Goal: Task Accomplishment & Management: Use online tool/utility

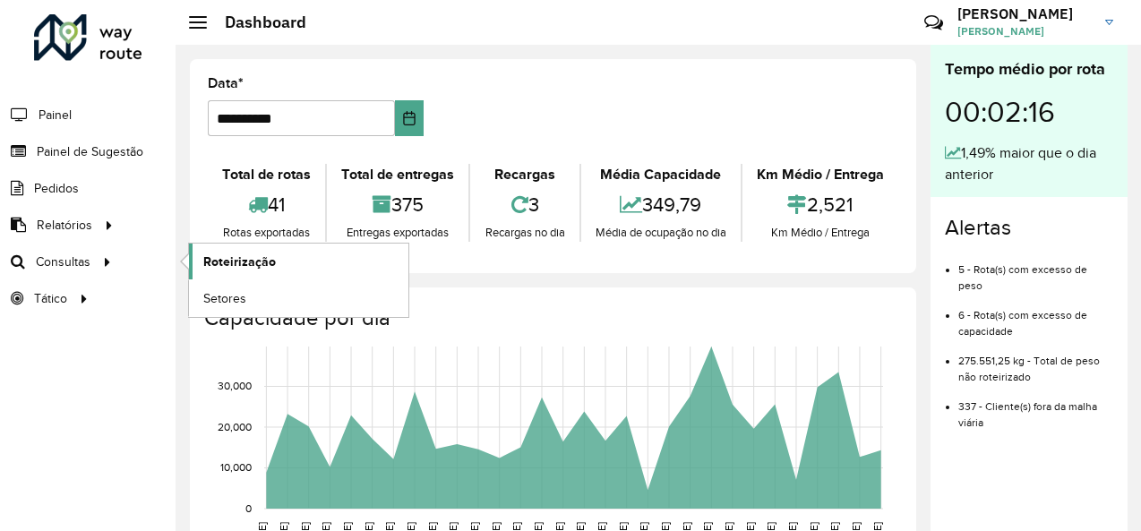
click at [232, 261] on span "Roteirização" at bounding box center [239, 262] width 73 height 19
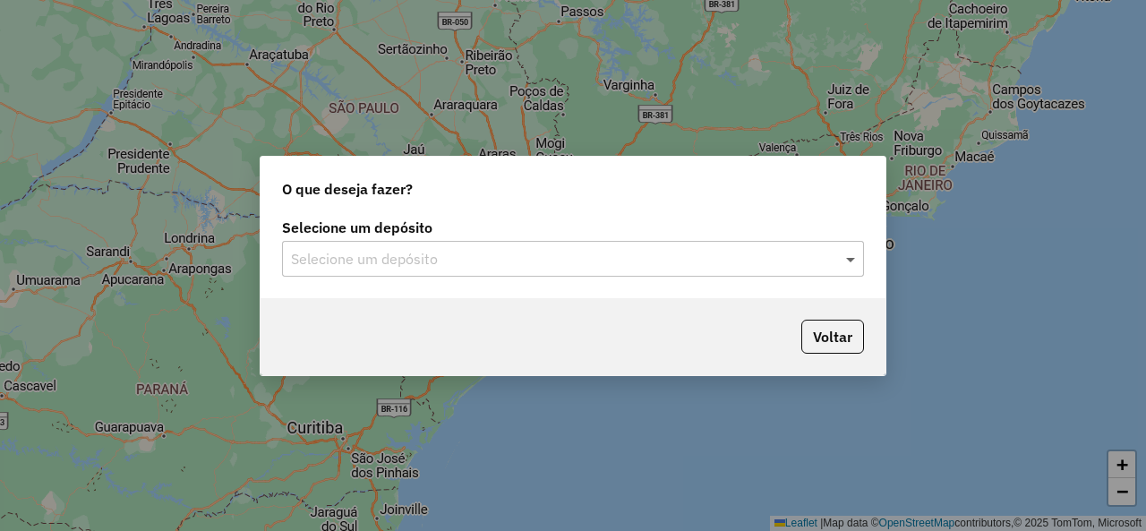
click at [856, 262] on span at bounding box center [853, 258] width 22 height 21
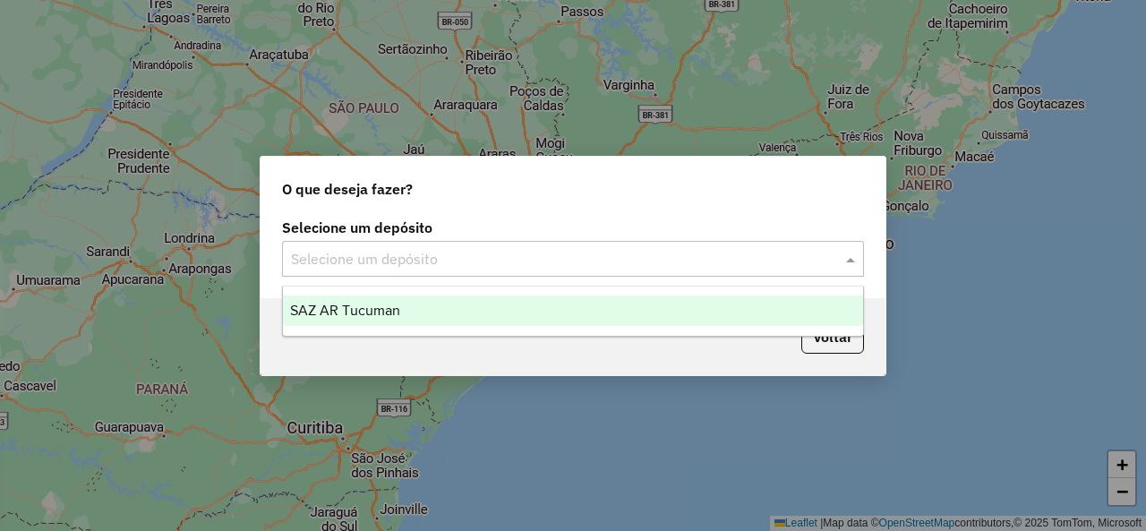
click at [555, 303] on div "SAZ AR Tucuman" at bounding box center [572, 311] width 579 height 30
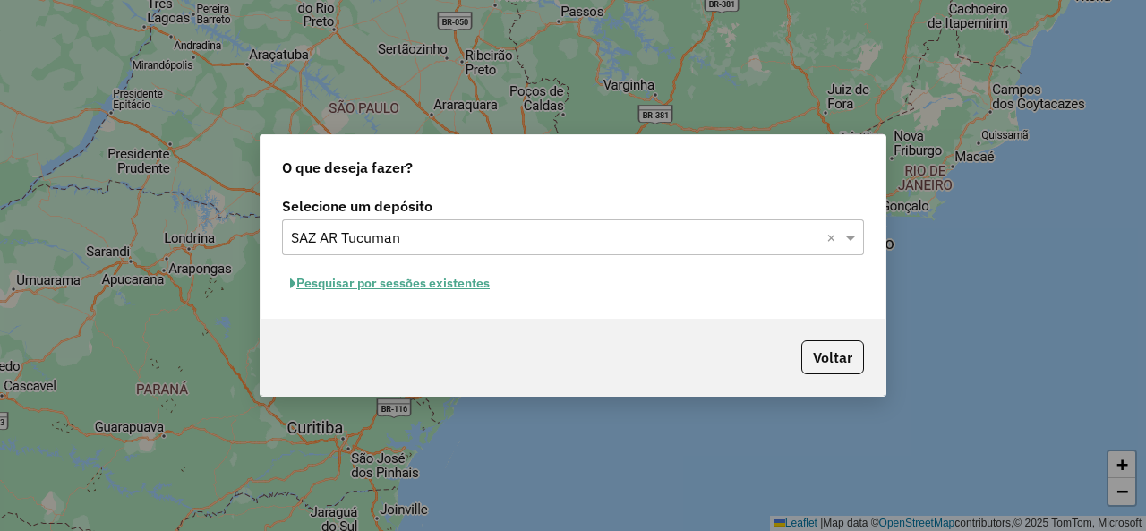
click at [419, 281] on button "Pesquisar por sessões existentes" at bounding box center [390, 284] width 216 height 28
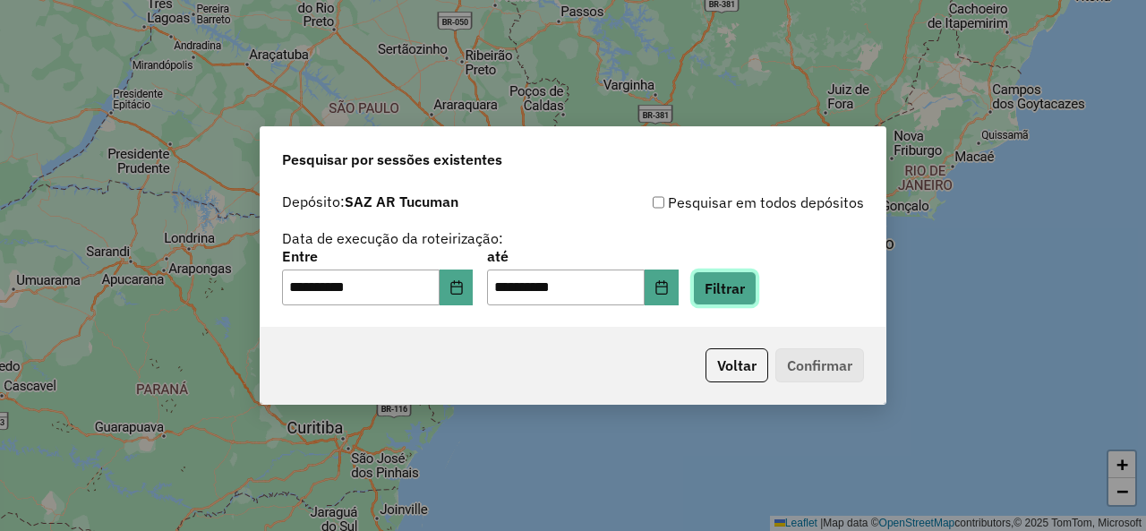
click at [750, 286] on button "Filtrar" at bounding box center [725, 288] width 64 height 34
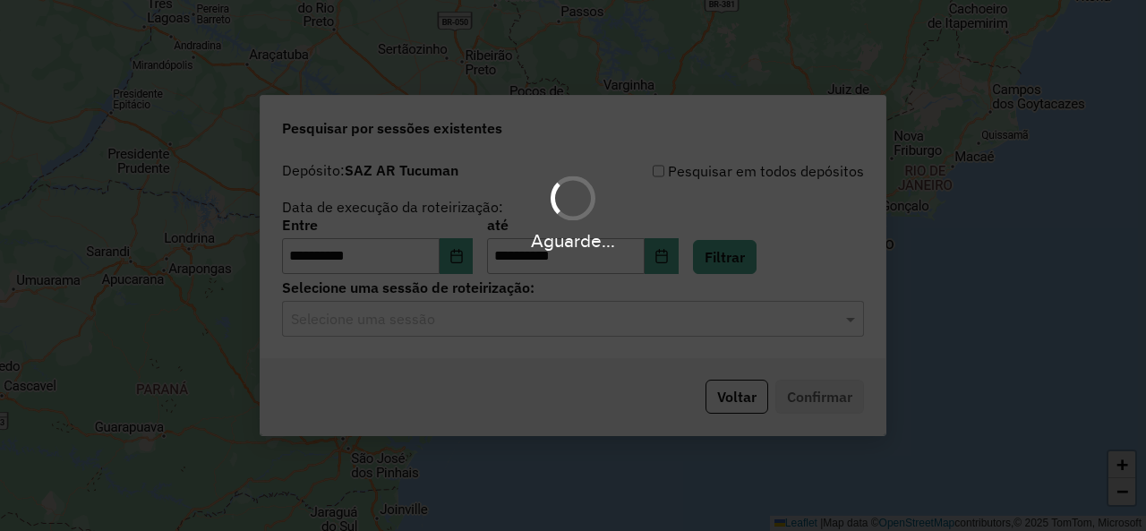
click at [552, 334] on hb-app "**********" at bounding box center [573, 265] width 1146 height 531
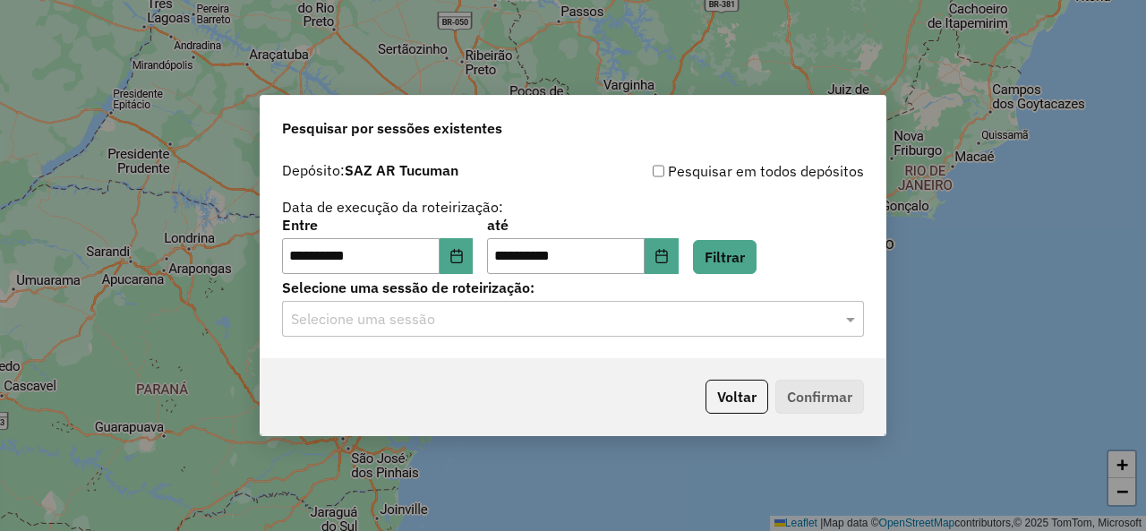
click at [545, 327] on input "text" at bounding box center [555, 319] width 528 height 21
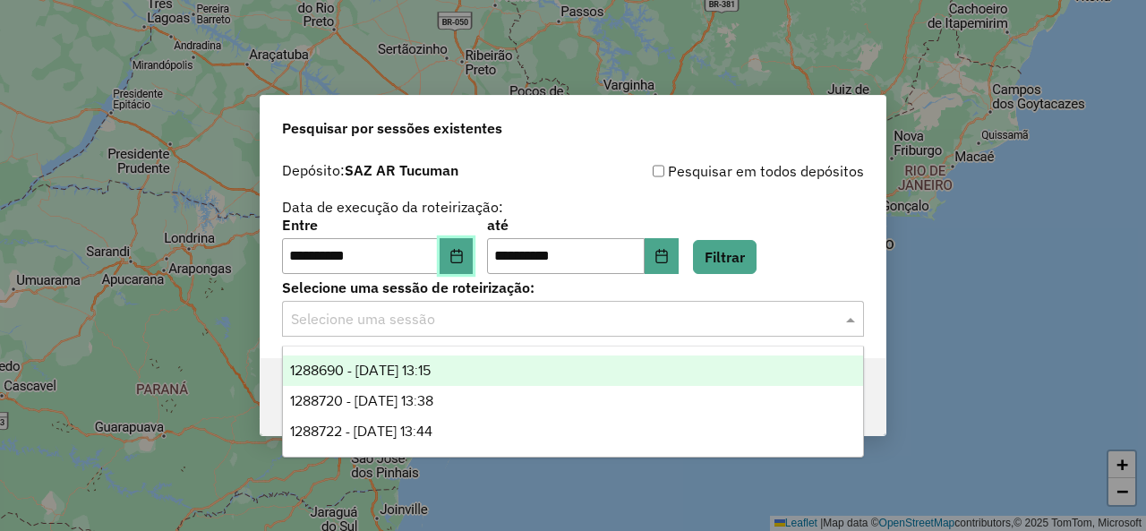
click at [464, 261] on button "Choose Date" at bounding box center [457, 256] width 34 height 36
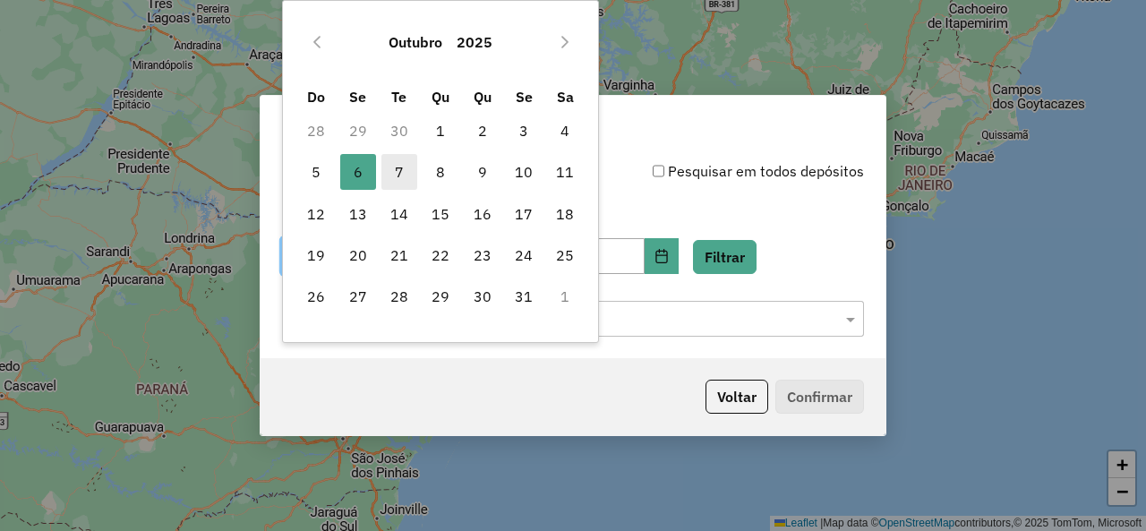
click at [403, 174] on span "7" at bounding box center [400, 172] width 36 height 36
type input "**********"
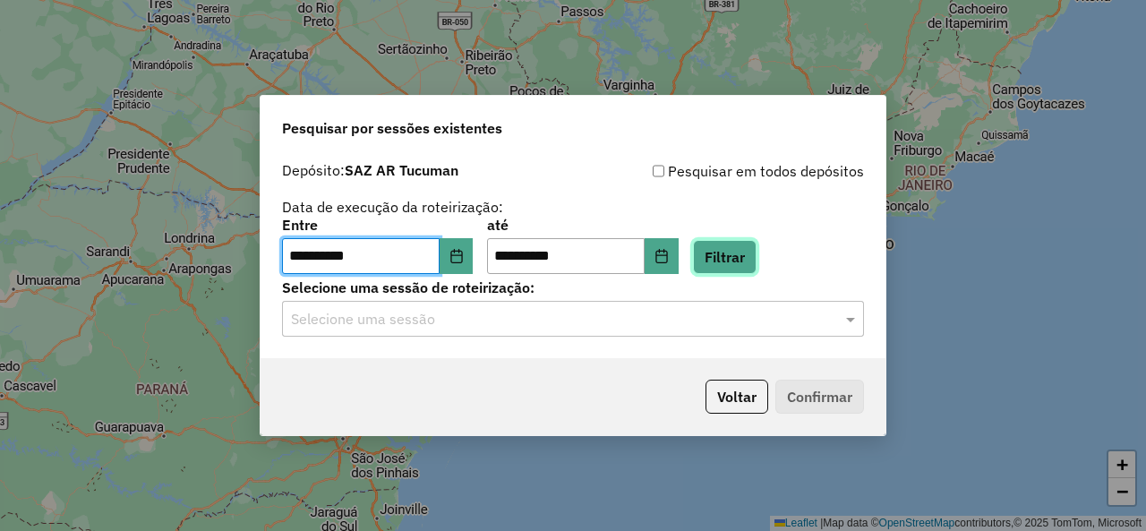
click at [742, 256] on button "Filtrar" at bounding box center [725, 257] width 64 height 34
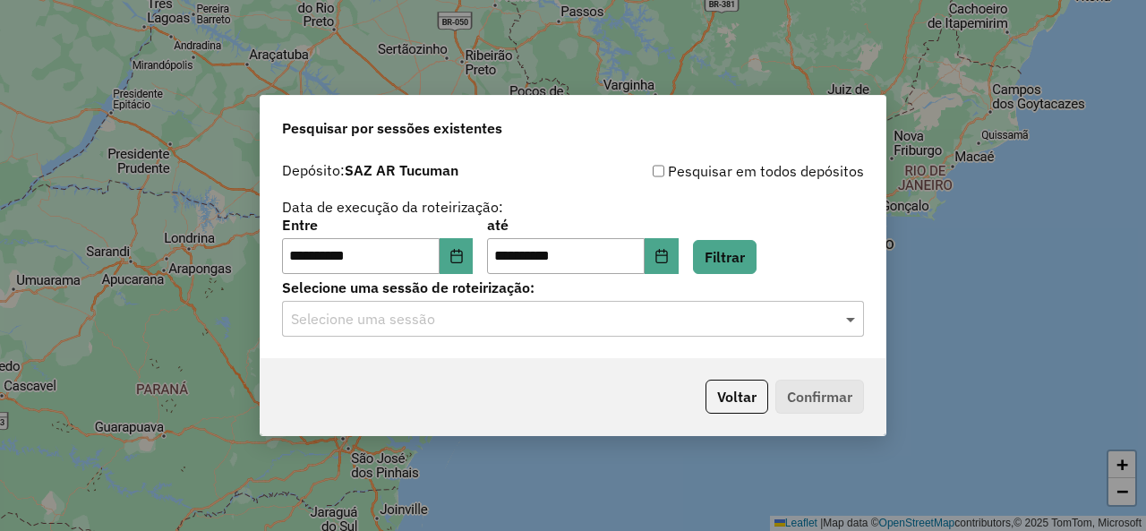
click at [858, 327] on span at bounding box center [853, 318] width 22 height 21
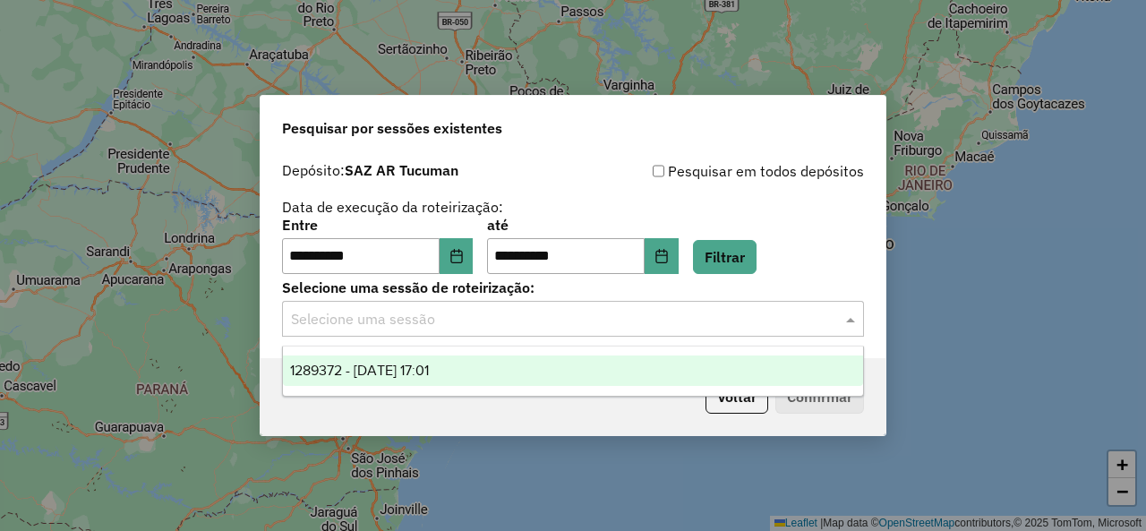
click at [510, 364] on div "1289372 - 07/10/2025 17:01" at bounding box center [572, 371] width 579 height 30
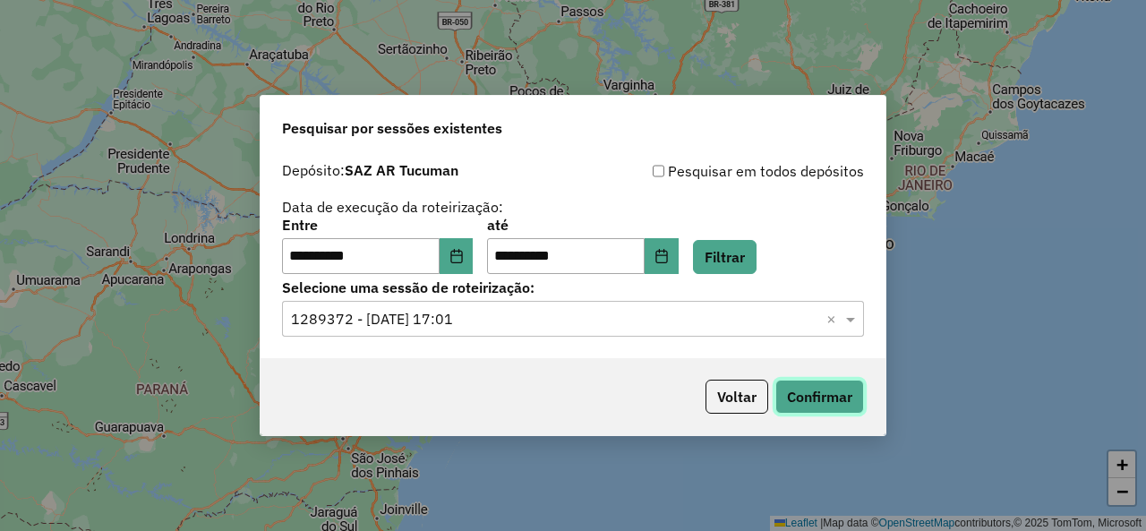
click at [808, 390] on button "Confirmar" at bounding box center [820, 397] width 89 height 34
click at [728, 246] on button "Filtrar" at bounding box center [725, 257] width 64 height 34
click at [853, 318] on span at bounding box center [853, 318] width 22 height 21
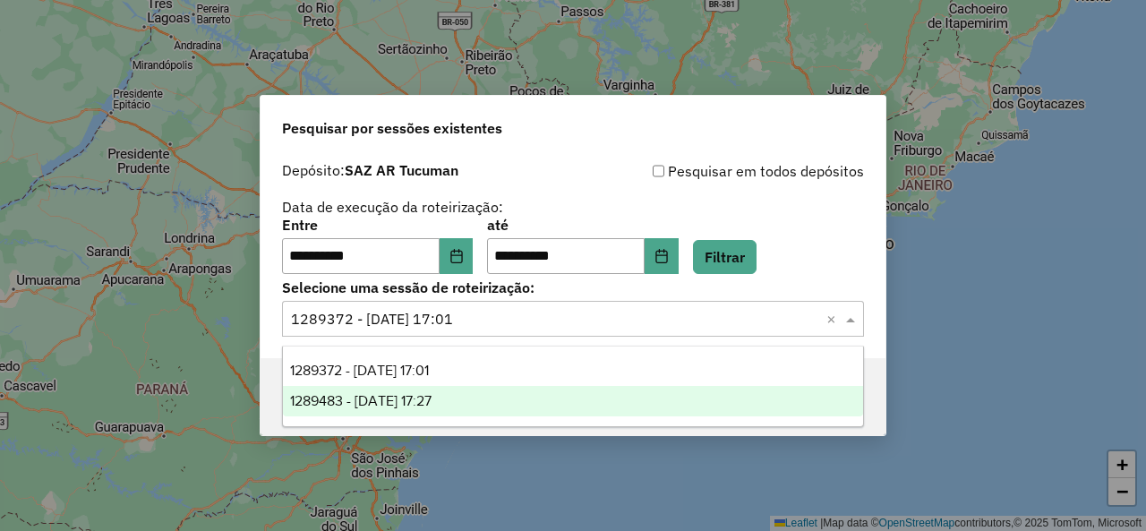
click at [407, 391] on div "1289483 - 07/10/2025 17:27" at bounding box center [572, 401] width 579 height 30
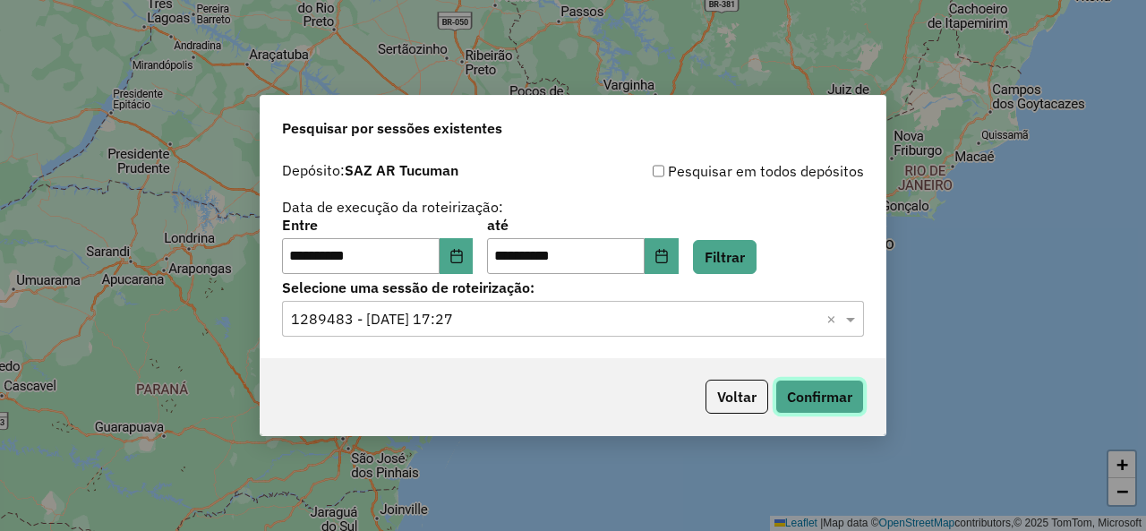
click at [791, 391] on button "Confirmar" at bounding box center [820, 397] width 89 height 34
click at [754, 250] on button "Filtrar" at bounding box center [725, 257] width 64 height 34
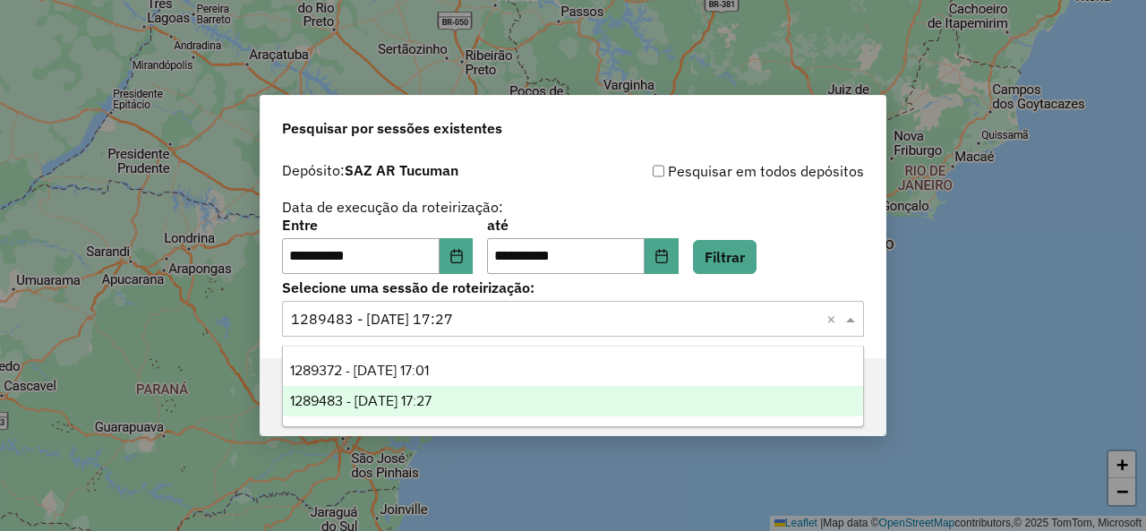
click at [854, 317] on span at bounding box center [853, 318] width 22 height 21
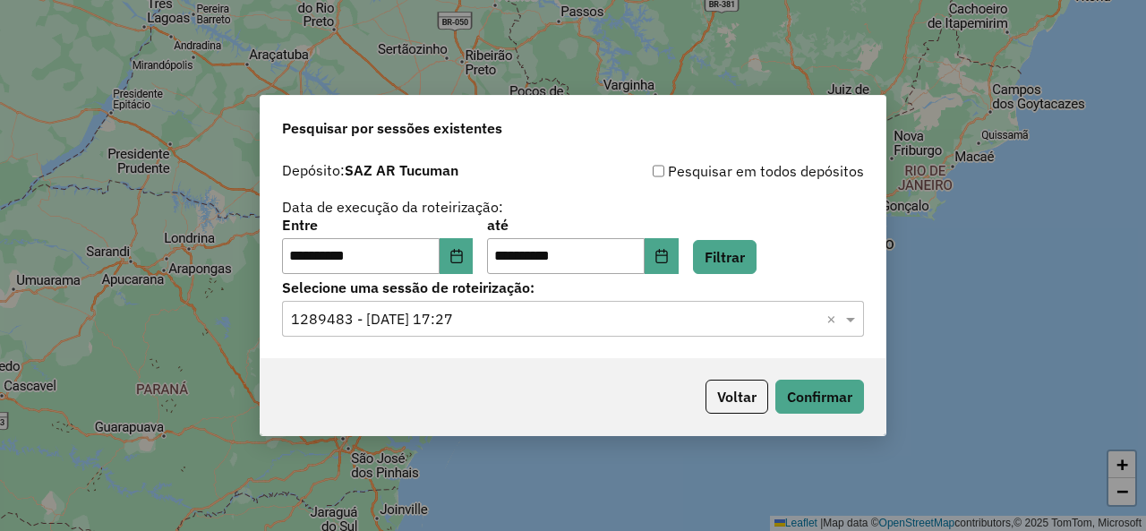
click at [854, 317] on span at bounding box center [853, 318] width 22 height 21
click at [734, 262] on button "Filtrar" at bounding box center [725, 257] width 64 height 34
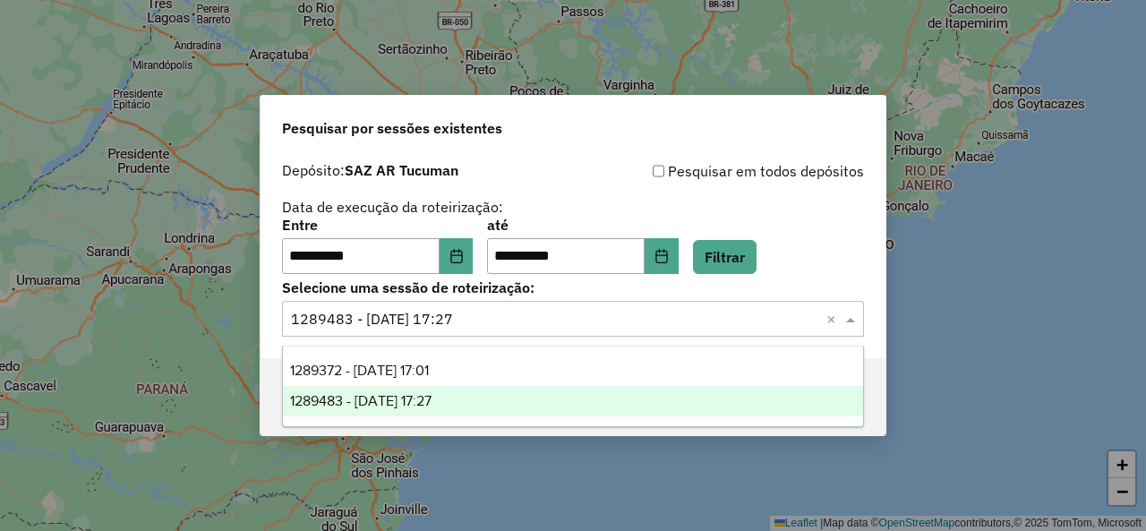
click at [853, 320] on span at bounding box center [853, 318] width 22 height 21
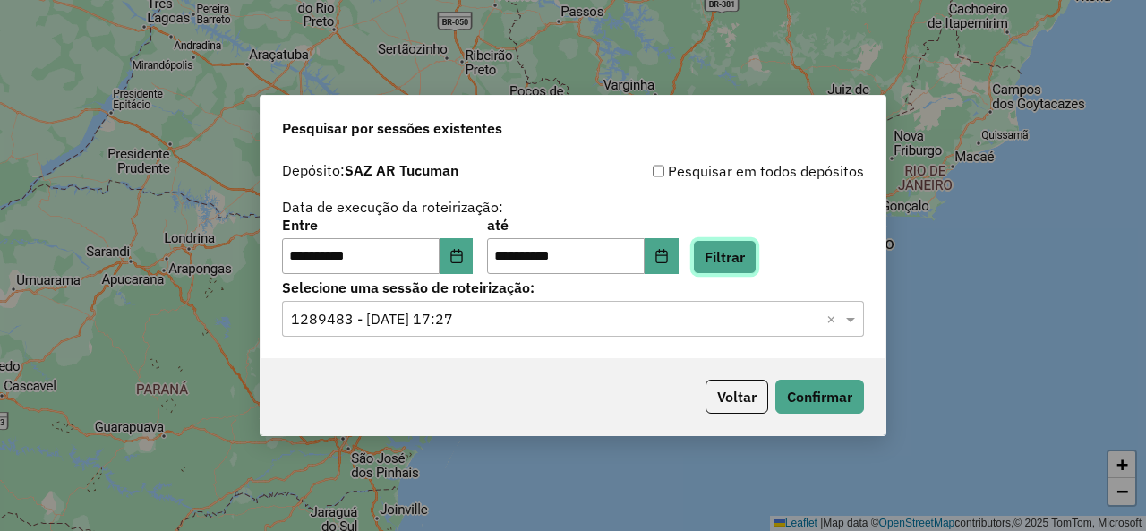
click at [754, 255] on button "Filtrar" at bounding box center [725, 257] width 64 height 34
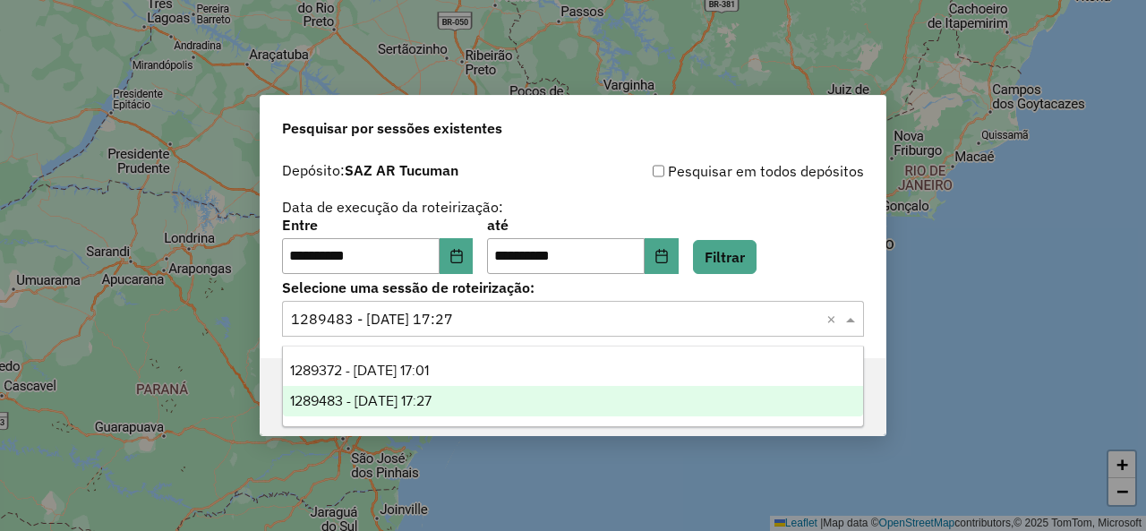
click at [853, 317] on span at bounding box center [853, 318] width 22 height 21
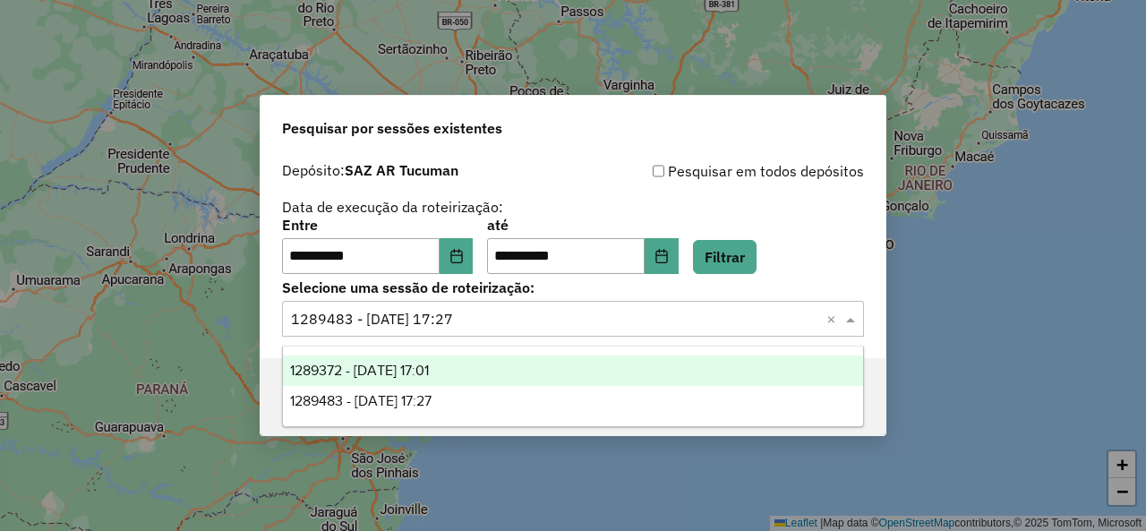
click at [858, 322] on span at bounding box center [853, 318] width 22 height 21
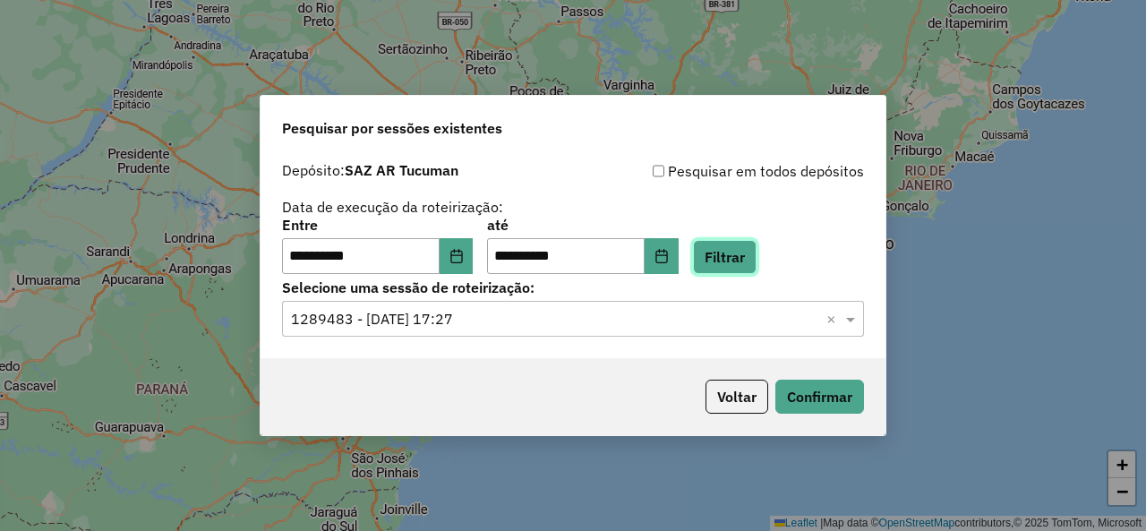
click at [736, 260] on button "Filtrar" at bounding box center [725, 257] width 64 height 34
click at [863, 323] on div "**********" at bounding box center [573, 255] width 625 height 205
click at [858, 325] on span at bounding box center [853, 318] width 22 height 21
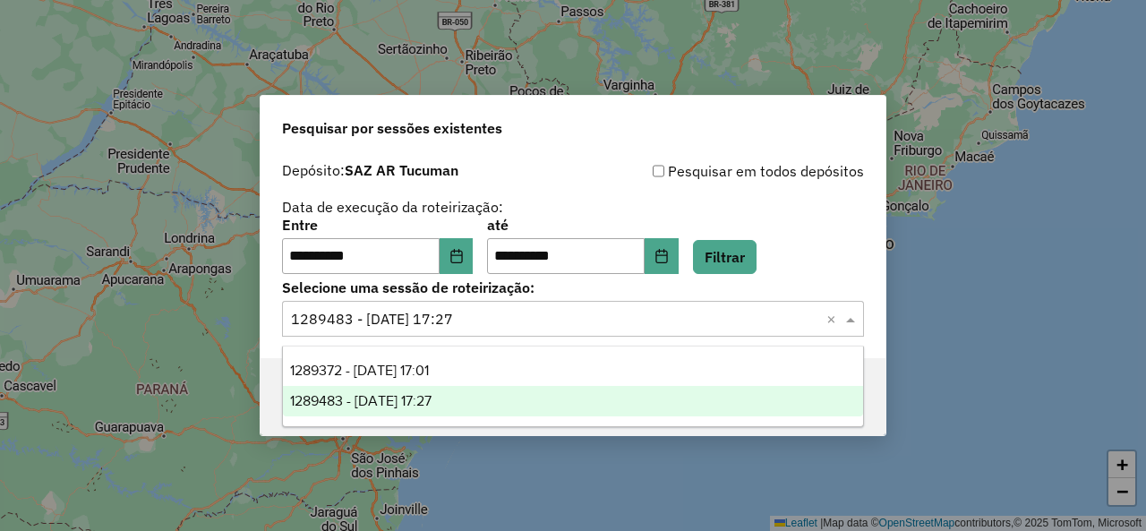
click at [853, 327] on span at bounding box center [853, 318] width 22 height 21
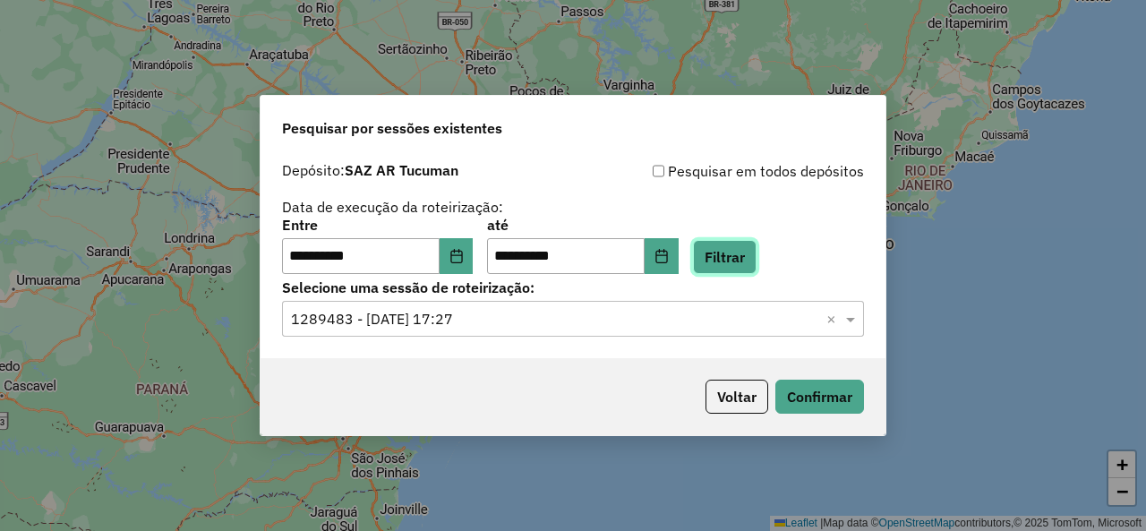
click at [739, 244] on button "Filtrar" at bounding box center [725, 257] width 64 height 34
click at [854, 317] on span at bounding box center [853, 318] width 22 height 21
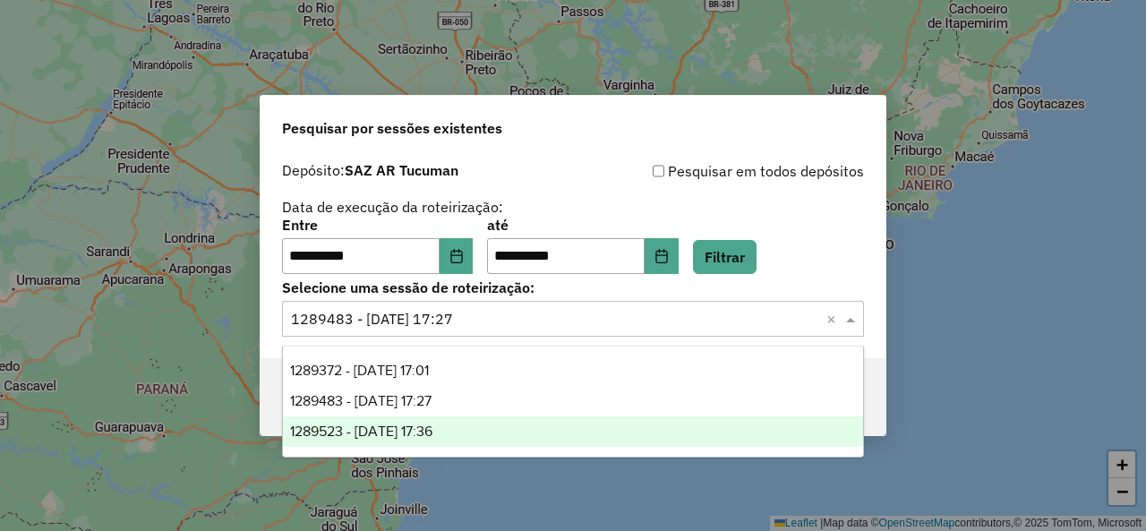
click at [521, 438] on div "1289523 - 07/10/2025 17:36" at bounding box center [572, 431] width 579 height 30
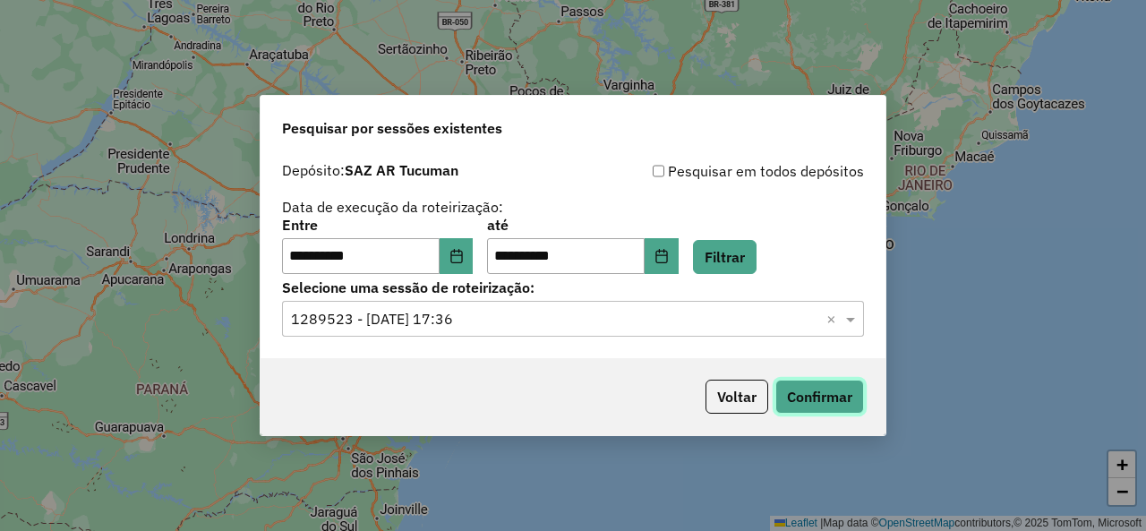
click at [827, 393] on button "Confirmar" at bounding box center [820, 397] width 89 height 34
click at [757, 266] on button "Filtrar" at bounding box center [725, 257] width 64 height 34
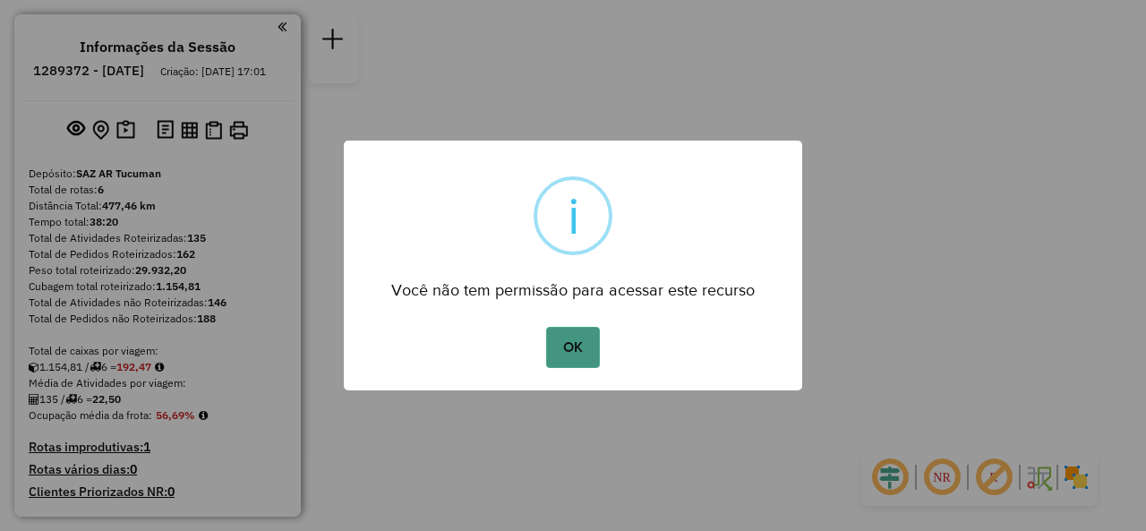
click at [598, 340] on button "OK" at bounding box center [572, 347] width 53 height 41
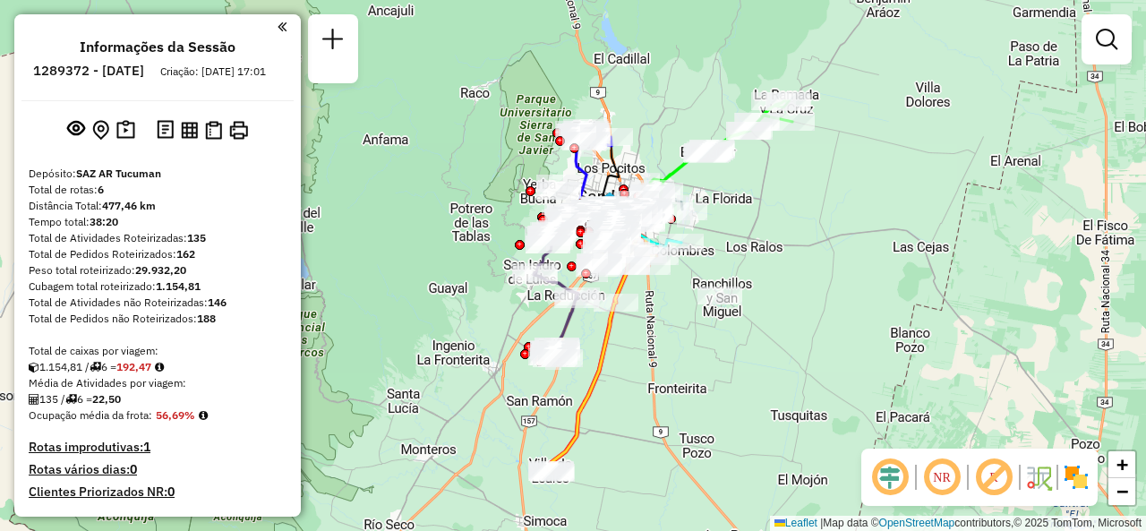
drag, startPoint x: 686, startPoint y: 384, endPoint x: 702, endPoint y: 326, distance: 60.4
click at [702, 326] on div "Janela de atendimento Grade de atendimento Capacidade Transportadoras Veículos …" at bounding box center [573, 265] width 1146 height 531
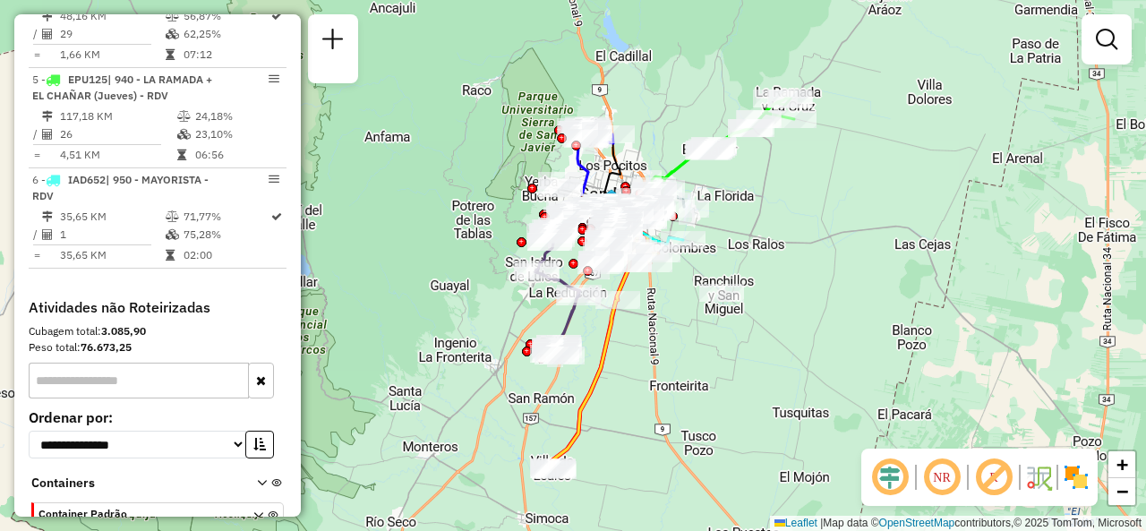
scroll to position [937, 0]
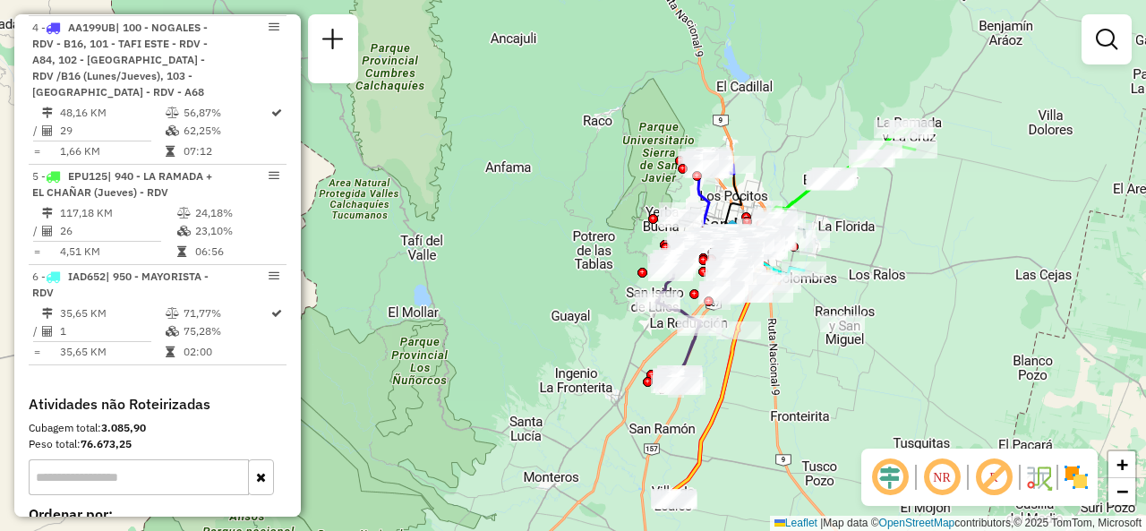
drag, startPoint x: 402, startPoint y: 253, endPoint x: 468, endPoint y: 291, distance: 76.6
click at [526, 282] on div "Janela de atendimento Grade de atendimento Capacidade Transportadoras Veículos …" at bounding box center [573, 265] width 1146 height 531
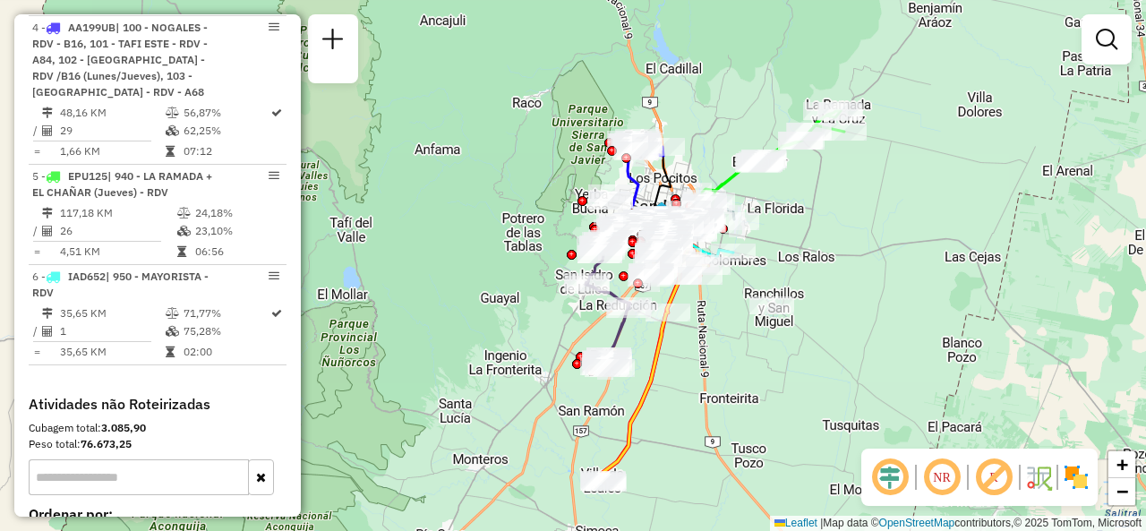
drag, startPoint x: 903, startPoint y: 287, endPoint x: 828, endPoint y: 264, distance: 77.6
click at [829, 264] on div "Janela de atendimento Grade de atendimento Capacidade Transportadoras Veículos …" at bounding box center [573, 265] width 1146 height 531
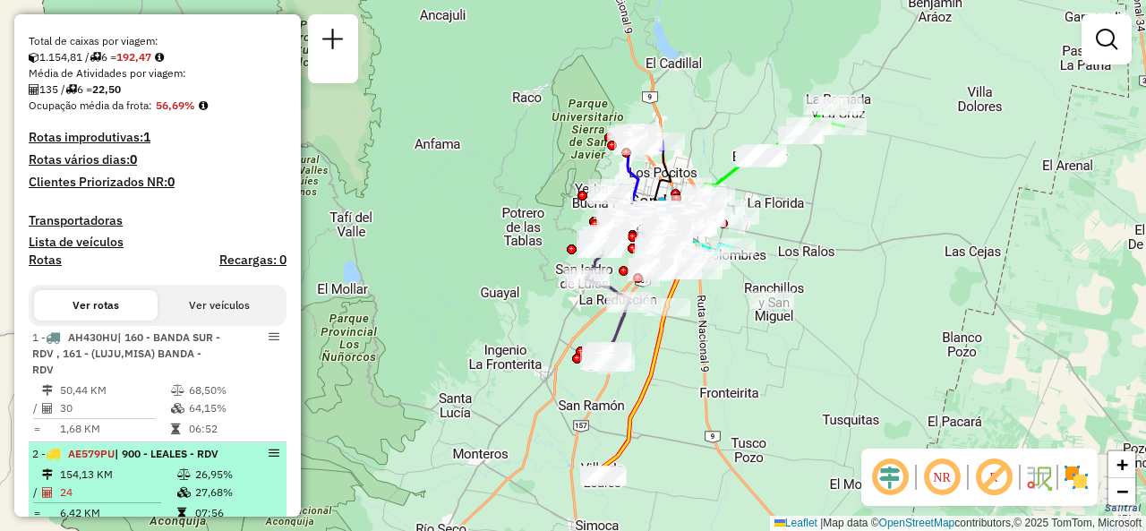
scroll to position [41, 0]
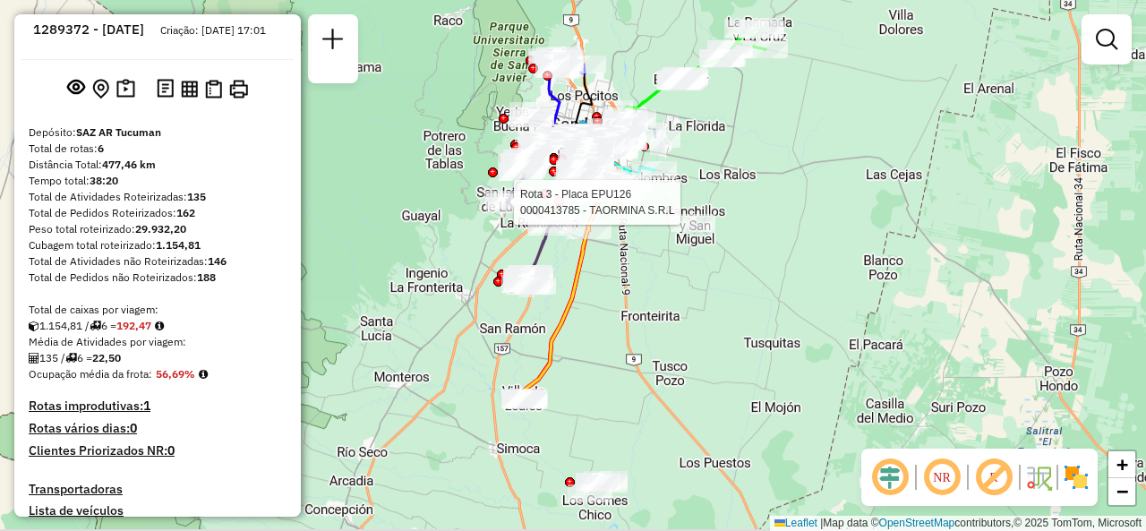
drag, startPoint x: 609, startPoint y: 273, endPoint x: 613, endPoint y: 210, distance: 62.8
click at [621, 211] on div "Rota 3 - Placa EPU126 0000413785 - TAORMINA S.R.L Janela de atendimento Grade d…" at bounding box center [573, 265] width 1146 height 531
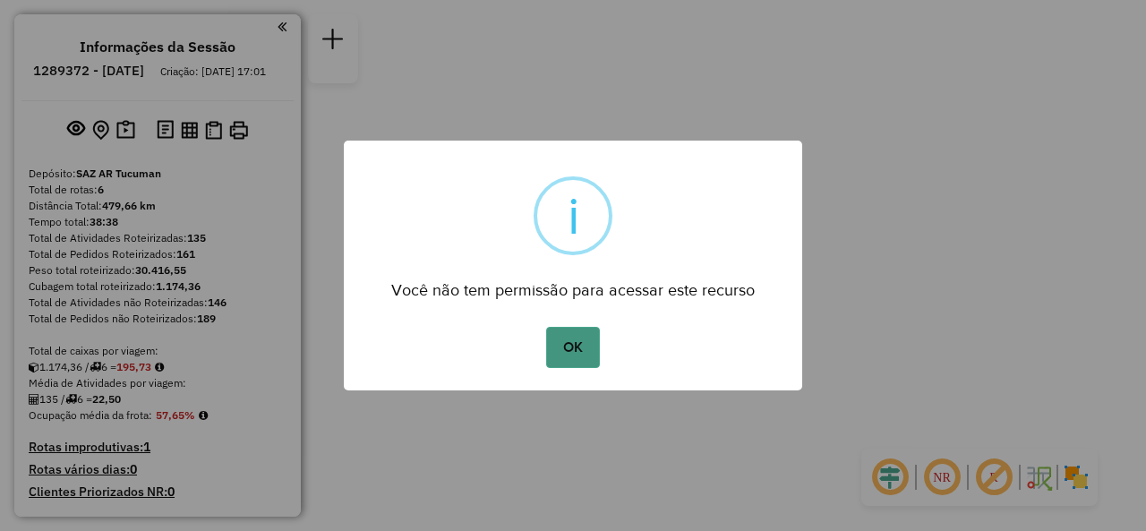
drag, startPoint x: 579, startPoint y: 346, endPoint x: 566, endPoint y: 346, distance: 12.5
click at [579, 346] on button "OK" at bounding box center [572, 347] width 53 height 41
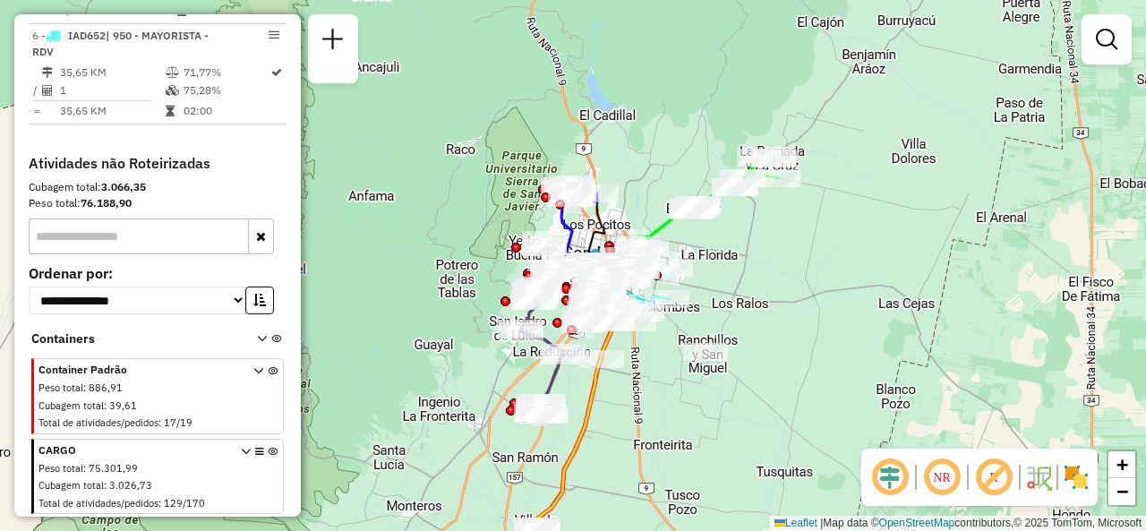
scroll to position [1026, 0]
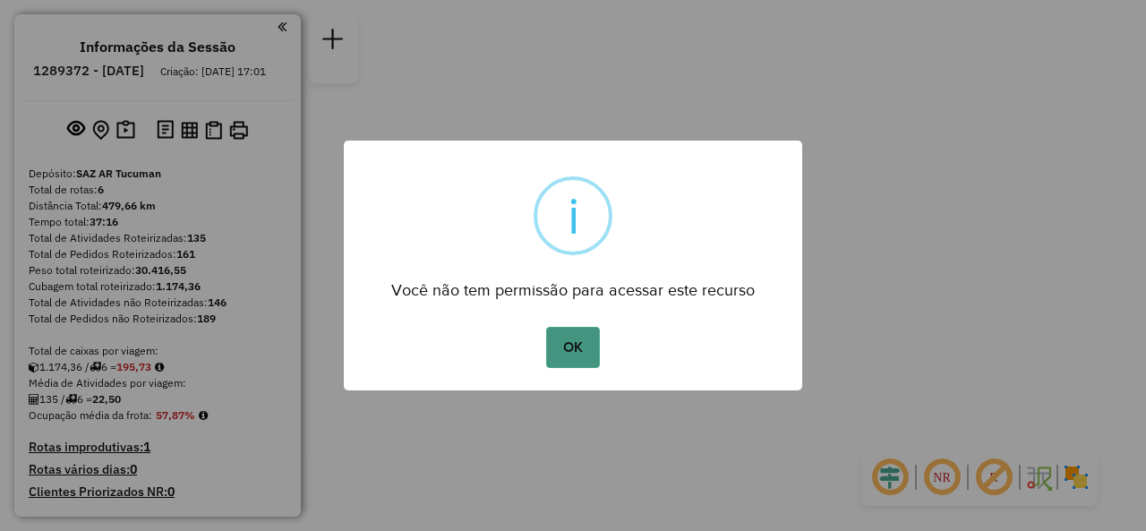
click at [586, 350] on button "OK" at bounding box center [572, 347] width 53 height 41
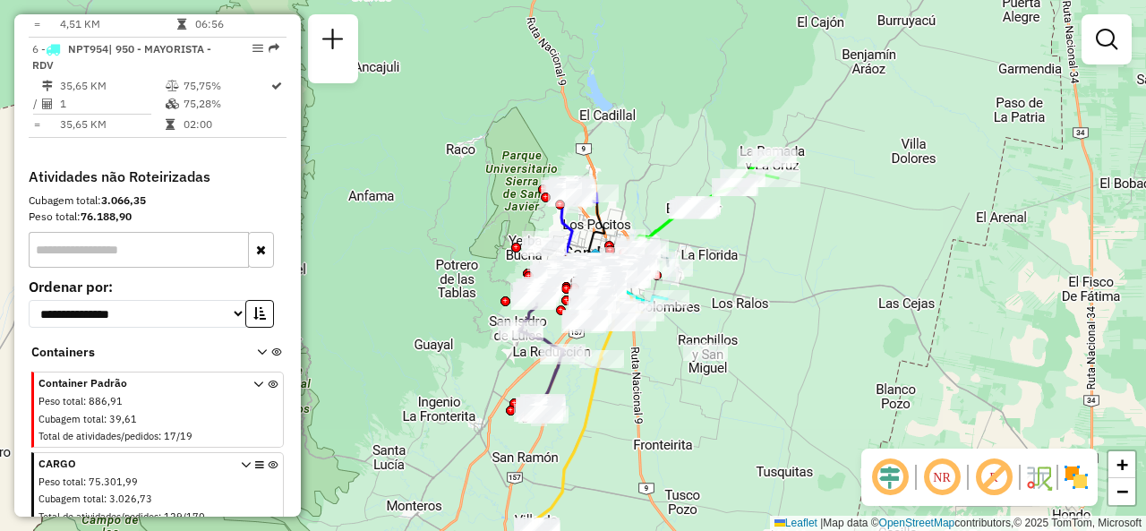
scroll to position [985, 0]
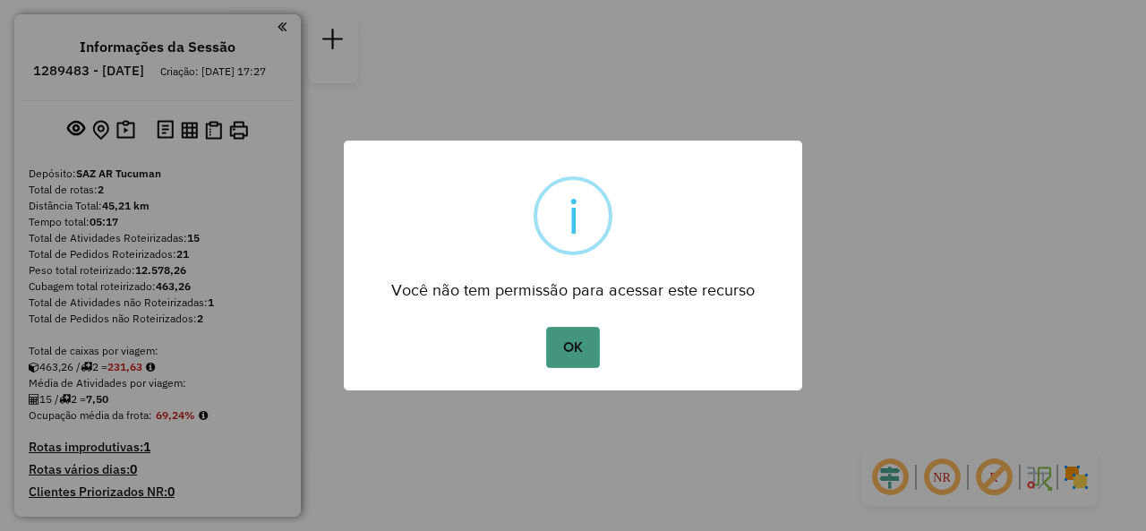
click at [579, 332] on button "OK" at bounding box center [572, 347] width 53 height 41
click at [555, 356] on button "OK" at bounding box center [572, 347] width 53 height 41
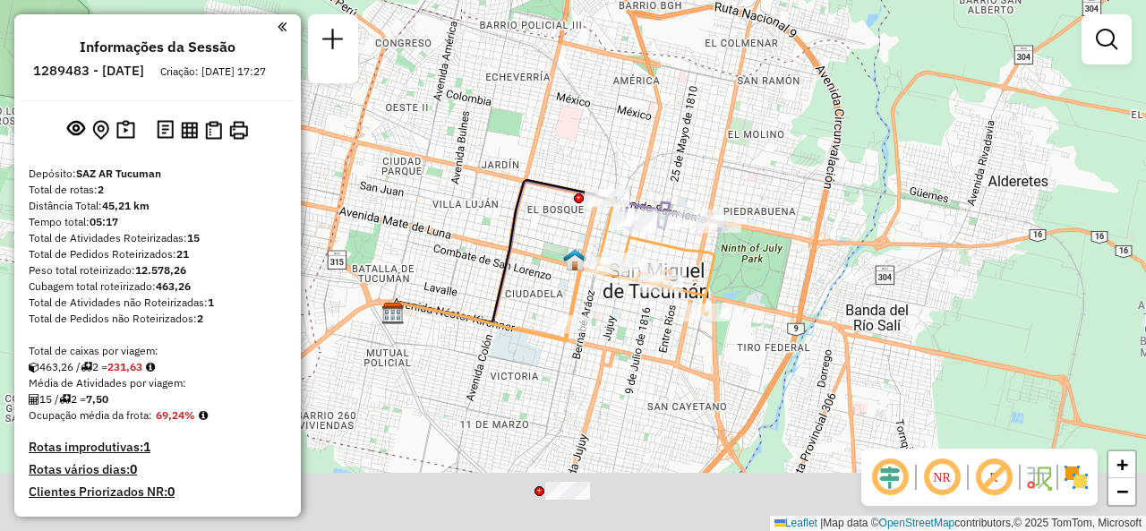
drag, startPoint x: 604, startPoint y: 228, endPoint x: 681, endPoint y: 157, distance: 104.5
click at [681, 157] on div "Janela de atendimento Grade de atendimento Capacidade Transportadoras Veículos …" at bounding box center [573, 265] width 1146 height 531
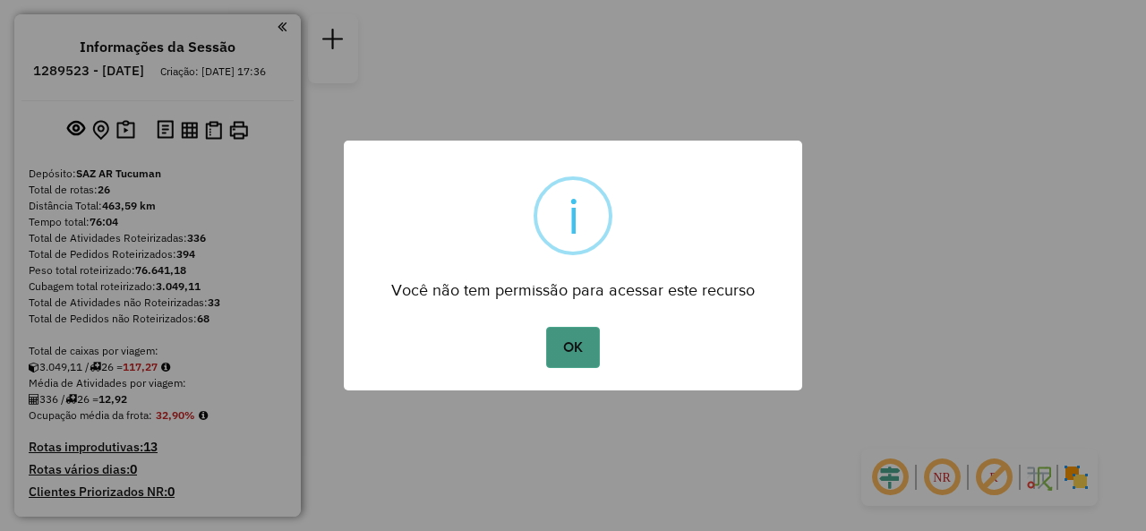
click at [596, 353] on button "OK" at bounding box center [572, 347] width 53 height 41
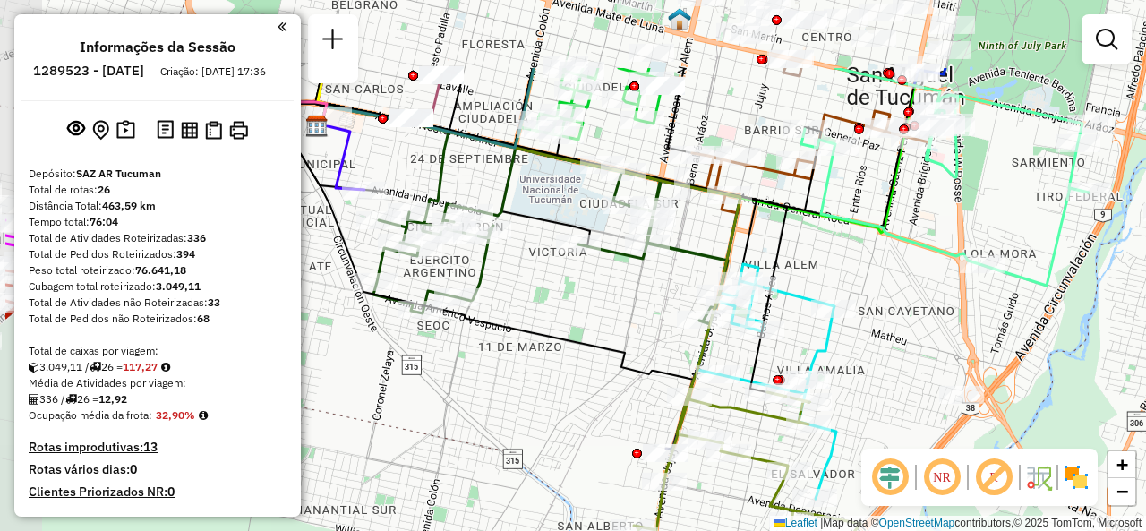
drag, startPoint x: 653, startPoint y: 240, endPoint x: 749, endPoint y: 403, distance: 189.1
click at [749, 397] on icon at bounding box center [552, 250] width 470 height 293
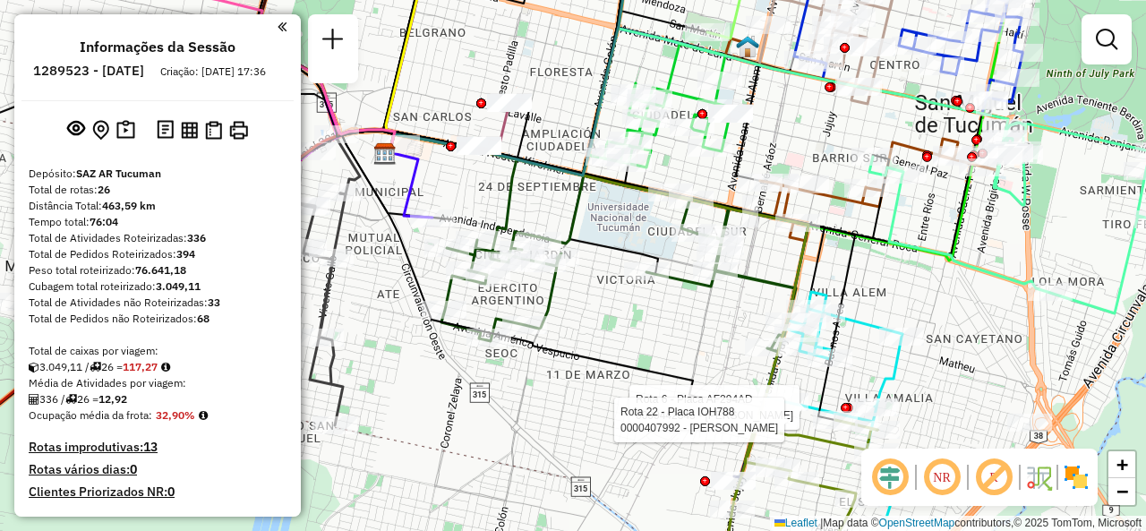
drag, startPoint x: 604, startPoint y: 373, endPoint x: 631, endPoint y: 361, distance: 29.3
click at [632, 361] on icon at bounding box center [552, 305] width 420 height 346
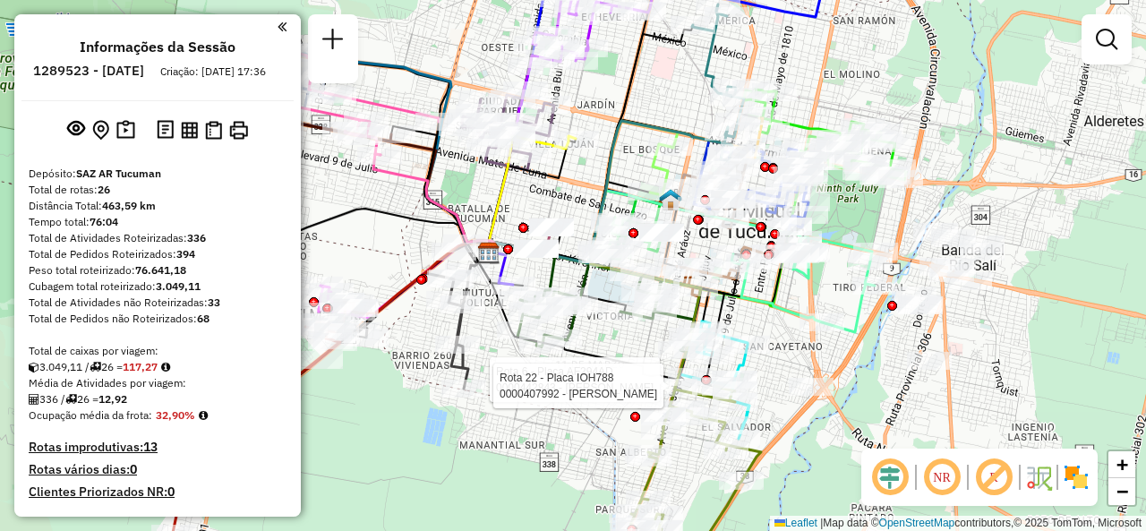
click at [407, 399] on div "Rota 6 - Placa AF294AD 0000442843 - AGUERO GABRIELA JOSEFINA Rota 22 - Placa IO…" at bounding box center [573, 265] width 1146 height 531
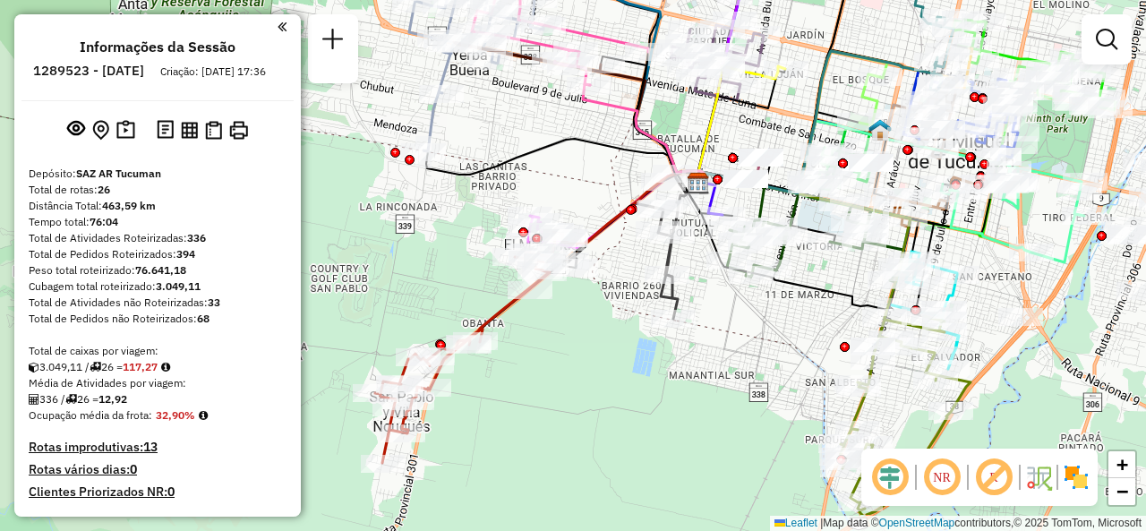
drag, startPoint x: 437, startPoint y: 412, endPoint x: 628, endPoint y: 339, distance: 204.1
click at [628, 339] on div "Janela de atendimento Grade de atendimento Capacidade Transportadoras Veículos …" at bounding box center [573, 265] width 1146 height 531
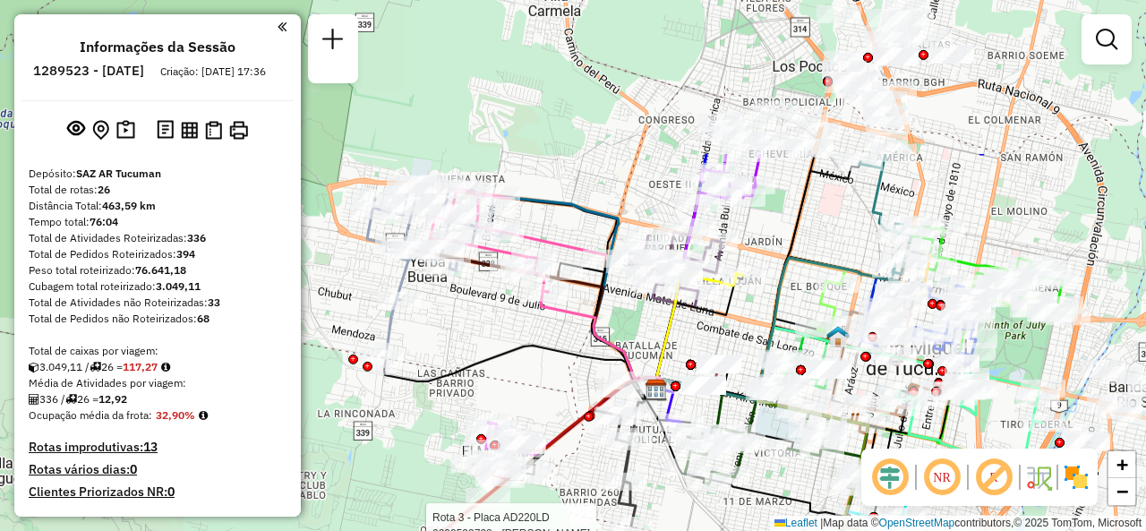
drag, startPoint x: 589, startPoint y: 174, endPoint x: 534, endPoint y: 368, distance: 202.1
click at [539, 376] on div "Rota 3 - Placa AD220LD 0000533728 - Arias Angela Del Rosario Janela de atendime…" at bounding box center [573, 265] width 1146 height 531
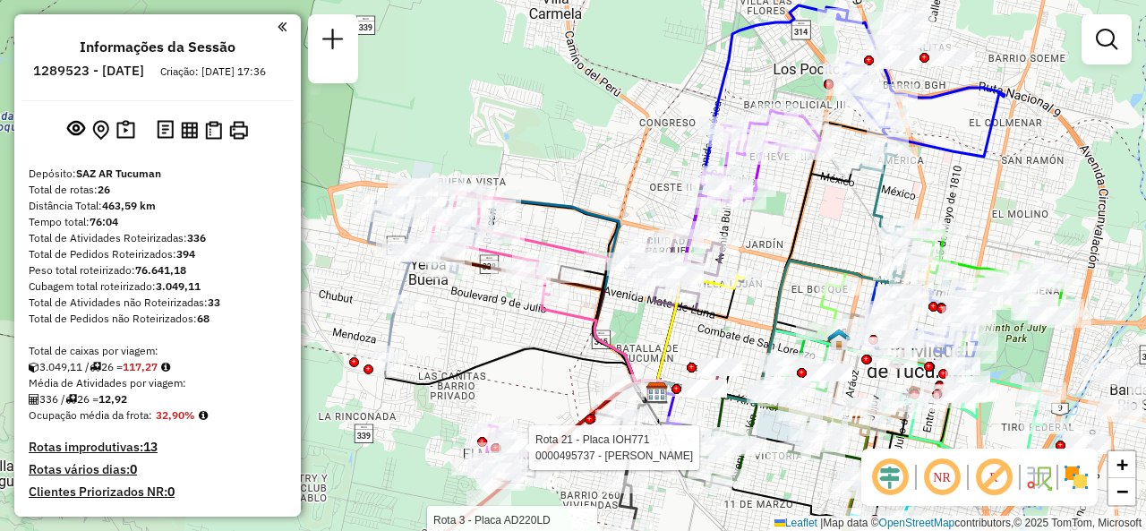
drag, startPoint x: 802, startPoint y: 234, endPoint x: 737, endPoint y: 284, distance: 82.4
click at [737, 284] on icon at bounding box center [759, 283] width 203 height 237
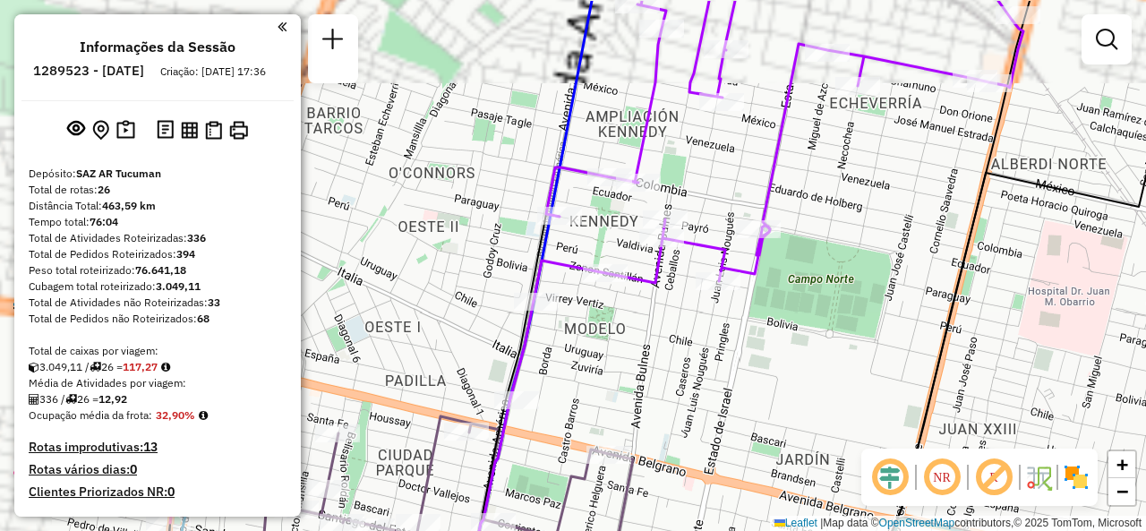
drag, startPoint x: 680, startPoint y: 248, endPoint x: 848, endPoint y: 322, distance: 184.0
click at [848, 322] on div "Rota 3 - Placa AD220LD 0000533728 - Arias Angela Del Rosario Rota 21 - Placa IO…" at bounding box center [573, 265] width 1146 height 531
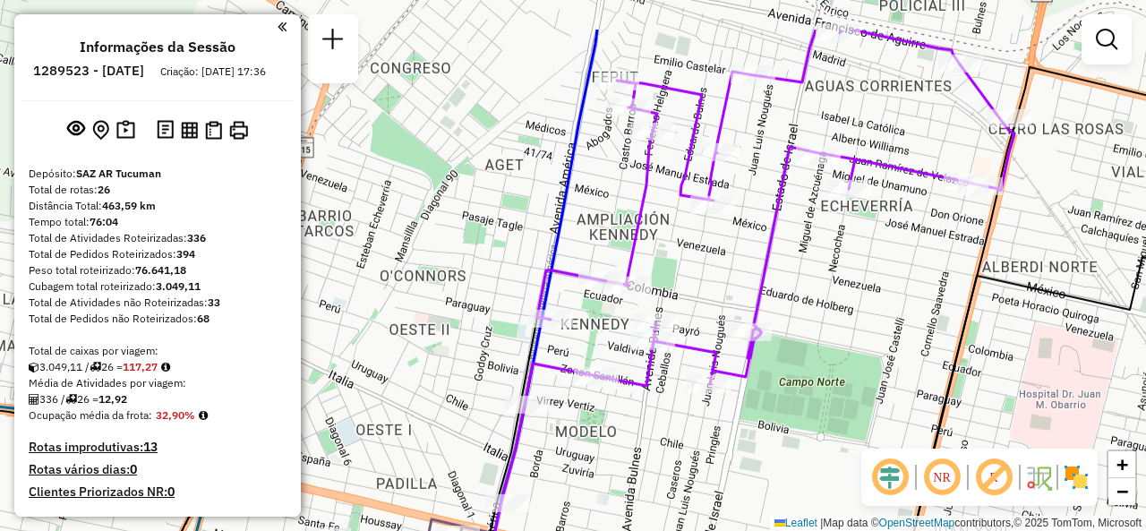
drag, startPoint x: 827, startPoint y: 293, endPoint x: 834, endPoint y: 274, distance: 20.1
click at [834, 274] on div "Rota 3 - Placa AD220LD 0000533728 - Arias Angela Del Rosario Rota 21 - Placa IO…" at bounding box center [573, 265] width 1146 height 531
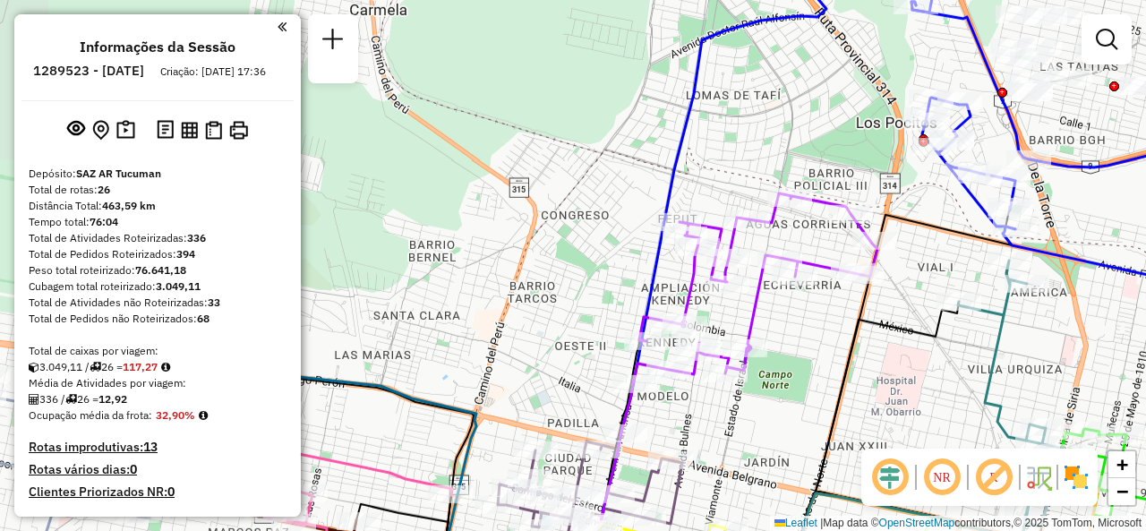
drag, startPoint x: 878, startPoint y: 333, endPoint x: 605, endPoint y: 354, distance: 273.0
click at [608, 357] on div "Rota 3 - Placa AD220LD 0000533728 - Arias Angela Del Rosario Rota 21 - Placa IO…" at bounding box center [573, 265] width 1146 height 531
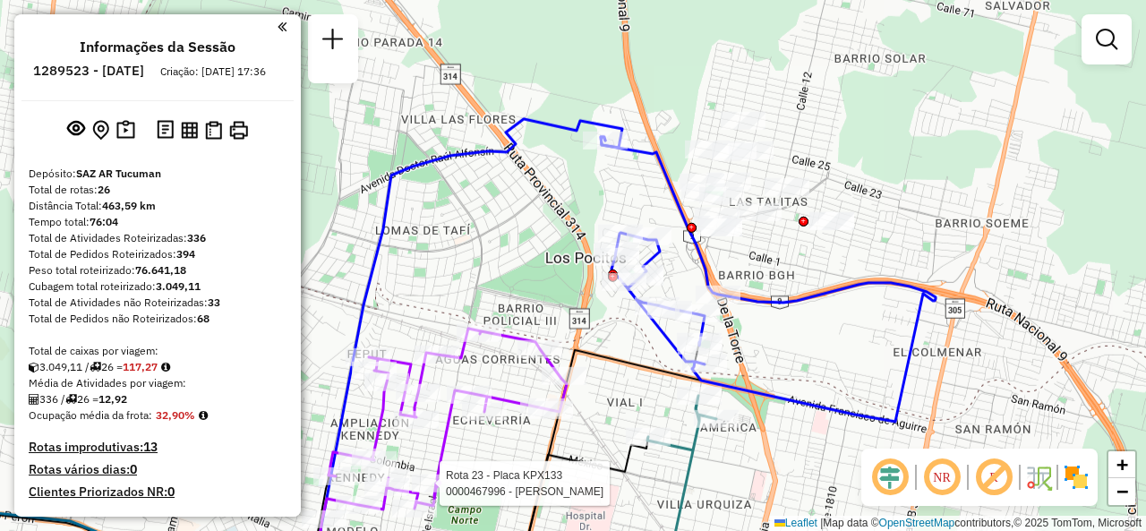
drag, startPoint x: 751, startPoint y: 201, endPoint x: 626, endPoint y: 329, distance: 179.2
click at [626, 329] on div "Rota 3 - Placa AD220LD 0000533728 - Arias Angela Del Rosario Rota 21 - Placa IO…" at bounding box center [573, 265] width 1146 height 531
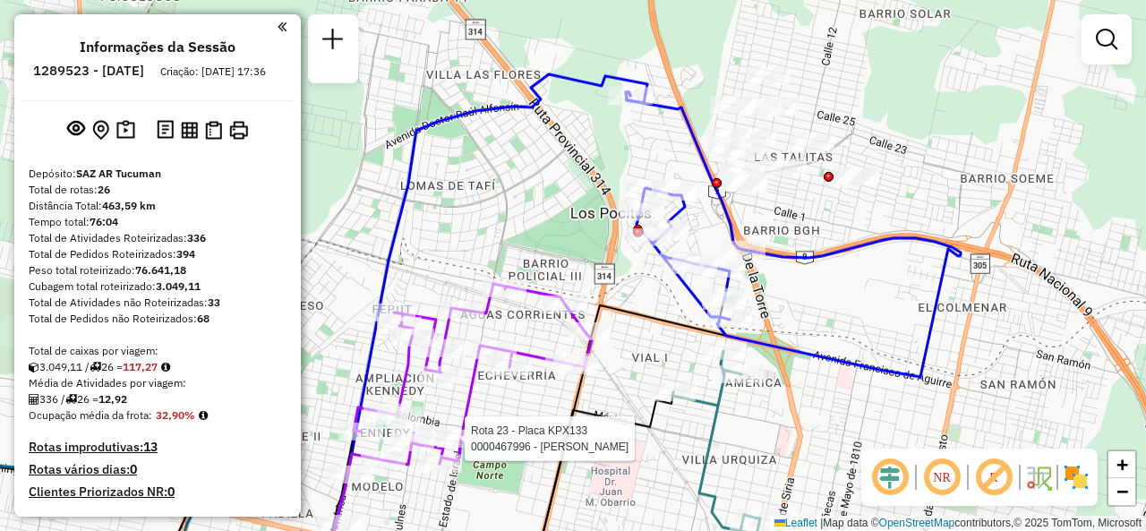
drag, startPoint x: 638, startPoint y: 322, endPoint x: 714, endPoint y: 257, distance: 99.8
click at [714, 258] on div "Rota 3 - Placa AD220LD 0000533728 - Arias Angela Del Rosario Rota 21 - Placa IO…" at bounding box center [573, 265] width 1146 height 531
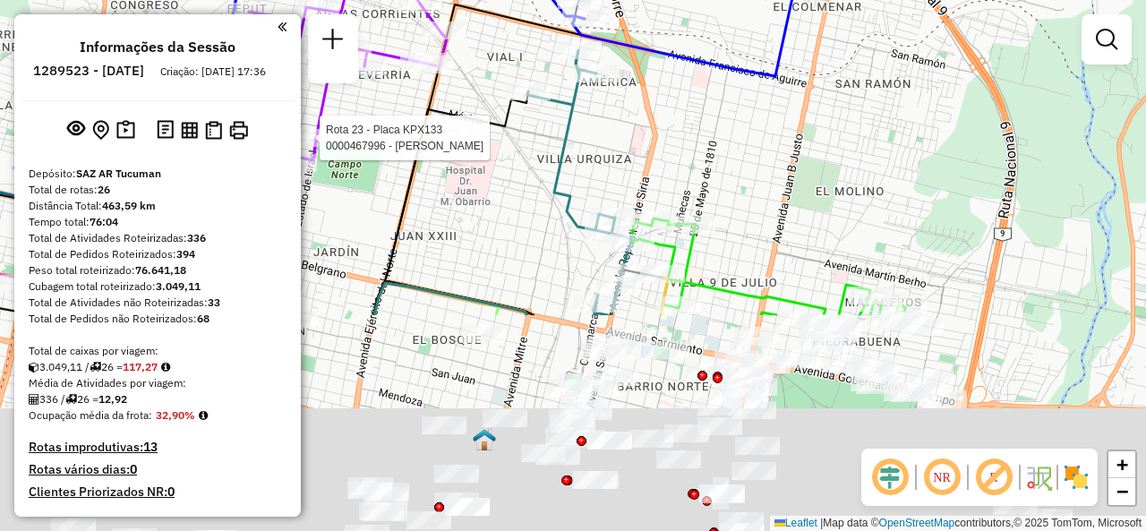
drag, startPoint x: 885, startPoint y: 433, endPoint x: 649, endPoint y: 139, distance: 376.5
click at [650, 141] on div "Rota 3 - Placa AD220LD 0000533728 - Arias Angela Del Rosario Rota 21 - Placa IO…" at bounding box center [573, 265] width 1146 height 531
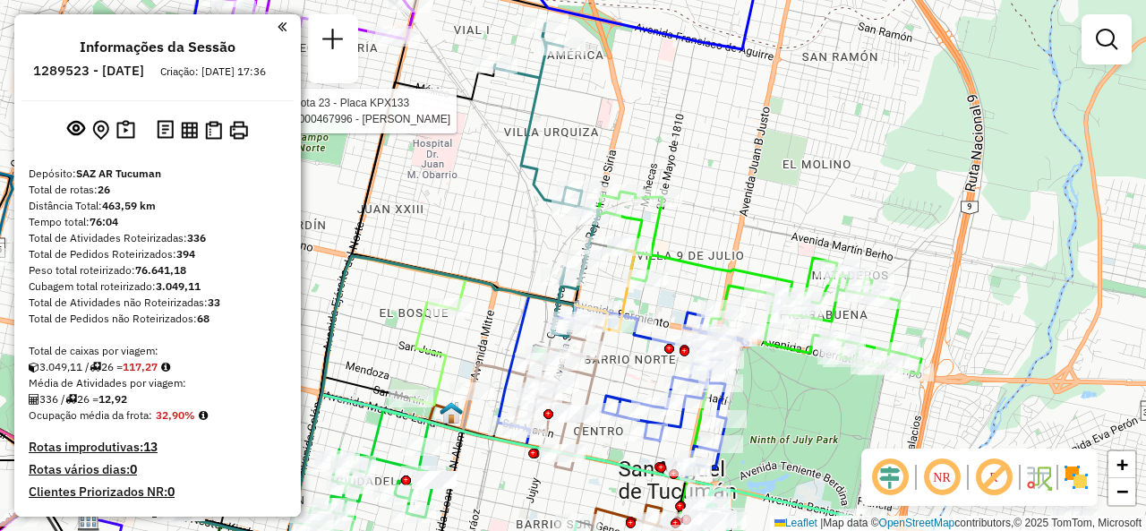
click at [716, 195] on div "Rota 3 - Placa AD220LD 0000533728 - Arias Angela Del Rosario Rota 21 - Placa IO…" at bounding box center [573, 265] width 1146 height 531
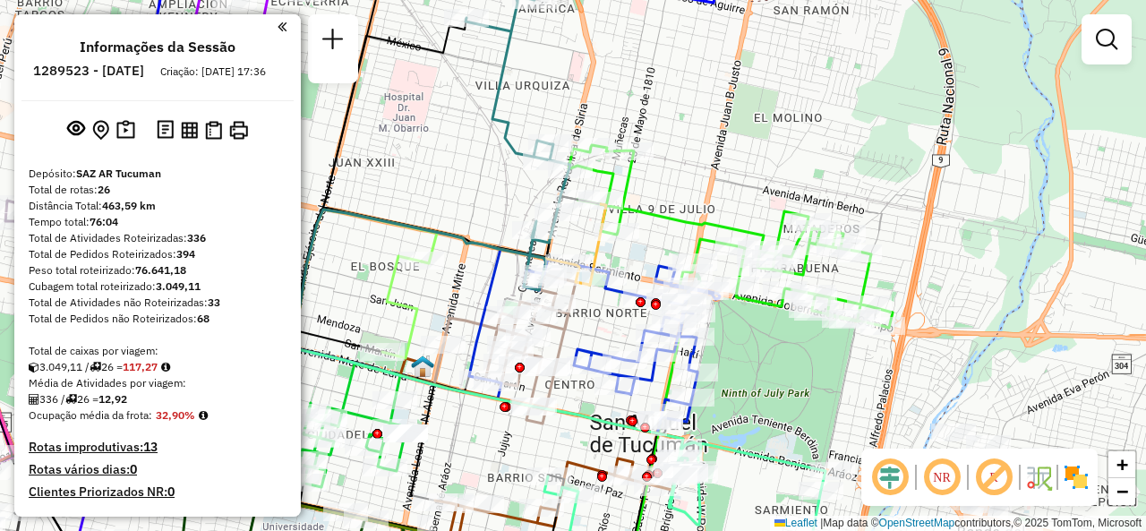
drag, startPoint x: 704, startPoint y: 189, endPoint x: 674, endPoint y: 141, distance: 56.7
click at [674, 141] on div "Janela de atendimento Grade de atendimento Capacidade Transportadoras Veículos …" at bounding box center [573, 265] width 1146 height 531
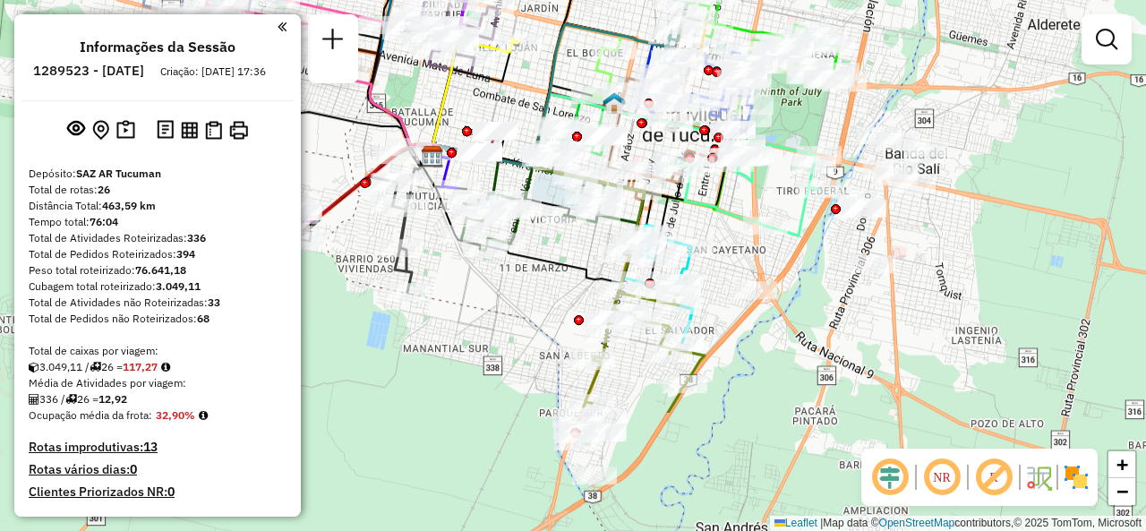
drag, startPoint x: 678, startPoint y: 367, endPoint x: 739, endPoint y: 195, distance: 182.4
click at [739, 195] on div "Janela de atendimento Grade de atendimento Capacidade Transportadoras Veículos …" at bounding box center [573, 265] width 1146 height 531
click at [712, 228] on div "Rota 10 - Placa AF720HM 0000472290 - Correa Janela de atendimento Grade de aten…" at bounding box center [573, 265] width 1146 height 531
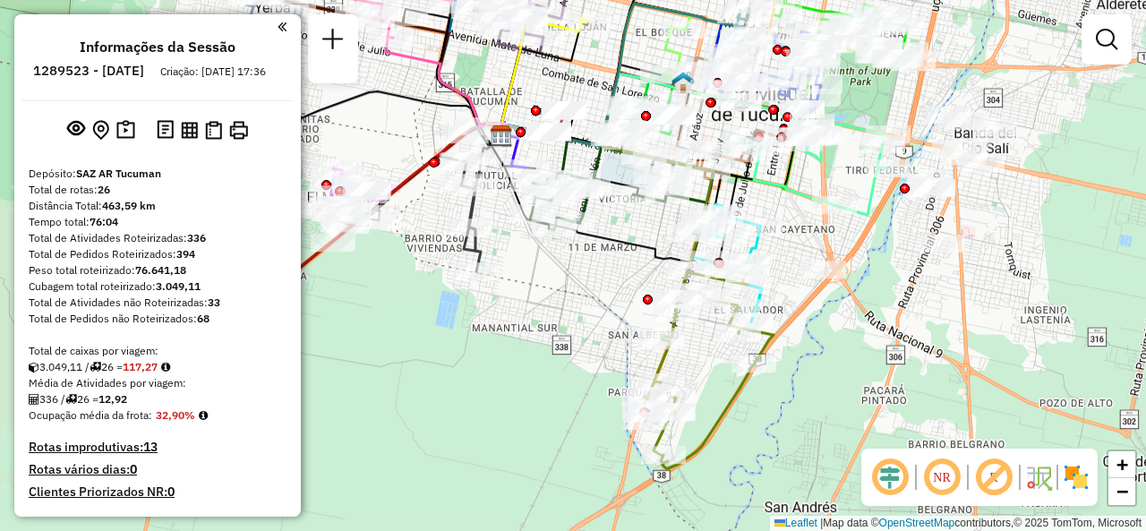
drag, startPoint x: 714, startPoint y: 241, endPoint x: 783, endPoint y: 220, distance: 72.0
click at [783, 220] on div "Janela de atendimento Grade de atendimento Capacidade Transportadoras Veículos …" at bounding box center [573, 265] width 1146 height 531
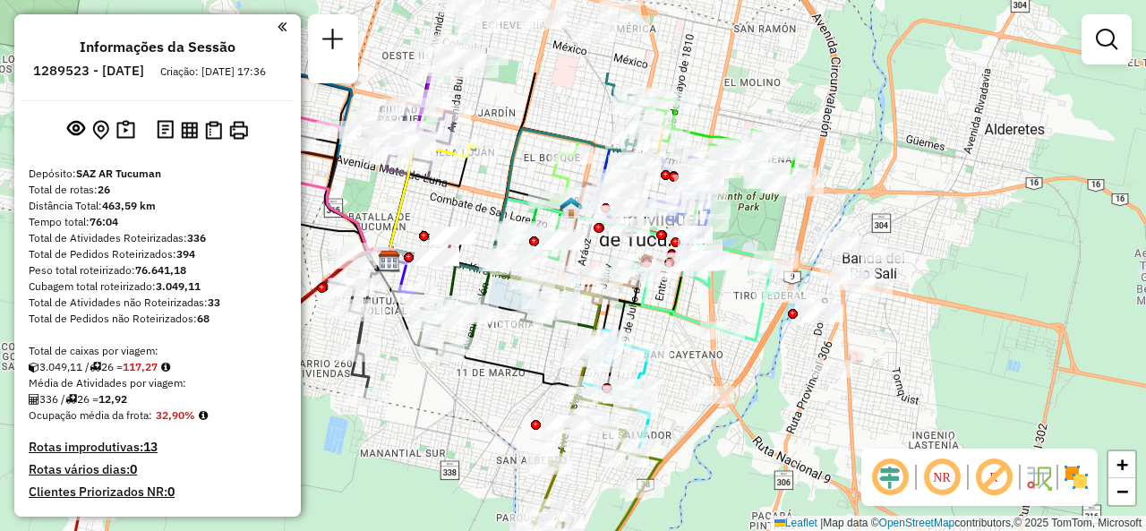
drag, startPoint x: 757, startPoint y: 192, endPoint x: 627, endPoint y: 355, distance: 208.4
click at [627, 340] on icon at bounding box center [701, 283] width 149 height 113
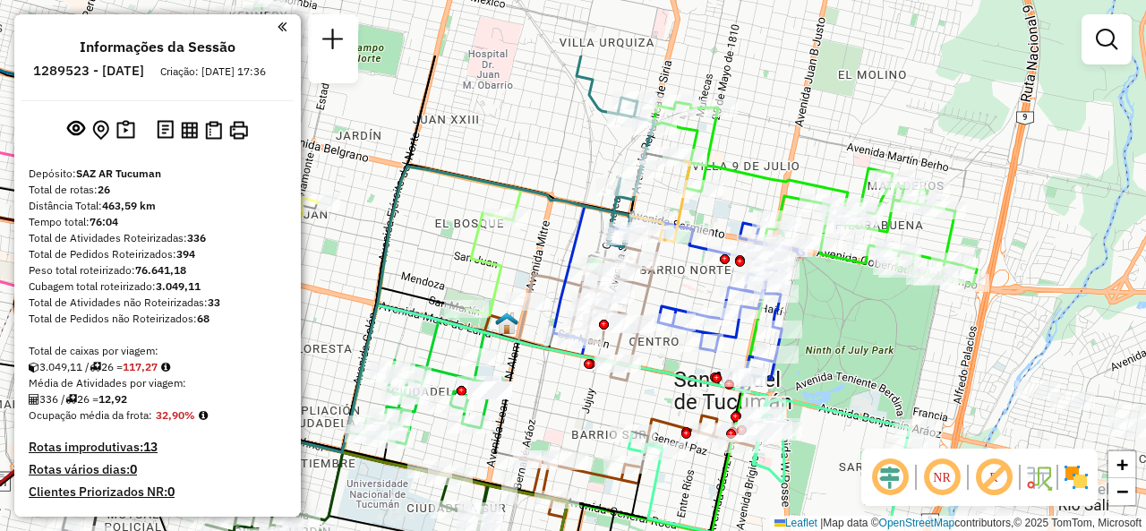
drag, startPoint x: 648, startPoint y: 170, endPoint x: 685, endPoint y: 273, distance: 109.3
click at [684, 276] on div "Rota 6 - Placa AF294AD 0000413188 - NAVARRO CLAUDIA VIVIANA Rota 6 - Placa AF29…" at bounding box center [573, 265] width 1146 height 531
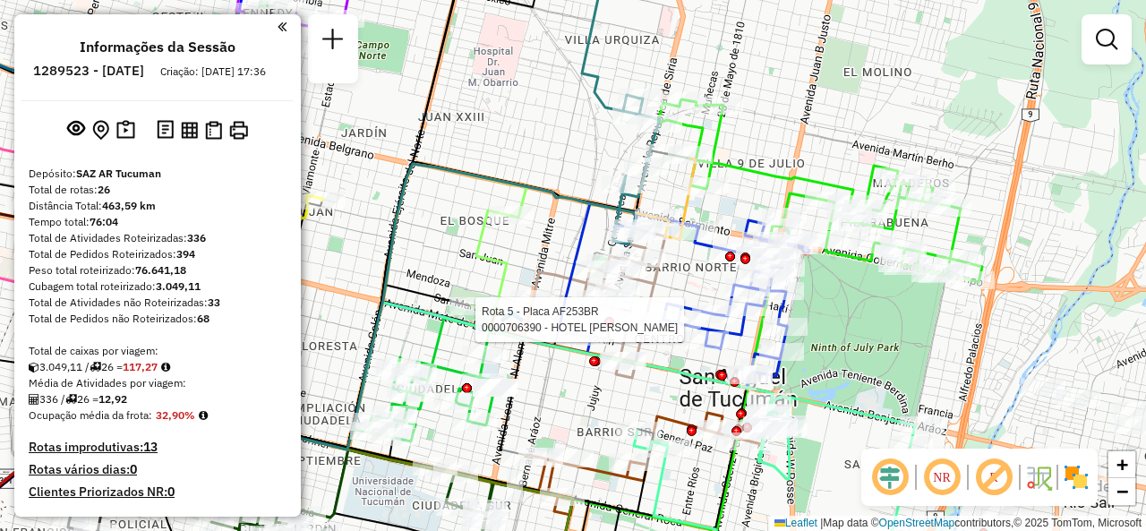
click at [515, 243] on div "Rota 6 - Placa AF294AD 0000413188 - NAVARRO CLAUDIA VIVIANA Rota 6 - Placa AF29…" at bounding box center [573, 265] width 1146 height 531
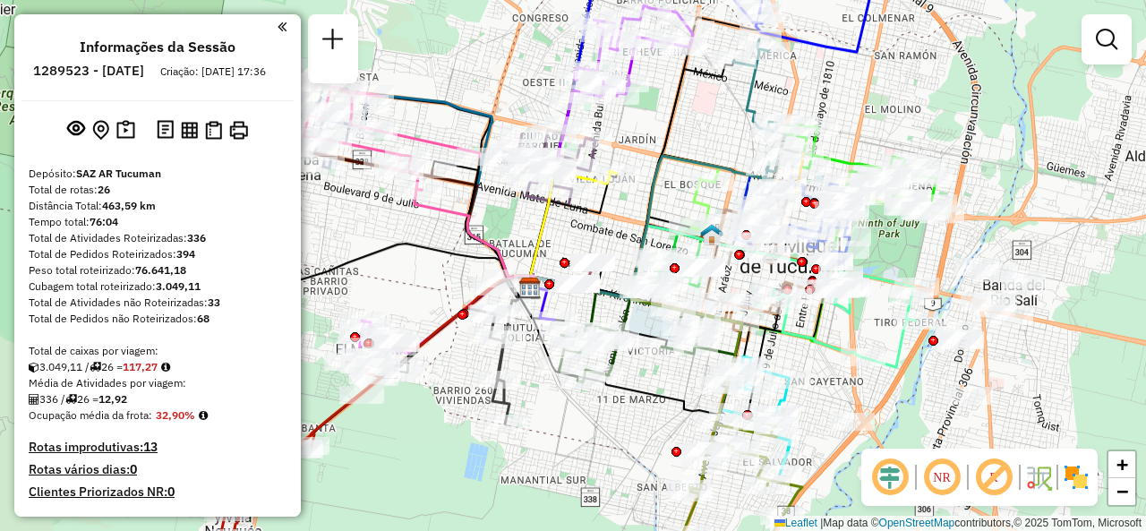
drag, startPoint x: 467, startPoint y: 259, endPoint x: 609, endPoint y: 225, distance: 146.4
click at [607, 227] on div "Janela de atendimento Grade de atendimento Capacidade Transportadoras Veículos …" at bounding box center [573, 265] width 1146 height 531
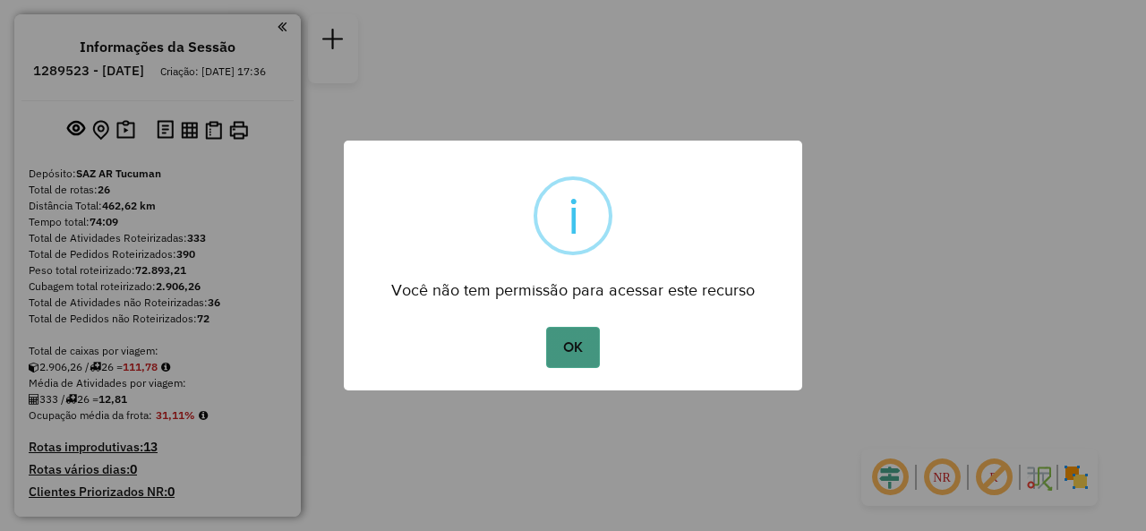
click at [584, 331] on button "OK" at bounding box center [572, 347] width 53 height 41
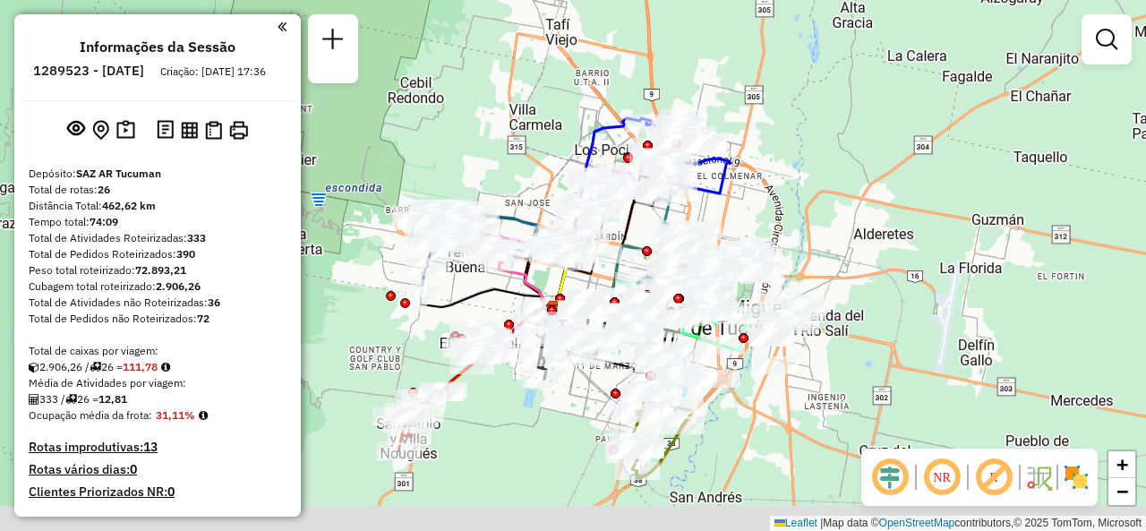
drag, startPoint x: 560, startPoint y: 167, endPoint x: 582, endPoint y: 142, distance: 33.6
click at [580, 117] on div "Janela de atendimento Grade de atendimento Capacidade Transportadoras Veículos …" at bounding box center [573, 265] width 1146 height 531
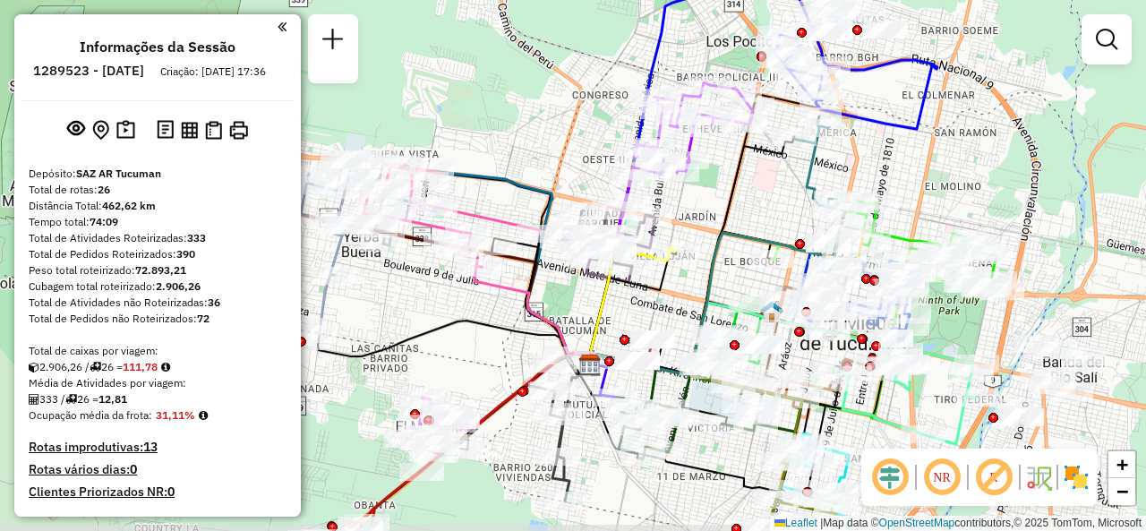
drag, startPoint x: 534, startPoint y: 169, endPoint x: 566, endPoint y: 108, distance: 68.9
click at [568, 110] on div "Janela de atendimento Grade de atendimento Capacidade Transportadoras Veículos …" at bounding box center [573, 265] width 1146 height 531
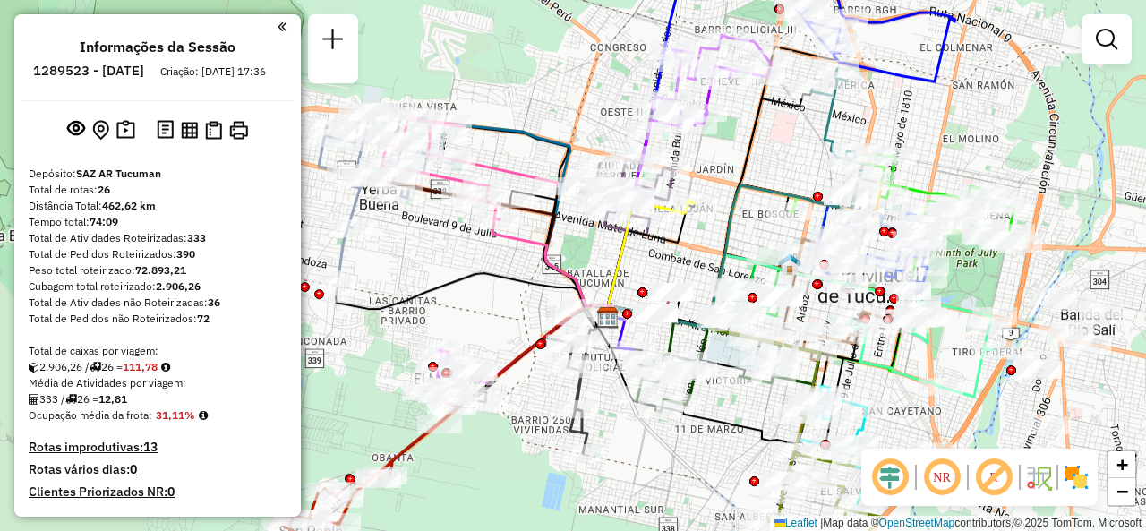
drag, startPoint x: 561, startPoint y: 154, endPoint x: 579, endPoint y: 109, distance: 48.2
click at [579, 109] on div "Janela de atendimento Grade de atendimento Capacidade Transportadoras Veículos …" at bounding box center [573, 265] width 1146 height 531
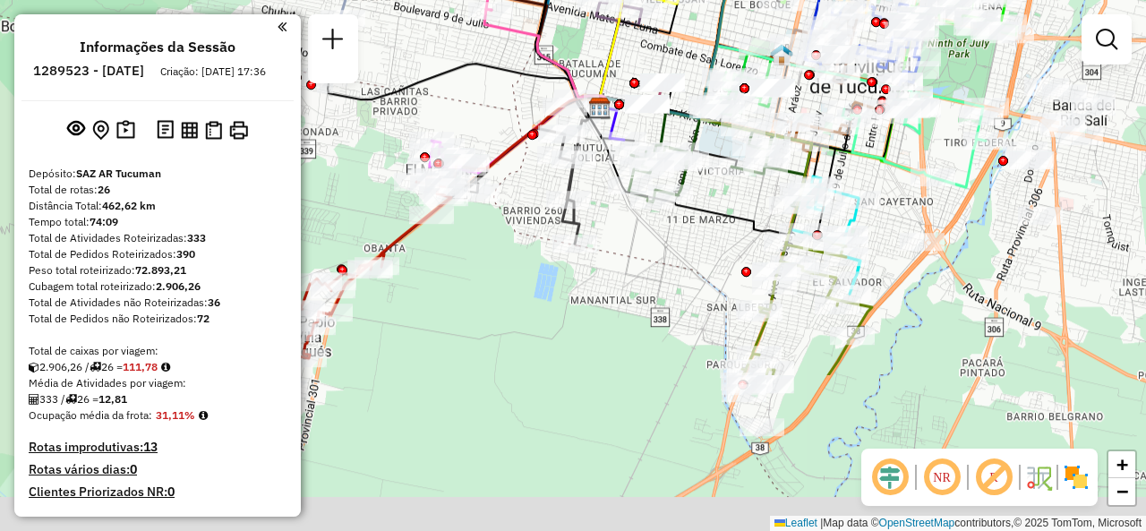
drag, startPoint x: 477, startPoint y: 311, endPoint x: 467, endPoint y: 101, distance: 209.8
click at [466, 100] on div "Janela de atendimento Grade de atendimento Capacidade Transportadoras Veículos …" at bounding box center [573, 265] width 1146 height 531
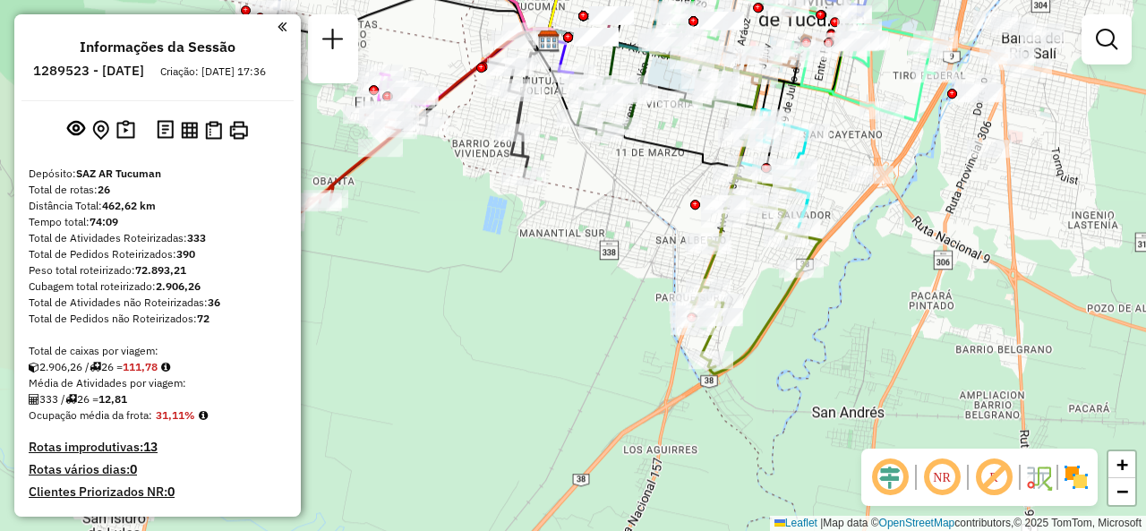
drag, startPoint x: 638, startPoint y: 251, endPoint x: 588, endPoint y: 184, distance: 82.6
click at [588, 184] on div "Janela de atendimento Grade de atendimento Capacidade Transportadoras Veículos …" at bounding box center [573, 265] width 1146 height 531
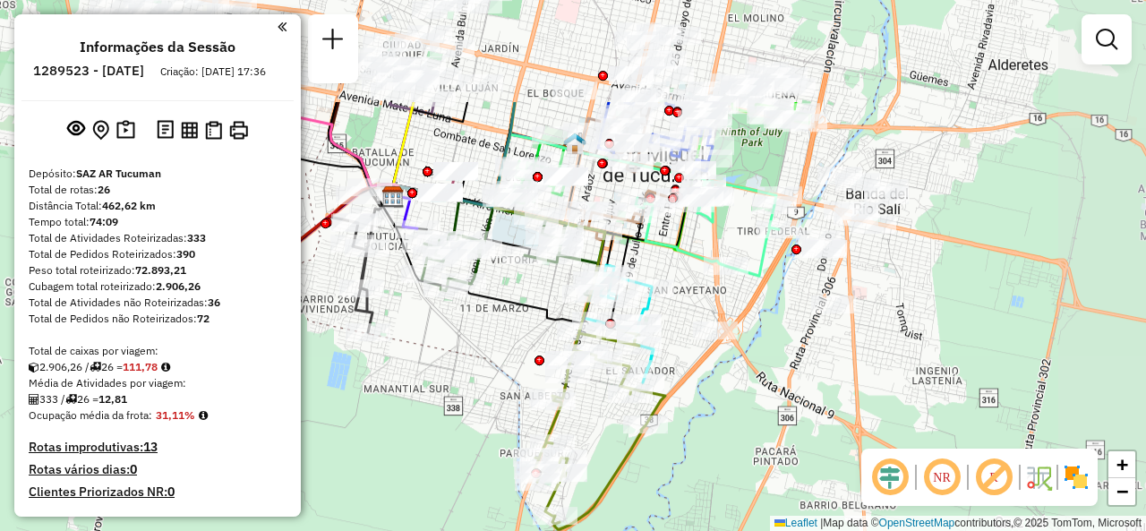
drag, startPoint x: 874, startPoint y: 148, endPoint x: 733, endPoint y: 287, distance: 198.8
click at [733, 287] on div "Janela de atendimento Grade de atendimento Capacidade Transportadoras Veículos …" at bounding box center [573, 265] width 1146 height 531
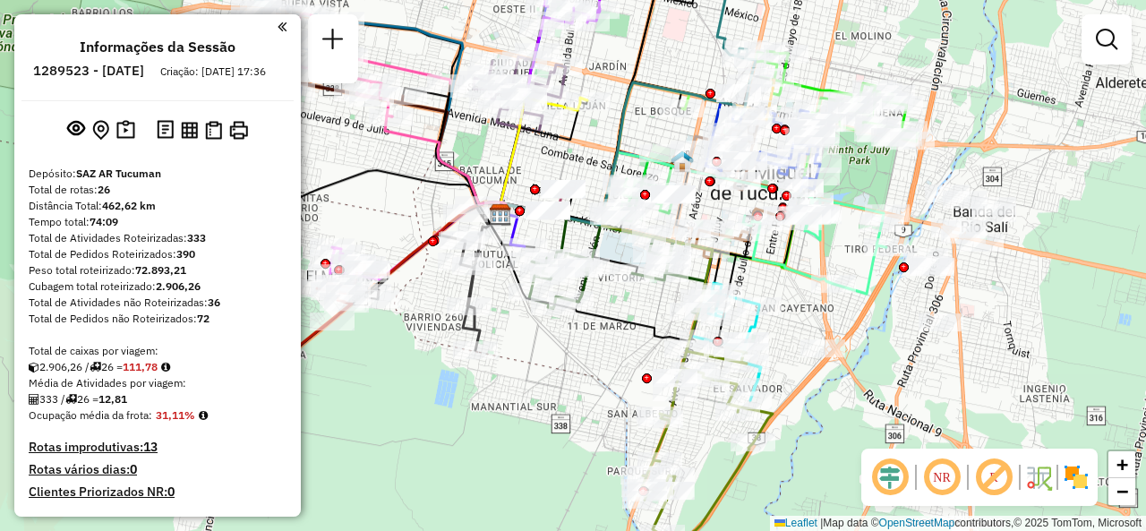
drag, startPoint x: 650, startPoint y: 248, endPoint x: 767, endPoint y: 251, distance: 116.5
click at [761, 254] on icon at bounding box center [812, 237] width 149 height 113
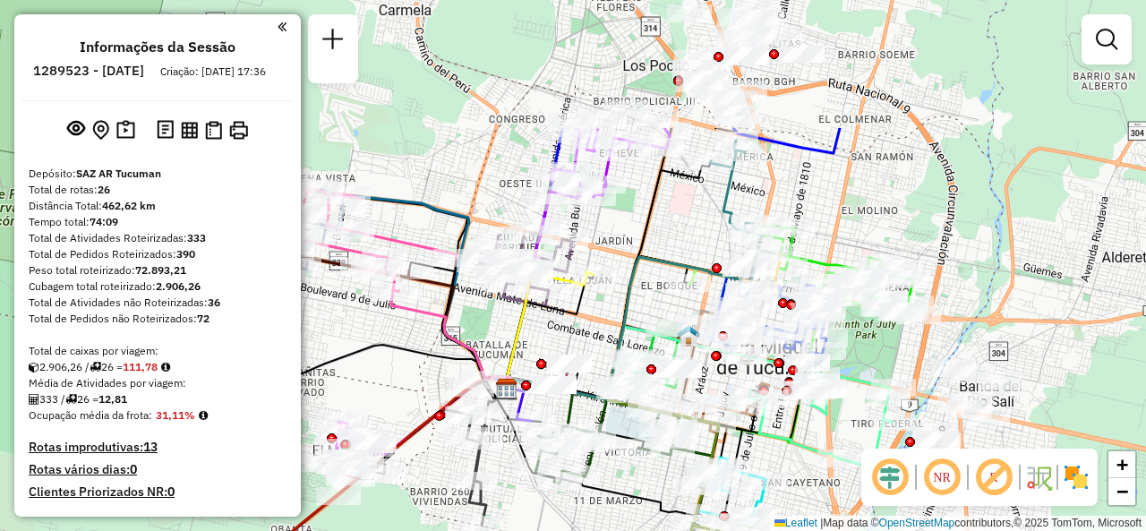
drag, startPoint x: 663, startPoint y: 47, endPoint x: 659, endPoint y: 221, distance: 173.8
click at [663, 227] on div "Janela de atendimento Grade de atendimento Capacidade Transportadoras Veículos …" at bounding box center [573, 265] width 1146 height 531
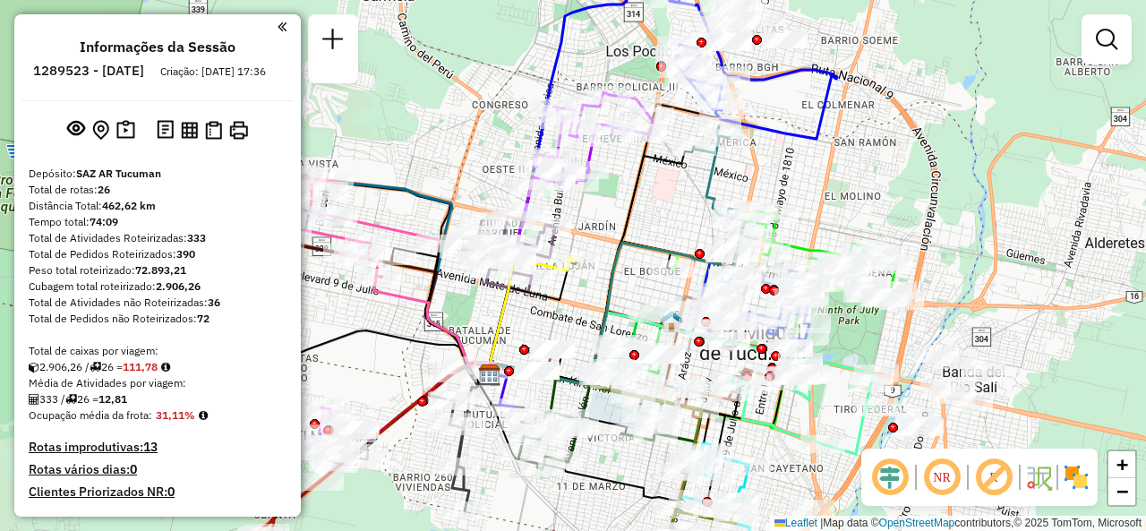
drag, startPoint x: 655, startPoint y: 219, endPoint x: 619, endPoint y: 189, distance: 47.0
click at [619, 189] on div "Janela de atendimento Grade de atendimento Capacidade Transportadoras Veículos …" at bounding box center [573, 265] width 1146 height 531
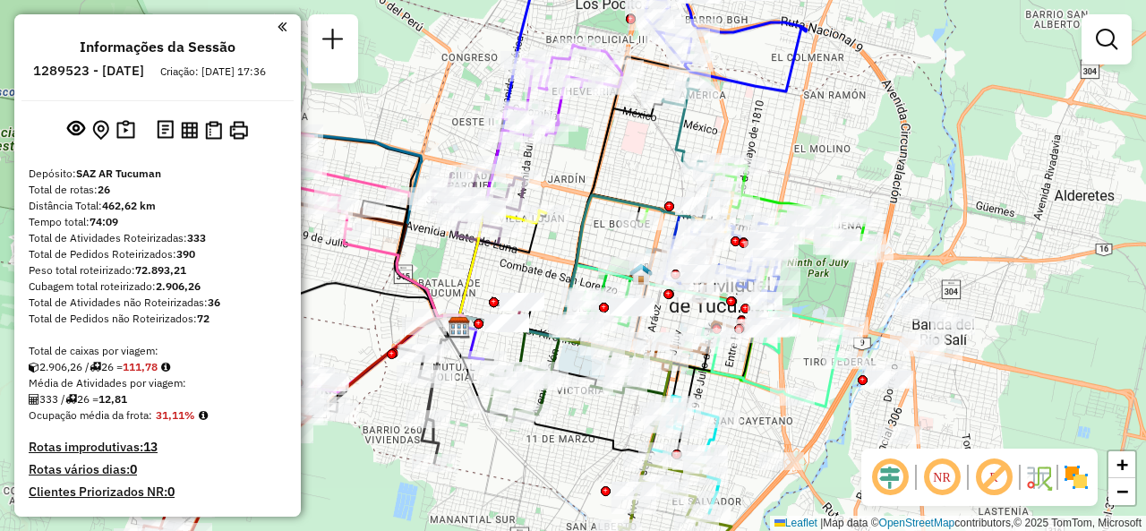
drag, startPoint x: 754, startPoint y: 397, endPoint x: 767, endPoint y: 350, distance: 48.5
click at [767, 350] on div "Janela de atendimento Grade de atendimento Capacidade Transportadoras Veículos …" at bounding box center [573, 265] width 1146 height 531
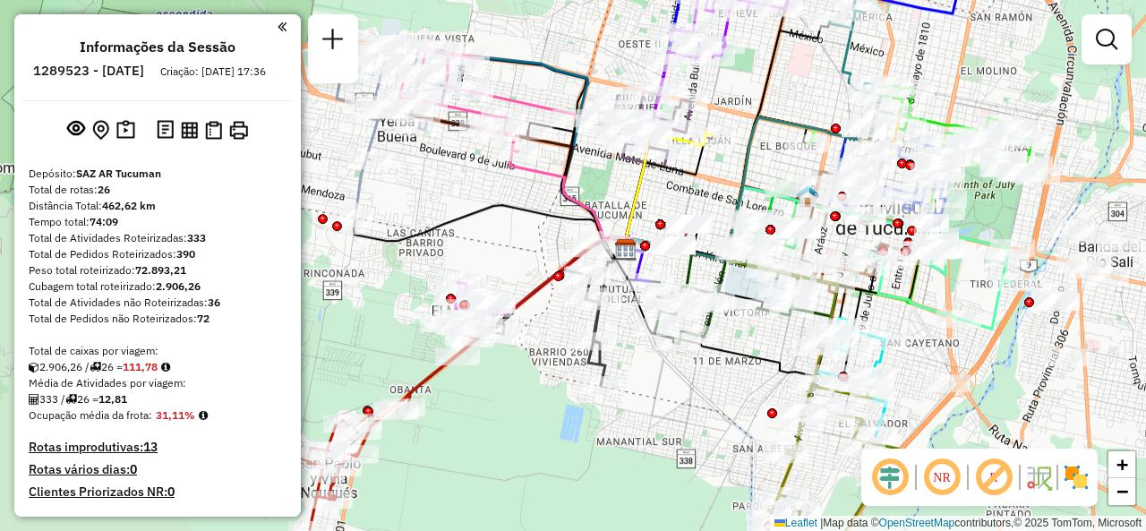
drag, startPoint x: 543, startPoint y: 437, endPoint x: 696, endPoint y: 406, distance: 156.3
click at [696, 406] on div "Janela de atendimento Grade de atendimento Capacidade Transportadoras Veículos …" at bounding box center [573, 265] width 1146 height 531
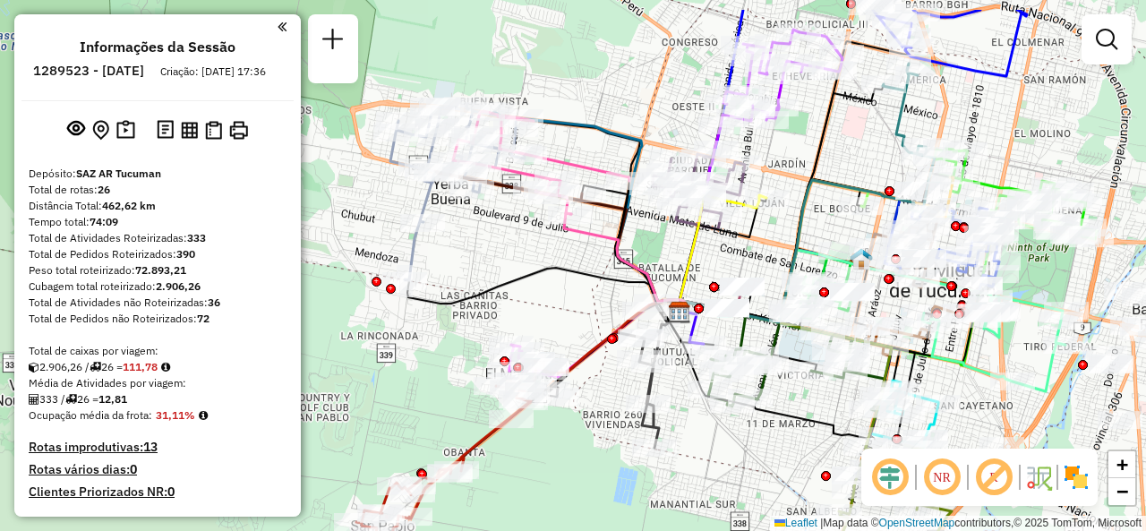
drag, startPoint x: 661, startPoint y: 401, endPoint x: 693, endPoint y: 441, distance: 50.9
click at [693, 441] on div "Janela de atendimento Grade de atendimento Capacidade Transportadoras Veículos …" at bounding box center [573, 265] width 1146 height 531
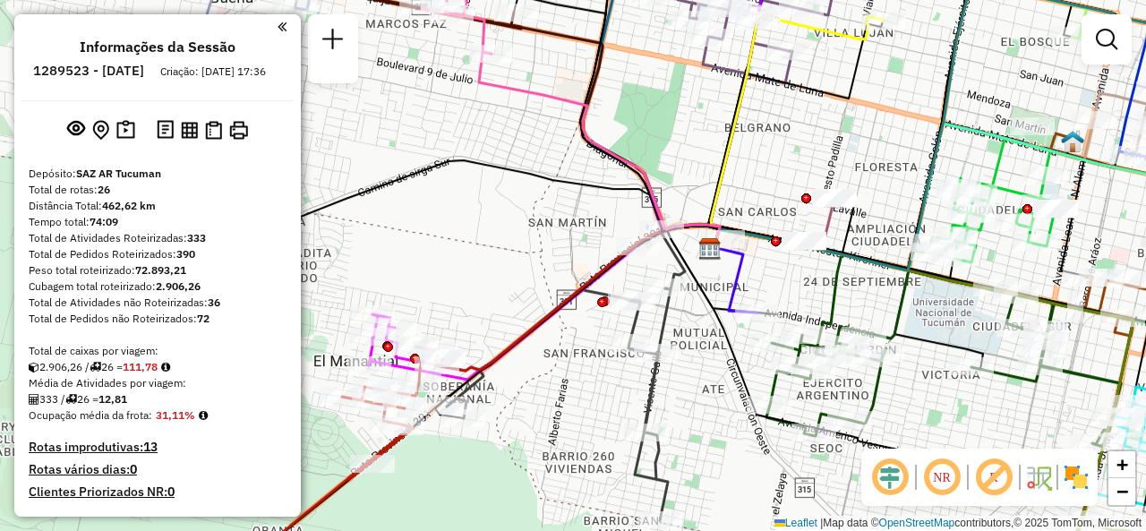
drag, startPoint x: 677, startPoint y: 409, endPoint x: 710, endPoint y: 445, distance: 48.8
click at [710, 445] on div "Janela de atendimento Grade de atendimento Capacidade Transportadoras Veículos …" at bounding box center [573, 265] width 1146 height 531
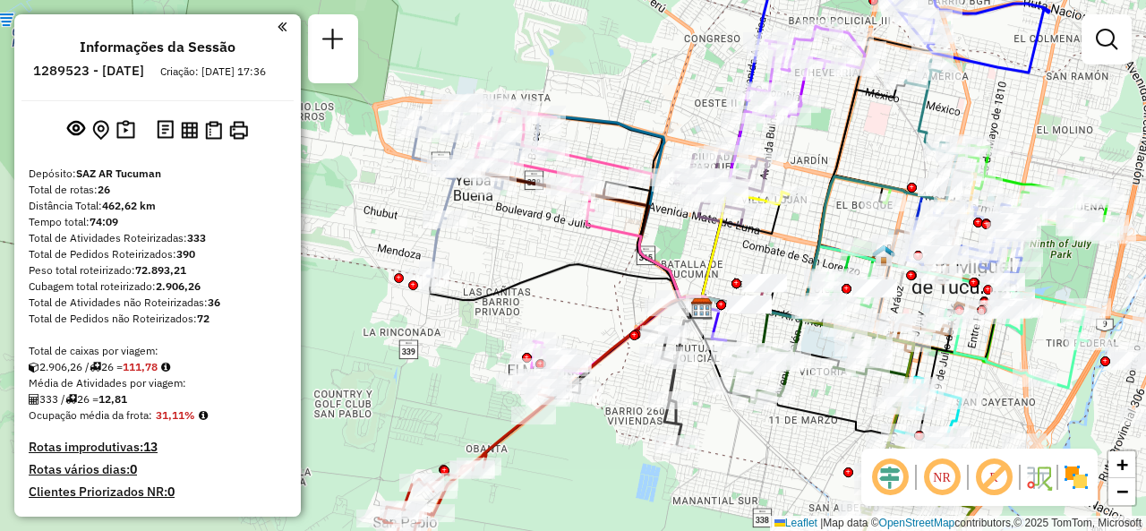
drag, startPoint x: 616, startPoint y: 360, endPoint x: 595, endPoint y: 289, distance: 73.9
click at [595, 289] on div "Janela de atendimento Grade de atendimento Capacidade Transportadoras Veículos …" at bounding box center [573, 265] width 1146 height 531
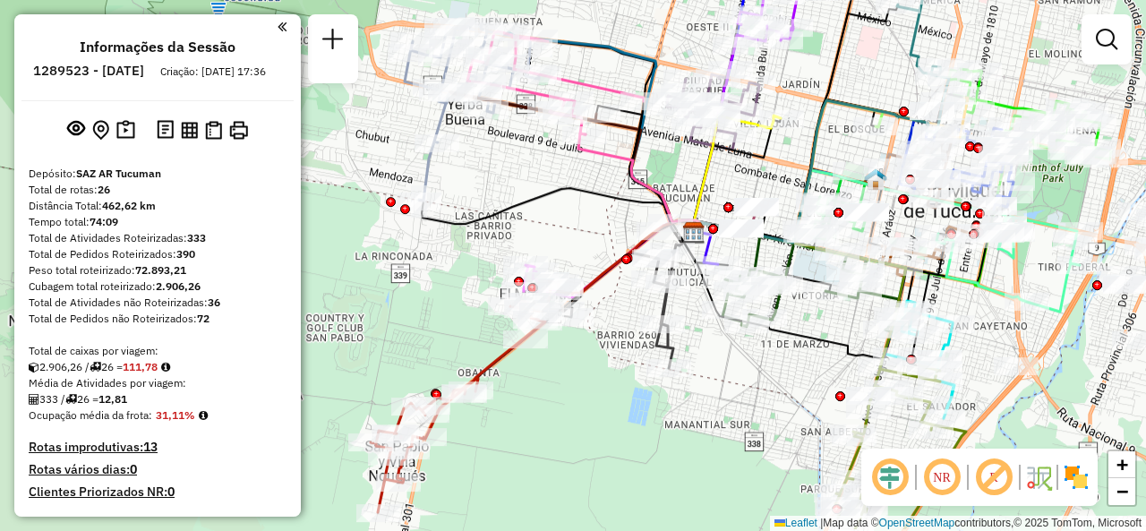
drag, startPoint x: 607, startPoint y: 454, endPoint x: 613, endPoint y: 399, distance: 55.9
click at [613, 399] on div "Janela de atendimento Grade de atendimento Capacidade Transportadoras Veículos …" at bounding box center [573, 265] width 1146 height 531
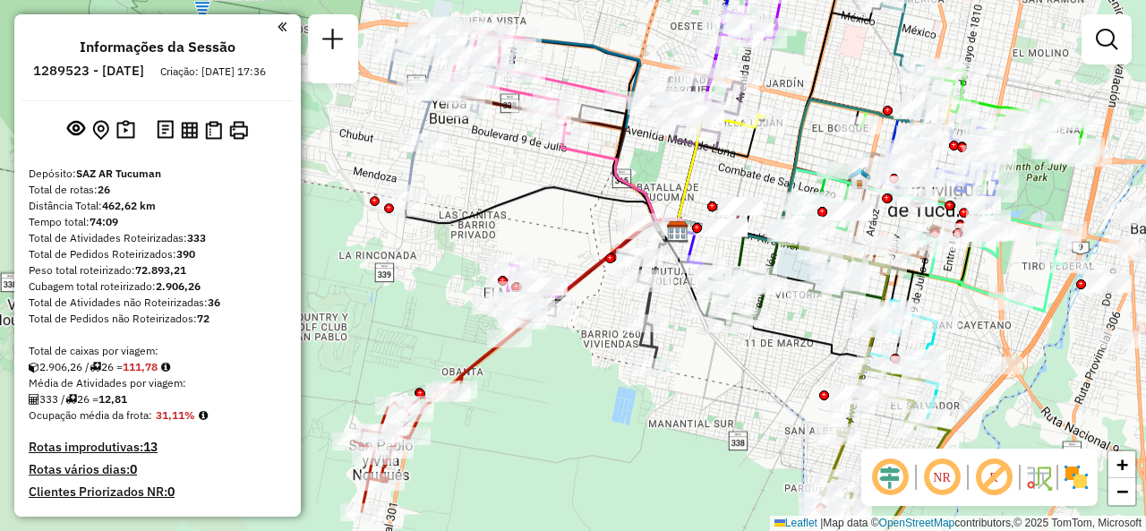
drag, startPoint x: 597, startPoint y: 381, endPoint x: 580, endPoint y: 371, distance: 19.7
click at [580, 371] on div "Janela de atendimento Grade de atendimento Capacidade Transportadoras Veículos …" at bounding box center [573, 265] width 1146 height 531
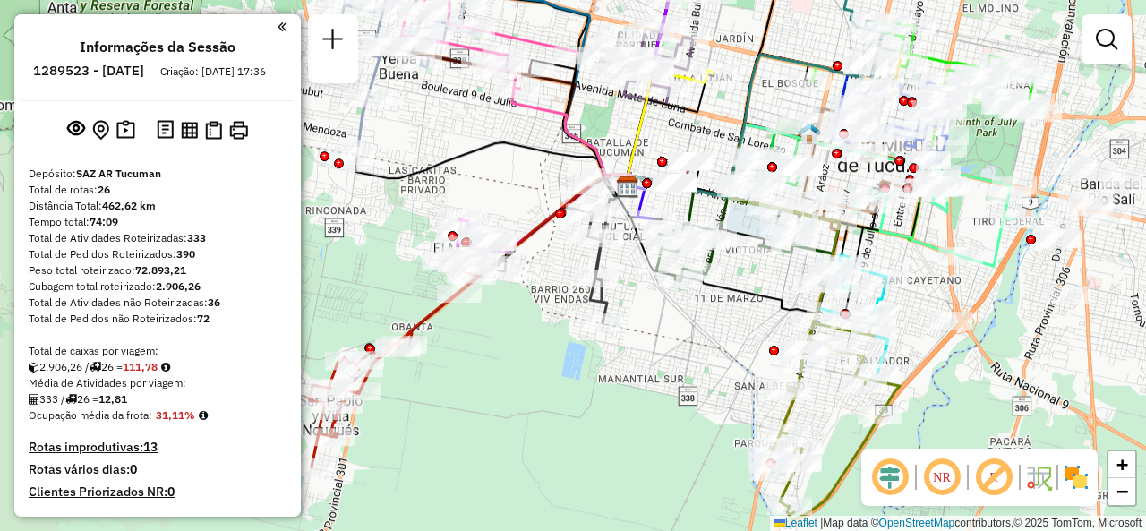
drag, startPoint x: 581, startPoint y: 372, endPoint x: 542, endPoint y: 341, distance: 49.8
click at [542, 341] on div "Janela de atendimento Grade de atendimento Capacidade Transportadoras Veículos …" at bounding box center [573, 265] width 1146 height 531
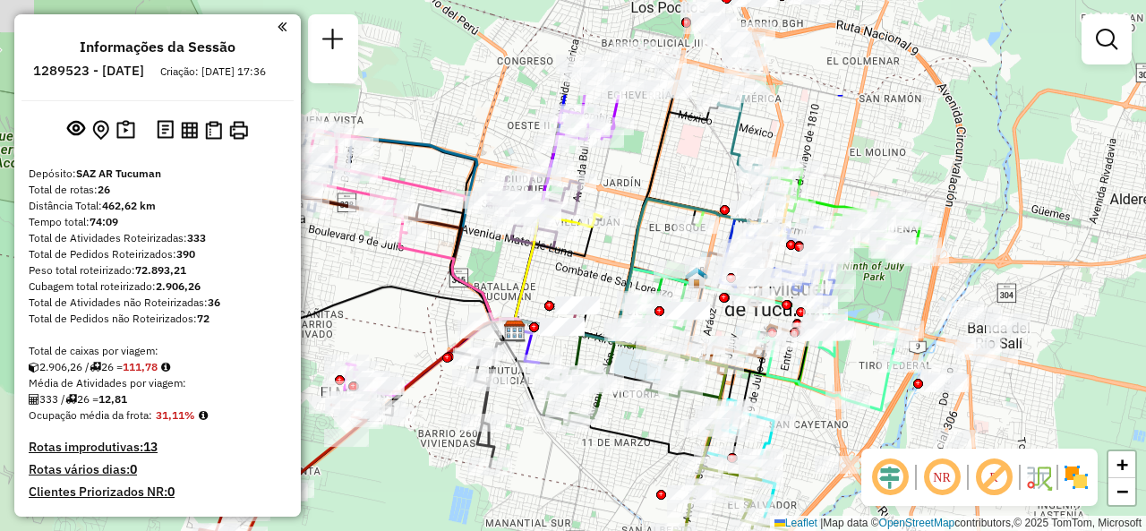
drag, startPoint x: 720, startPoint y: 314, endPoint x: 648, endPoint y: 444, distance: 148.3
click at [645, 448] on div "Janela de atendimento Grade de atendimento Capacidade Transportadoras Veículos …" at bounding box center [573, 265] width 1146 height 531
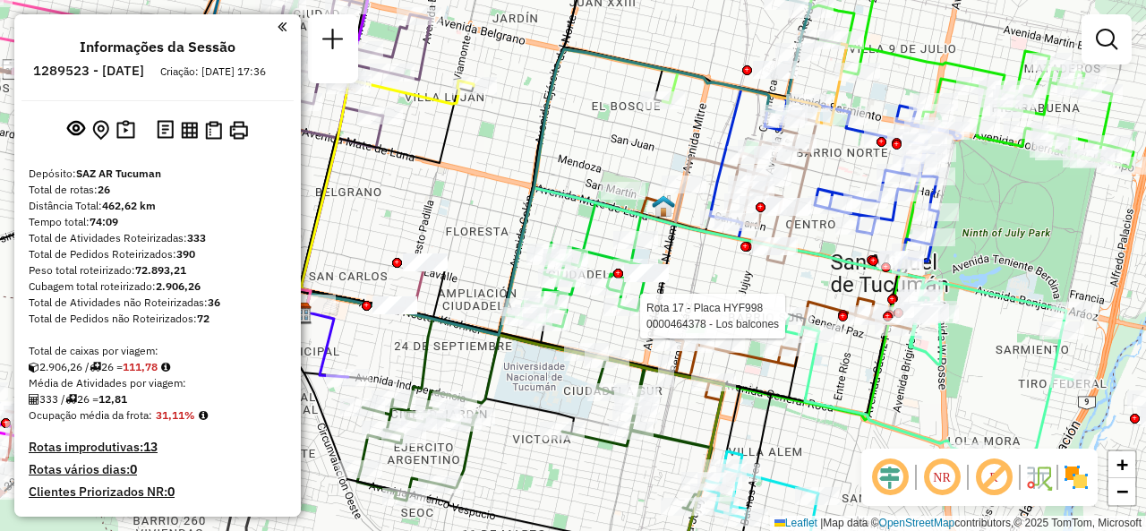
select select "**********"
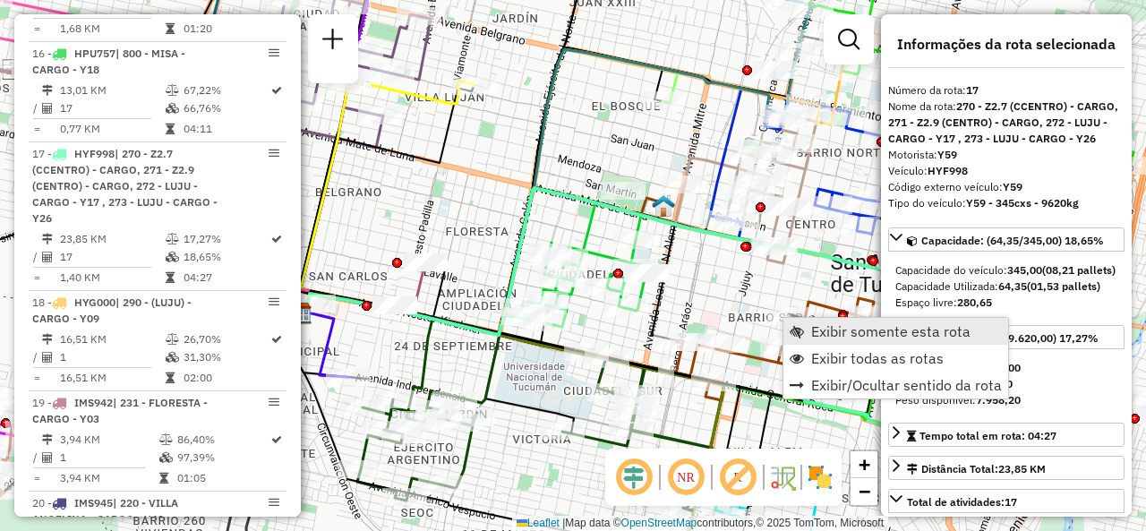
scroll to position [2447, 0]
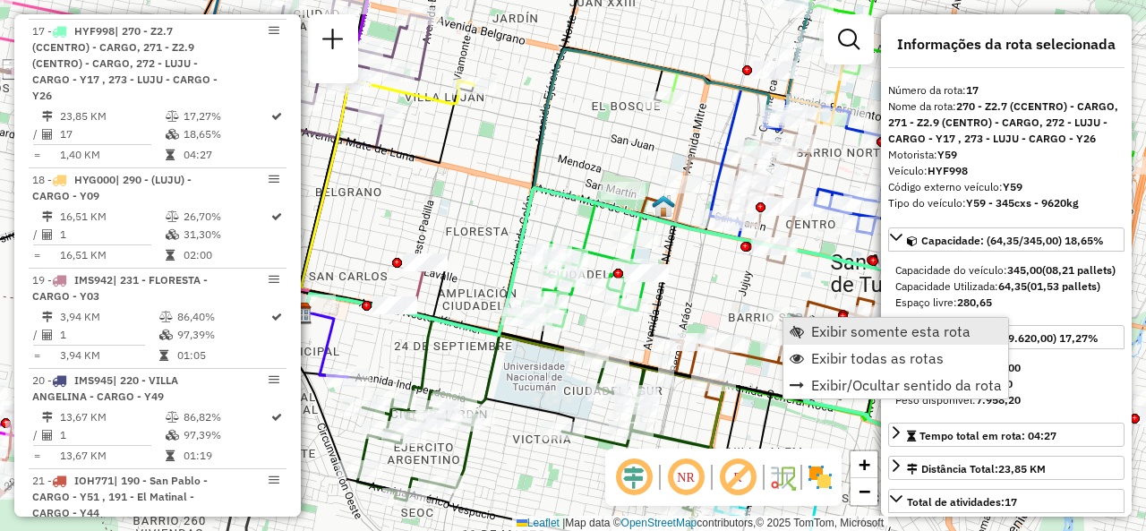
click at [824, 330] on span "Exibir somente esta rota" at bounding box center [890, 331] width 159 height 14
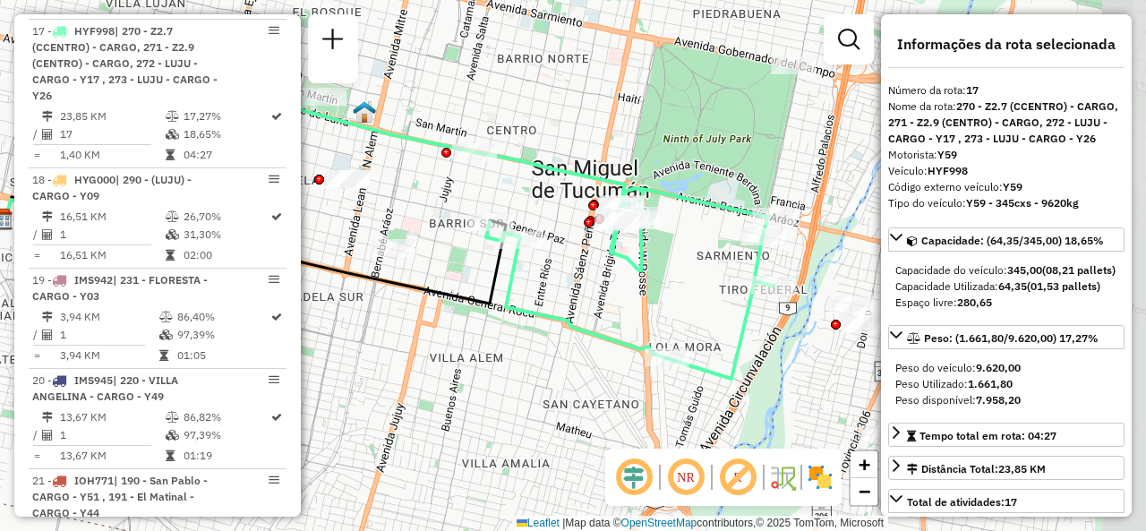
drag, startPoint x: 779, startPoint y: 330, endPoint x: 602, endPoint y: 300, distance: 179.9
click at [602, 300] on div "Janela de atendimento Grade de atendimento Capacidade Transportadoras Veículos …" at bounding box center [573, 265] width 1146 height 531
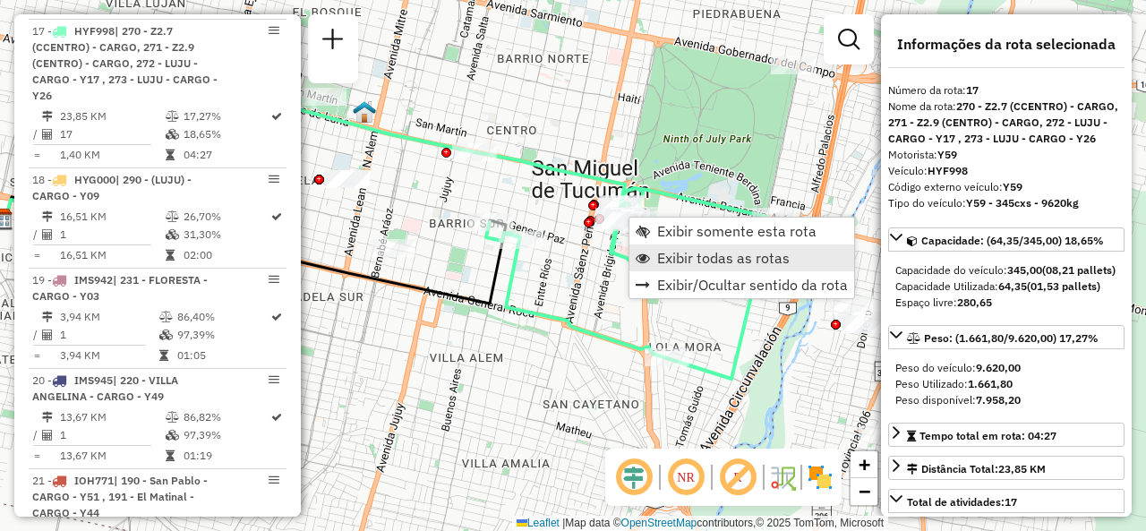
click at [672, 253] on span "Exibir todas as rotas" at bounding box center [723, 258] width 133 height 14
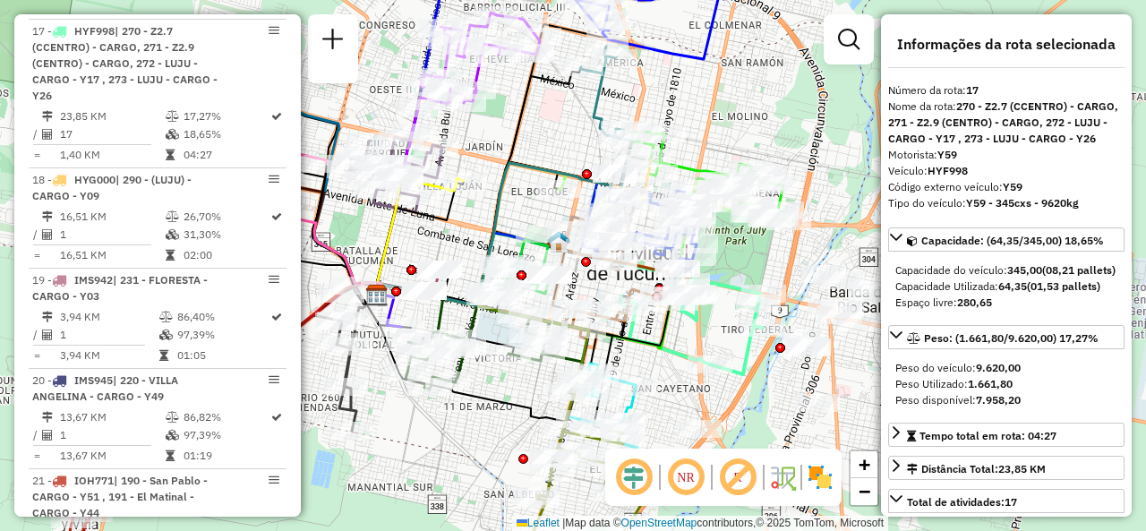
drag, startPoint x: 639, startPoint y: 326, endPoint x: 694, endPoint y: 354, distance: 62.1
click at [707, 364] on icon at bounding box center [688, 317] width 149 height 113
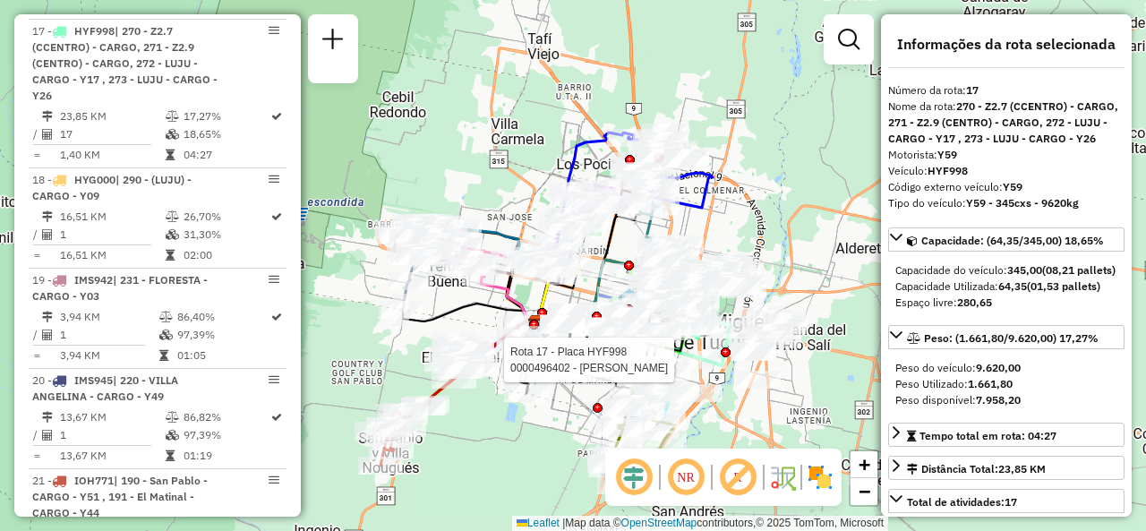
click at [526, 171] on div "Rota 17 - Placa HYF998 0000496402 - DOMINGUEZ DEBORA Janela de atendimento Grad…" at bounding box center [573, 265] width 1146 height 531
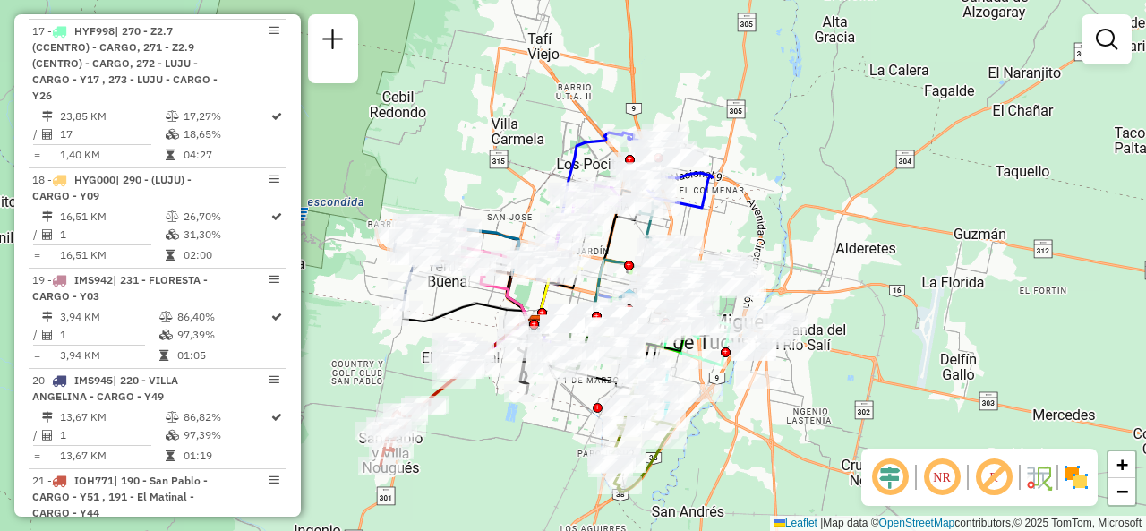
drag, startPoint x: 525, startPoint y: 207, endPoint x: 553, endPoint y: 129, distance: 83.0
click at [553, 129] on div "Janela de atendimento Grade de atendimento Capacidade Transportadoras Veículos …" at bounding box center [573, 265] width 1146 height 531
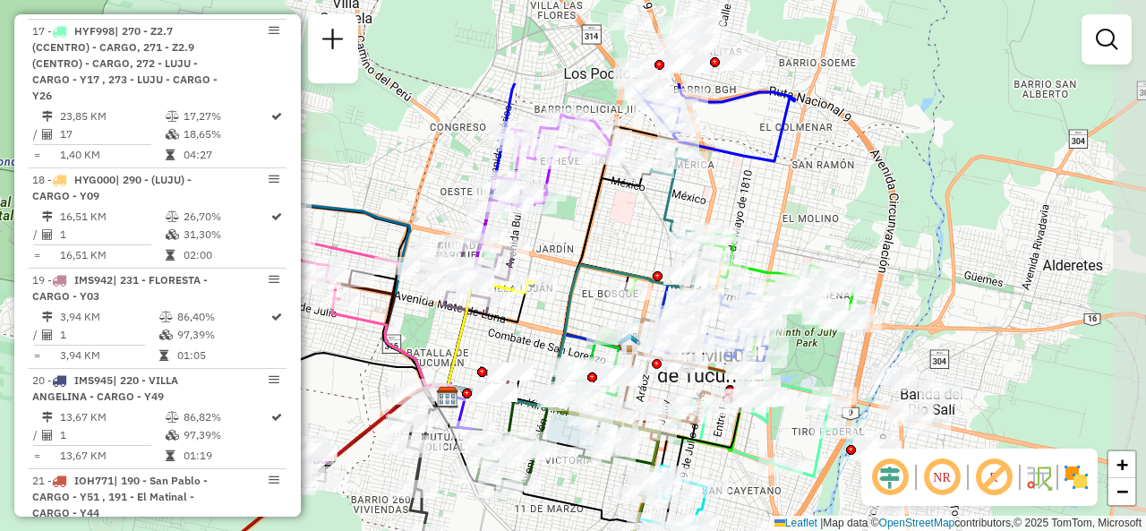
drag, startPoint x: 737, startPoint y: 103, endPoint x: 591, endPoint y: 249, distance: 206.4
click at [594, 250] on div "Janela de atendimento Grade de atendimento Capacidade Transportadoras Veículos …" at bounding box center [573, 265] width 1146 height 531
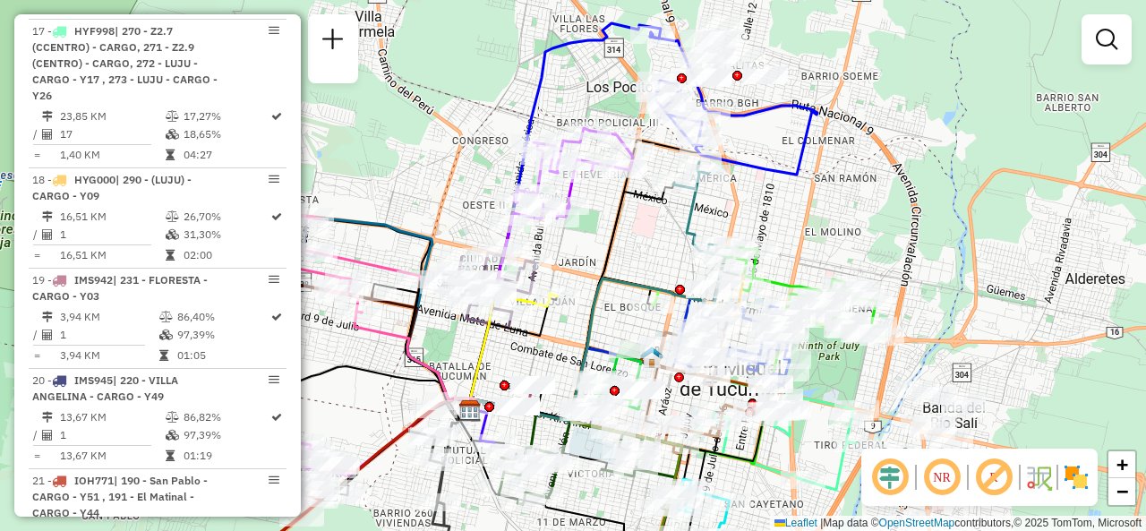
drag, startPoint x: 431, startPoint y: 186, endPoint x: 474, endPoint y: 182, distance: 43.2
click at [469, 180] on div "Janela de atendimento Grade de atendimento Capacidade Transportadoras Veículos …" at bounding box center [573, 265] width 1146 height 531
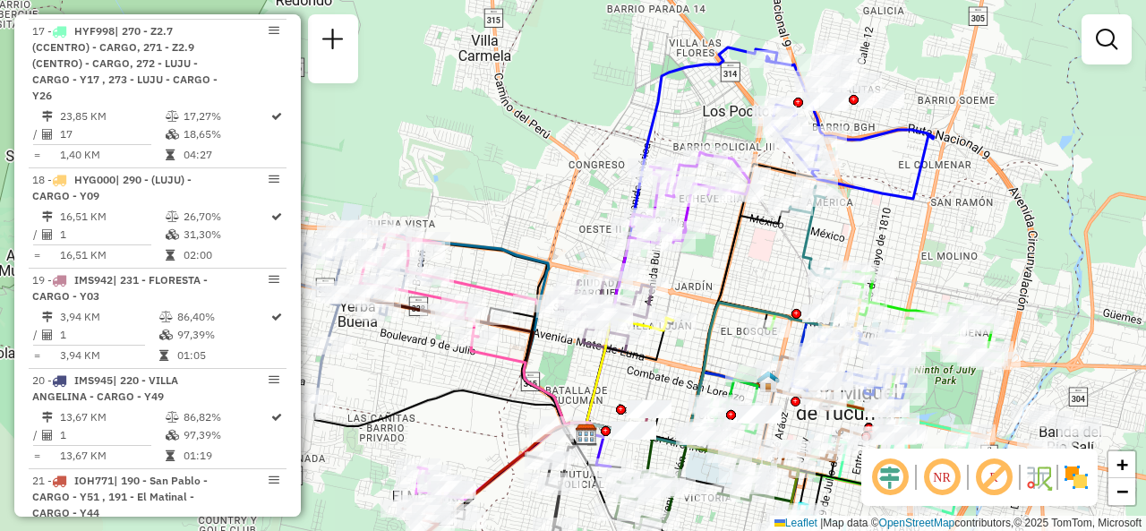
drag, startPoint x: 484, startPoint y: 209, endPoint x: 582, endPoint y: 207, distance: 98.5
click at [580, 210] on div "Janela de atendimento Grade de atendimento Capacidade Transportadoras Veículos …" at bounding box center [573, 265] width 1146 height 531
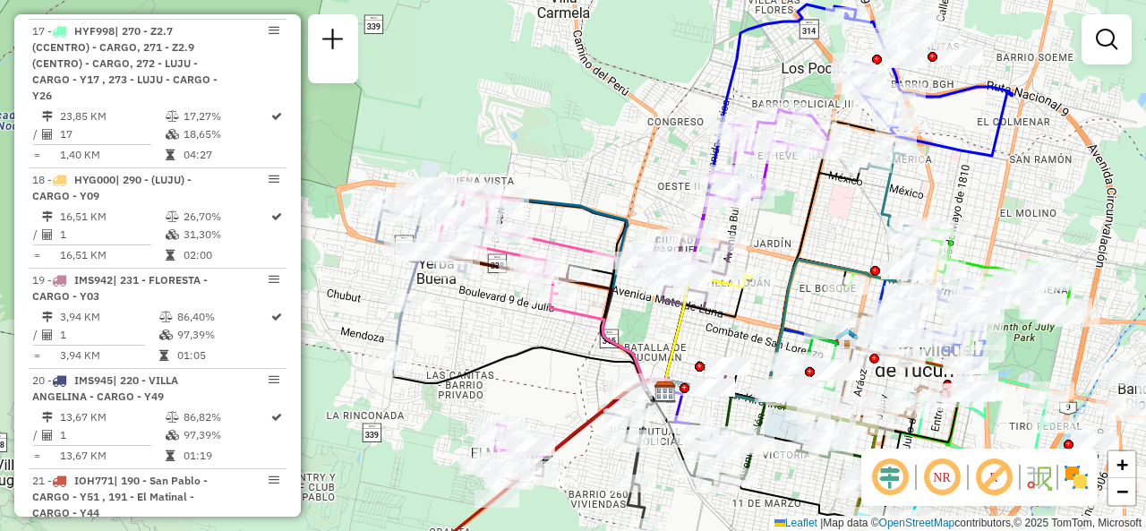
drag, startPoint x: 573, startPoint y: 201, endPoint x: 622, endPoint y: 176, distance: 54.1
click at [622, 176] on div "Janela de atendimento Grade de atendimento Capacidade Transportadoras Veículos …" at bounding box center [573, 265] width 1146 height 531
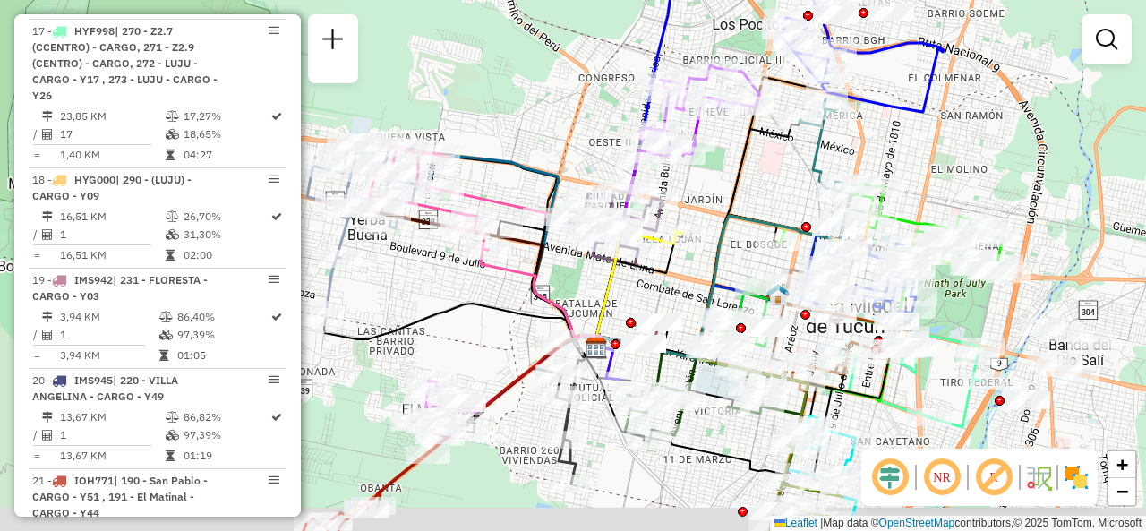
drag, startPoint x: 607, startPoint y: 194, endPoint x: 511, endPoint y: 134, distance: 113.1
click at [512, 135] on div "Janela de atendimento Grade de atendimento Capacidade Transportadoras Veículos …" at bounding box center [573, 265] width 1146 height 531
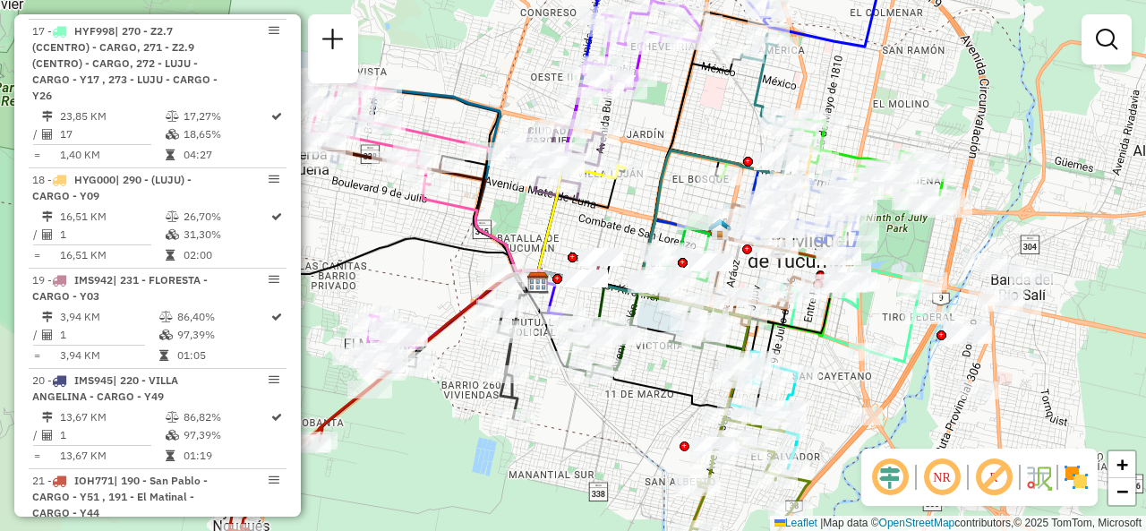
drag, startPoint x: 562, startPoint y: 277, endPoint x: 469, endPoint y: 178, distance: 135.6
click at [469, 178] on div "Janela de atendimento Grade de atendimento Capacidade Transportadoras Veículos …" at bounding box center [573, 265] width 1146 height 531
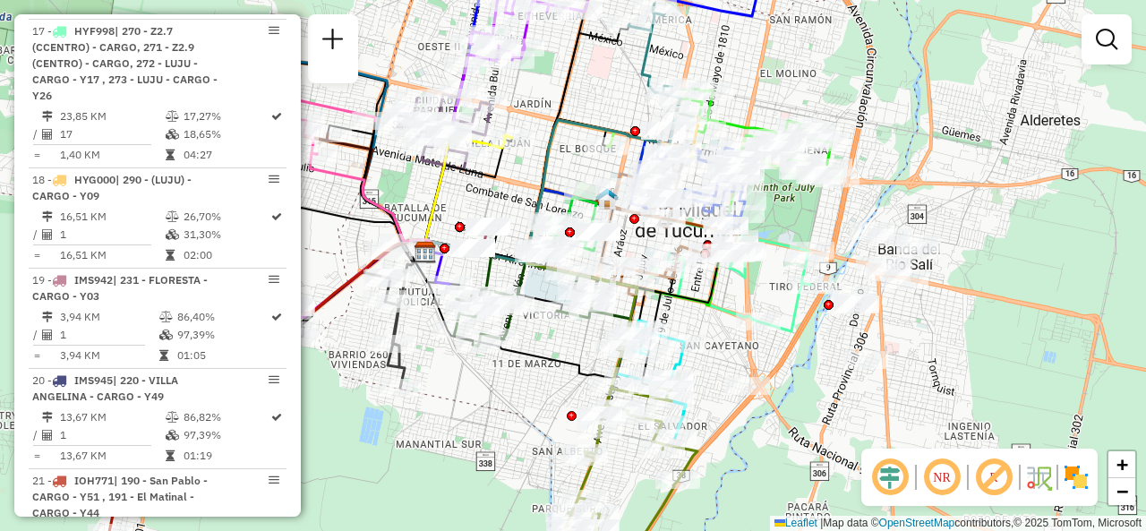
drag, startPoint x: 618, startPoint y: 318, endPoint x: 562, endPoint y: 343, distance: 60.9
click at [562, 343] on div "Janela de atendimento Grade de atendimento Capacidade Transportadoras Veículos …" at bounding box center [573, 265] width 1146 height 531
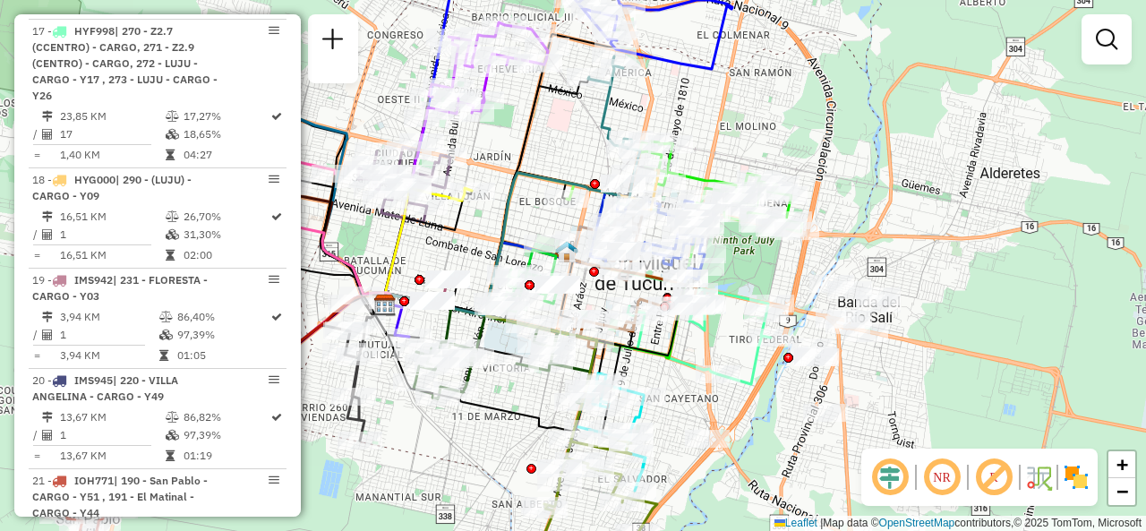
drag, startPoint x: 596, startPoint y: 68, endPoint x: 584, endPoint y: 117, distance: 50.8
click at [584, 117] on div "Janela de atendimento Grade de atendimento Capacidade Transportadoras Veículos …" at bounding box center [573, 265] width 1146 height 531
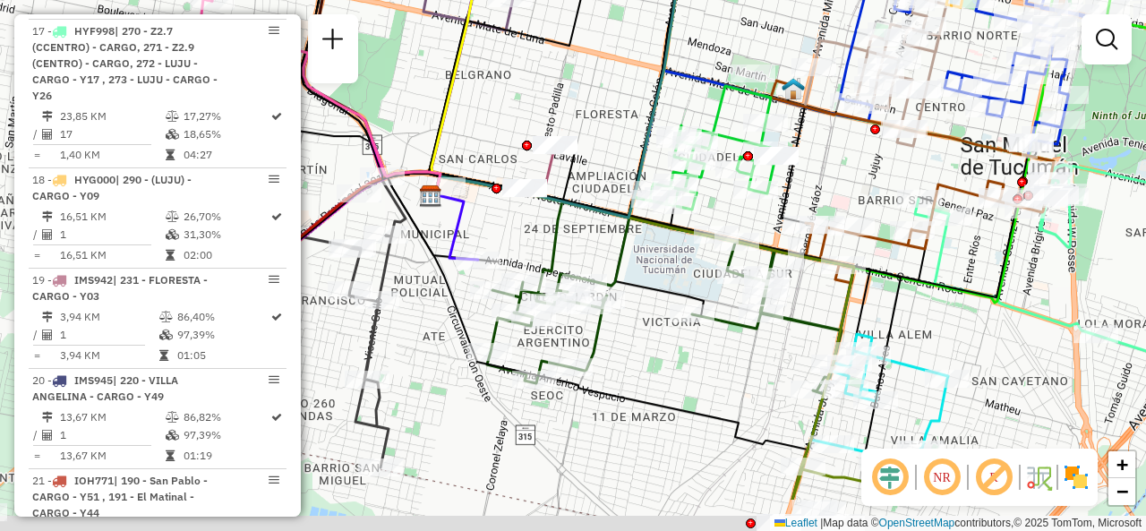
drag, startPoint x: 583, startPoint y: 253, endPoint x: 733, endPoint y: 261, distance: 150.6
click at [733, 261] on div "Janela de atendimento Grade de atendimento Capacidade Transportadoras Veículos …" at bounding box center [573, 265] width 1146 height 531
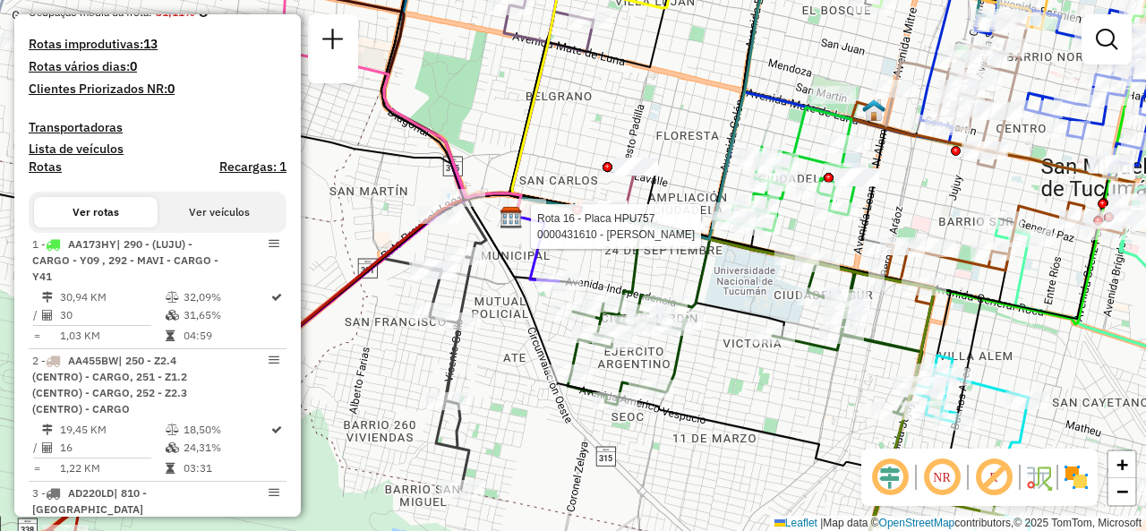
scroll to position [297, 0]
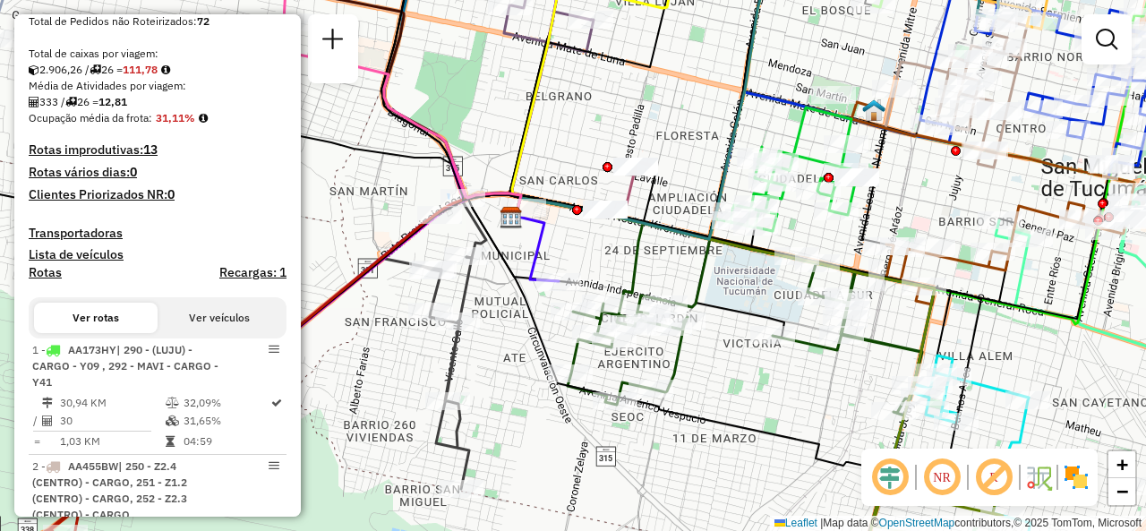
click at [699, 112] on div "Rota 16 - Placa HPU757 0000431610 - BURGOS EUGENIA ISABEL Janela de atendimento…" at bounding box center [573, 265] width 1146 height 531
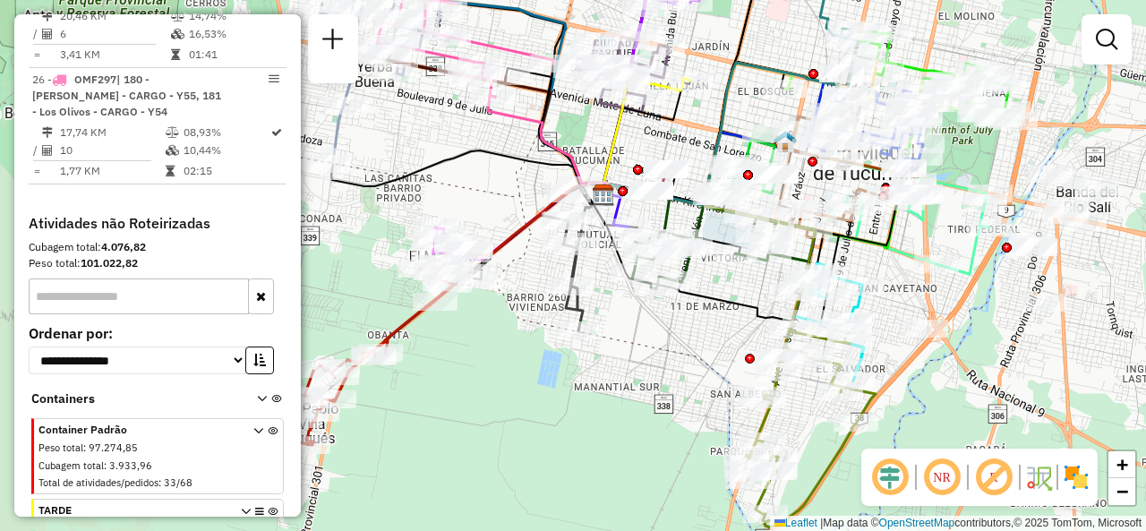
scroll to position [3559, 0]
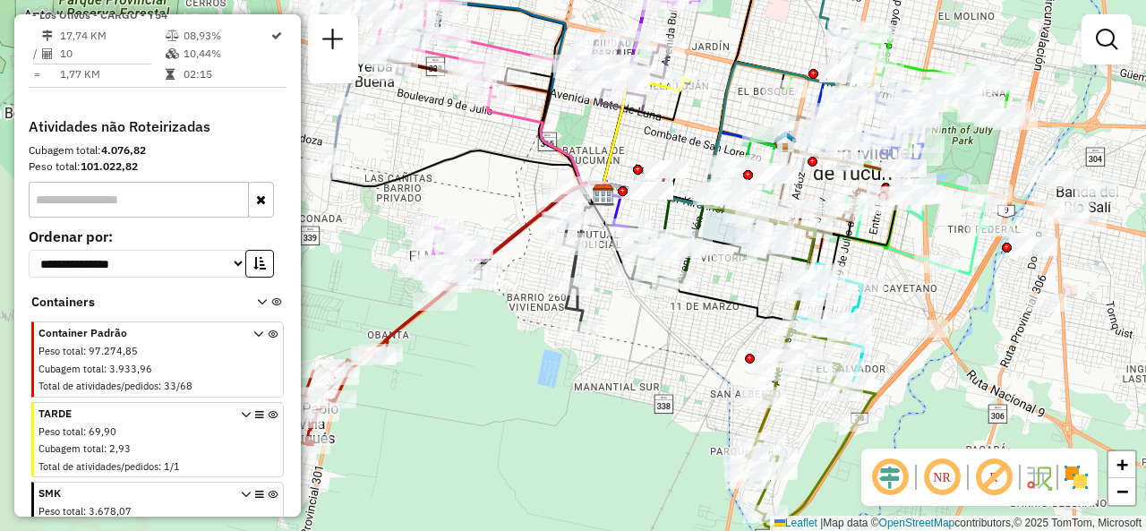
click at [641, 354] on div "Janela de atendimento Grade de atendimento Capacidade Transportadoras Veículos …" at bounding box center [573, 265] width 1146 height 531
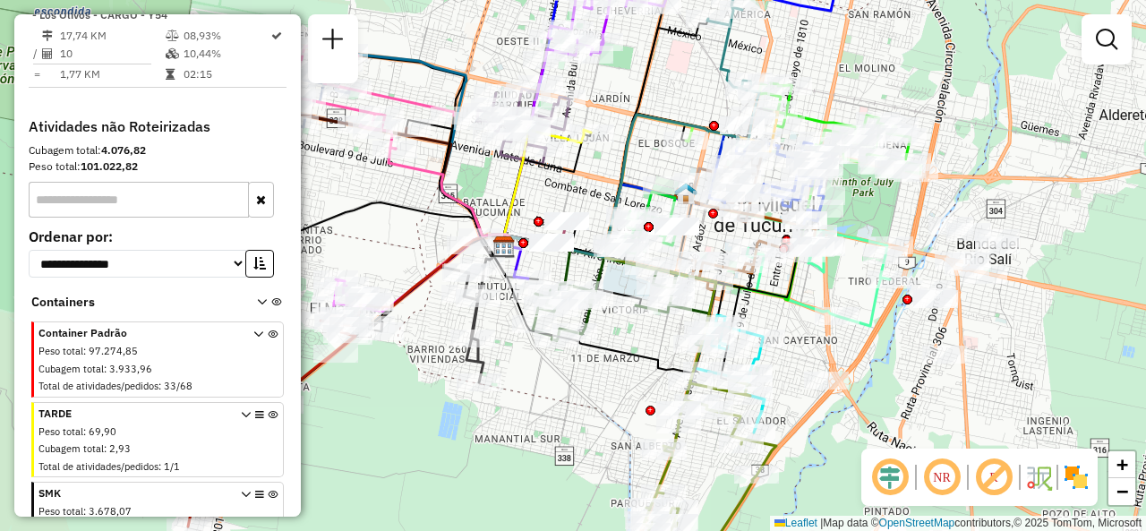
drag, startPoint x: 656, startPoint y: 348, endPoint x: 579, endPoint y: 373, distance: 81.6
click at [562, 418] on div "Janela de atendimento Grade de atendimento Capacidade Transportadoras Veículos …" at bounding box center [573, 265] width 1146 height 531
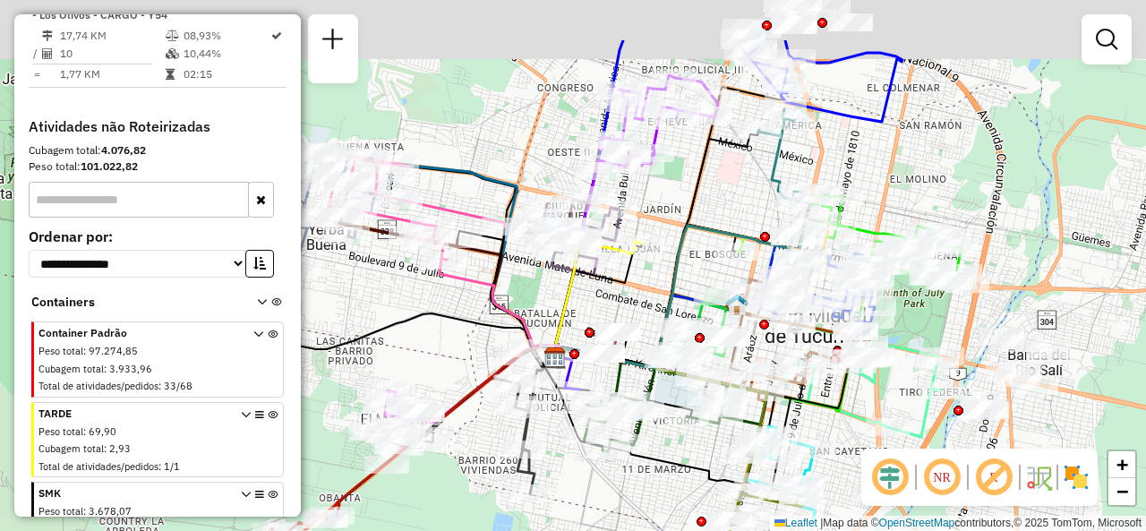
drag, startPoint x: 640, startPoint y: 84, endPoint x: 655, endPoint y: 209, distance: 125.3
click at [690, 205] on div "Janela de atendimento Grade de atendimento Capacidade Transportadoras Veículos …" at bounding box center [573, 265] width 1146 height 531
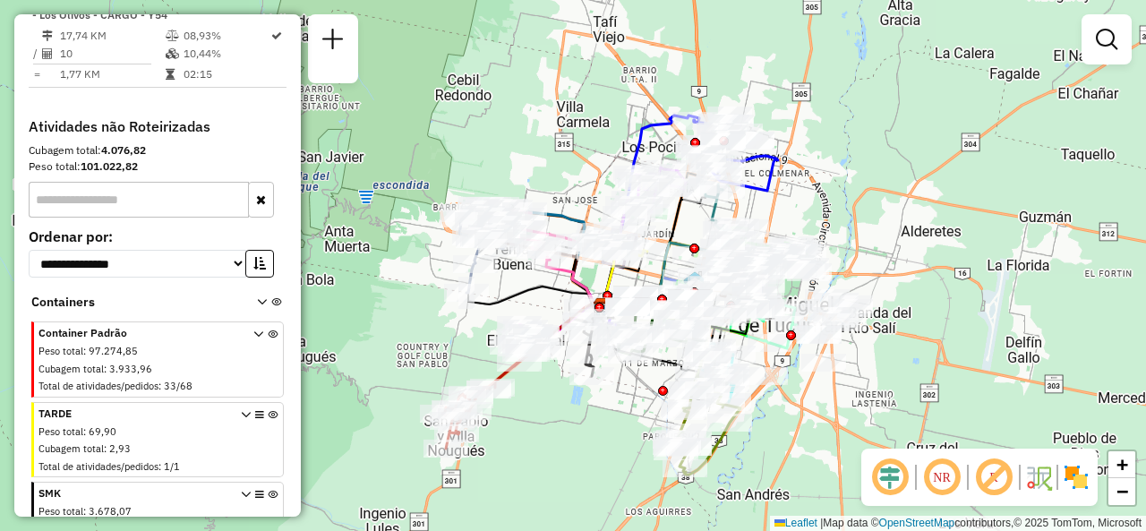
click at [572, 182] on div "Janela de atendimento Grade de atendimento Capacidade Transportadoras Veículos …" at bounding box center [573, 265] width 1146 height 531
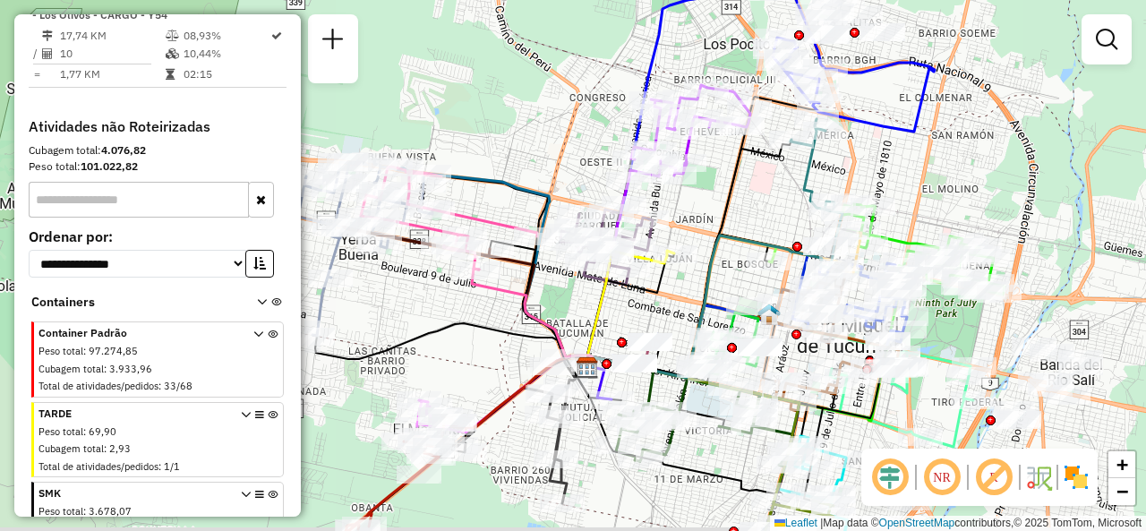
drag, startPoint x: 554, startPoint y: 155, endPoint x: 523, endPoint y: 123, distance: 45.0
click at [525, 123] on div "Janela de atendimento Grade de atendimento Capacidade Transportadoras Veículos …" at bounding box center [573, 265] width 1146 height 531
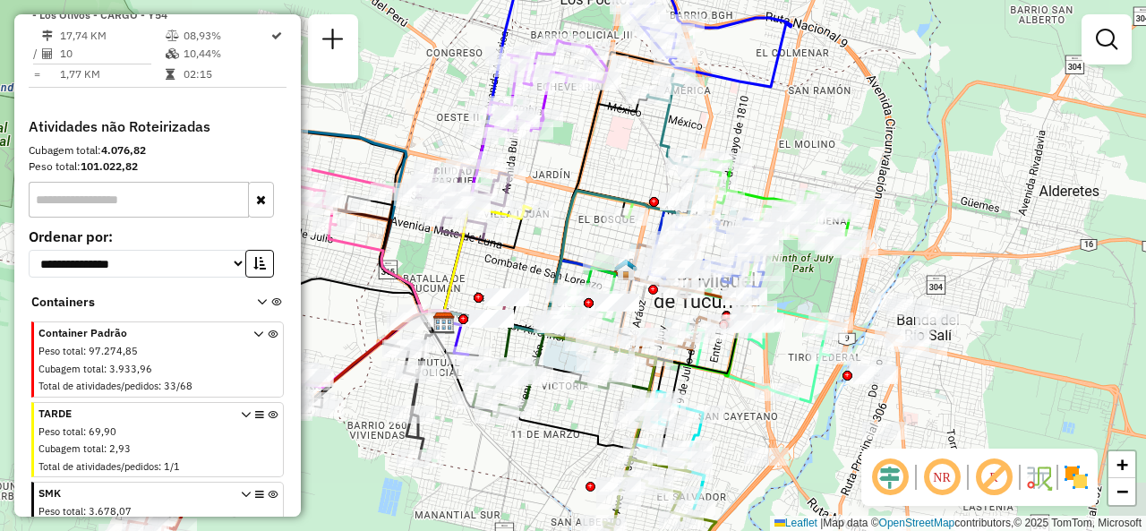
drag, startPoint x: 874, startPoint y: 144, endPoint x: 784, endPoint y: 96, distance: 101.8
click at [784, 98] on div "Janela de atendimento Grade de atendimento Capacidade Transportadoras Veículos …" at bounding box center [573, 265] width 1146 height 531
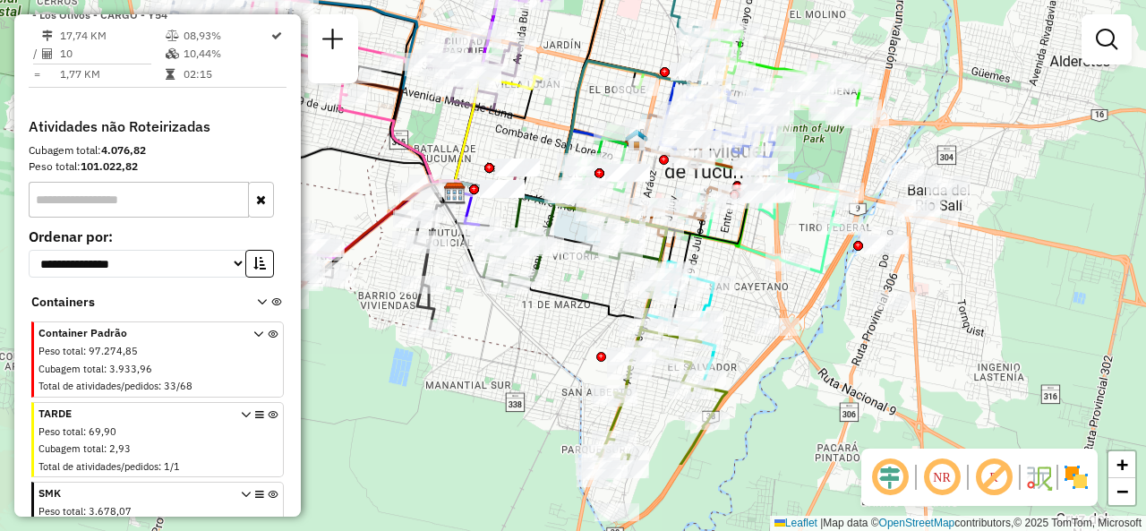
drag, startPoint x: 719, startPoint y: 393, endPoint x: 717, endPoint y: 233, distance: 160.3
click at [738, 244] on div "Janela de atendimento Grade de atendimento Capacidade Transportadoras Veículos …" at bounding box center [573, 265] width 1146 height 531
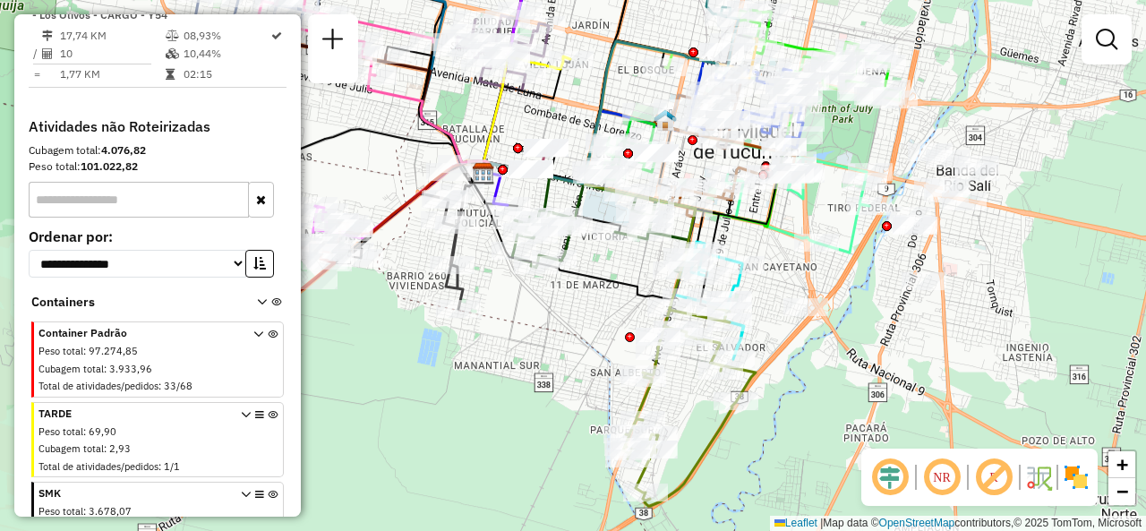
drag, startPoint x: 509, startPoint y: 308, endPoint x: 591, endPoint y: 352, distance: 93.3
click at [591, 352] on div "Janela de atendimento Grade de atendimento Capacidade Transportadoras Veículos …" at bounding box center [573, 265] width 1146 height 531
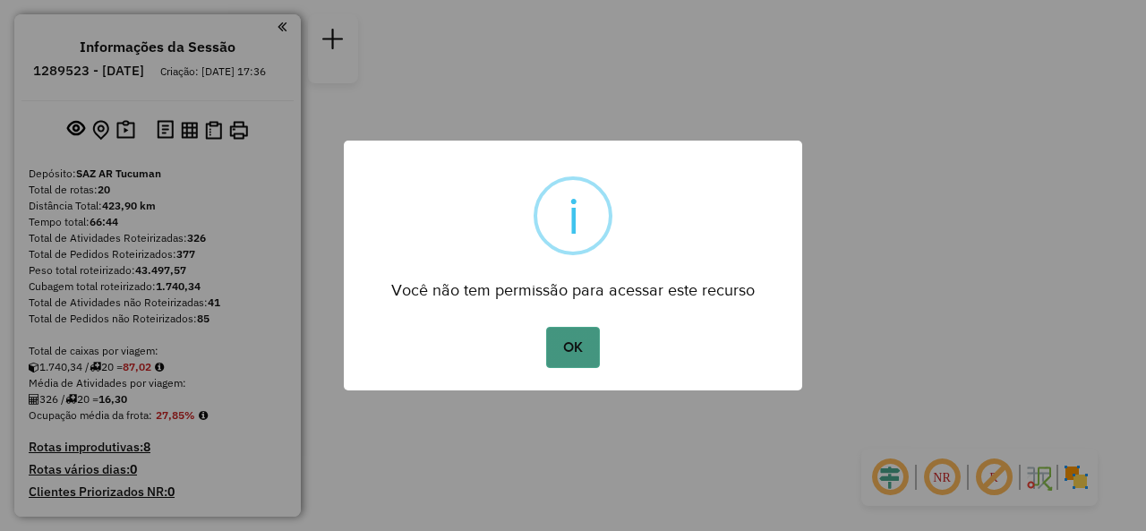
click at [555, 337] on button "OK" at bounding box center [572, 347] width 53 height 41
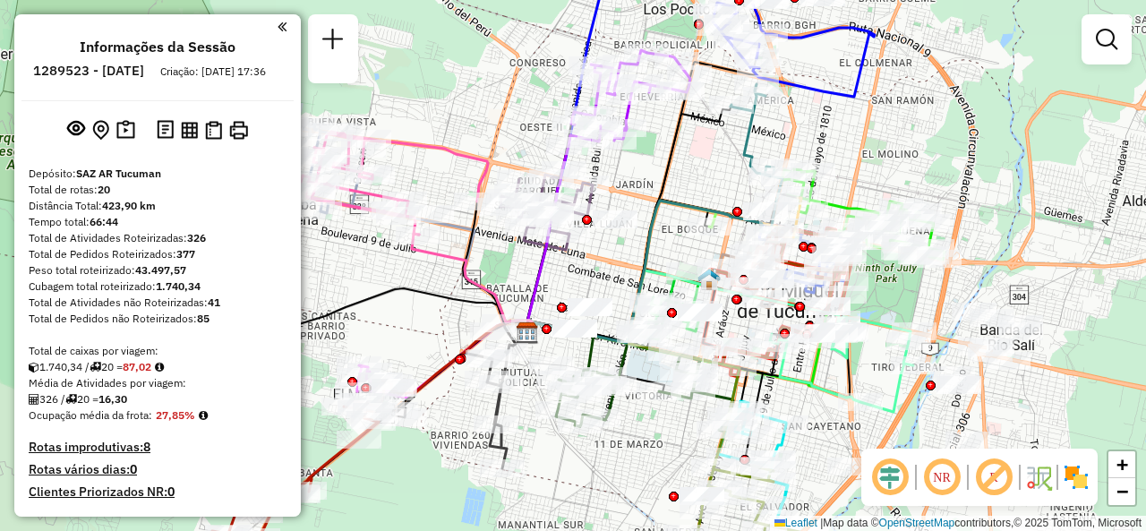
drag, startPoint x: 552, startPoint y: 157, endPoint x: 475, endPoint y: 150, distance: 77.3
click at [475, 150] on div "Janela de atendimento Grade de atendimento Capacidade Transportadoras Veículos …" at bounding box center [573, 265] width 1146 height 531
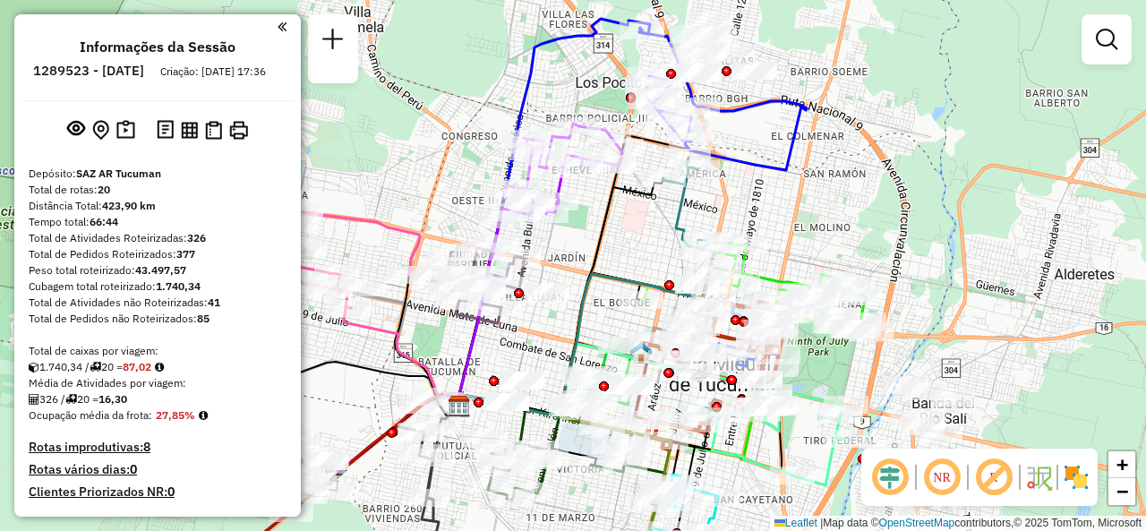
drag, startPoint x: 485, startPoint y: 180, endPoint x: 451, endPoint y: 150, distance: 45.7
click at [445, 160] on div "Janela de atendimento Grade de atendimento Capacidade Transportadoras Veículos …" at bounding box center [573, 265] width 1146 height 531
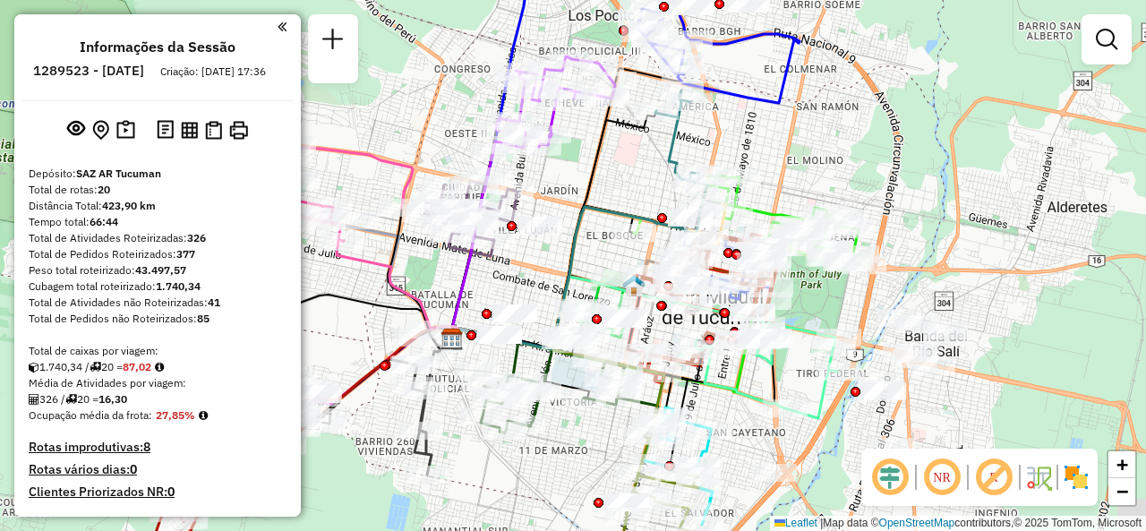
drag, startPoint x: 630, startPoint y: 235, endPoint x: 606, endPoint y: 124, distance: 113.6
click at [607, 124] on div "Janela de atendimento Grade de atendimento Capacidade Transportadoras Veículos …" at bounding box center [573, 265] width 1146 height 531
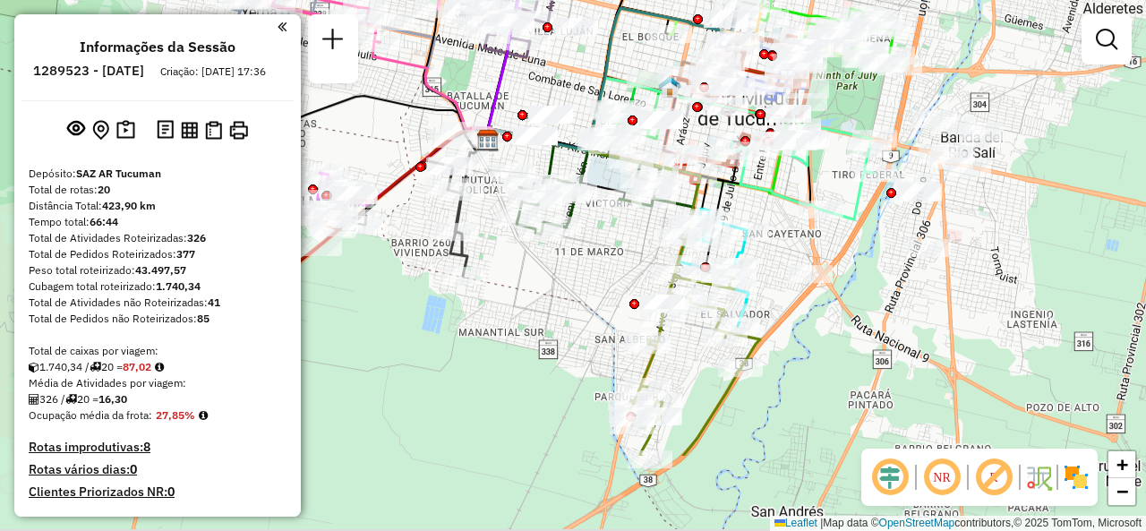
drag, startPoint x: 827, startPoint y: 420, endPoint x: 896, endPoint y: 253, distance: 180.3
click at [895, 259] on div "Janela de atendimento Grade de atendimento Capacidade Transportadoras Veículos …" at bounding box center [573, 265] width 1146 height 531
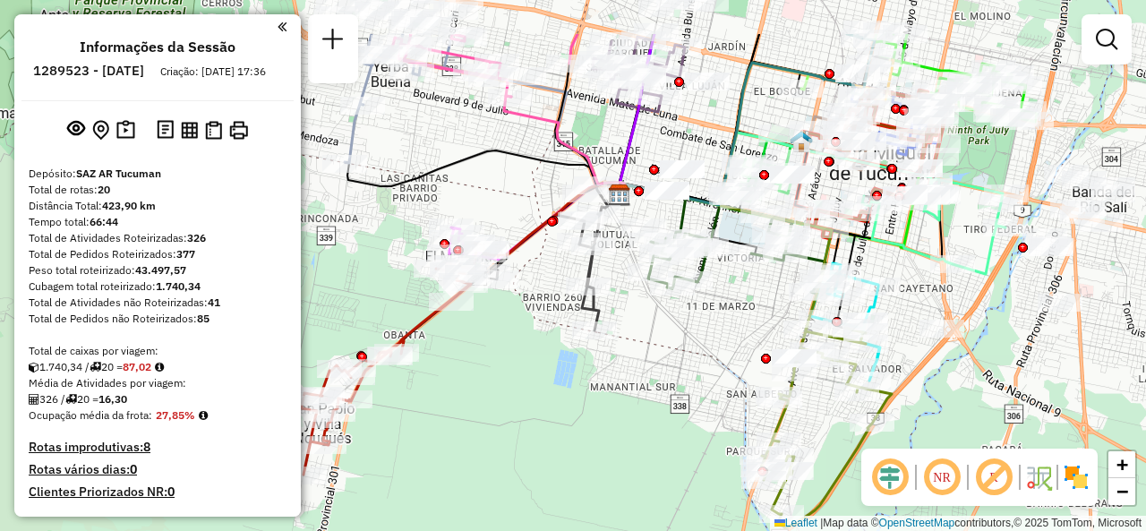
drag, startPoint x: 573, startPoint y: 271, endPoint x: 683, endPoint y: 359, distance: 140.8
click at [683, 359] on div "Janela de atendimento Grade de atendimento Capacidade Transportadoras Veículos …" at bounding box center [573, 265] width 1146 height 531
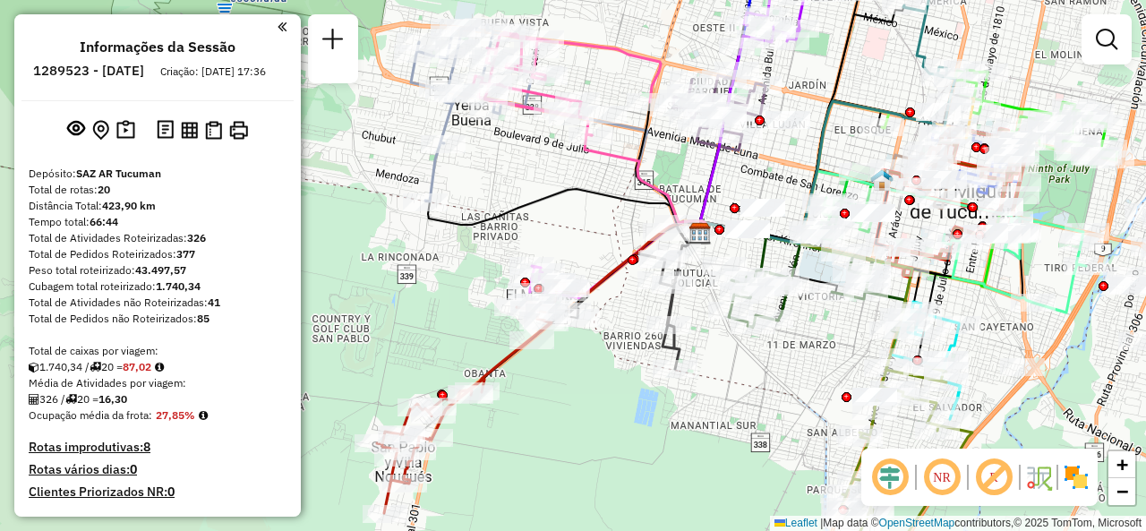
drag, startPoint x: 559, startPoint y: 395, endPoint x: 525, endPoint y: 510, distance: 119.6
click at [529, 510] on div "Janela de atendimento Grade de atendimento Capacidade Transportadoras Veículos …" at bounding box center [573, 265] width 1146 height 531
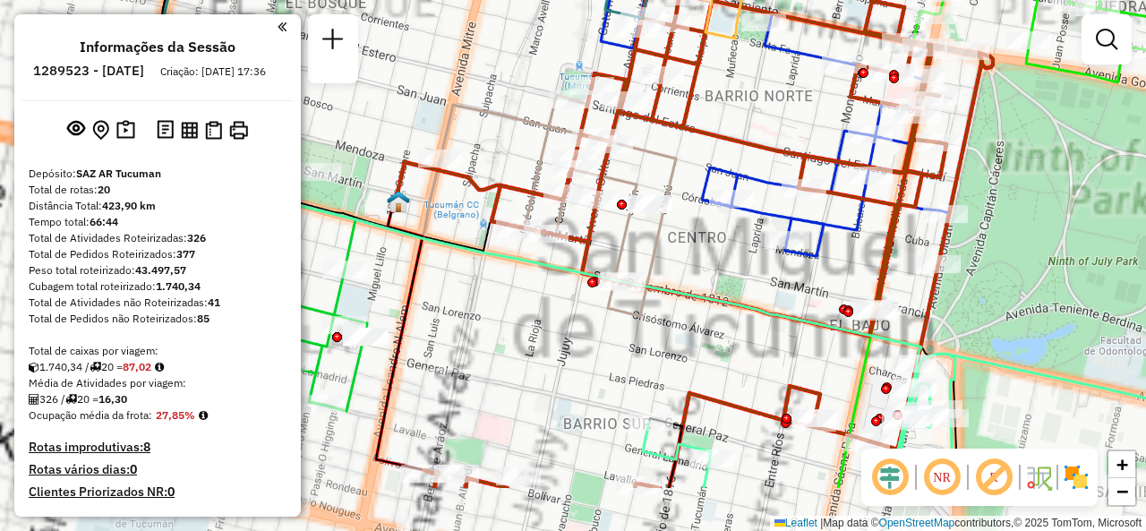
drag, startPoint x: 713, startPoint y: 330, endPoint x: 829, endPoint y: 227, distance: 156.0
click at [878, 232] on div "Janela de atendimento Grade de atendimento Capacidade Transportadoras Veículos …" at bounding box center [573, 265] width 1146 height 531
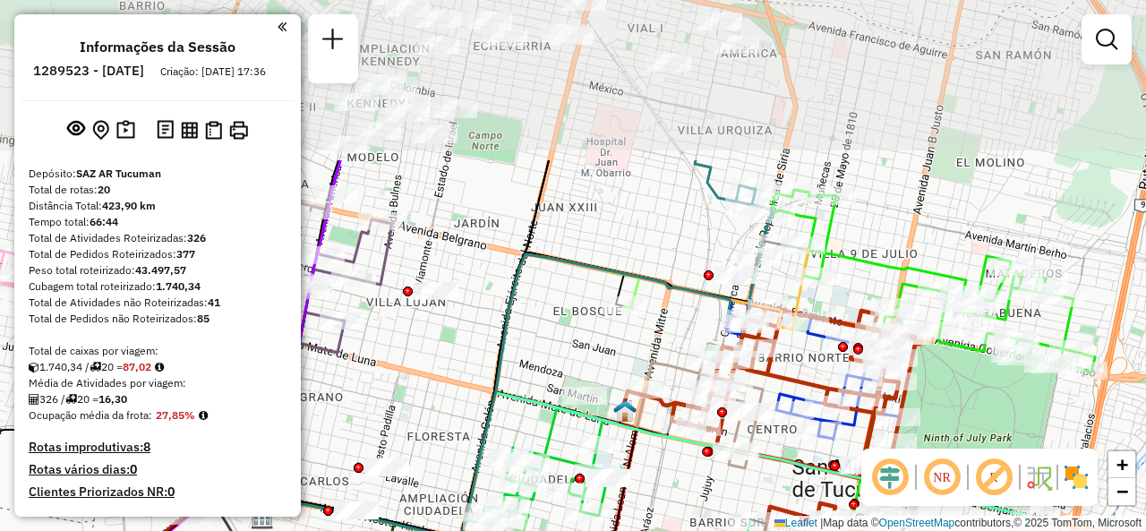
drag, startPoint x: 580, startPoint y: 173, endPoint x: 666, endPoint y: 329, distance: 178.0
click at [658, 341] on div "Janela de atendimento Grade de atendimento Capacidade Transportadoras Veículos …" at bounding box center [573, 265] width 1146 height 531
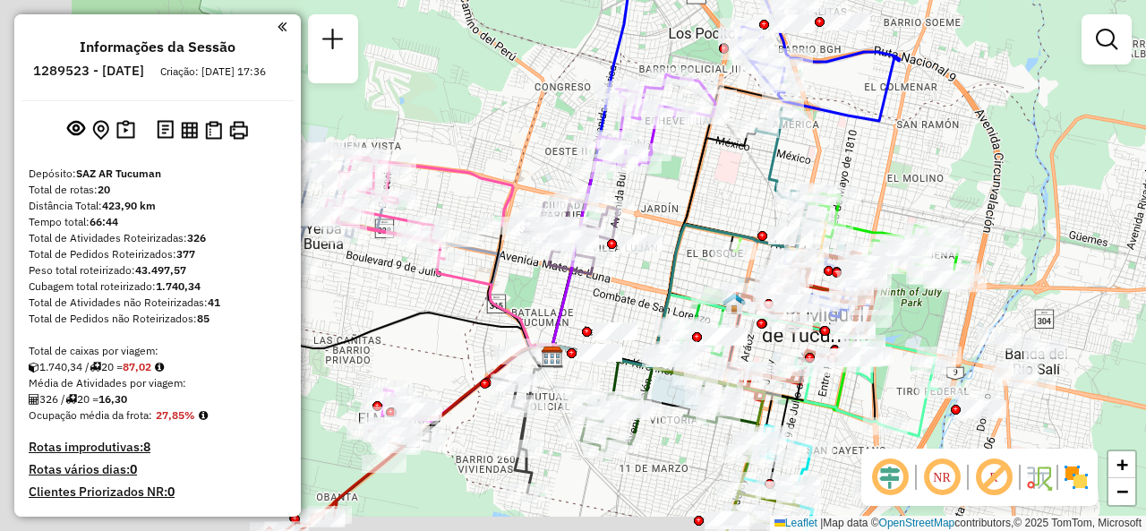
drag, startPoint x: 521, startPoint y: 339, endPoint x: 656, endPoint y: 266, distance: 153.1
click at [657, 264] on div "Janela de atendimento Grade de atendimento Capacidade Transportadoras Veículos …" at bounding box center [573, 265] width 1146 height 531
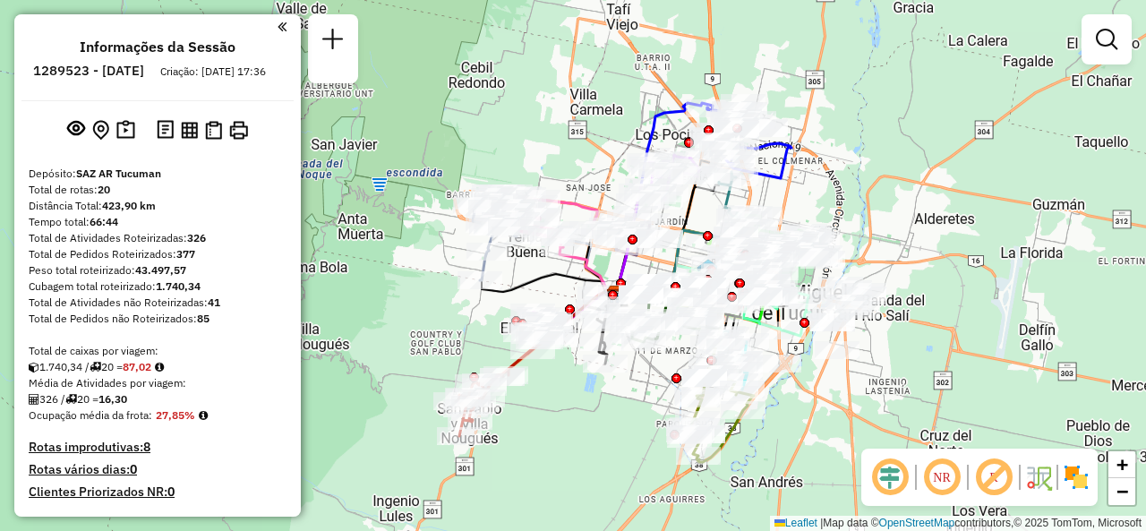
click at [585, 173] on div "Janela de atendimento Grade de atendimento Capacidade Transportadoras Veículos …" at bounding box center [573, 265] width 1146 height 531
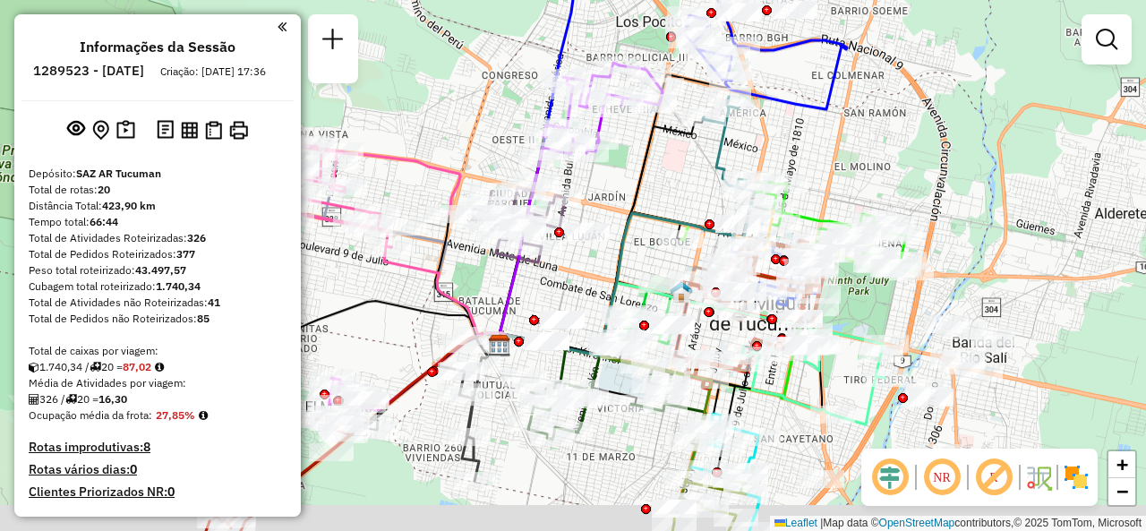
drag, startPoint x: 702, startPoint y: 210, endPoint x: 663, endPoint y: 176, distance: 52.1
click at [663, 176] on div "Janela de atendimento Grade de atendimento Capacidade Transportadoras Veículos …" at bounding box center [573, 265] width 1146 height 531
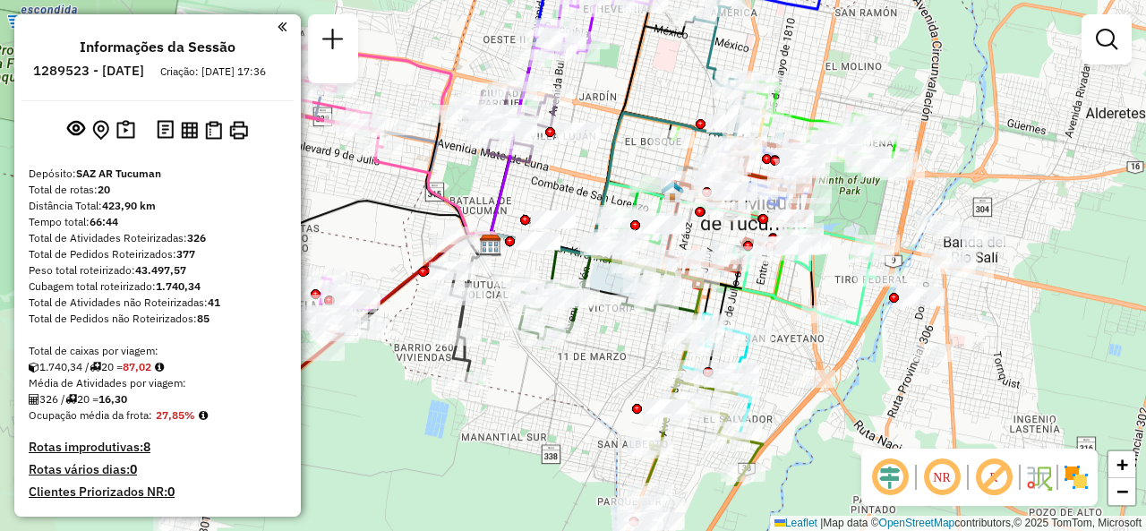
drag, startPoint x: 677, startPoint y: 176, endPoint x: 672, endPoint y: 78, distance: 98.7
click at [672, 78] on div "Janela de atendimento Grade de atendimento Capacidade Transportadoras Veículos …" at bounding box center [573, 265] width 1146 height 531
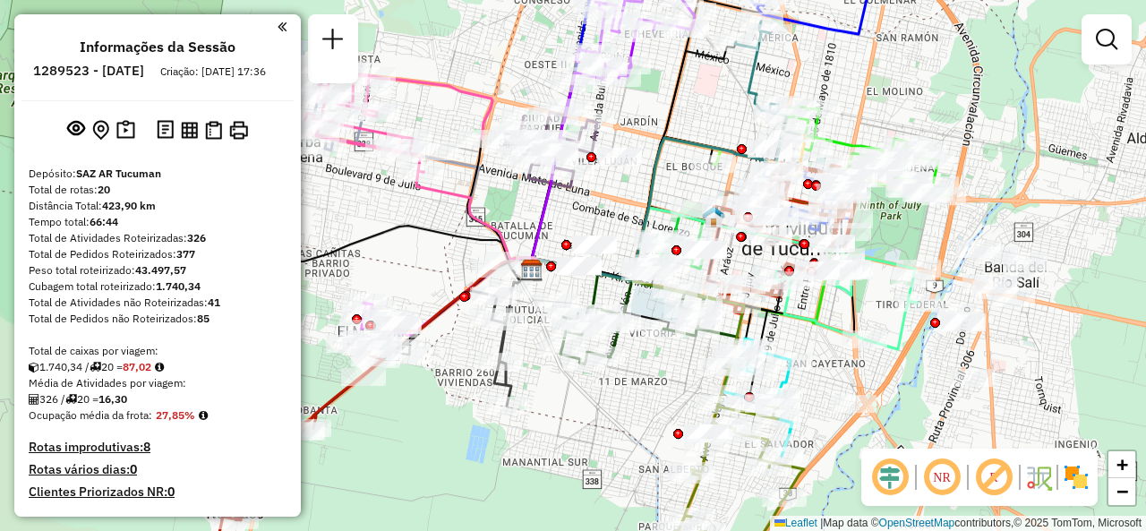
drag, startPoint x: 568, startPoint y: 193, endPoint x: 609, endPoint y: 218, distance: 48.2
click at [609, 218] on div "Janela de atendimento Grade de atendimento Capacidade Transportadoras Veículos …" at bounding box center [573, 265] width 1146 height 531
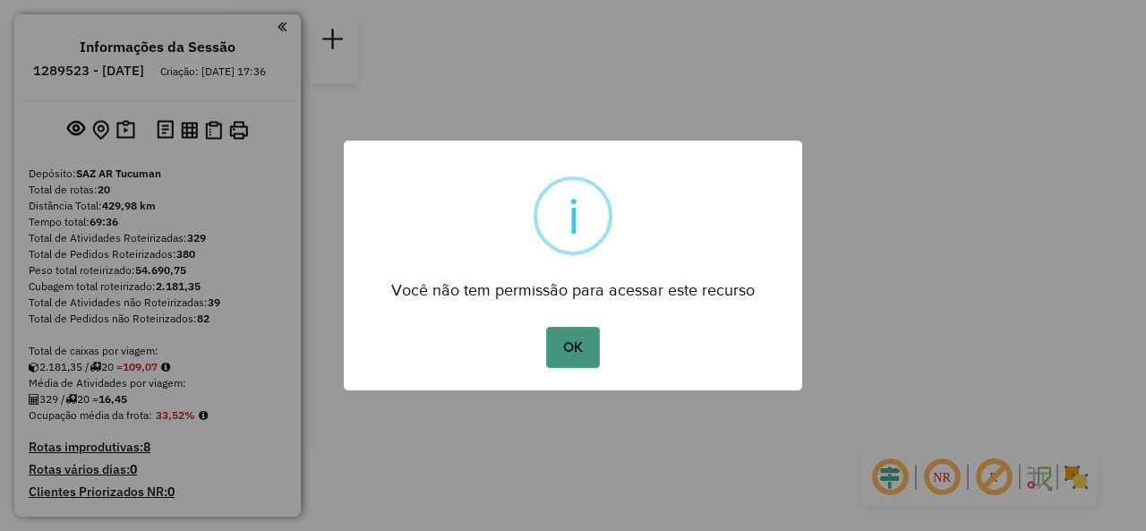
click at [583, 341] on button "OK" at bounding box center [572, 347] width 53 height 41
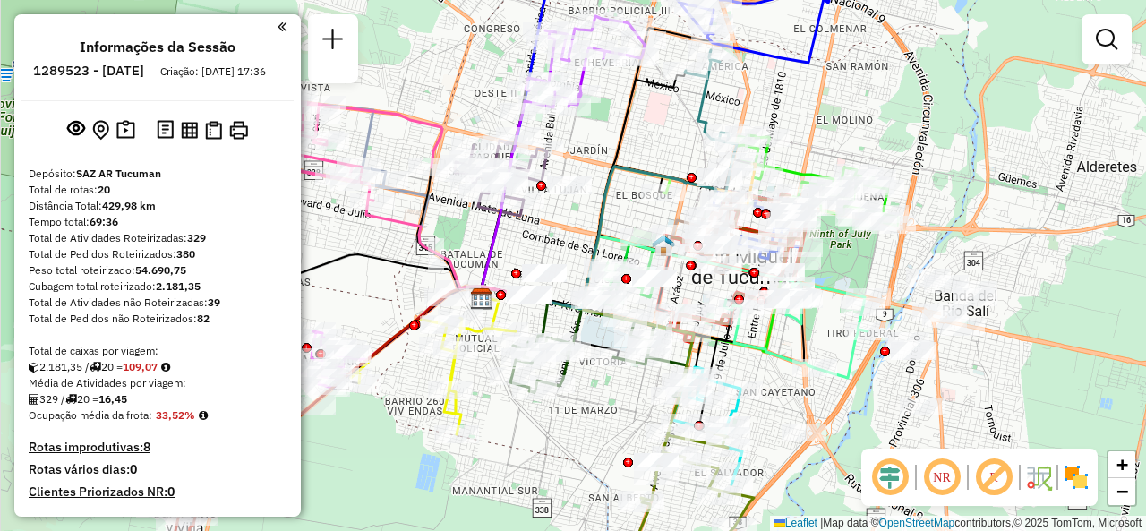
drag, startPoint x: 519, startPoint y: 250, endPoint x: 575, endPoint y: 250, distance: 55.5
click at [575, 250] on div "Janela de atendimento Grade de atendimento Capacidade Transportadoras Veículos …" at bounding box center [573, 265] width 1146 height 531
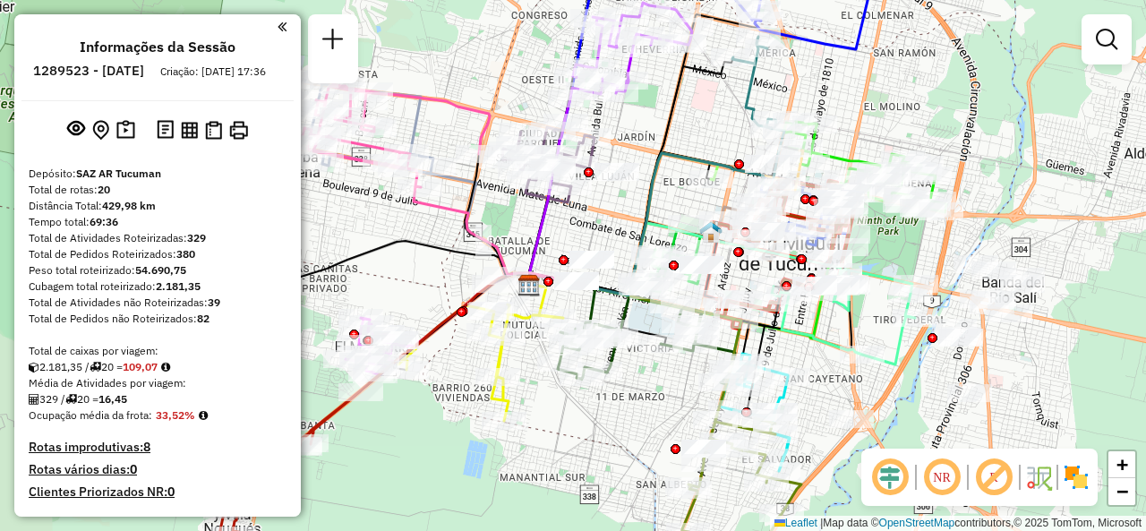
drag, startPoint x: 580, startPoint y: 249, endPoint x: 613, endPoint y: 236, distance: 35.8
click at [613, 236] on div "Janela de atendimento Grade de atendimento Capacidade Transportadoras Veículos …" at bounding box center [573, 265] width 1146 height 531
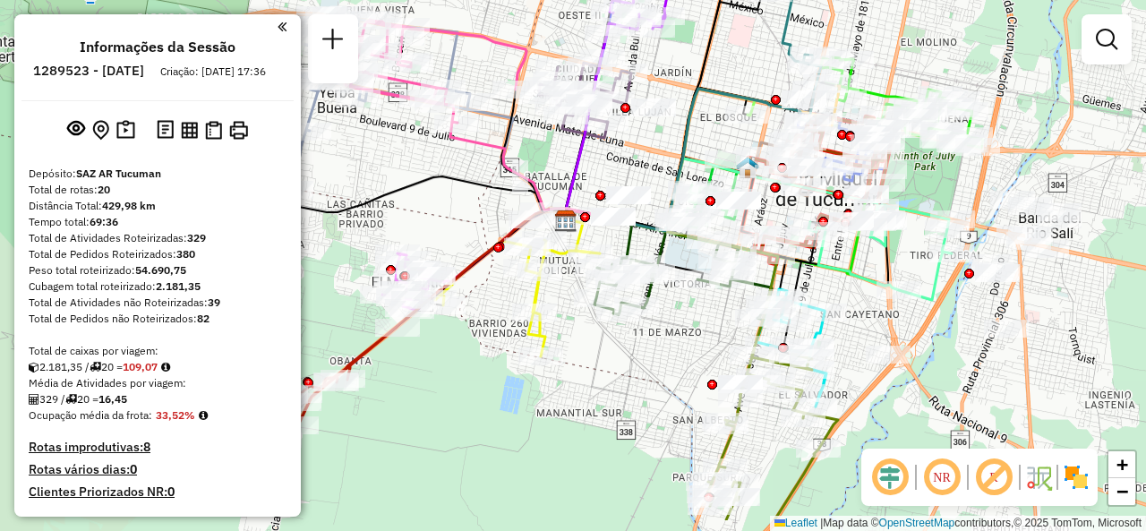
drag, startPoint x: 648, startPoint y: 433, endPoint x: 684, endPoint y: 359, distance: 81.7
click at [684, 363] on div "Janela de atendimento Grade de atendimento Capacidade Transportadoras Veículos …" at bounding box center [573, 265] width 1146 height 531
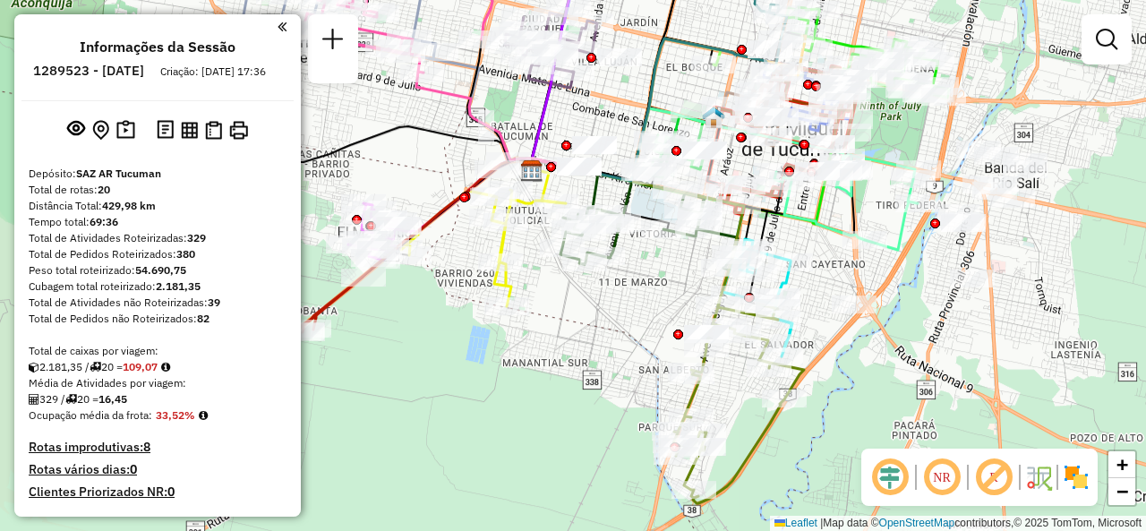
drag, startPoint x: 651, startPoint y: 407, endPoint x: 618, endPoint y: 363, distance: 55.7
click at [618, 363] on div "Janela de atendimento Grade de atendimento Capacidade Transportadoras Veículos …" at bounding box center [573, 265] width 1146 height 531
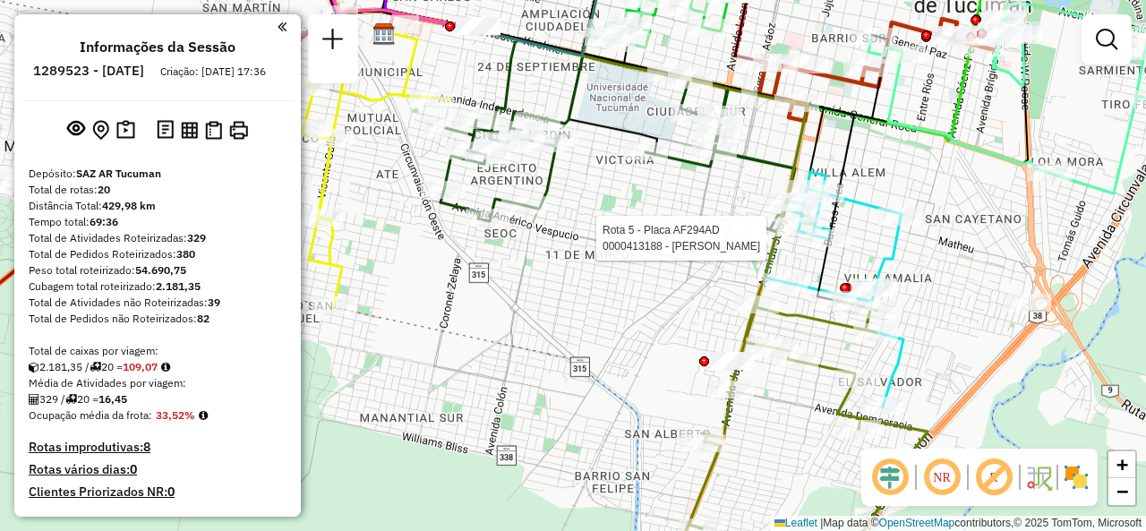
select select "**********"
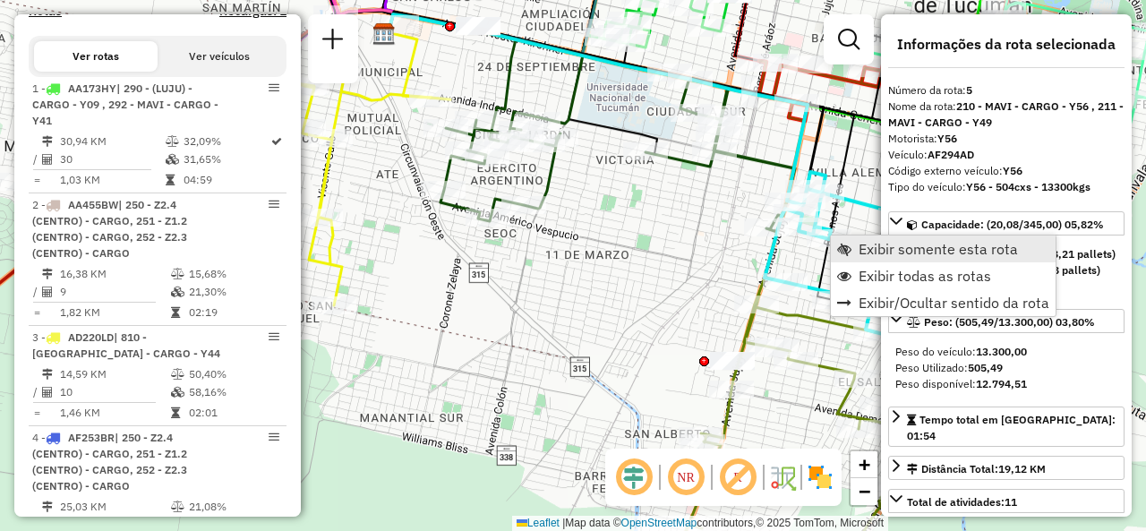
click at [853, 246] on link "Exibir somente esta rota" at bounding box center [943, 249] width 225 height 27
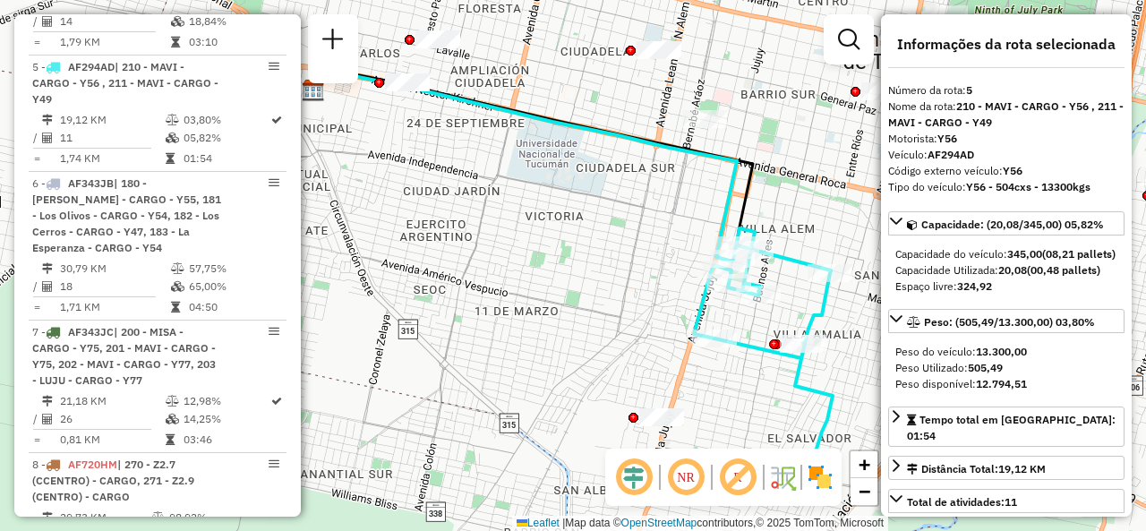
scroll to position [1118, 0]
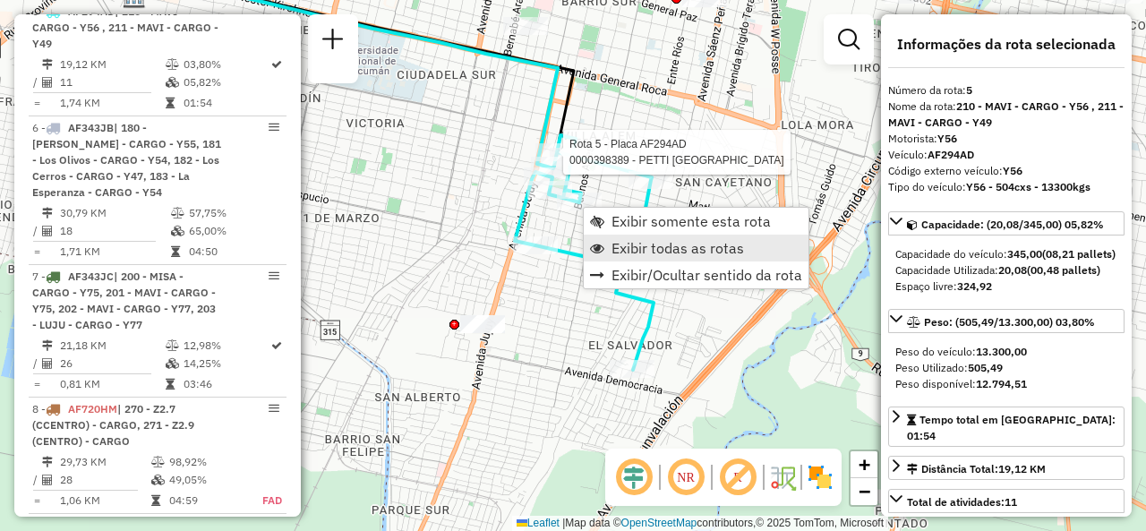
click at [612, 246] on span "Exibir todas as rotas" at bounding box center [678, 248] width 133 height 14
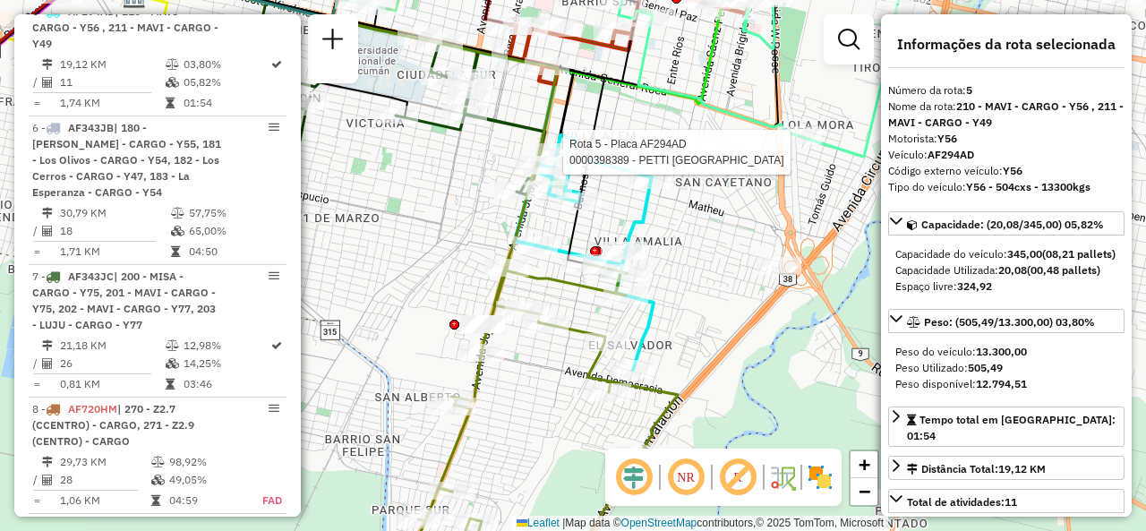
click at [627, 112] on div "Rota 5 - Placa AF294AD 0000398389 - PETTI MARIA DE LOS ANGELES Janela de atendi…" at bounding box center [573, 265] width 1146 height 531
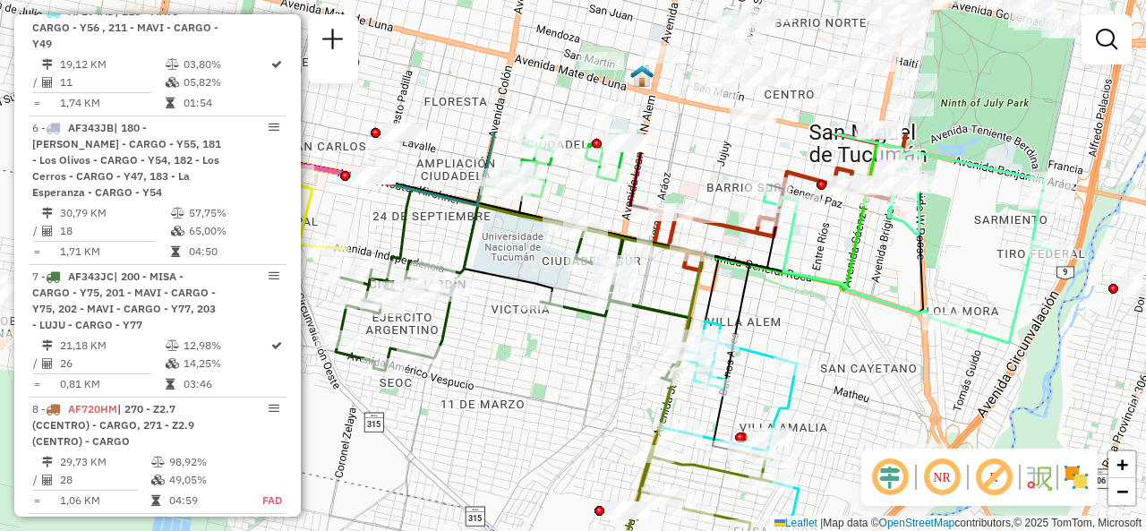
drag, startPoint x: 656, startPoint y: 196, endPoint x: 785, endPoint y: 302, distance: 167.4
click at [783, 307] on div "Janela de atendimento Grade de atendimento Capacidade Transportadoras Veículos …" at bounding box center [573, 265] width 1146 height 531
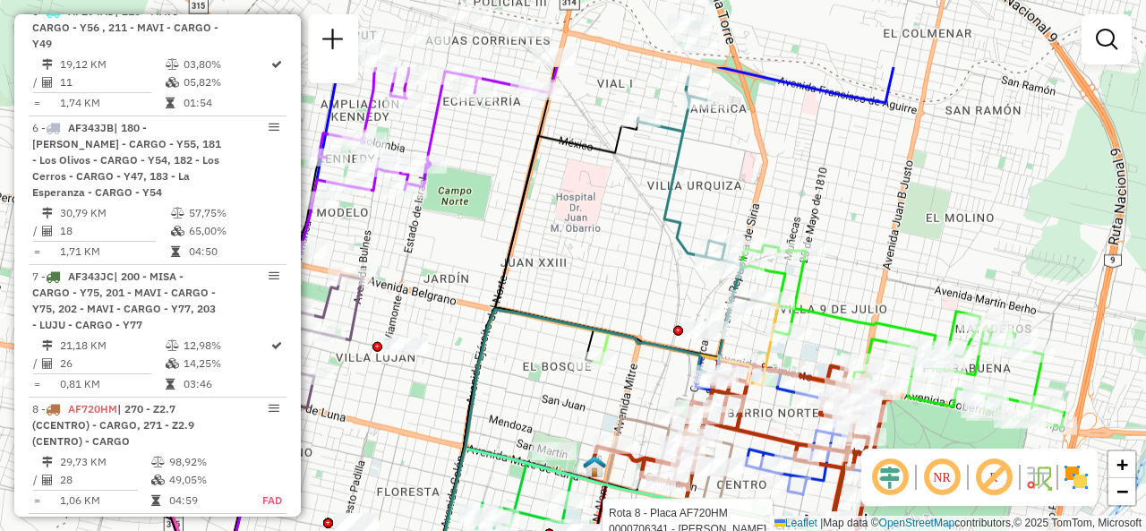
drag, startPoint x: 729, startPoint y: 178, endPoint x: 865, endPoint y: 268, distance: 162.9
click at [865, 268] on div "Rota 8 - Placa AF720HM 0000706341 - VALLEJO VICTOR OSVALDO Janela de atendiment…" at bounding box center [573, 265] width 1146 height 531
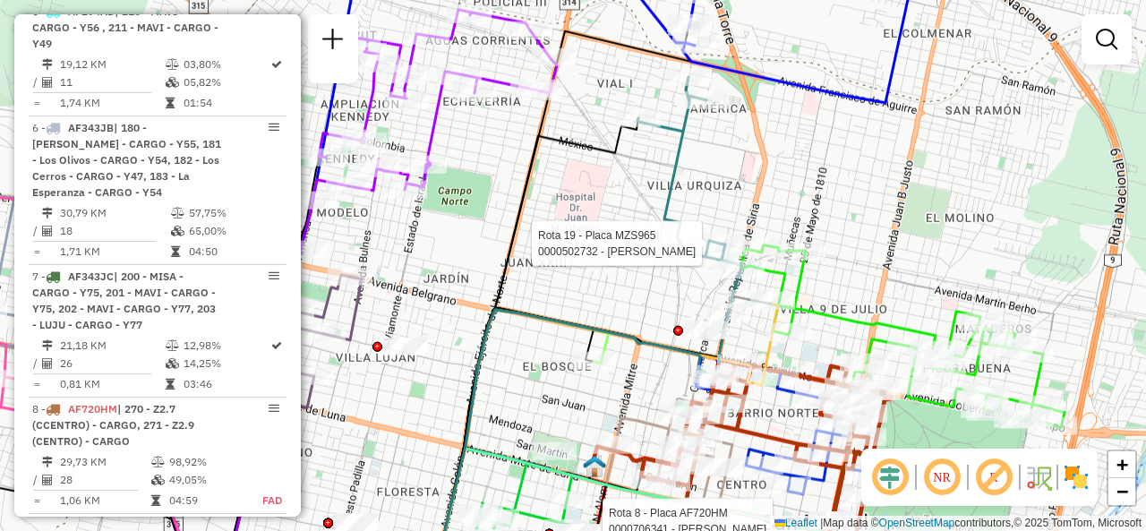
select select "**********"
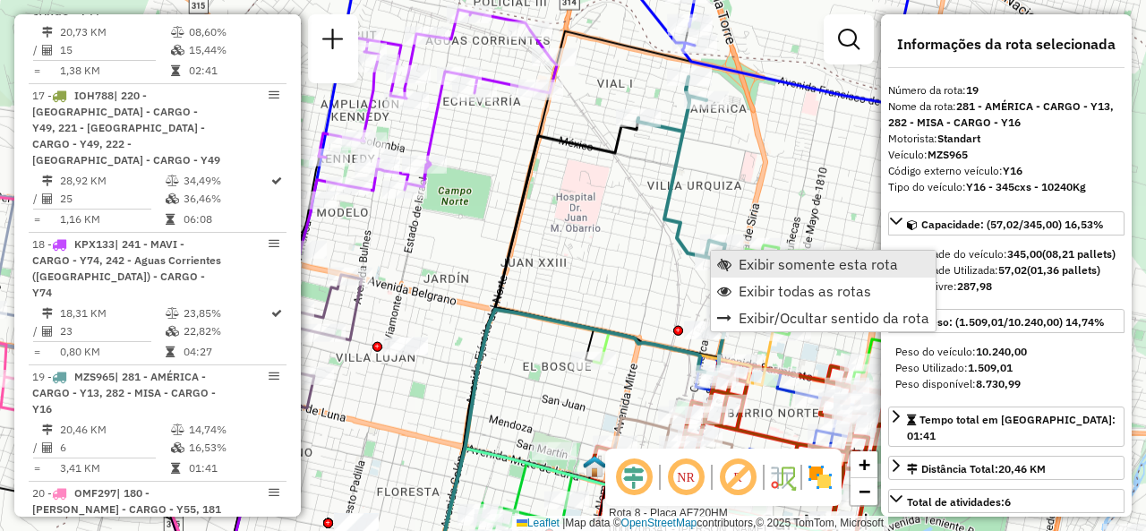
scroll to position [2759, 0]
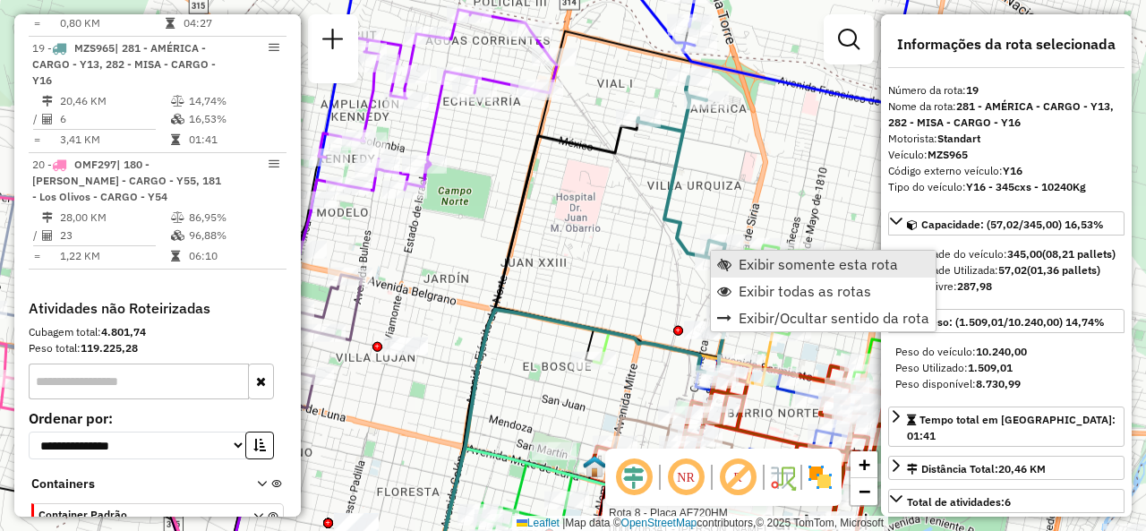
click at [737, 265] on link "Exibir somente esta rota" at bounding box center [823, 264] width 225 height 27
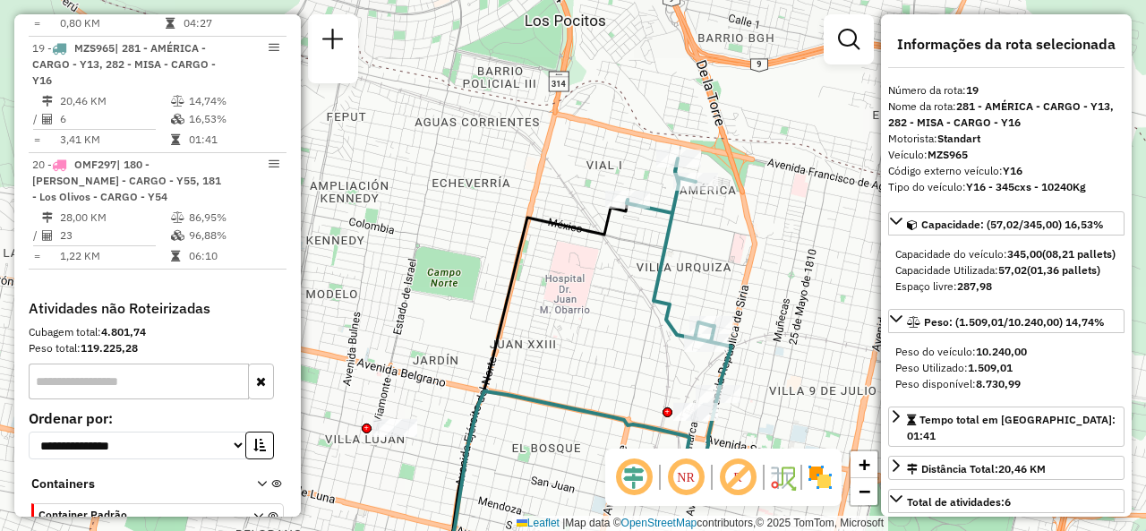
drag, startPoint x: 704, startPoint y: 202, endPoint x: 610, endPoint y: 343, distance: 169.1
click at [605, 350] on div "Janela de atendimento Grade de atendimento Capacidade Transportadoras Veículos …" at bounding box center [573, 265] width 1146 height 531
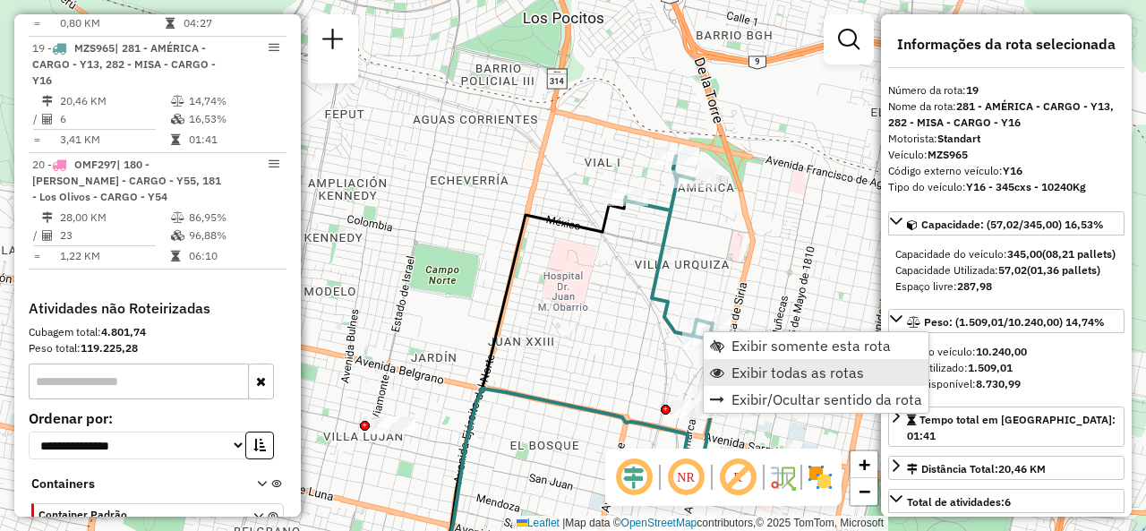
click at [720, 365] on span "Exibir todas as rotas" at bounding box center [717, 372] width 14 height 14
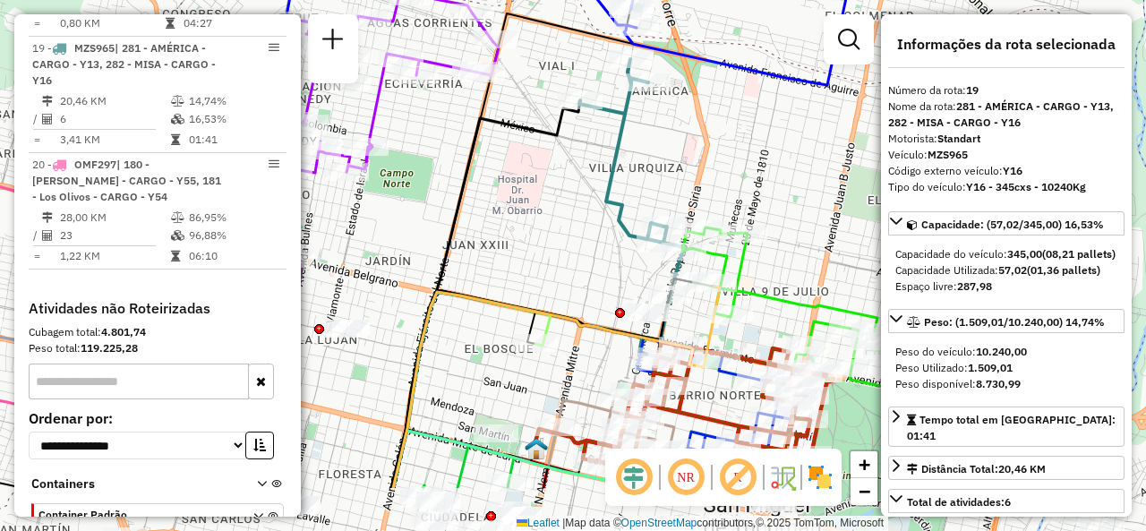
drag, startPoint x: 612, startPoint y: 318, endPoint x: 559, endPoint y: 185, distance: 142.7
click at [560, 201] on div "Janela de atendimento Grade de atendimento Capacidade Transportadoras Veículos …" at bounding box center [573, 265] width 1146 height 531
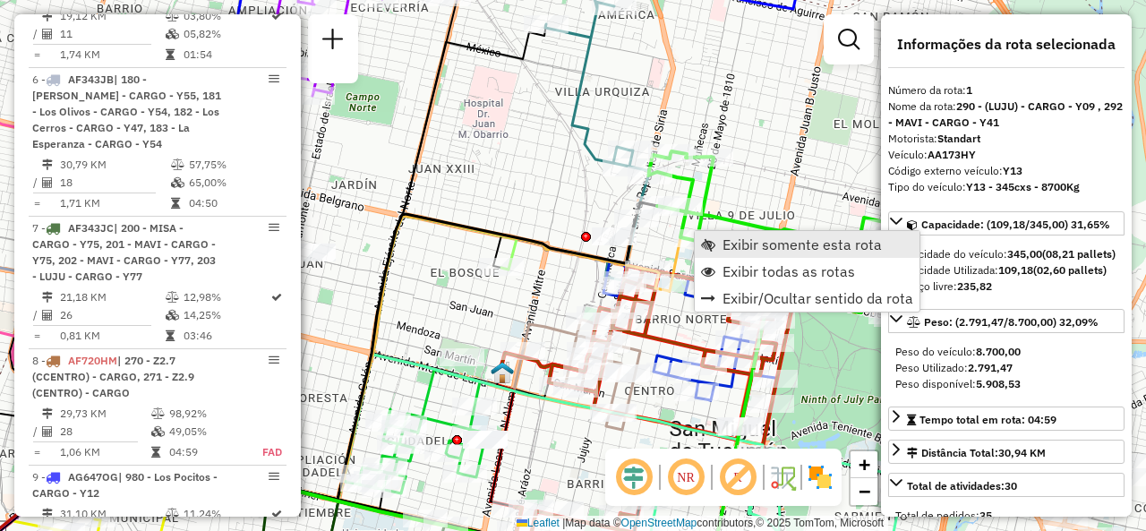
scroll to position [637, 0]
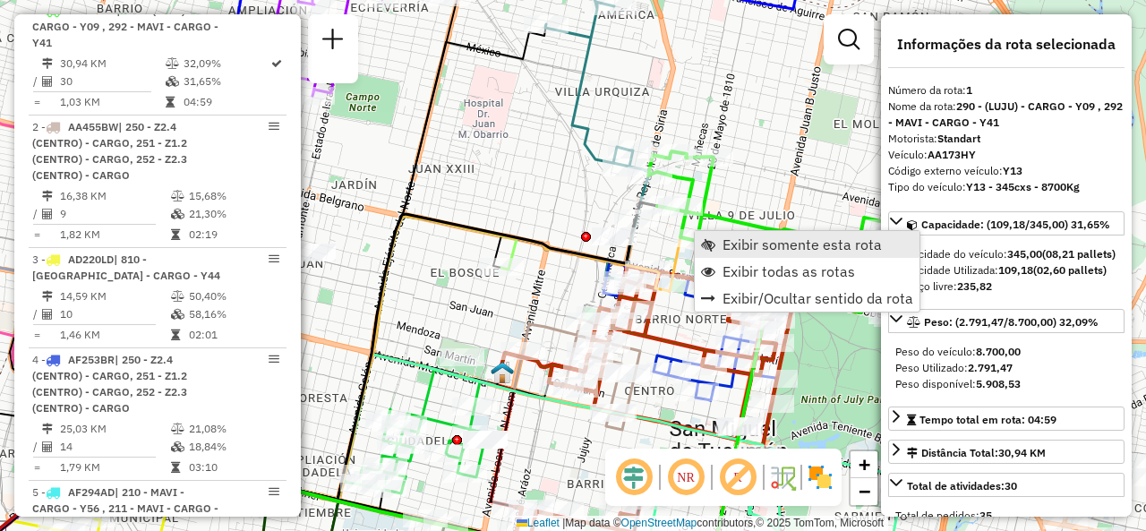
click at [736, 248] on span "Exibir somente esta rota" at bounding box center [802, 244] width 159 height 14
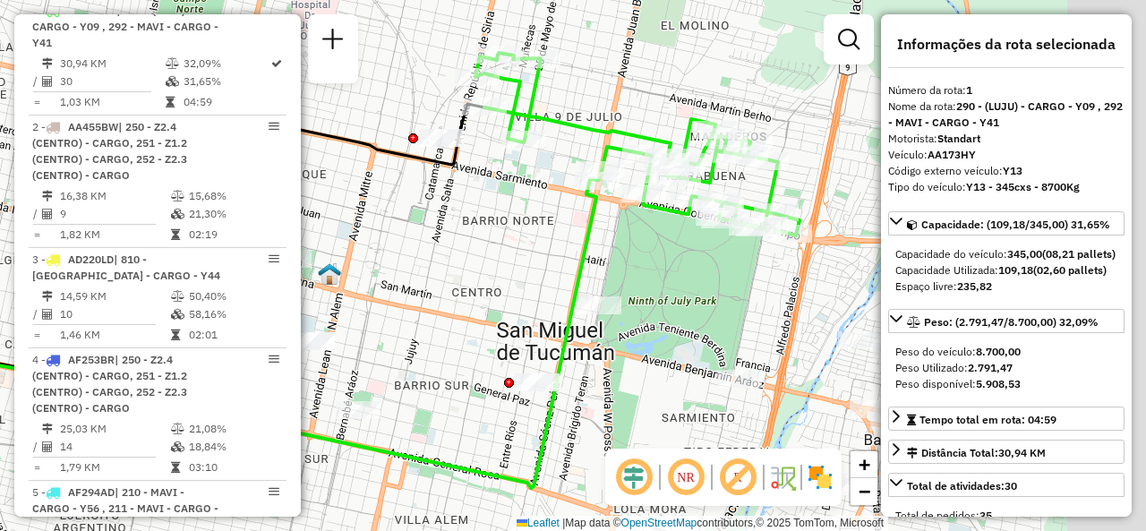
drag, startPoint x: 531, startPoint y: 246, endPoint x: 502, endPoint y: 252, distance: 30.0
click at [502, 252] on div "Janela de atendimento Grade de atendimento Capacidade Transportadoras Veículos …" at bounding box center [573, 265] width 1146 height 531
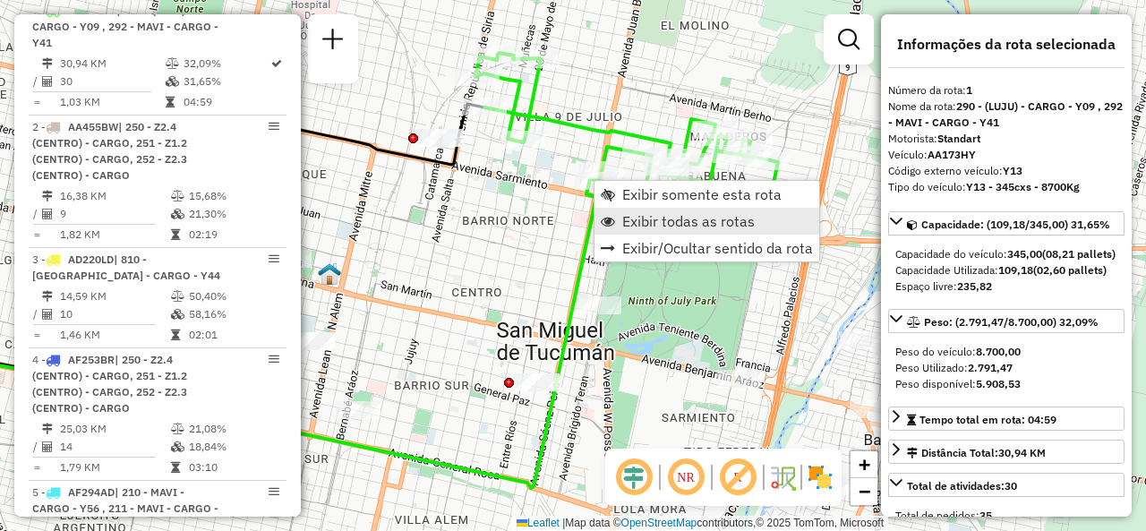
click at [613, 220] on span "Exibir todas as rotas" at bounding box center [608, 221] width 14 height 14
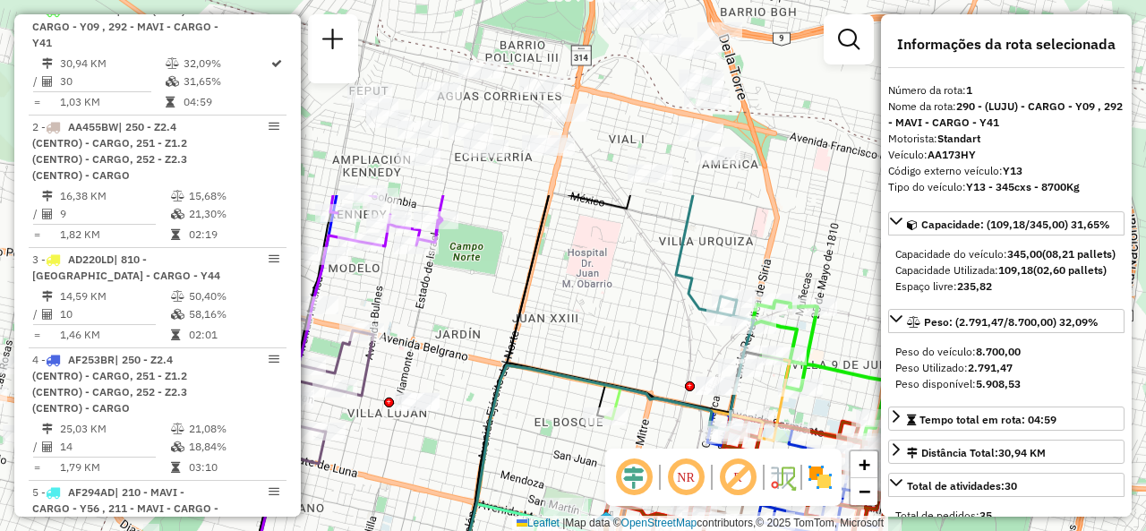
drag, startPoint x: 399, startPoint y: 194, endPoint x: 648, endPoint y: 402, distance: 325.0
click at [663, 417] on icon at bounding box center [492, 508] width 497 height 286
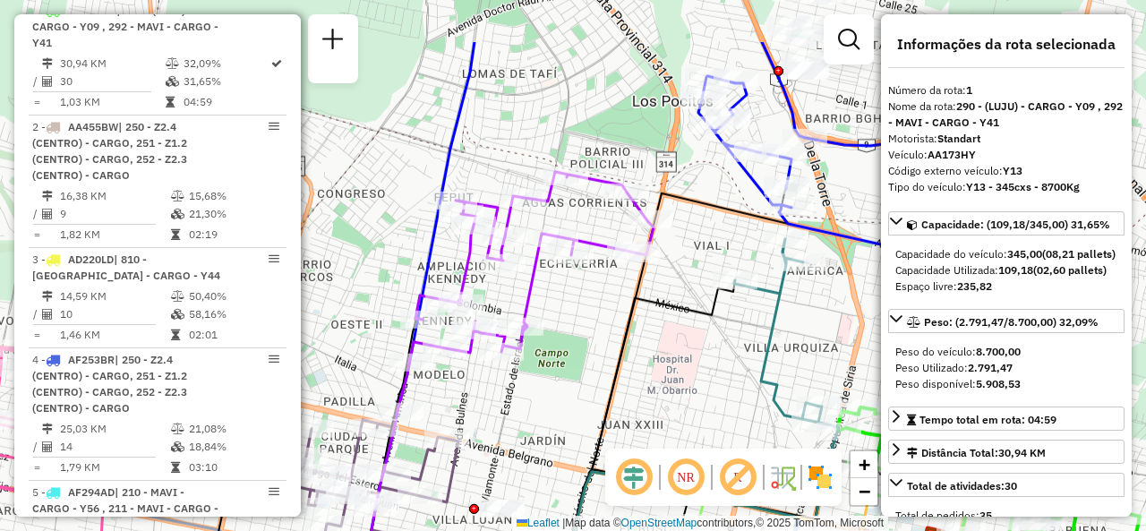
drag, startPoint x: 627, startPoint y: 337, endPoint x: 650, endPoint y: 256, distance: 83.9
click at [683, 326] on div "Janela de atendimento Grade de atendimento Capacidade Transportadoras Veículos …" at bounding box center [573, 265] width 1146 height 531
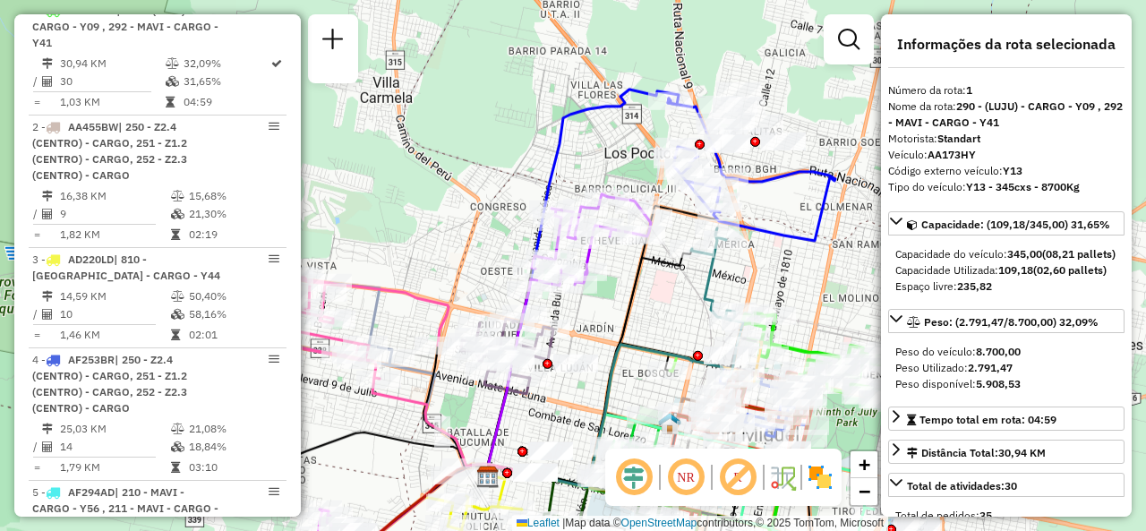
drag, startPoint x: 670, startPoint y: 322, endPoint x: 585, endPoint y: 130, distance: 209.7
click at [585, 135] on div "Janela de atendimento Grade de atendimento Capacidade Transportadoras Veículos …" at bounding box center [573, 265] width 1146 height 531
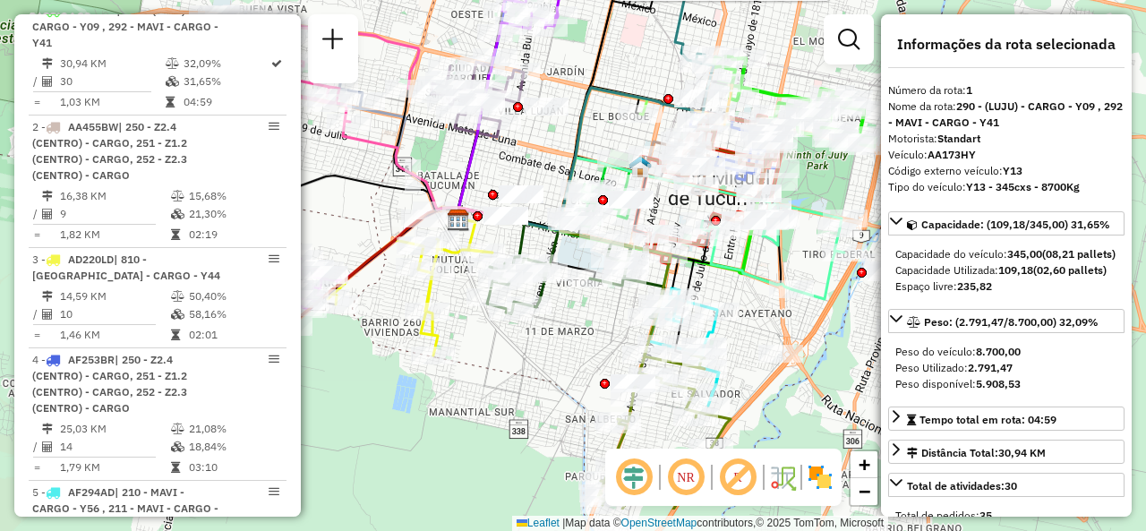
drag, startPoint x: 485, startPoint y: 234, endPoint x: 545, endPoint y: 151, distance: 101.9
click at [545, 151] on div "Rota 18 - Placa KPX133 0000455012 - EStoica Ramon Janela de atendimento Grade d…" at bounding box center [573, 265] width 1146 height 531
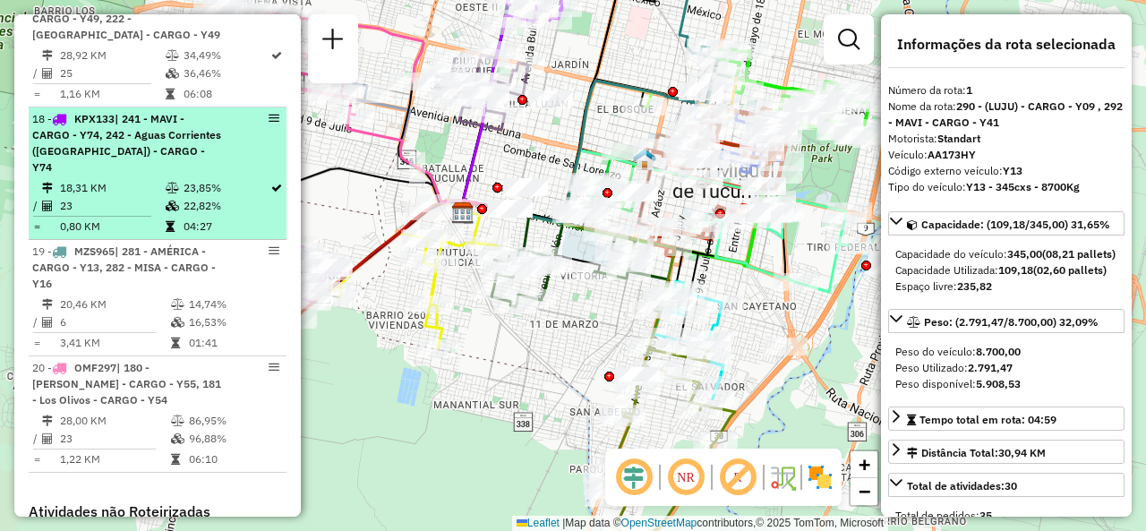
scroll to position [2428, 0]
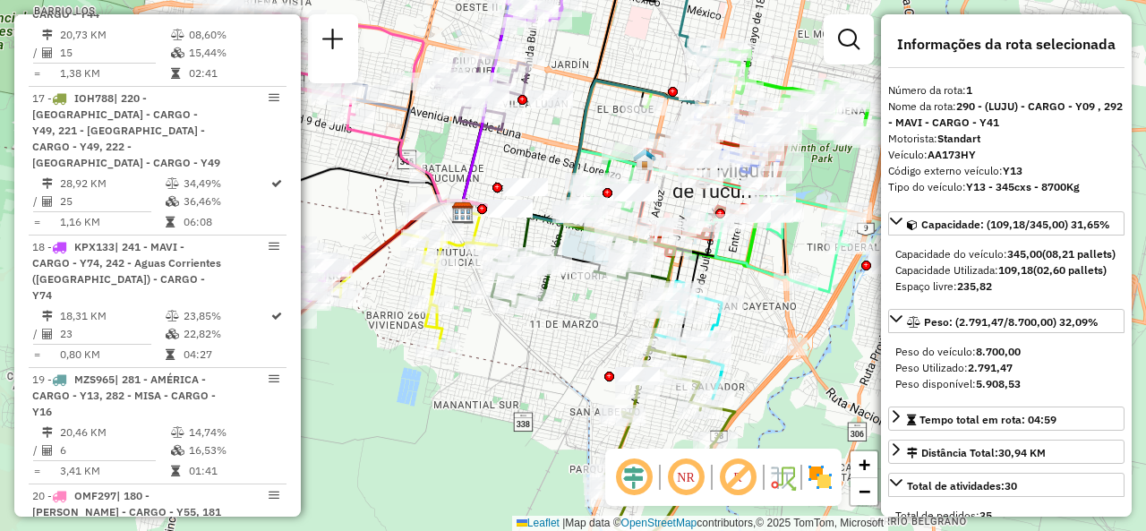
drag, startPoint x: 527, startPoint y: 373, endPoint x: 505, endPoint y: 390, distance: 27.4
click at [509, 389] on div "Rota 18 - Placa KPX133 0000455012 - EStoica Ramon Janela de atendimento Grade d…" at bounding box center [573, 265] width 1146 height 531
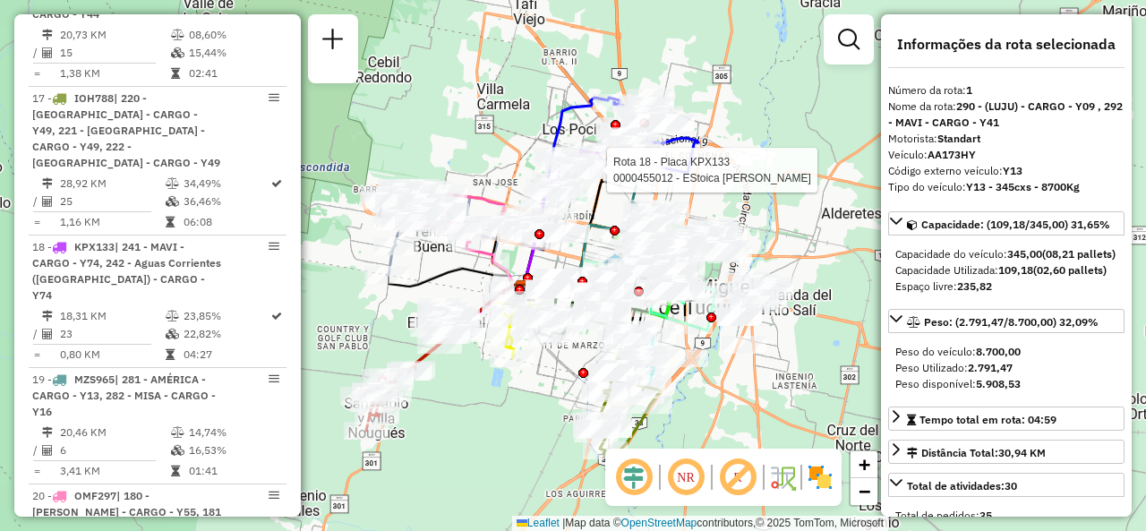
drag, startPoint x: 517, startPoint y: 386, endPoint x: 573, endPoint y: 364, distance: 60.4
click at [571, 364] on div "Rota 18 - Placa KPX133 0000455012 - EStoica Ramon Rota 5 - Placa AF294AD 000041…" at bounding box center [573, 265] width 1146 height 531
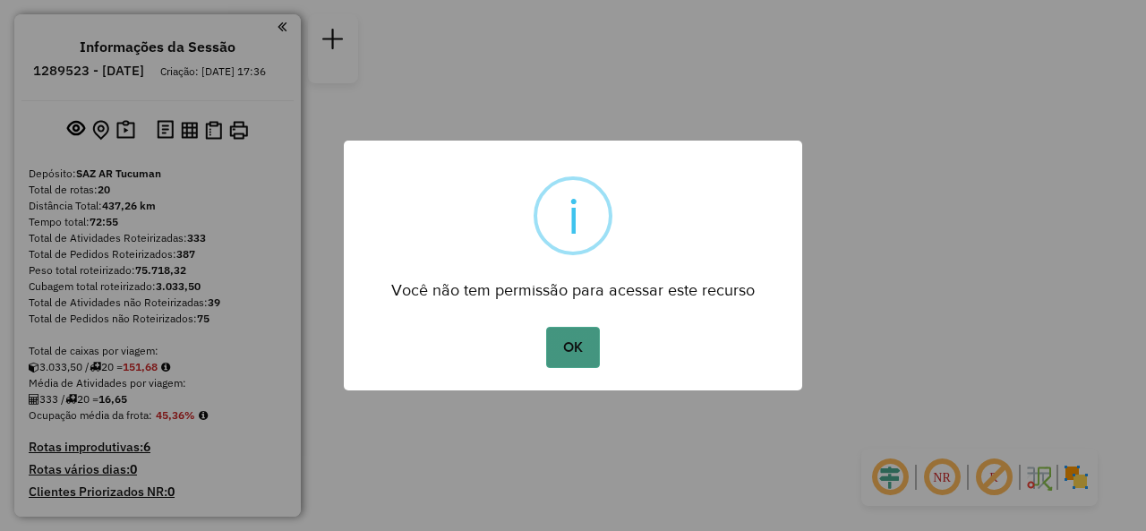
click at [564, 348] on button "OK" at bounding box center [572, 347] width 53 height 41
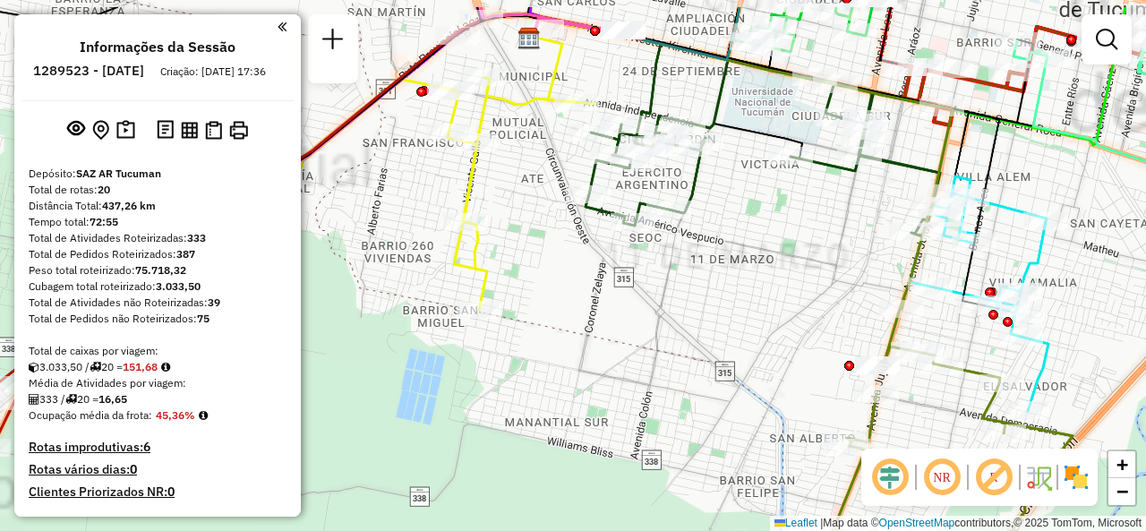
drag, startPoint x: 651, startPoint y: 296, endPoint x: 579, endPoint y: 476, distance: 193.2
click at [581, 487] on div "Janela de atendimento Grade de atendimento Capacidade Transportadoras Veículos …" at bounding box center [573, 265] width 1146 height 531
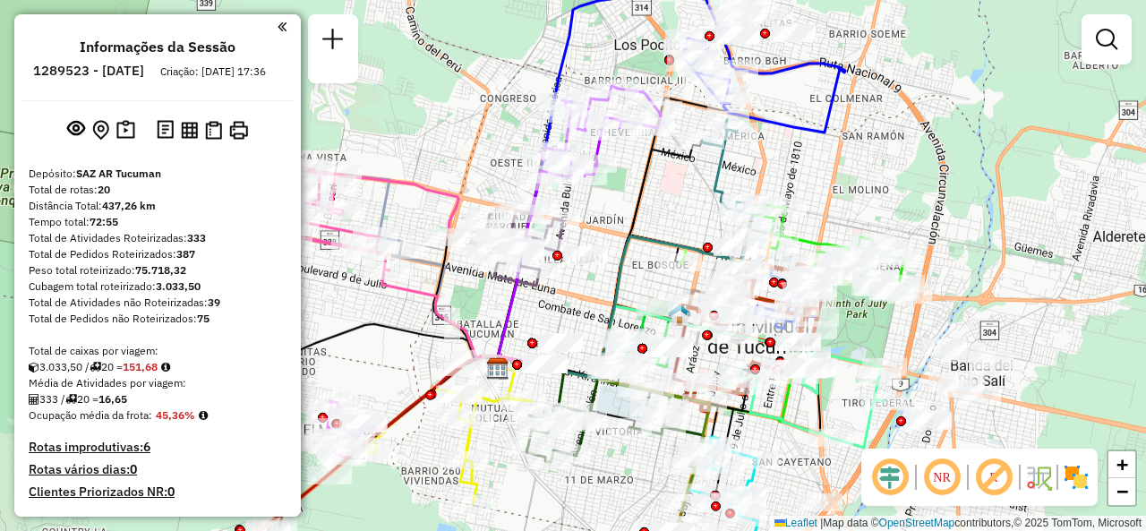
drag, startPoint x: 711, startPoint y: 148, endPoint x: 688, endPoint y: 193, distance: 50.5
click at [687, 195] on div "Janela de atendimento Grade de atendimento Capacidade Transportadoras Veículos …" at bounding box center [573, 265] width 1146 height 531
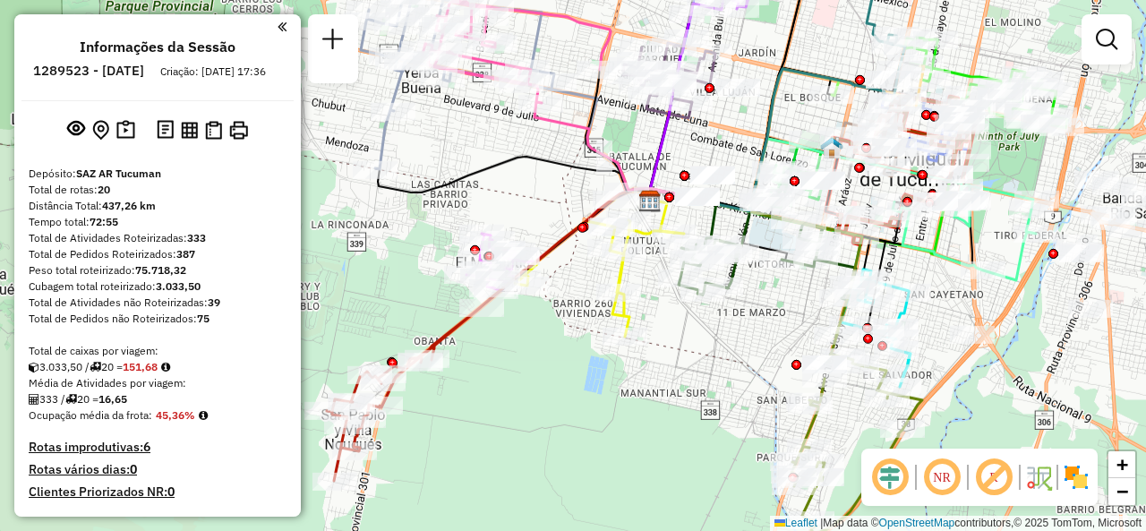
drag, startPoint x: 587, startPoint y: 237, endPoint x: 543, endPoint y: 201, distance: 56.6
click at [543, 201] on div "Janela de atendimento Grade de atendimento Capacidade Transportadoras Veículos …" at bounding box center [573, 265] width 1146 height 531
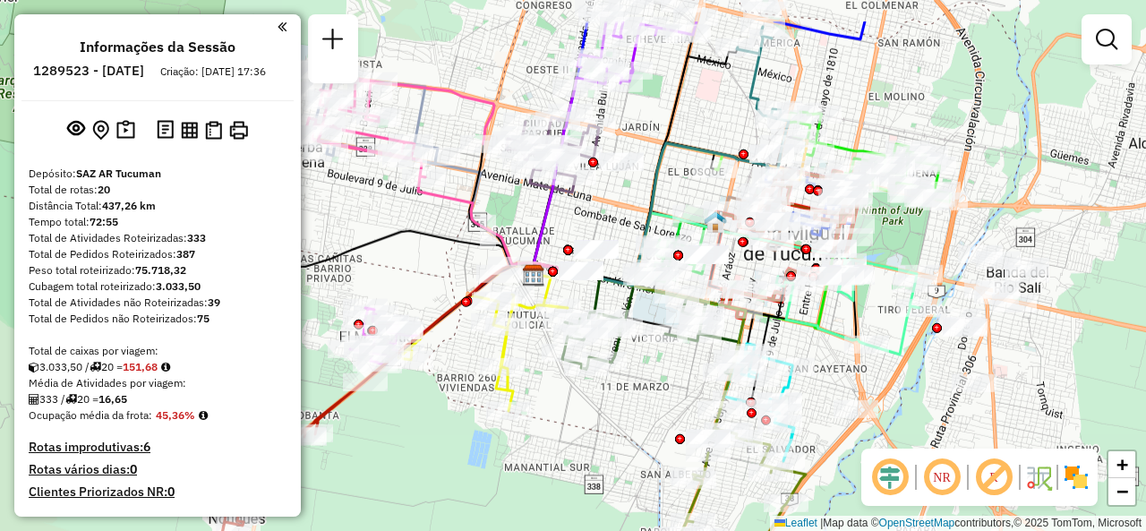
drag, startPoint x: 759, startPoint y: 364, endPoint x: 643, endPoint y: 438, distance: 138.1
click at [643, 438] on div "Janela de atendimento Grade de atendimento Capacidade Transportadoras Veículos …" at bounding box center [573, 265] width 1146 height 531
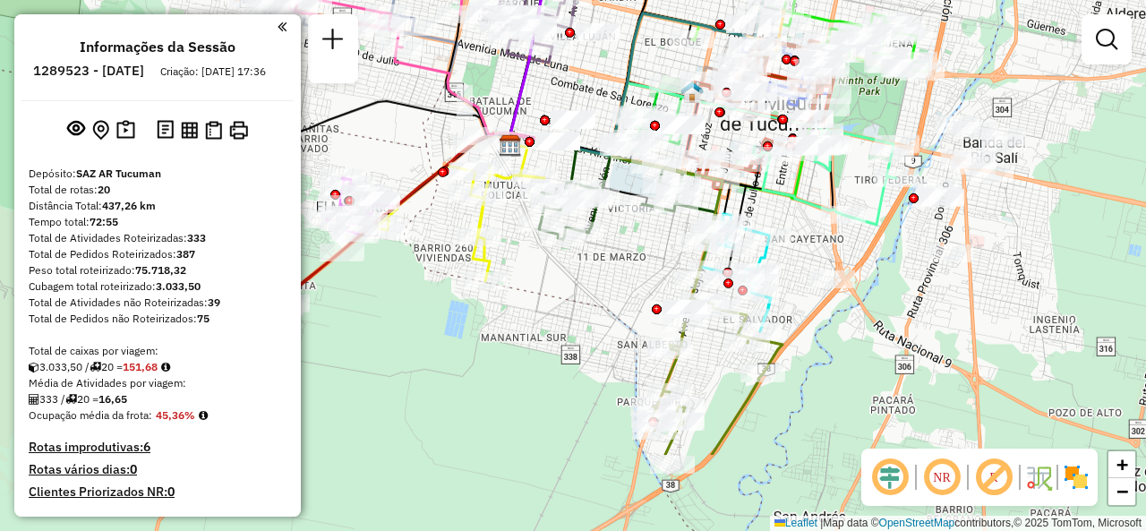
drag, startPoint x: 670, startPoint y: 419, endPoint x: 664, endPoint y: 300, distance: 119.2
click at [657, 300] on div "Janela de atendimento Grade de atendimento Capacidade Transportadoras Veículos …" at bounding box center [573, 265] width 1146 height 531
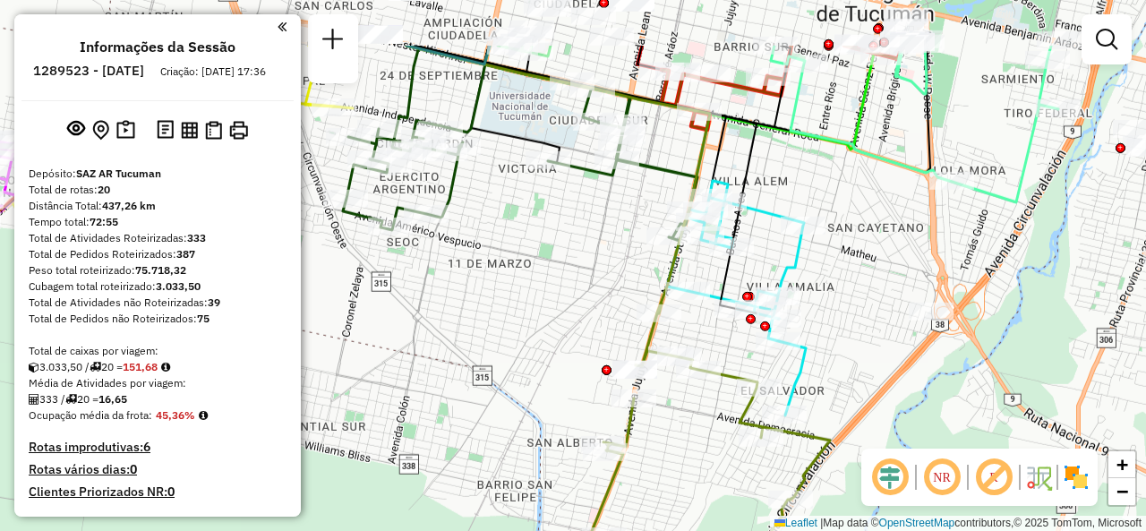
drag, startPoint x: 754, startPoint y: 229, endPoint x: 711, endPoint y: 342, distance: 120.7
click at [713, 340] on div "Janela de atendimento Grade de atendimento Capacidade Transportadoras Veículos …" at bounding box center [573, 265] width 1146 height 531
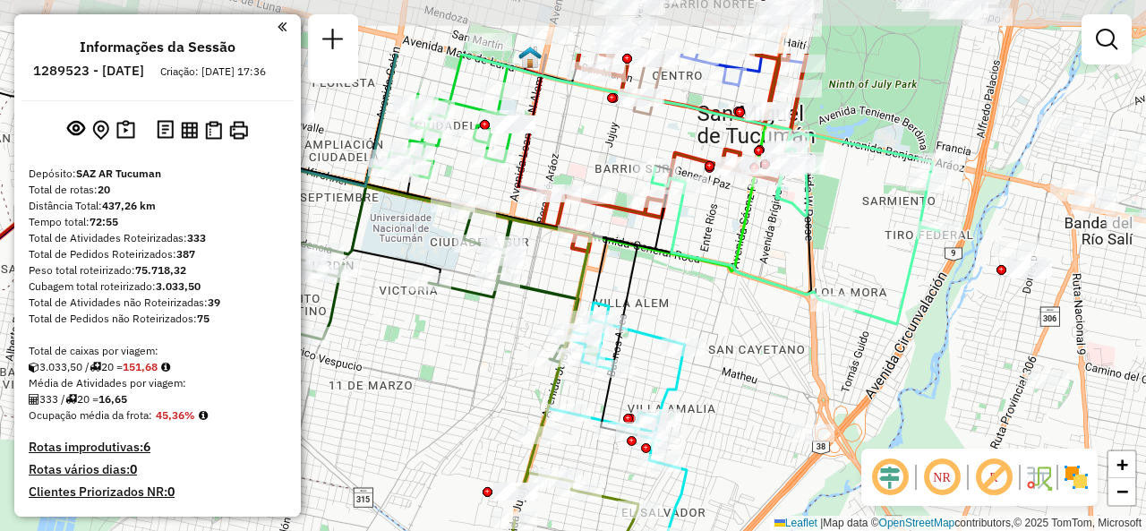
drag, startPoint x: 842, startPoint y: 269, endPoint x: 769, endPoint y: 347, distance: 107.1
click at [769, 347] on div "Janela de atendimento Grade de atendimento Capacidade Transportadoras Veículos …" at bounding box center [573, 265] width 1146 height 531
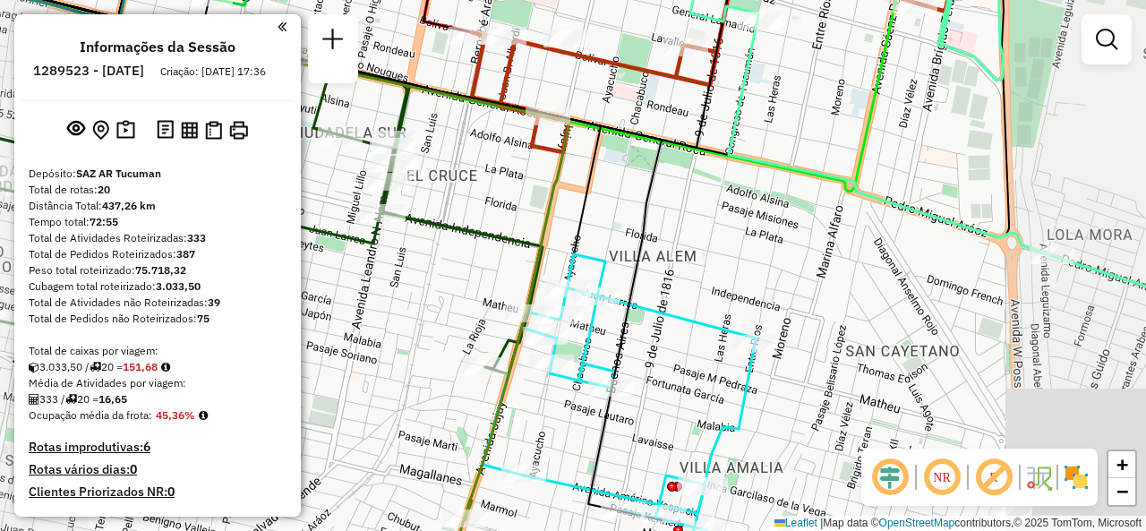
drag, startPoint x: 694, startPoint y: 262, endPoint x: 679, endPoint y: 291, distance: 32.5
click at [684, 291] on div "Janela de atendimento Grade de atendimento Capacidade Transportadoras Veículos …" at bounding box center [573, 265] width 1146 height 531
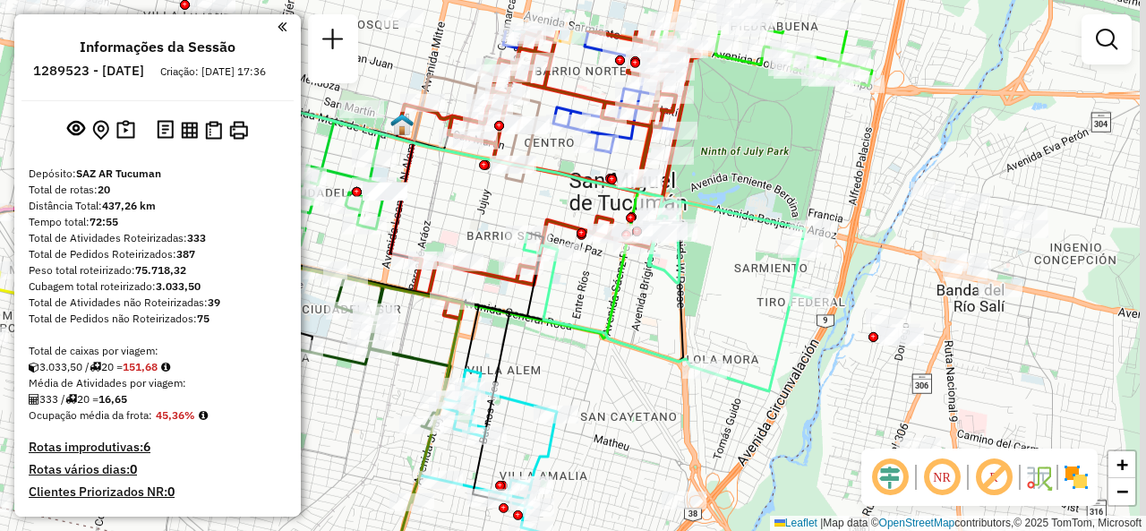
drag, startPoint x: 719, startPoint y: 287, endPoint x: 520, endPoint y: 368, distance: 214.5
click at [521, 382] on div "Janela de atendimento Grade de atendimento Capacidade Transportadoras Veículos …" at bounding box center [573, 265] width 1146 height 531
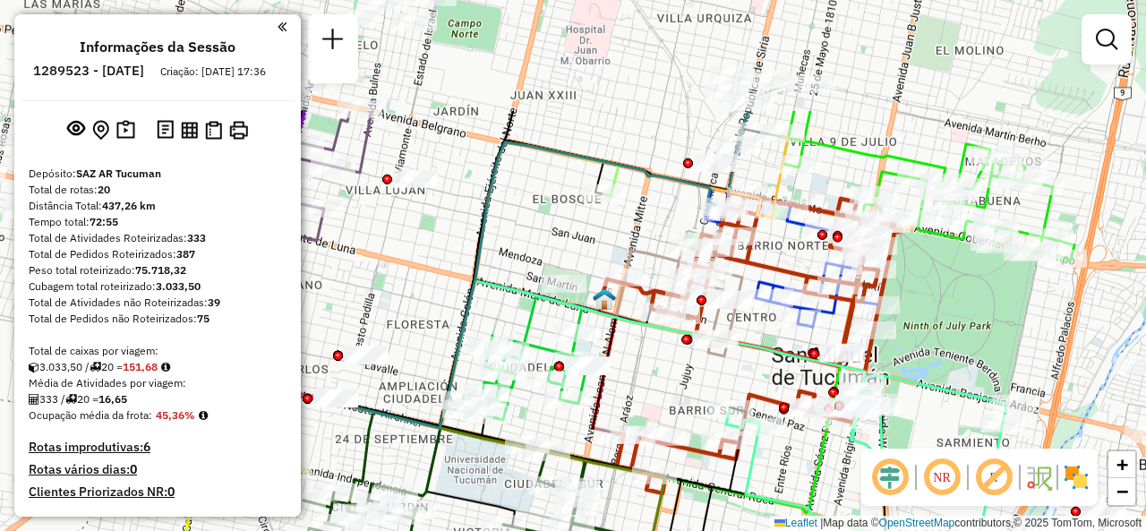
drag, startPoint x: 562, startPoint y: 296, endPoint x: 767, endPoint y: 413, distance: 236.6
click at [808, 453] on div "Janela de atendimento Grade de atendimento Capacidade Transportadoras Veículos …" at bounding box center [573, 265] width 1146 height 531
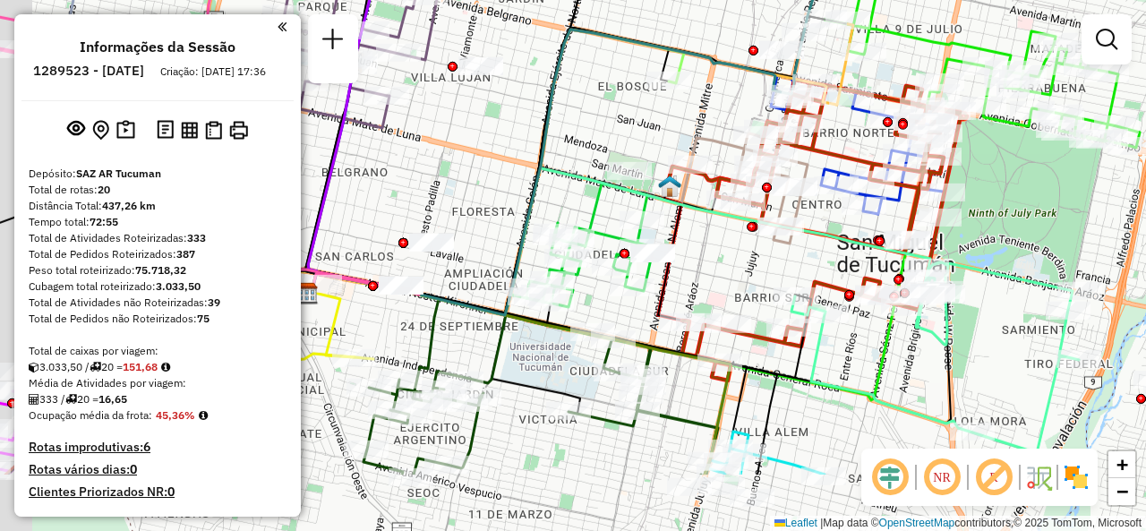
drag, startPoint x: 494, startPoint y: 318, endPoint x: 588, endPoint y: 149, distance: 193.6
click at [584, 155] on div "Janela de atendimento Grade de atendimento Capacidade Transportadoras Veículos …" at bounding box center [573, 265] width 1146 height 531
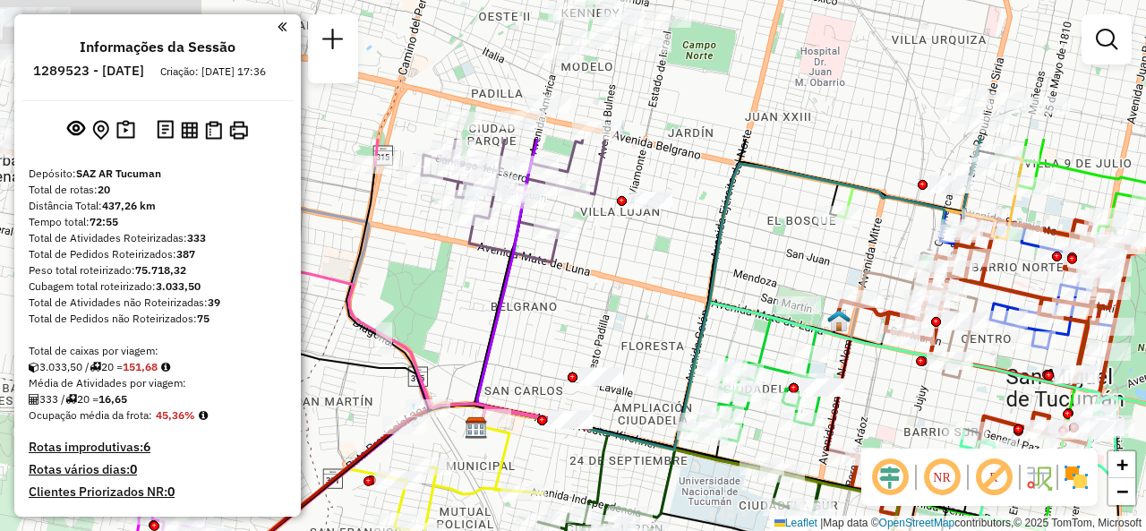
click at [756, 530] on html "Aguarde... Pop-up bloqueado! Seu navegador bloqueou automáticamente a abertura …" at bounding box center [573, 265] width 1146 height 531
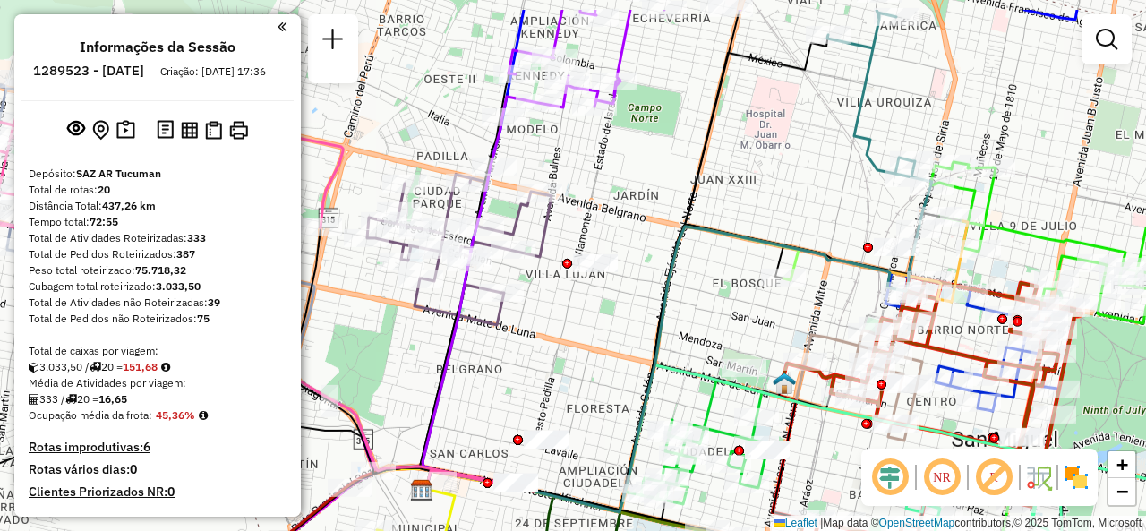
drag, startPoint x: 717, startPoint y: 209, endPoint x: 584, endPoint y: 324, distance: 176.5
click at [584, 324] on icon at bounding box center [670, 370] width 497 height 286
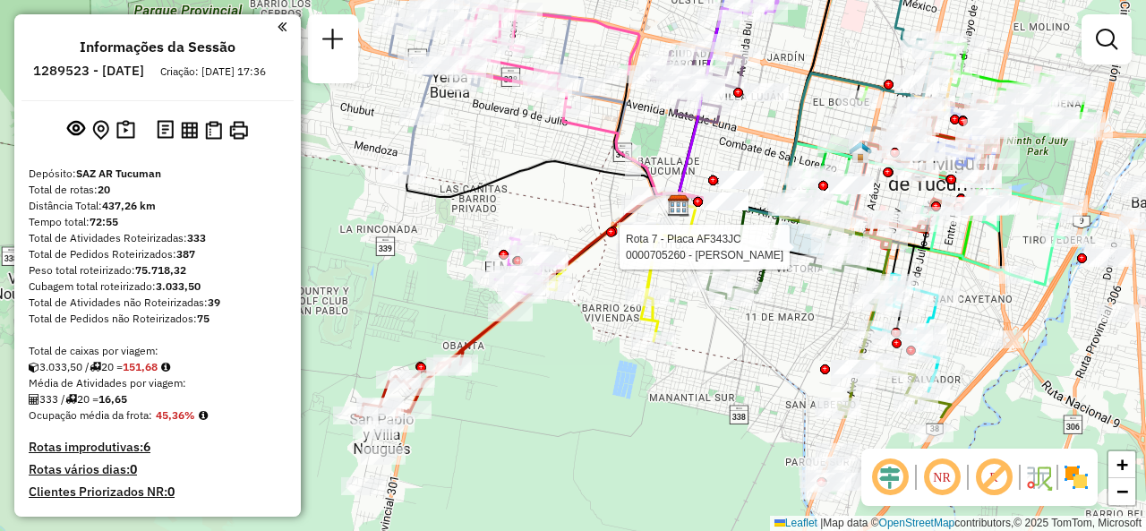
drag, startPoint x: 715, startPoint y: 193, endPoint x: 853, endPoint y: 27, distance: 216.3
click at [853, 27] on div "Rota 7 - Placa AF343JC 0000705260 - GOSEN [PERSON_NAME] de atendimento Grade de…" at bounding box center [573, 265] width 1146 height 531
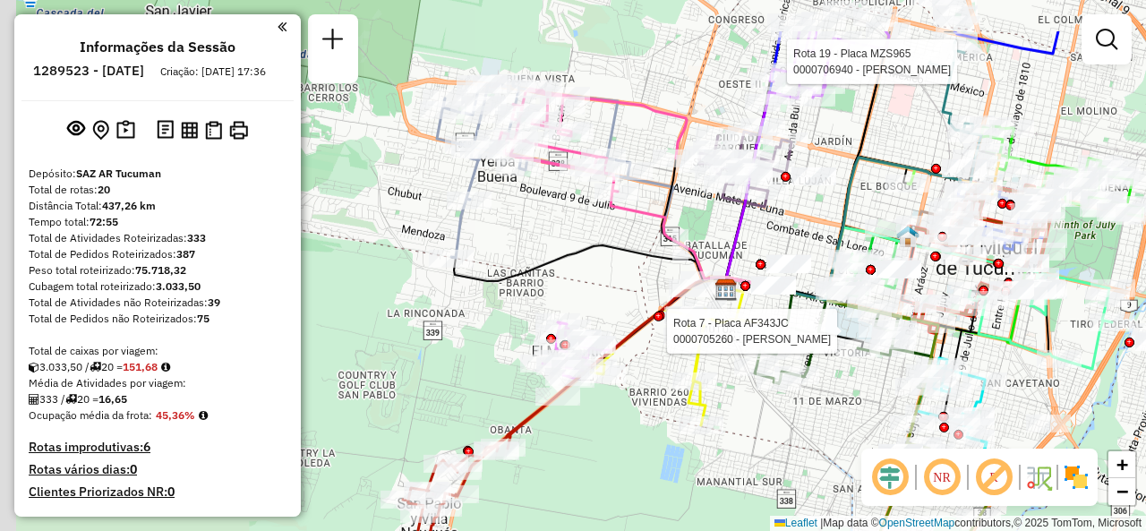
drag, startPoint x: 579, startPoint y: 191, endPoint x: 607, endPoint y: 237, distance: 54.7
click at [607, 237] on div "Rota 7 - Placa AF343JC 0000705260 - GOSEN [PERSON_NAME] 19 - Placa MZS965 00007…" at bounding box center [573, 265] width 1146 height 531
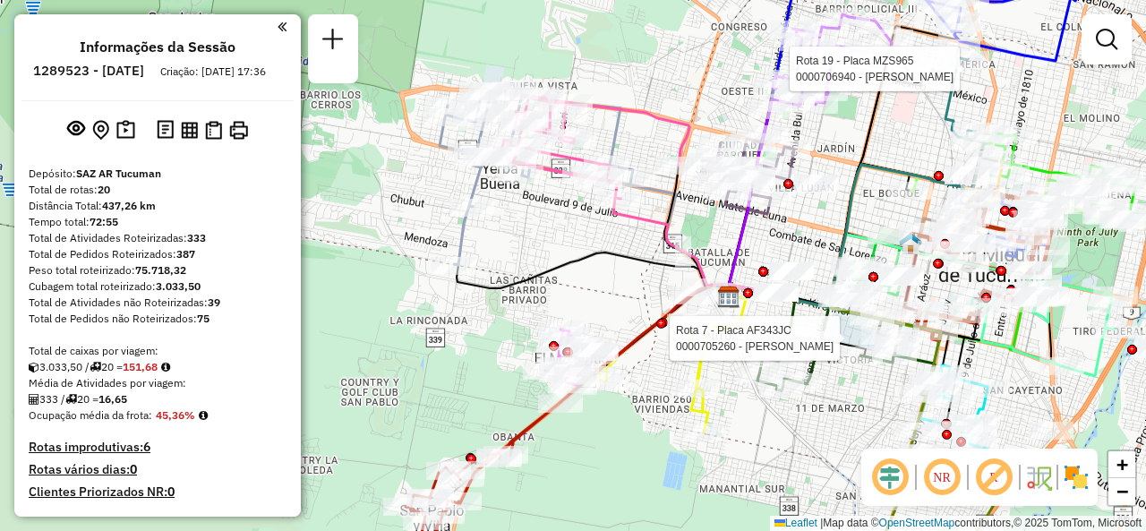
click at [651, 278] on div "Rota 7 - Placa AF343JC 0000705260 - GOSEN [PERSON_NAME] 19 - Placa MZS965 00007…" at bounding box center [573, 265] width 1146 height 531
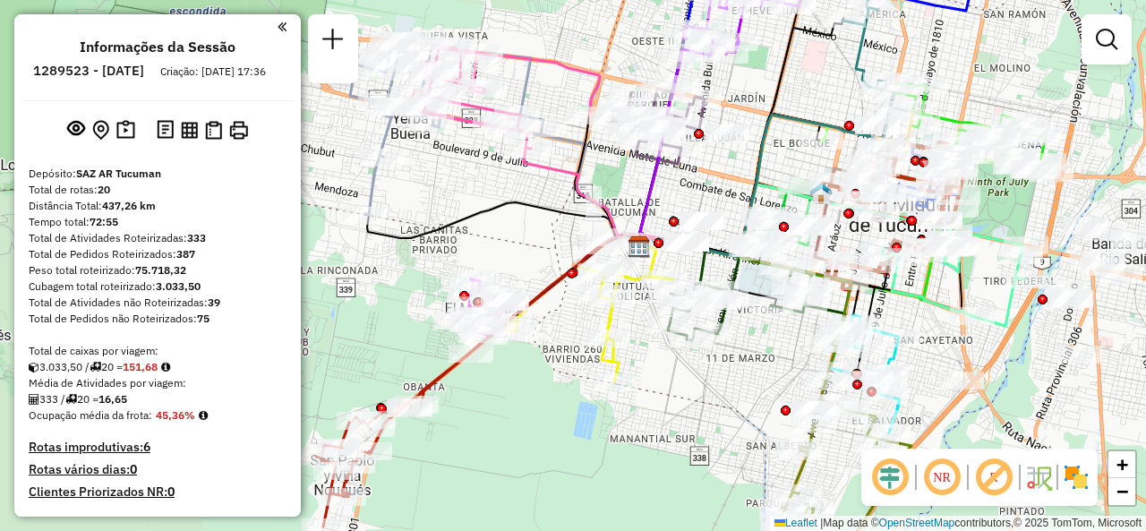
drag, startPoint x: 629, startPoint y: 295, endPoint x: 538, endPoint y: 244, distance: 103.4
click at [538, 244] on div "Janela de atendimento Grade de atendimento Capacidade Transportadoras Veículos …" at bounding box center [573, 265] width 1146 height 531
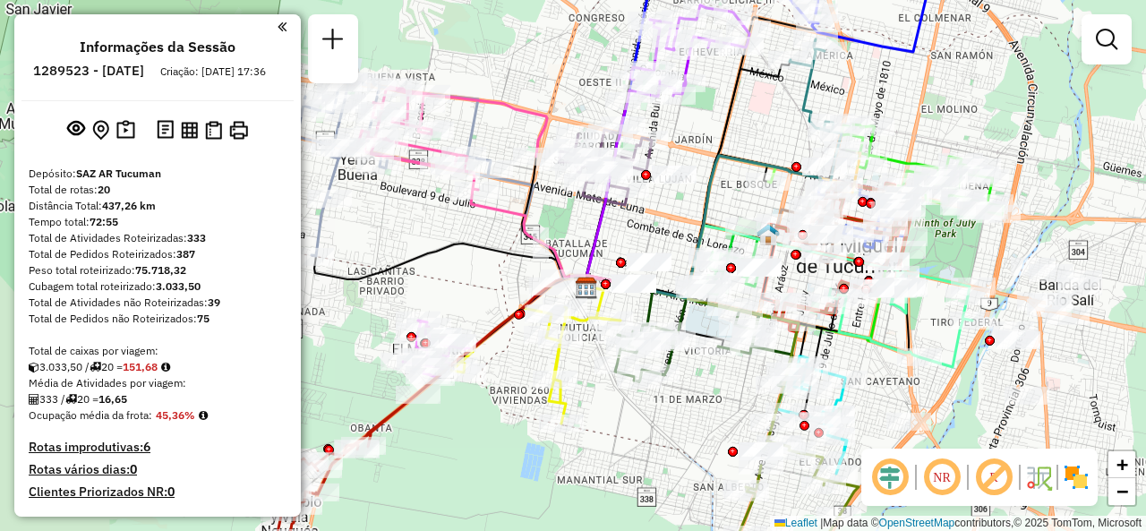
drag, startPoint x: 813, startPoint y: 95, endPoint x: 754, endPoint y: 139, distance: 73.6
click at [759, 137] on div "Janela de atendimento Grade de atendimento Capacidade Transportadoras Veículos …" at bounding box center [573, 265] width 1146 height 531
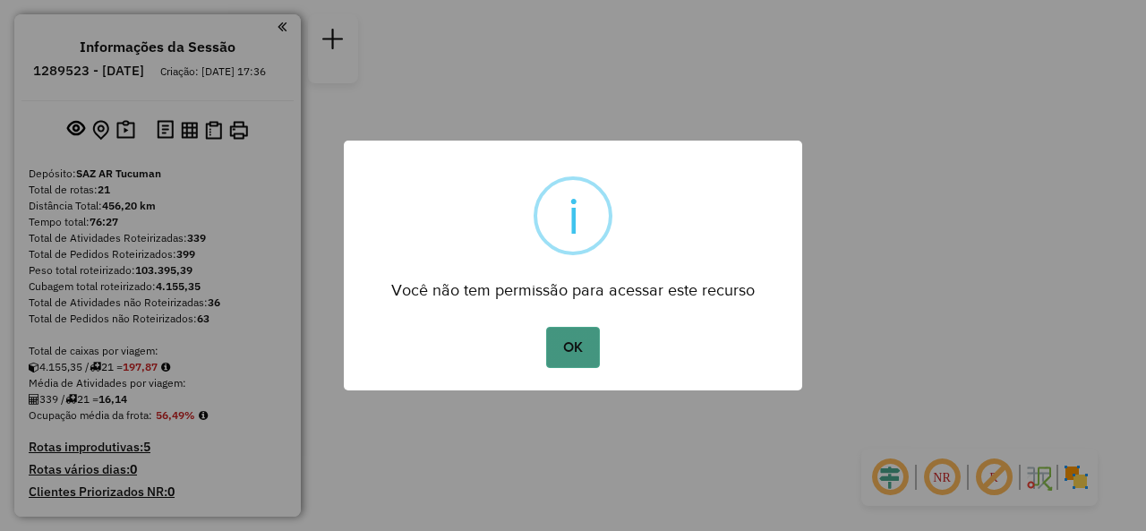
click at [580, 342] on button "OK" at bounding box center [572, 347] width 53 height 41
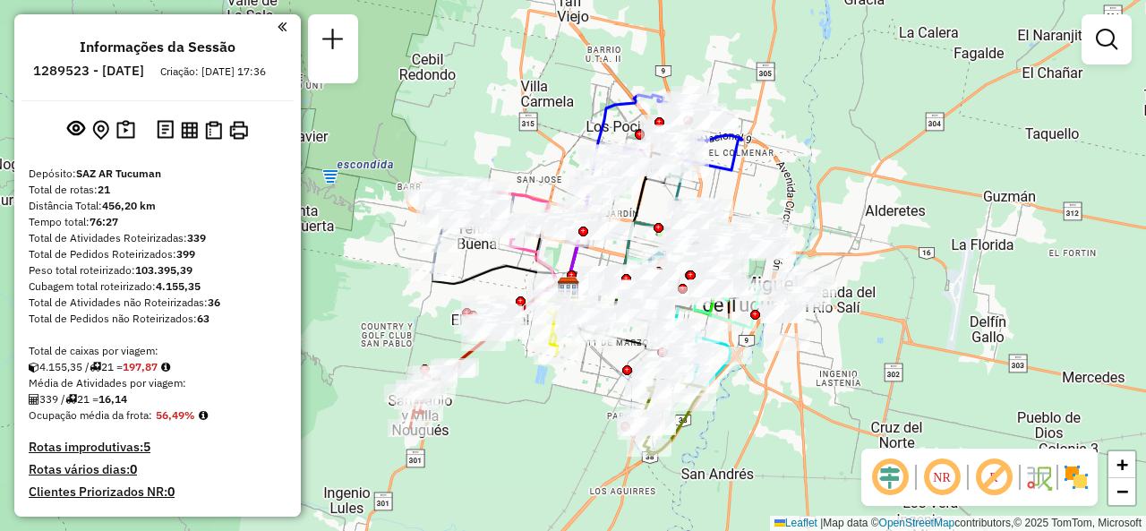
drag, startPoint x: 637, startPoint y: 212, endPoint x: 664, endPoint y: 187, distance: 37.4
click at [664, 187] on div "Janela de atendimento Grade de atendimento Capacidade Transportadoras Veículos …" at bounding box center [573, 265] width 1146 height 531
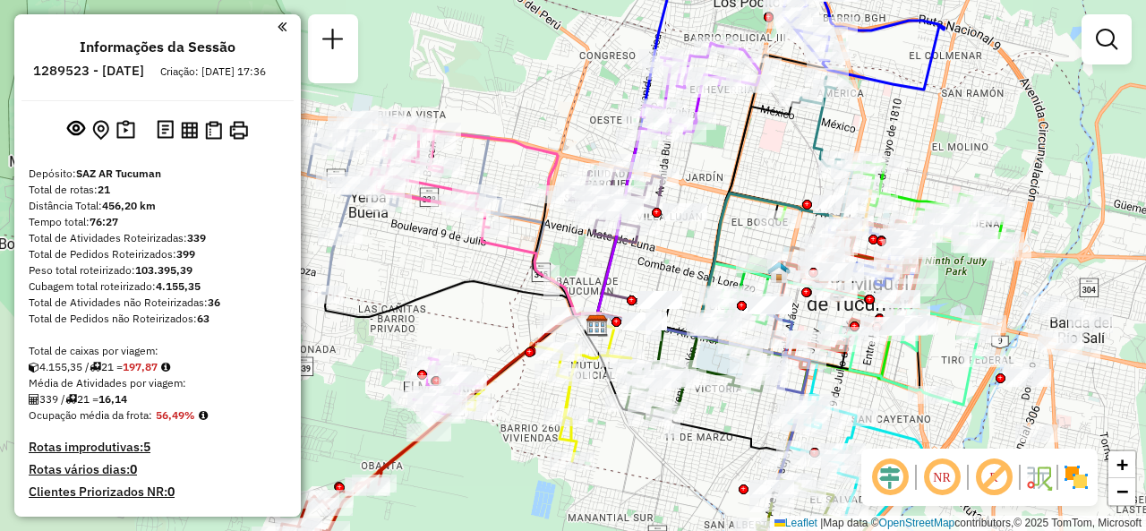
drag, startPoint x: 680, startPoint y: 139, endPoint x: 762, endPoint y: 142, distance: 82.5
click at [762, 142] on div "Janela de atendimento Grade de atendimento Capacidade Transportadoras Veículos …" at bounding box center [573, 265] width 1146 height 531
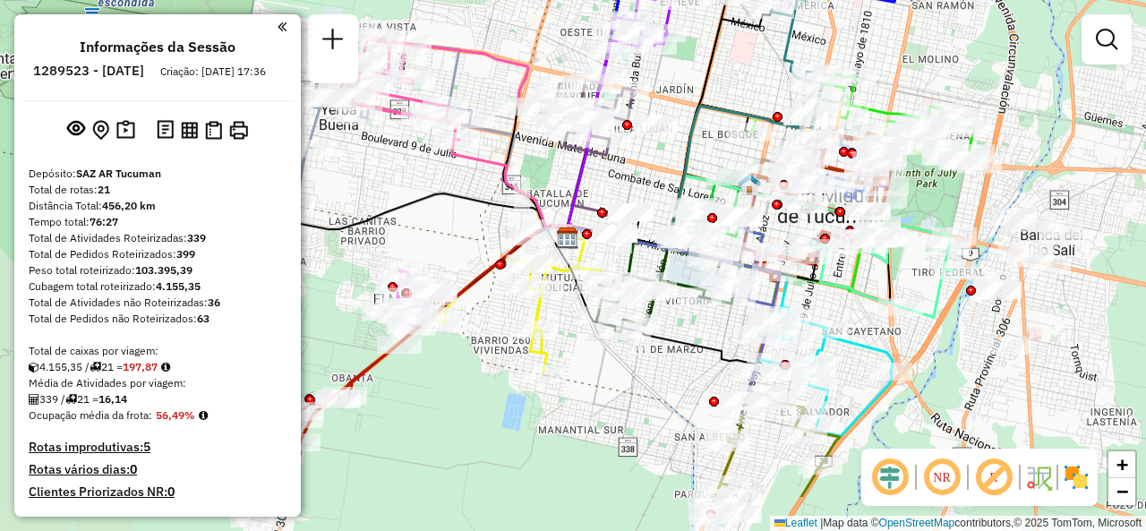
drag, startPoint x: 491, startPoint y: 264, endPoint x: 461, endPoint y: 176, distance: 92.6
click at [461, 176] on div "Janela de atendimento Grade de atendimento Capacidade Transportadoras Veículos …" at bounding box center [573, 265] width 1146 height 531
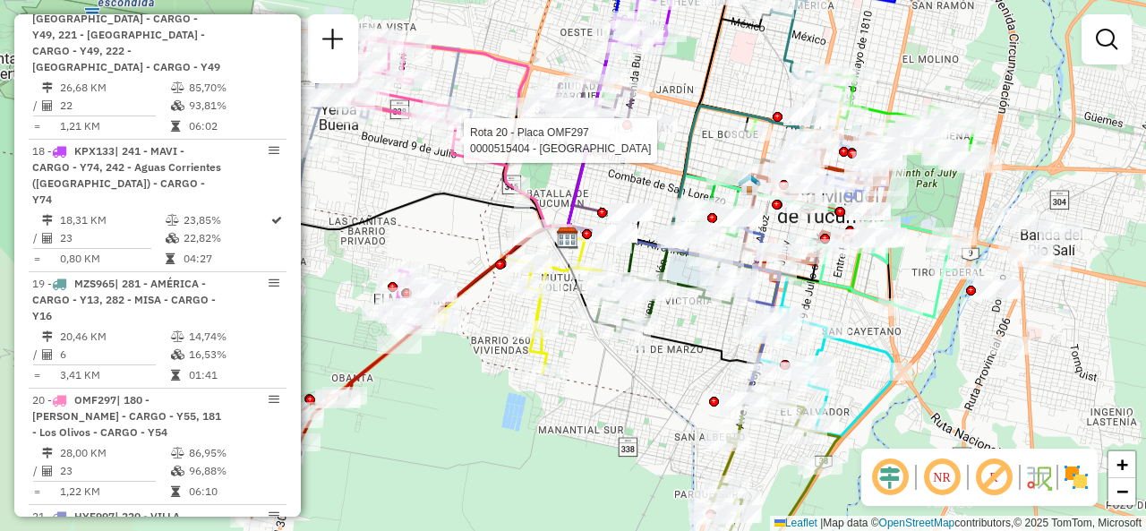
scroll to position [2508, 0]
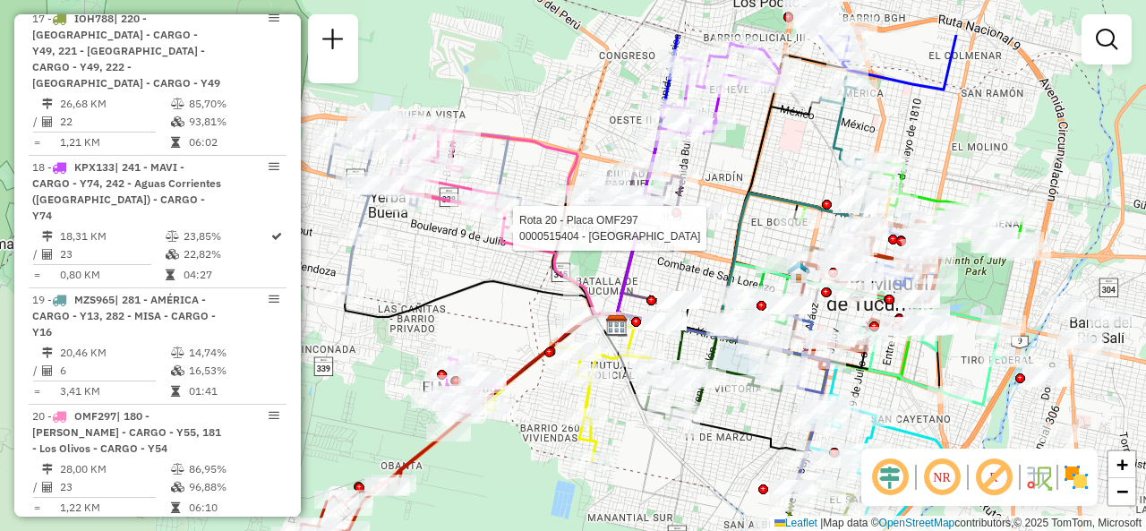
drag, startPoint x: 767, startPoint y: 108, endPoint x: 801, endPoint y: 169, distance: 69.8
click at [801, 169] on div "Rota 20 - Placa OMF297 0000515404 - TUCSON CITY Janela de atendimento Grade de …" at bounding box center [573, 265] width 1146 height 531
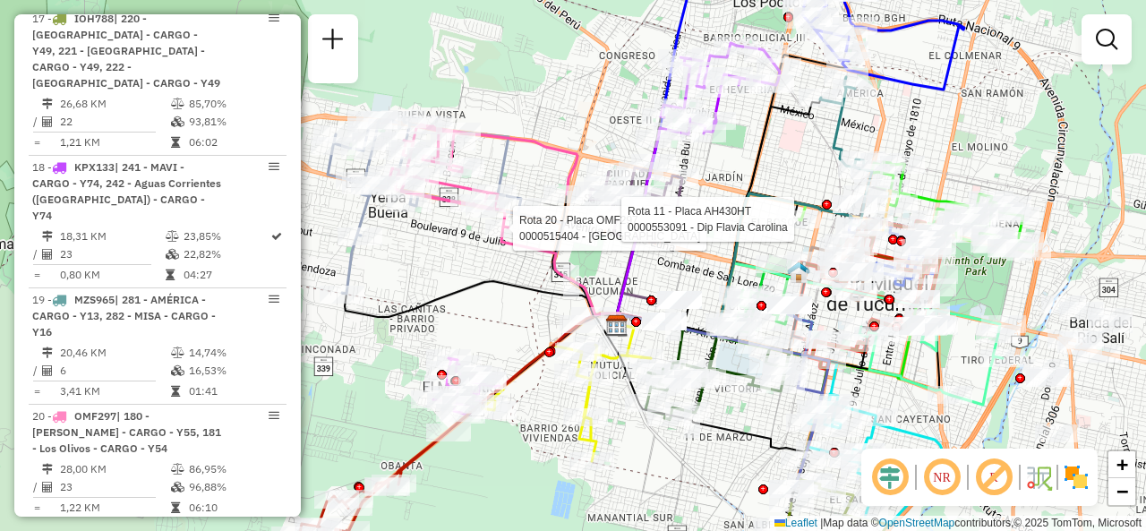
click at [598, 142] on div "Rota 20 - Placa OMF297 0000515404 - TUCSON CITY Rota 11 - Placa AH430HT 0000553…" at bounding box center [573, 265] width 1146 height 531
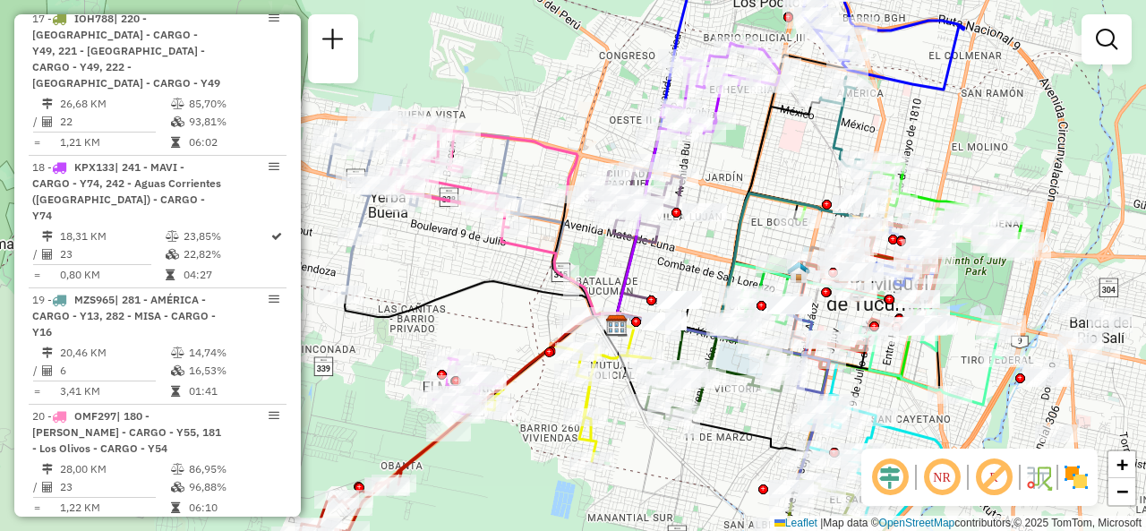
click at [744, 160] on div "Janela de atendimento Grade de atendimento Capacidade Transportadoras Veículos …" at bounding box center [573, 265] width 1146 height 531
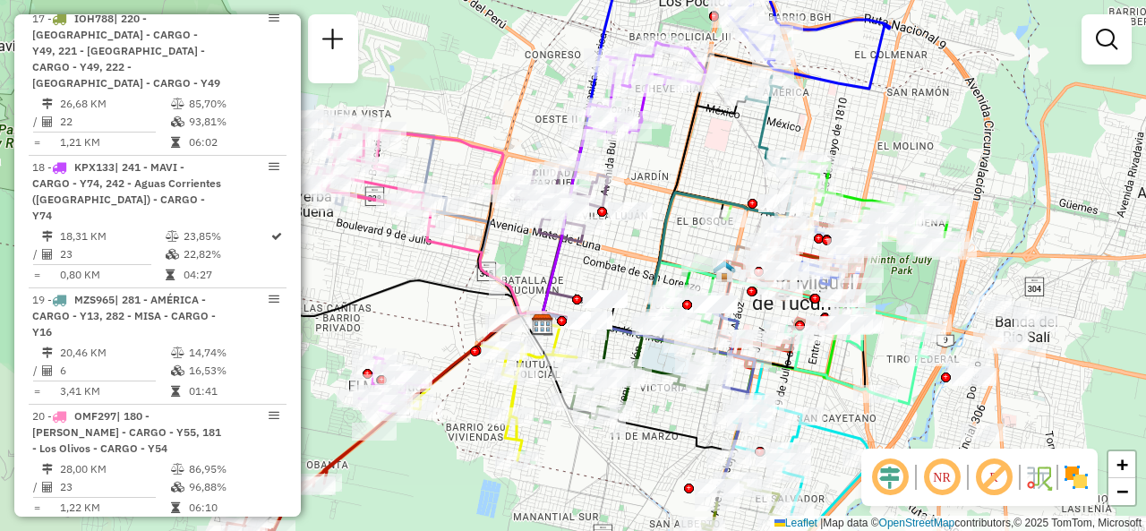
drag, startPoint x: 750, startPoint y: 150, endPoint x: 676, endPoint y: 149, distance: 74.3
click at [676, 149] on icon at bounding box center [645, 215] width 203 height 237
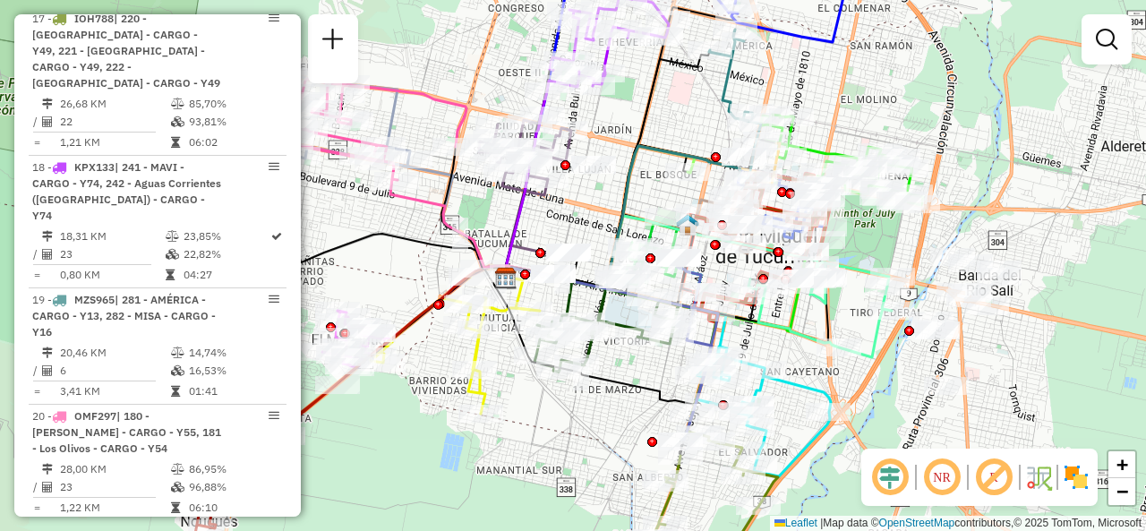
drag, startPoint x: 734, startPoint y: 171, endPoint x: 702, endPoint y: 134, distance: 48.9
click at [697, 124] on div "Janela de atendimento Grade de atendimento Capacidade Transportadoras Veículos …" at bounding box center [573, 265] width 1146 height 531
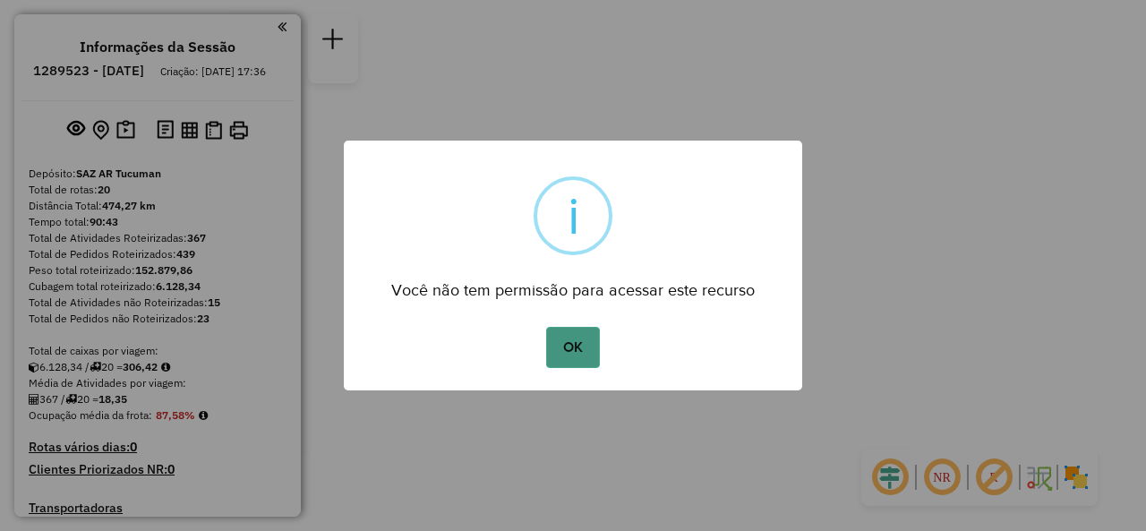
click at [557, 350] on button "OK" at bounding box center [572, 347] width 53 height 41
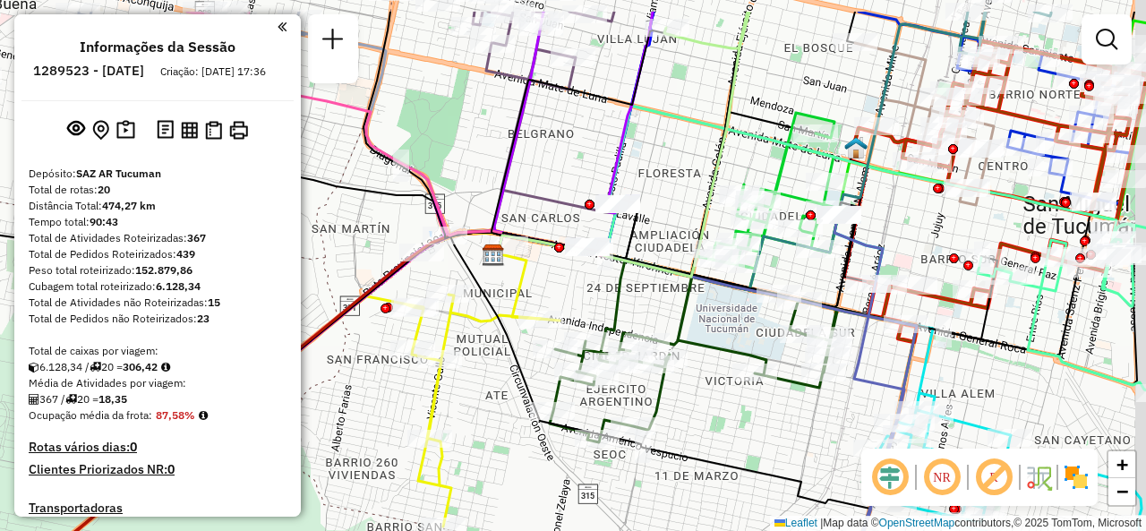
drag, startPoint x: 653, startPoint y: 270, endPoint x: 612, endPoint y: 310, distance: 57.6
click at [619, 309] on div "Janela de atendimento Grade de atendimento Capacidade Transportadoras Veículos …" at bounding box center [573, 265] width 1146 height 531
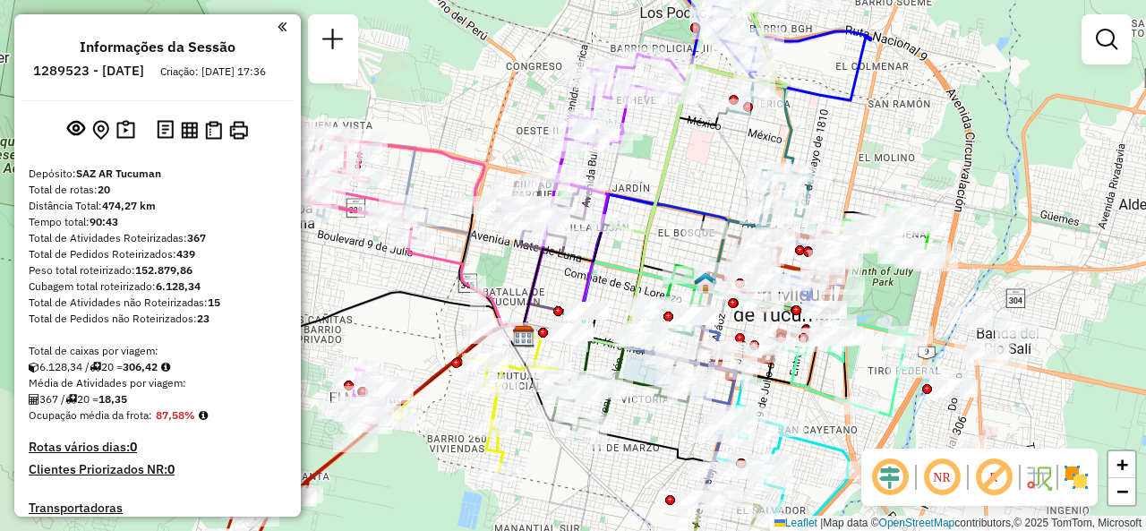
drag, startPoint x: 656, startPoint y: 205, endPoint x: 729, endPoint y: 153, distance: 89.9
click at [729, 153] on div "Janela de atendimento Grade de atendimento Capacidade Transportadoras Veículos …" at bounding box center [573, 265] width 1146 height 531
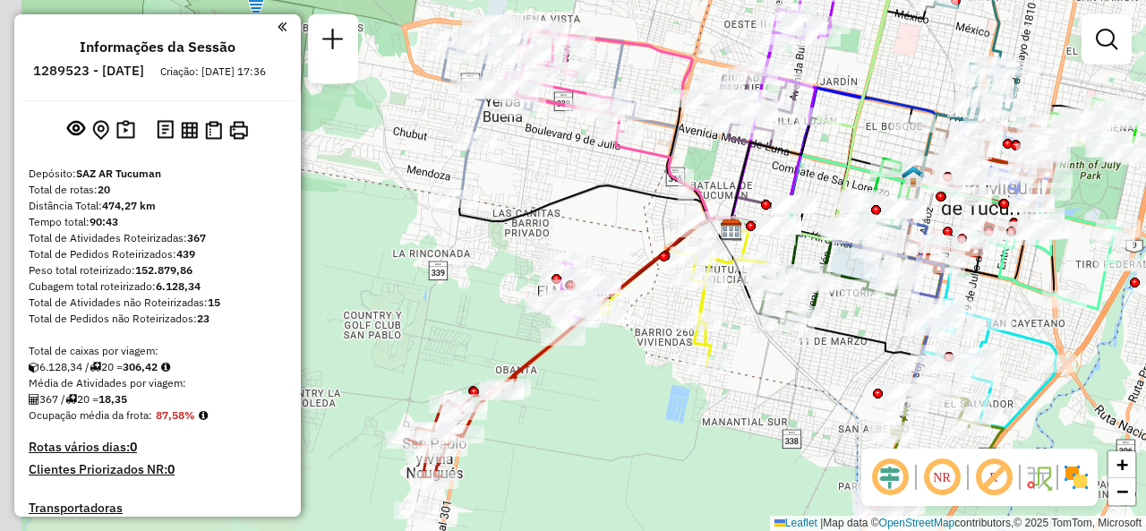
drag, startPoint x: 590, startPoint y: 486, endPoint x: 793, endPoint y: 373, distance: 231.7
click at [795, 373] on div "Janela de atendimento Grade de atendimento Capacidade Transportadoras Veículos …" at bounding box center [573, 265] width 1146 height 531
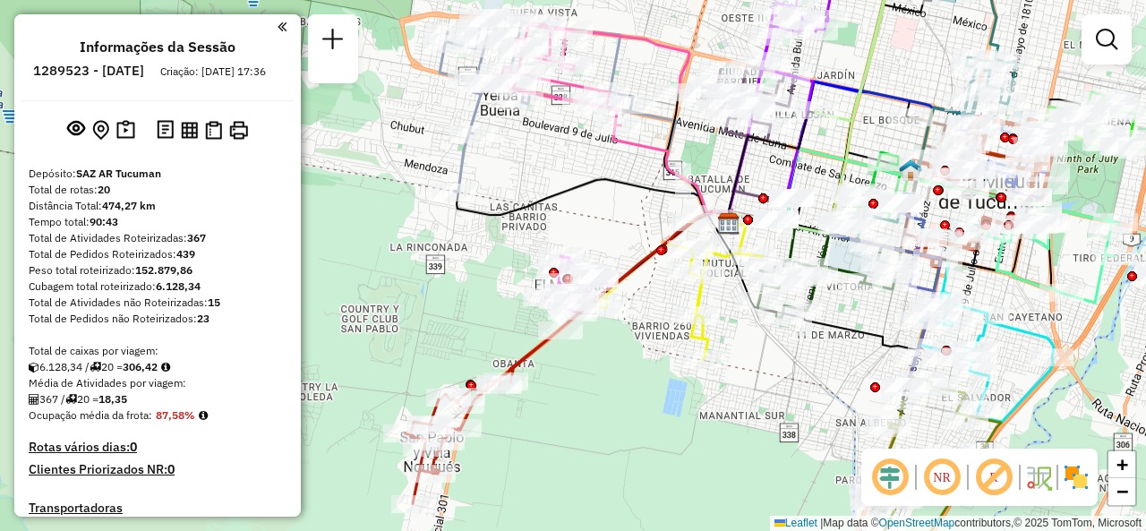
click at [620, 392] on div "Janela de atendimento Grade de atendimento Capacidade Transportadoras Veículos …" at bounding box center [573, 265] width 1146 height 531
click at [620, 225] on div "Rota 11 - Placa FAC560 0000472920 - Coronel Rota 11 - Placa FAC560 0000330928 -…" at bounding box center [573, 265] width 1146 height 531
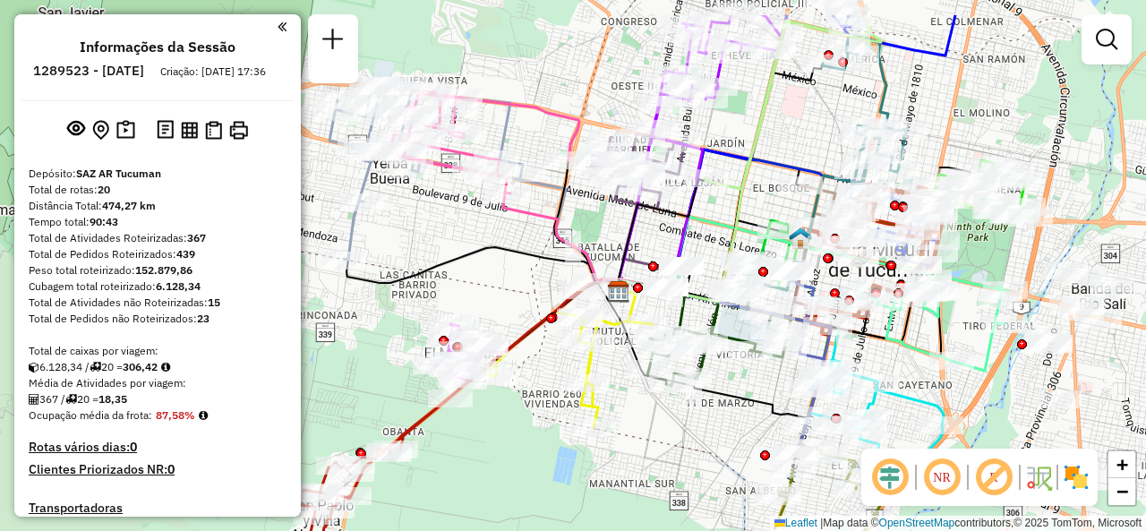
drag, startPoint x: 637, startPoint y: 218, endPoint x: 527, endPoint y: 286, distance: 129.5
click at [527, 286] on div "Janela de atendimento Grade de atendimento Capacidade Transportadoras Veículos …" at bounding box center [573, 265] width 1146 height 531
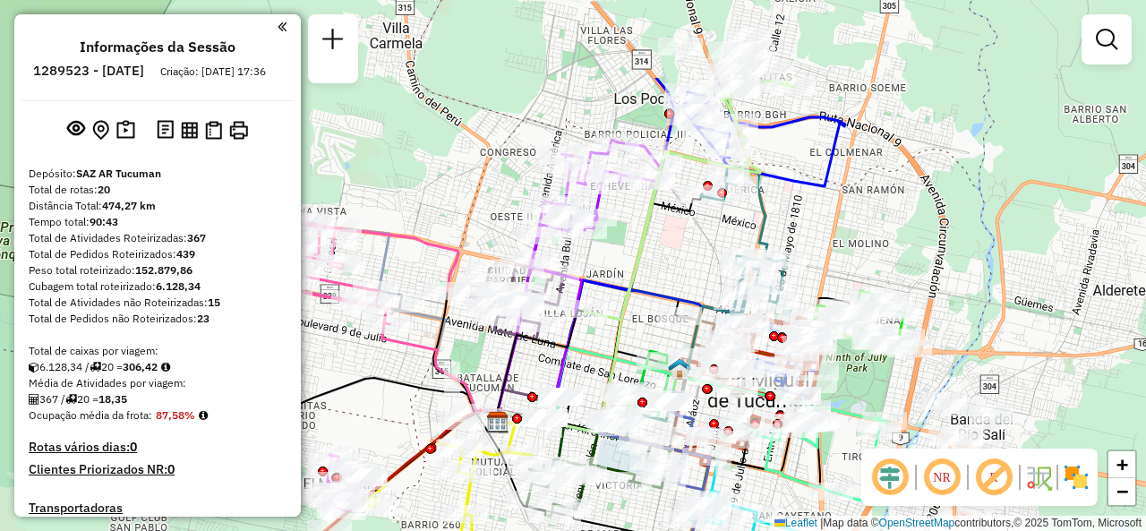
drag, startPoint x: 807, startPoint y: 119, endPoint x: 686, endPoint y: 244, distance: 174.2
click at [686, 244] on div "Janela de atendimento Grade de atendimento Capacidade Transportadoras Veículos …" at bounding box center [573, 265] width 1146 height 531
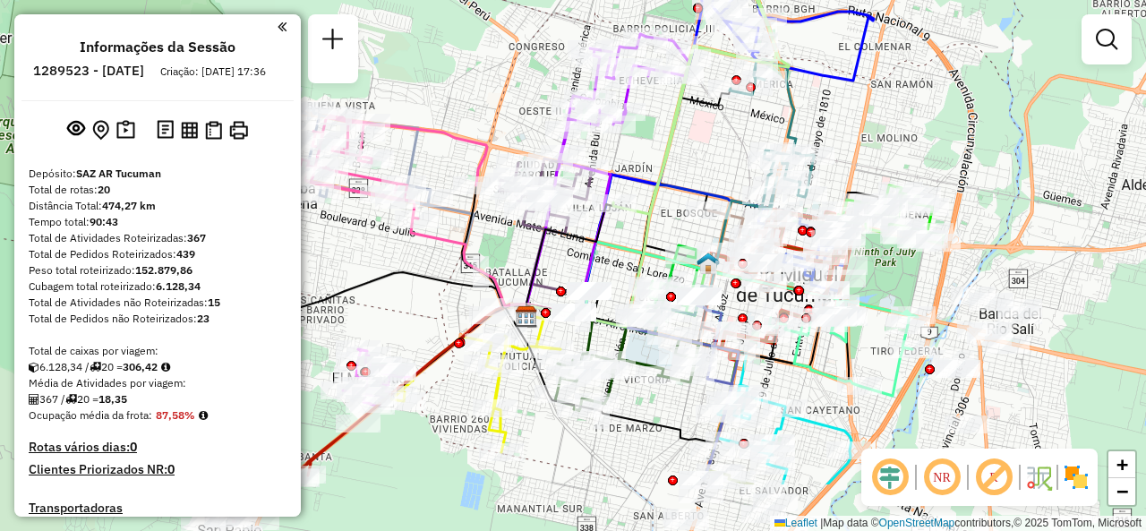
drag, startPoint x: 862, startPoint y: 243, endPoint x: 902, endPoint y: 135, distance: 114.8
click at [902, 135] on div "Janela de atendimento Grade de atendimento Capacidade Transportadoras Veículos …" at bounding box center [573, 265] width 1146 height 531
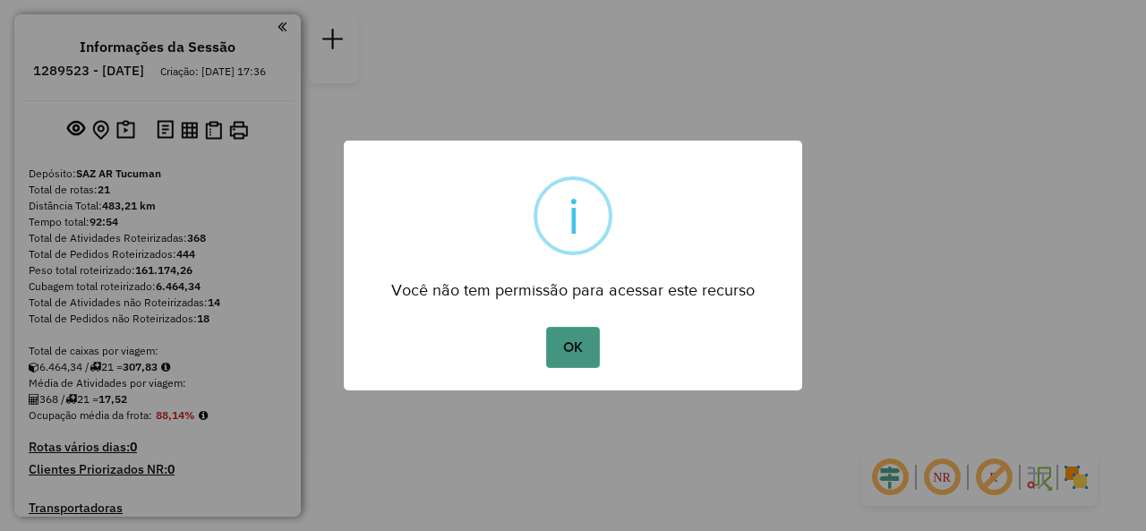
click at [579, 345] on button "OK" at bounding box center [572, 347] width 53 height 41
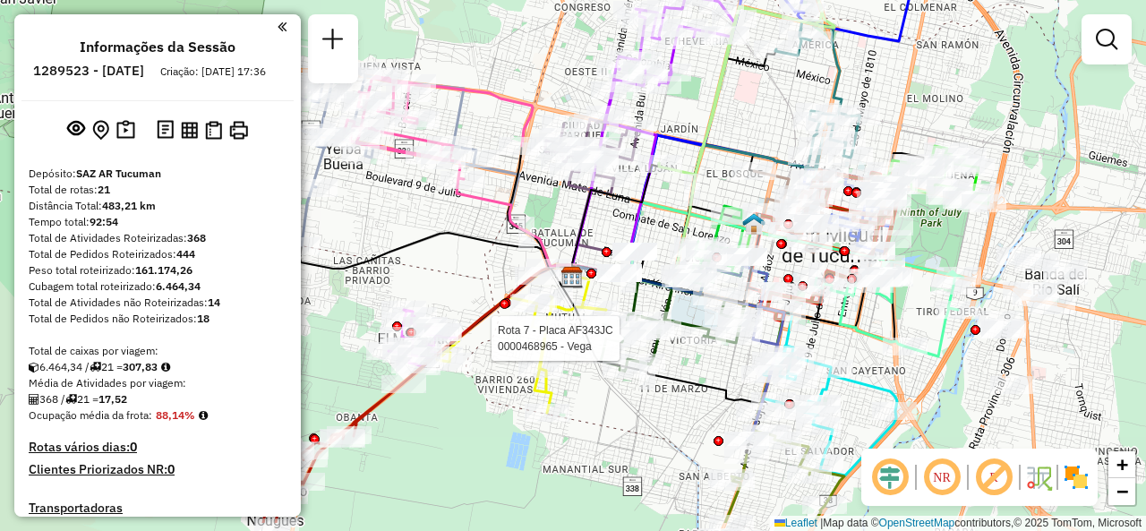
drag, startPoint x: 709, startPoint y: 181, endPoint x: 758, endPoint y: 119, distance: 78.5
click at [758, 119] on div "Rota 7 - Placa AF343JC 0000468965 - Vega Janela de atendimento Grade de atendim…" at bounding box center [573, 265] width 1146 height 531
click at [424, 210] on div "Rota 7 - Placa AF343JC 0000468965 - Vega Janela de atendimento Grade de atendim…" at bounding box center [573, 265] width 1146 height 531
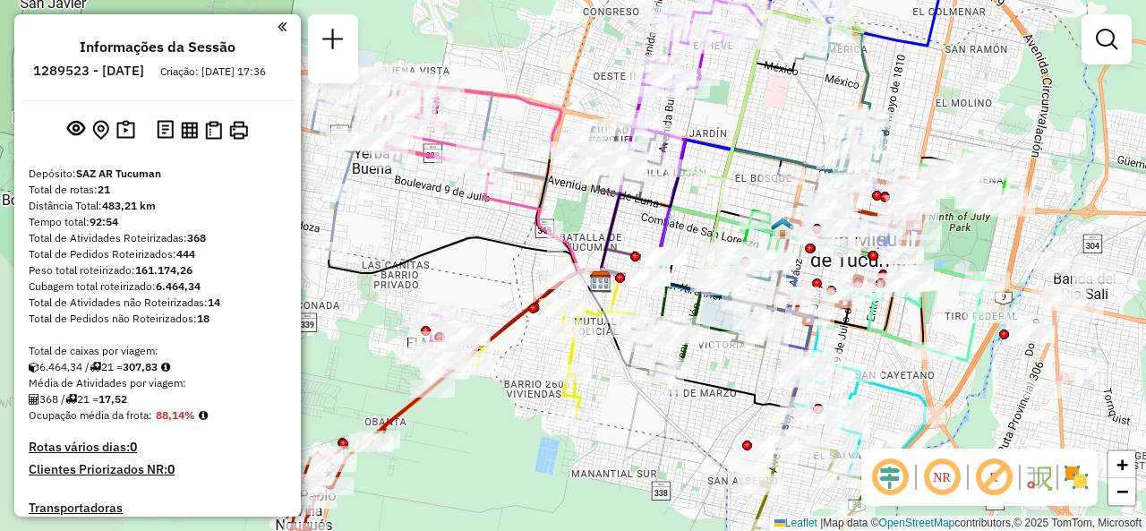
drag, startPoint x: 426, startPoint y: 201, endPoint x: 455, endPoint y: 206, distance: 29.0
click at [455, 206] on div "Janela de atendimento Grade de atendimento Capacidade Transportadoras Veículos …" at bounding box center [573, 265] width 1146 height 531
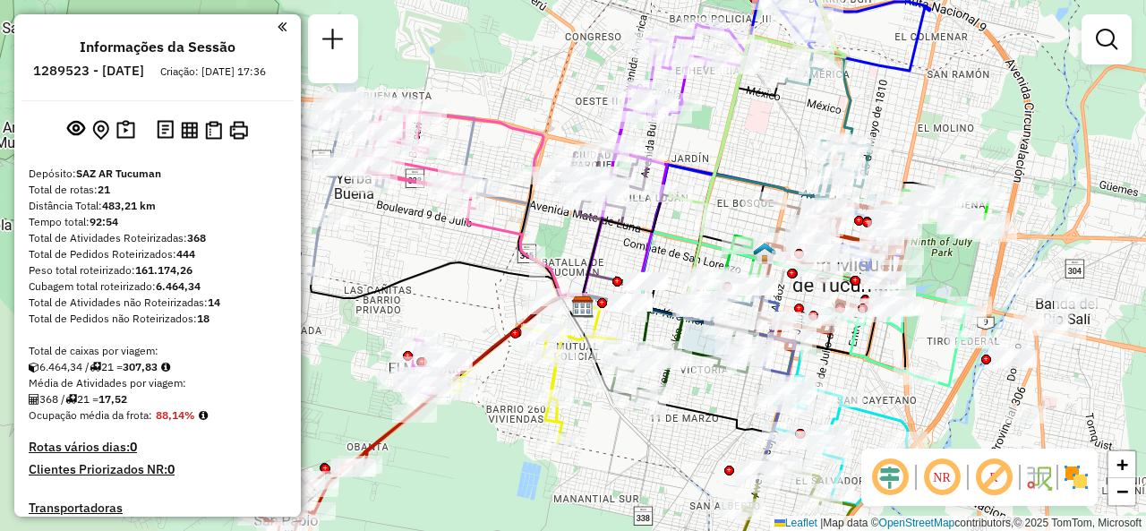
drag, startPoint x: 648, startPoint y: 448, endPoint x: 652, endPoint y: 473, distance: 25.3
click at [652, 473] on div "Janela de atendimento Grade de atendimento Capacidade Transportadoras Veículos …" at bounding box center [573, 265] width 1146 height 531
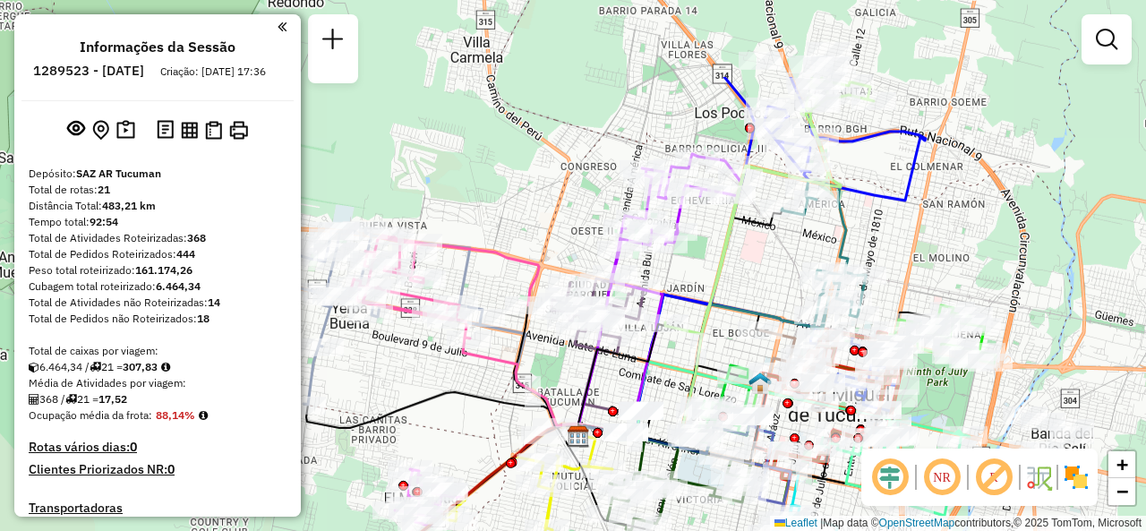
drag, startPoint x: 734, startPoint y: 131, endPoint x: 708, endPoint y: 261, distance: 132.4
click at [708, 261] on div "Janela de atendimento Grade de atendimento Capacidade Transportadoras Veículos …" at bounding box center [573, 265] width 1146 height 531
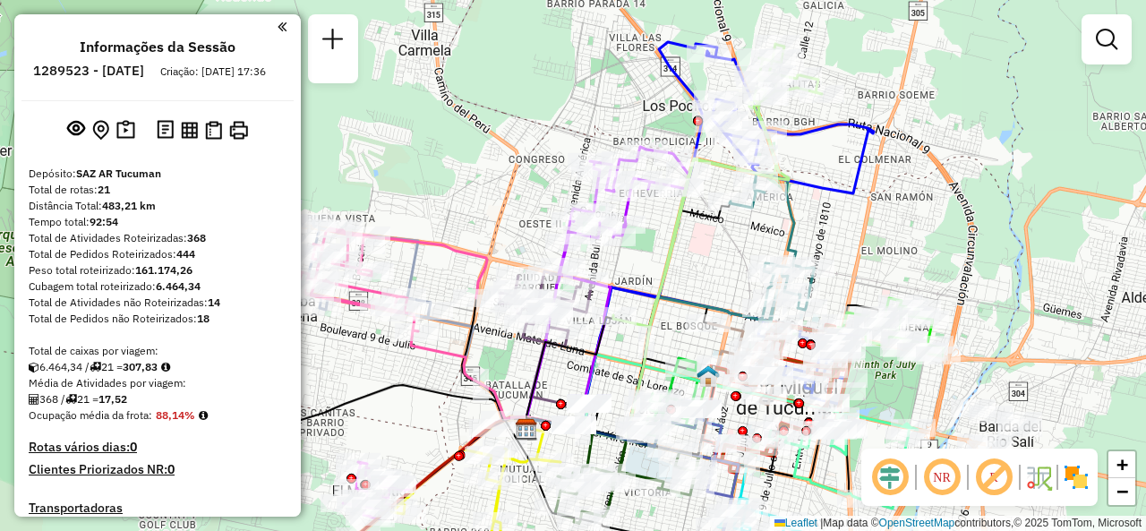
drag, startPoint x: 829, startPoint y: 232, endPoint x: 777, endPoint y: 225, distance: 52.4
click at [777, 225] on div "Janela de atendimento Grade de atendimento Capacidade Transportadoras Veículos …" at bounding box center [573, 265] width 1146 height 531
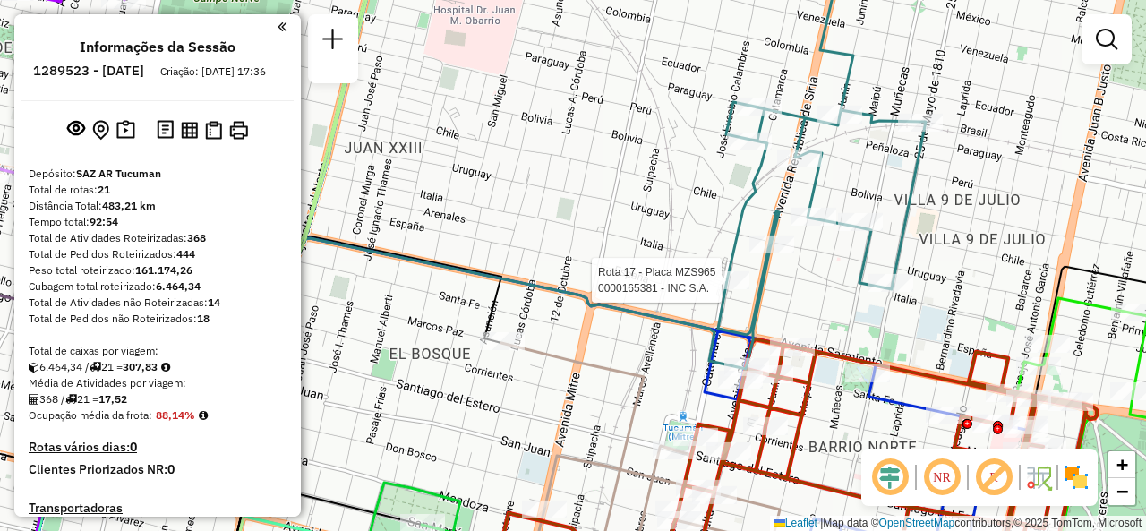
select select "**********"
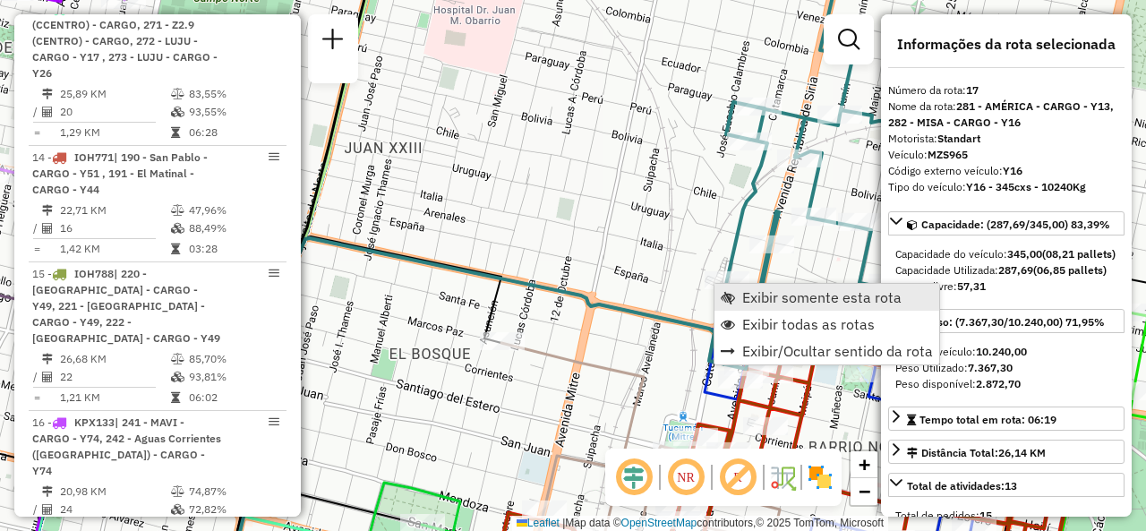
click at [759, 297] on span "Exibir somente esta rota" at bounding box center [821, 297] width 159 height 14
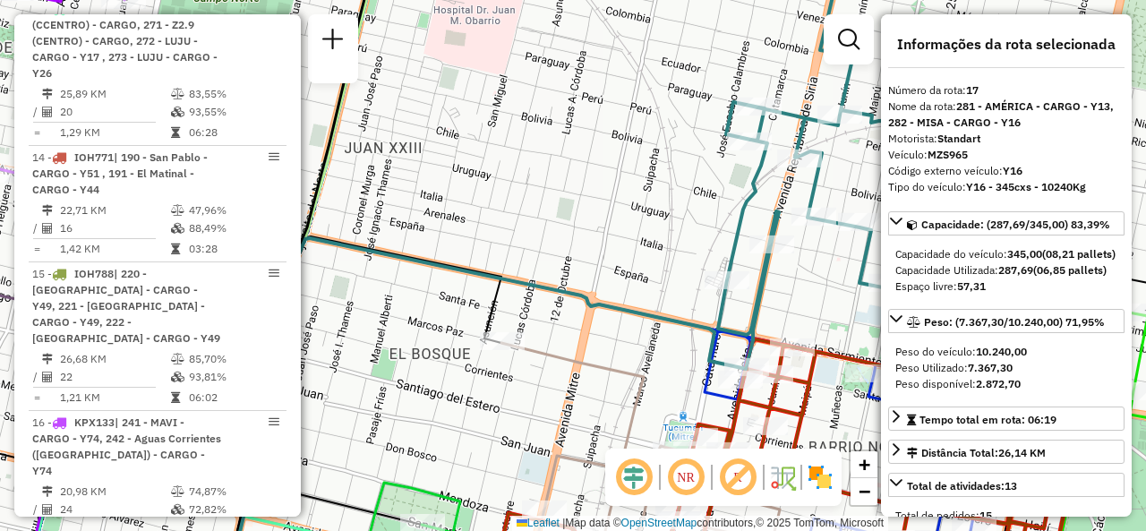
scroll to position [2537, 0]
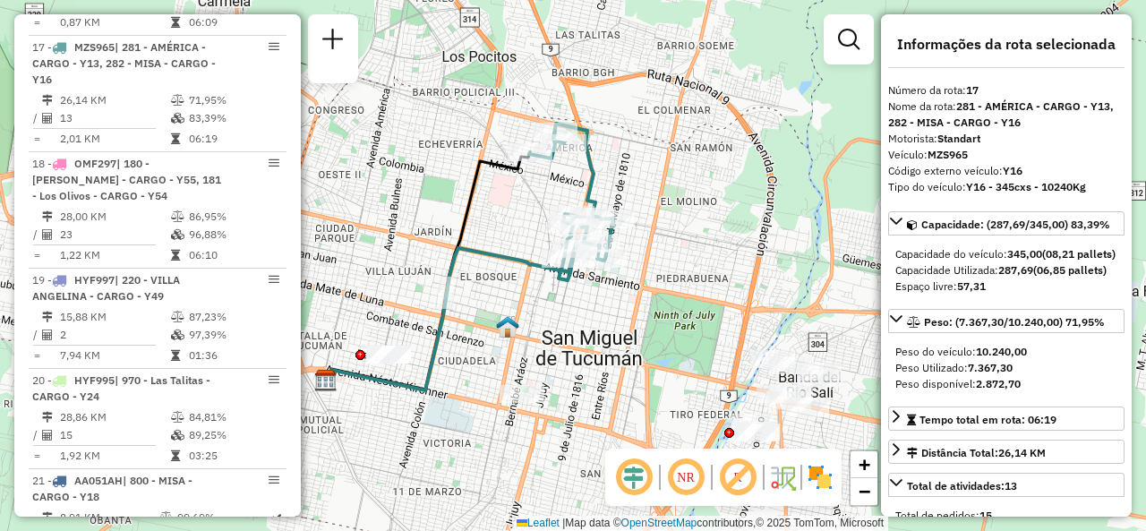
drag, startPoint x: 755, startPoint y: 312, endPoint x: 648, endPoint y: 301, distance: 107.1
click at [650, 303] on div "Janela de atendimento Grade de atendimento Capacidade Transportadoras Veículos …" at bounding box center [573, 265] width 1146 height 531
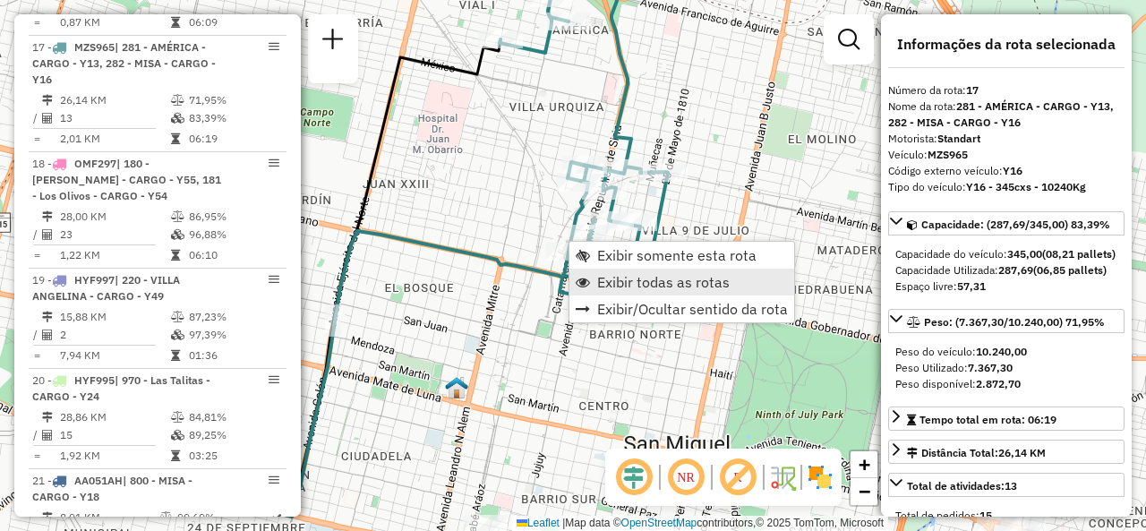
click at [602, 280] on span "Exibir todas as rotas" at bounding box center [663, 282] width 133 height 14
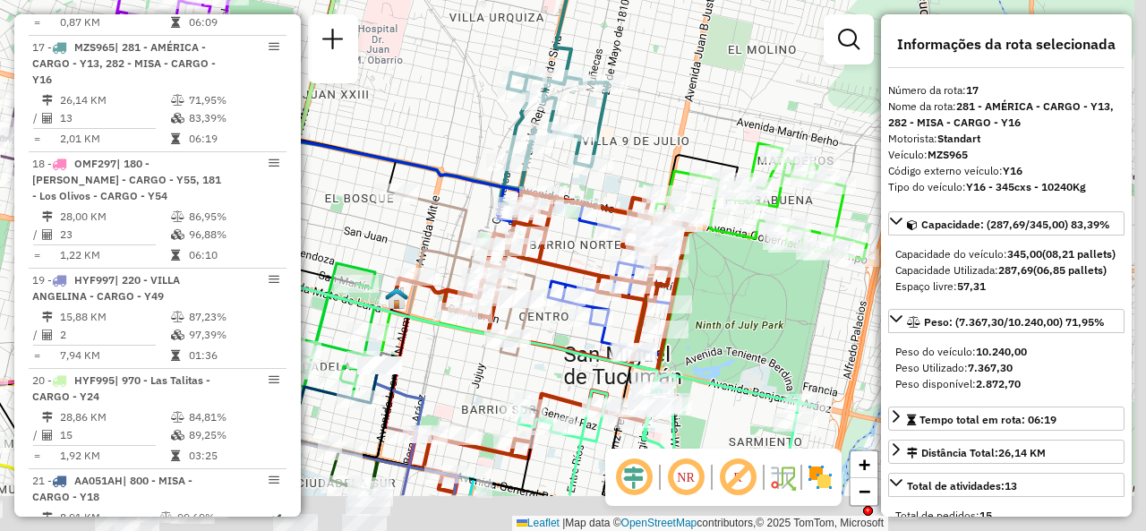
drag, startPoint x: 716, startPoint y: 261, endPoint x: 644, endPoint y: 90, distance: 185.0
click at [644, 91] on div "Janela de atendimento Grade de atendimento Capacidade Transportadoras Veículos …" at bounding box center [573, 265] width 1146 height 531
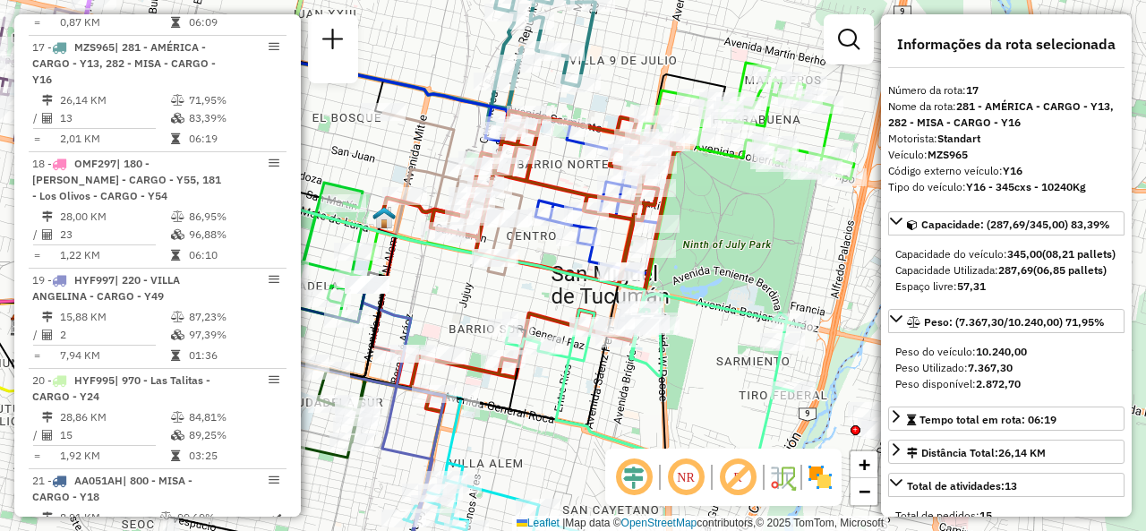
drag, startPoint x: 729, startPoint y: 296, endPoint x: 718, endPoint y: 245, distance: 51.3
click at [725, 266] on div "Janela de atendimento Grade de atendimento Capacidade Transportadoras Veículos …" at bounding box center [573, 265] width 1146 height 531
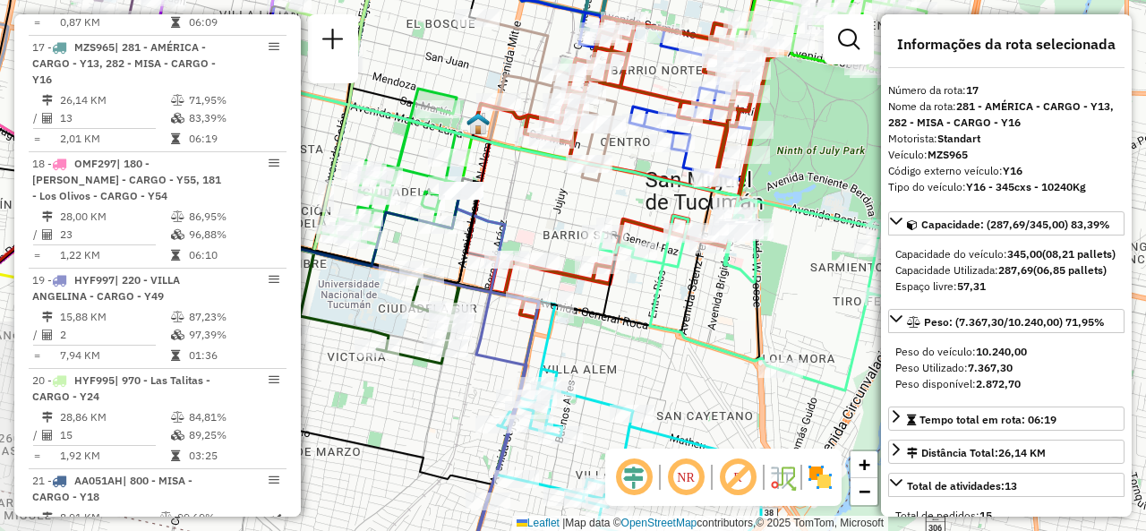
drag, startPoint x: 423, startPoint y: 257, endPoint x: 545, endPoint y: 201, distance: 134.7
click at [511, 212] on div "Janela de atendimento Grade de atendimento Capacidade Transportadoras Veículos …" at bounding box center [573, 265] width 1146 height 531
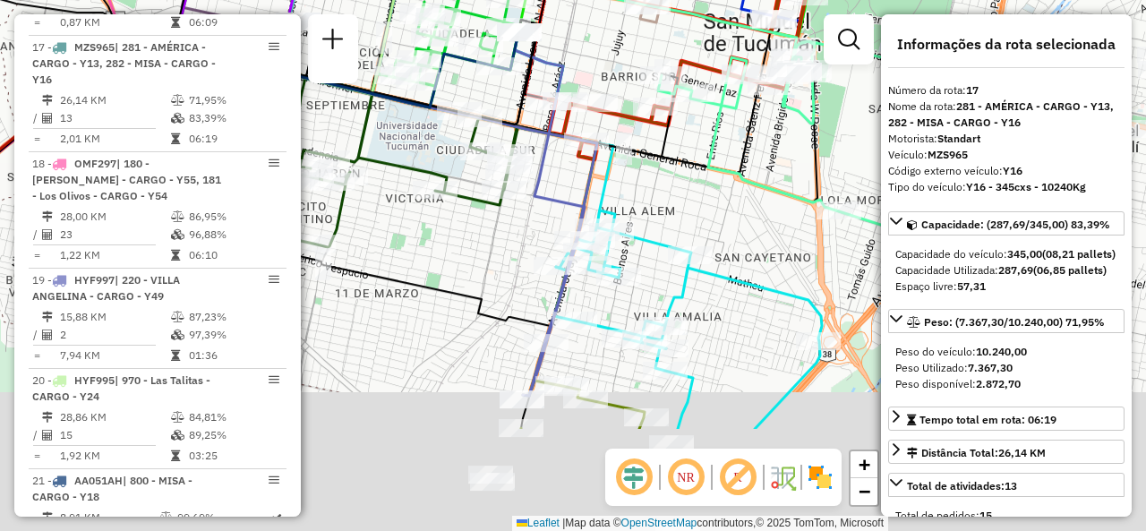
drag, startPoint x: 681, startPoint y: 276, endPoint x: 721, endPoint y: 173, distance: 110.6
click at [721, 177] on div "Janela de atendimento Grade de atendimento Capacidade Transportadoras Veículos …" at bounding box center [573, 265] width 1146 height 531
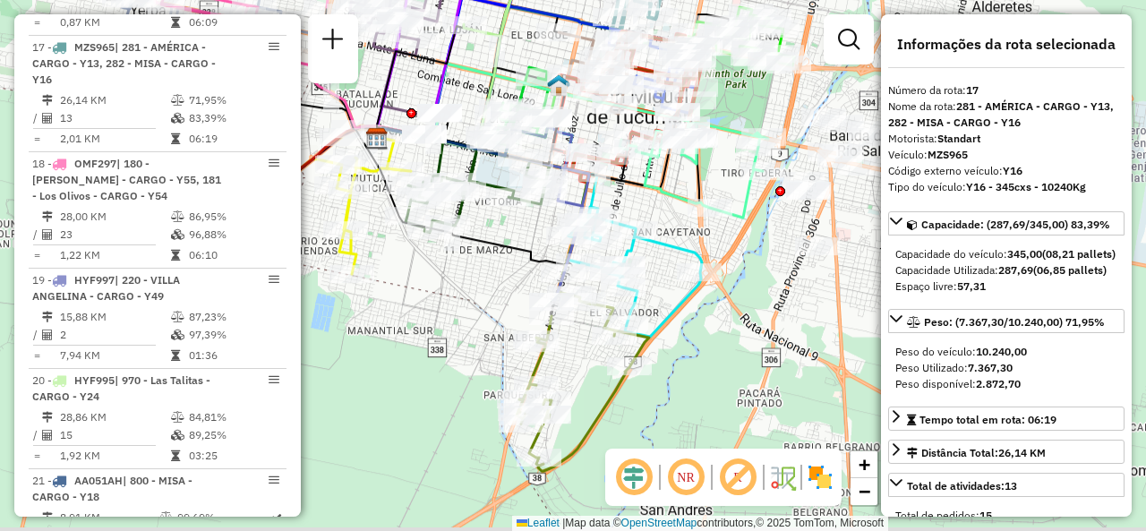
drag, startPoint x: 480, startPoint y: 313, endPoint x: 524, endPoint y: 243, distance: 82.5
click at [524, 243] on div "Janela de atendimento Grade de atendimento Capacidade Transportadoras Veículos …" at bounding box center [573, 265] width 1146 height 531
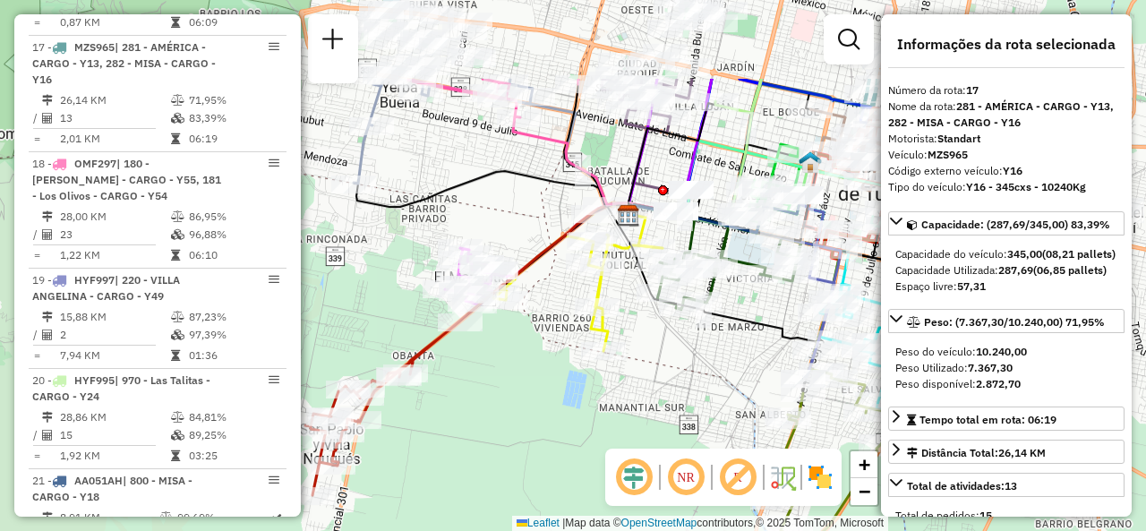
drag, startPoint x: 477, startPoint y: 265, endPoint x: 684, endPoint y: 373, distance: 233.1
click at [684, 373] on div "Janela de atendimento Grade de atendimento Capacidade Transportadoras Veículos …" at bounding box center [573, 265] width 1146 height 531
click at [544, 201] on div "Janela de atendimento Grade de atendimento Capacidade Transportadoras Veículos …" at bounding box center [573, 265] width 1146 height 531
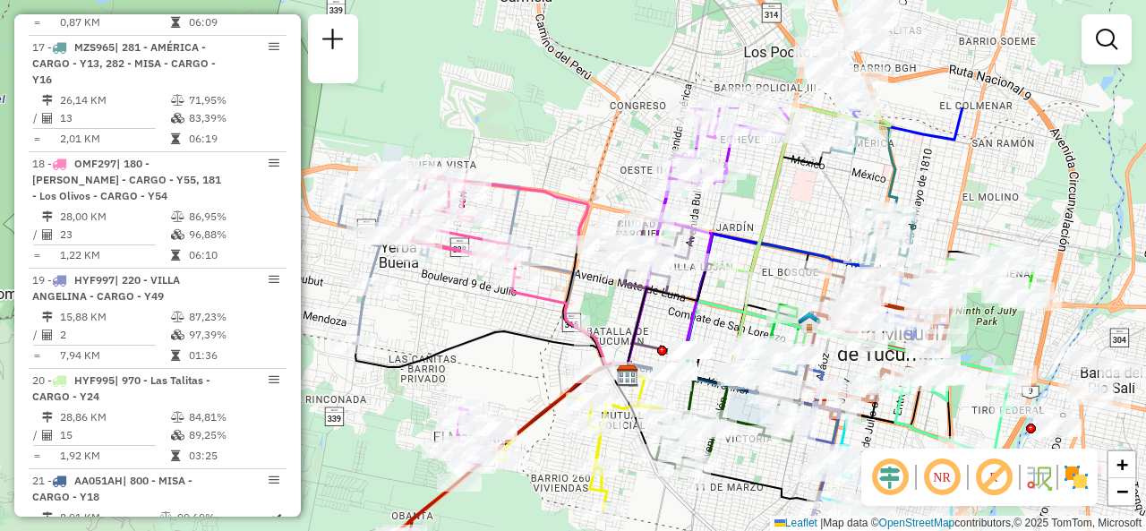
drag, startPoint x: 535, startPoint y: 207, endPoint x: 536, endPoint y: 364, distance: 157.6
click at [536, 364] on div "Janela de atendimento Grade de atendimento Capacidade Transportadoras Veículos …" at bounding box center [573, 265] width 1146 height 531
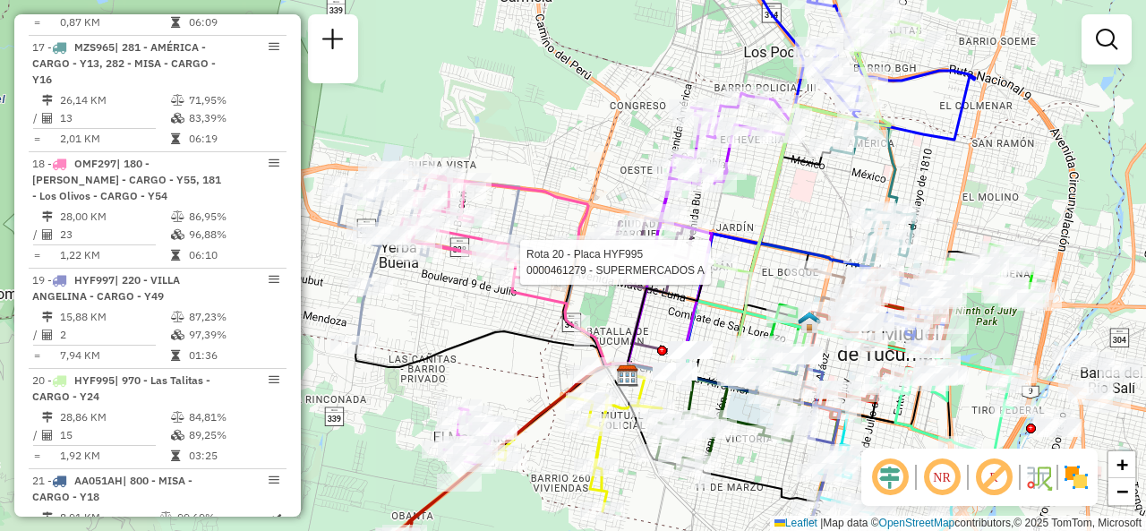
select select "**********"
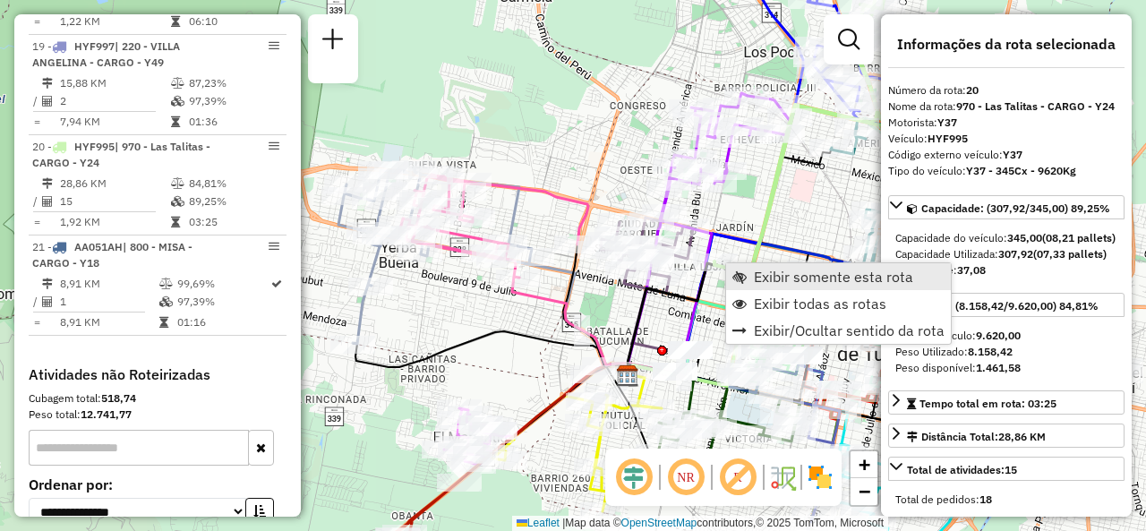
scroll to position [2869, 0]
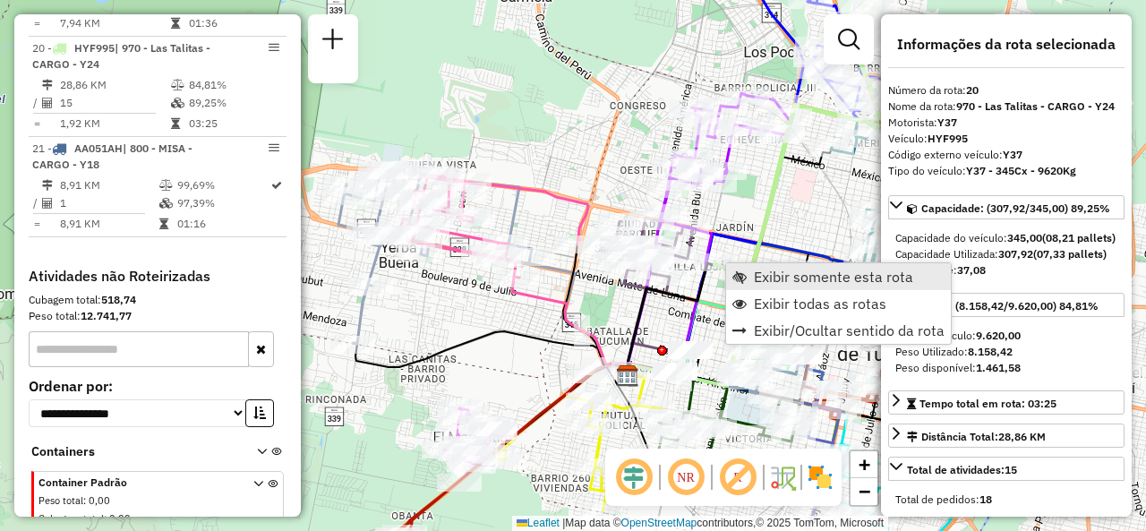
click at [756, 275] on span "Exibir somente esta rota" at bounding box center [833, 277] width 159 height 14
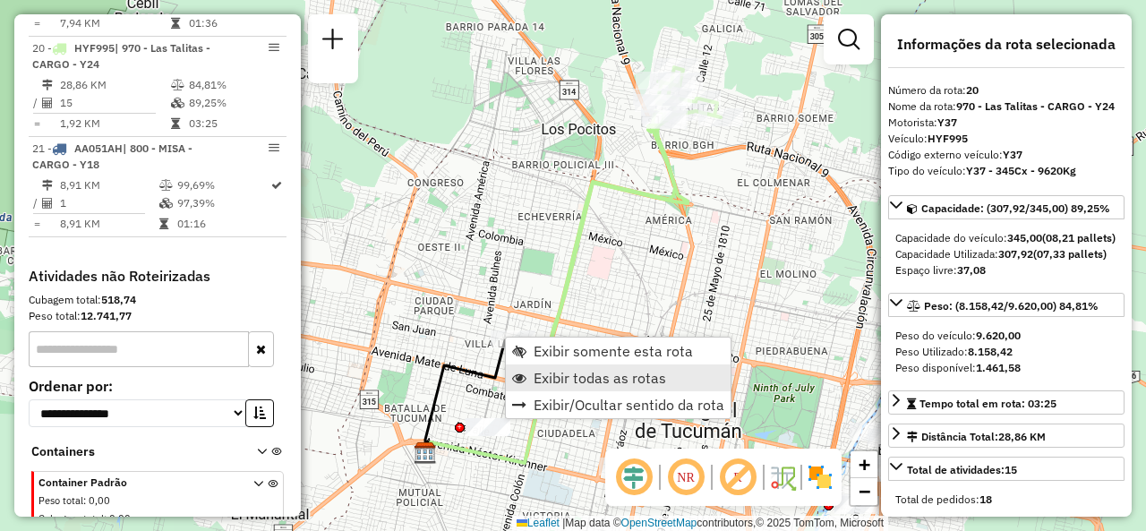
click at [549, 378] on span "Exibir todas as rotas" at bounding box center [600, 378] width 133 height 14
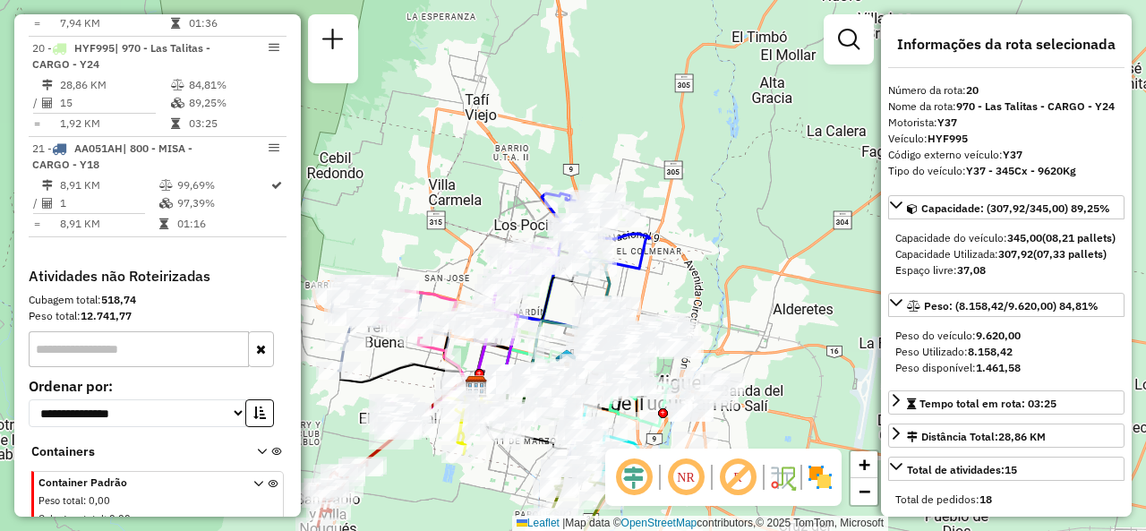
click at [424, 269] on div "Janela de atendimento Grade de atendimento Capacidade Transportadoras Veículos …" at bounding box center [573, 265] width 1146 height 531
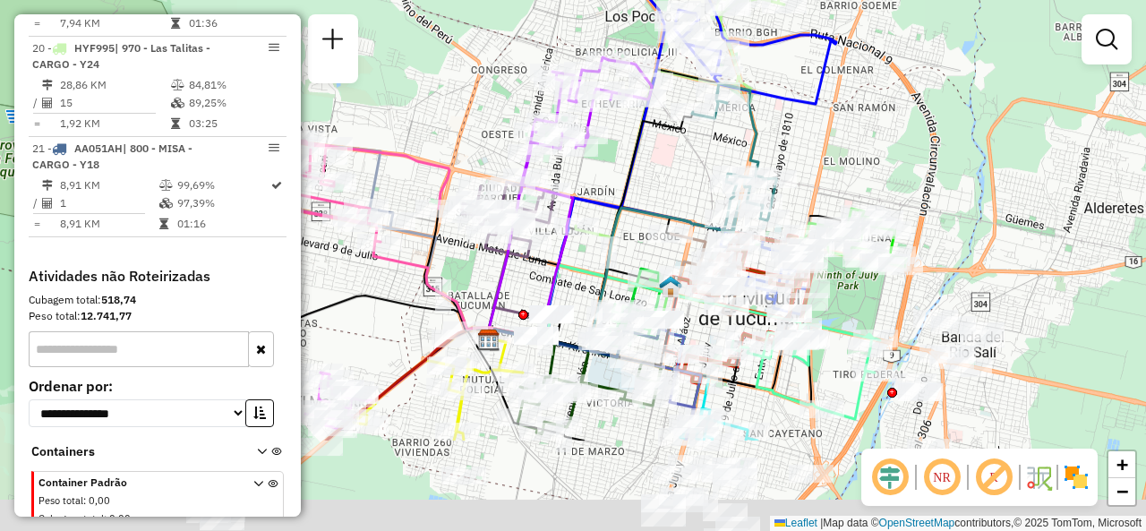
drag, startPoint x: 446, startPoint y: 289, endPoint x: 428, endPoint y: 141, distance: 149.7
click at [429, 142] on div "Janela de atendimento Grade de atendimento Capacidade Transportadoras Veículos …" at bounding box center [573, 265] width 1146 height 531
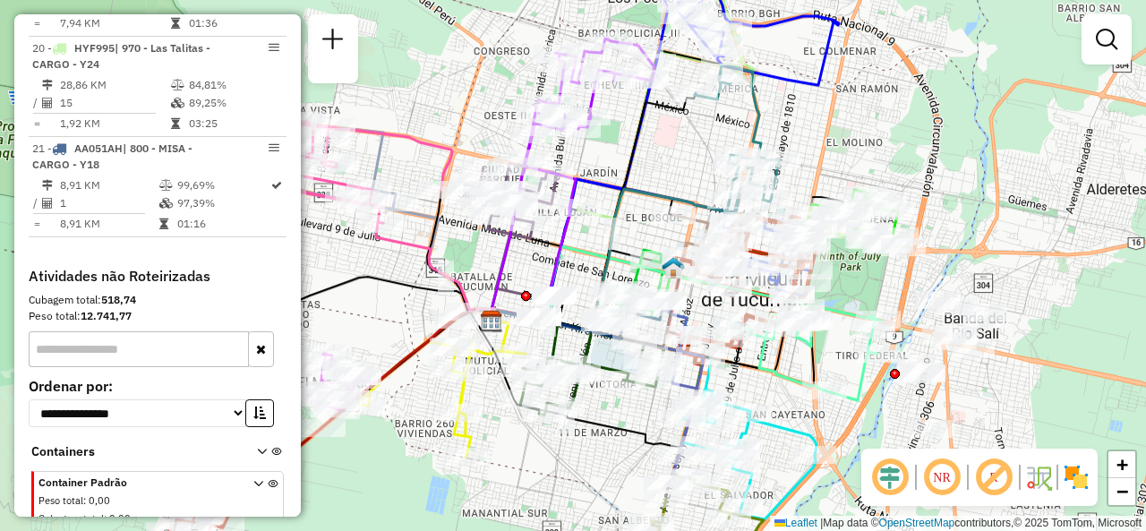
click at [908, 141] on div "Rota 13 - Placa HYF998 0000359933 - ESCOBAR RUBEN GUSTAVO Rota 1 - Placa AA173H…" at bounding box center [573, 265] width 1146 height 531
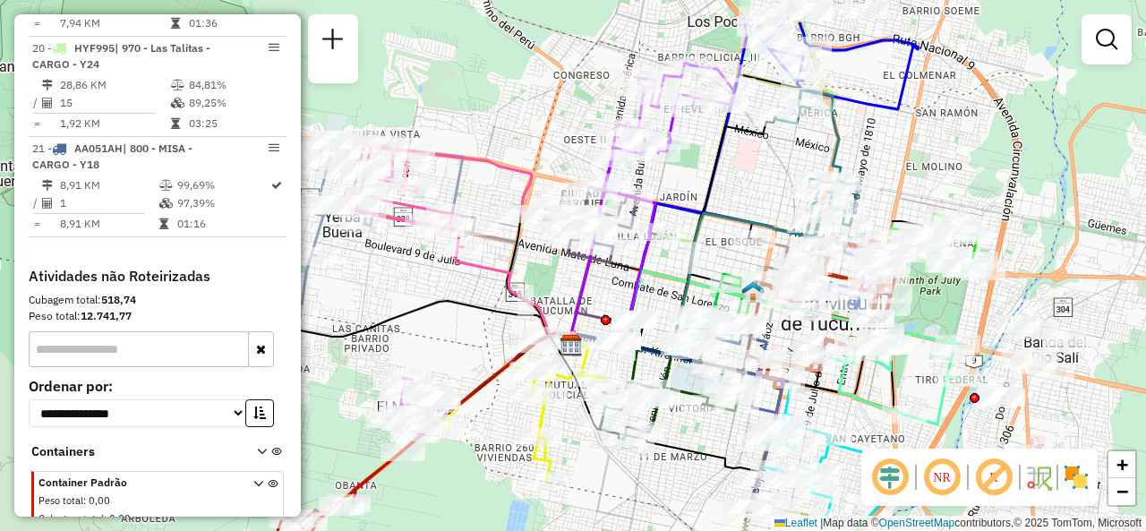
drag, startPoint x: 413, startPoint y: 368, endPoint x: 480, endPoint y: 443, distance: 100.8
click at [480, 443] on div "Janela de atendimento Grade de atendimento Capacidade Transportadoras Veículos …" at bounding box center [573, 265] width 1146 height 531
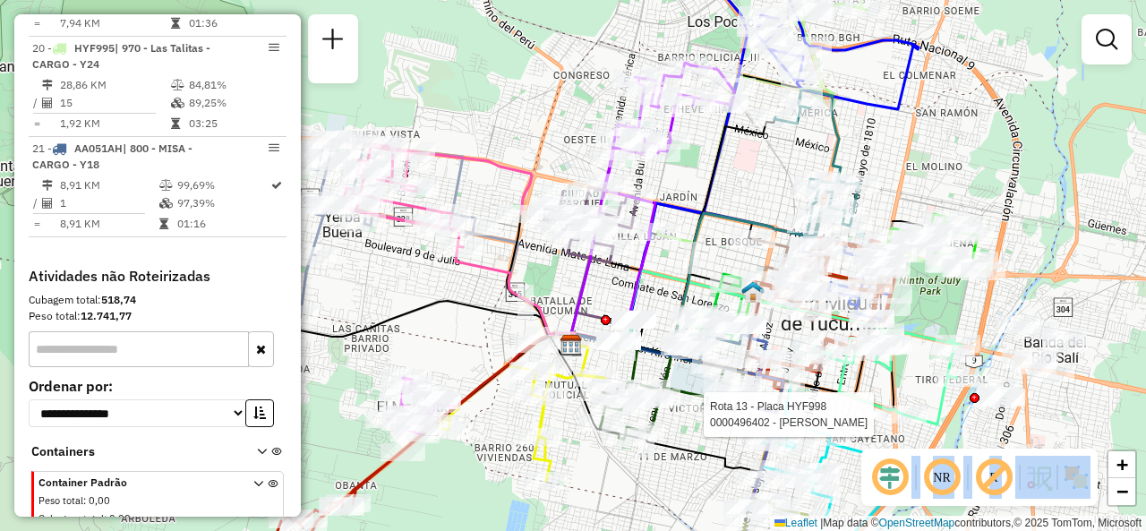
drag, startPoint x: 914, startPoint y: 430, endPoint x: 913, endPoint y: 373, distance: 56.4
click at [928, 375] on hb-router-mapa "Informações da Sessão 1289523 - 07/10/2025 Criação: 06/10/2025 17:36 Depósito: …" at bounding box center [573, 265] width 1146 height 531
click at [442, 331] on div "Rota 3 - Placa AD220LD 0000466785 - Racedo Maria Agustina Rota 3 - Placa AD220L…" at bounding box center [573, 265] width 1146 height 531
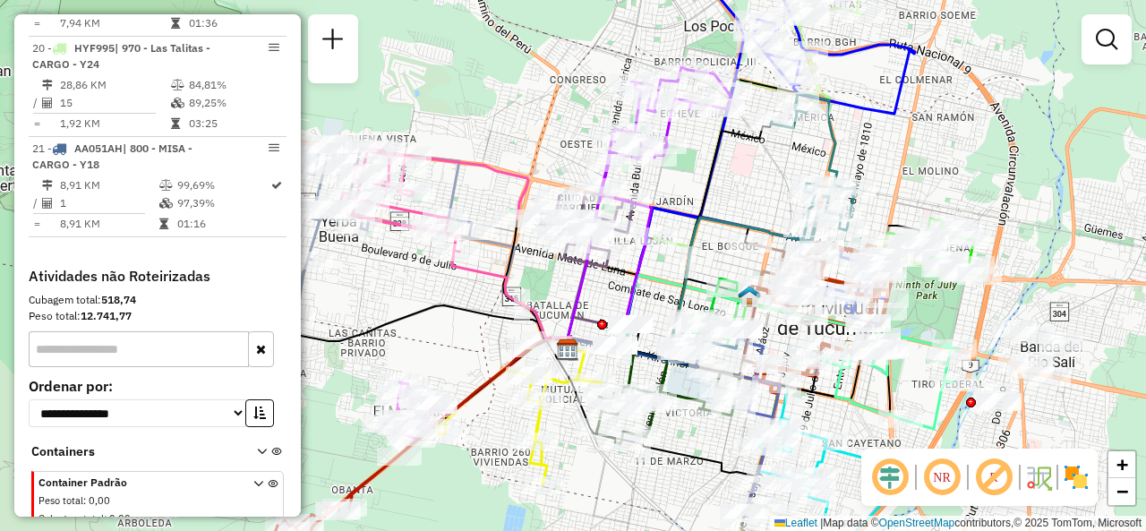
drag, startPoint x: 466, startPoint y: 347, endPoint x: 473, endPoint y: 354, distance: 9.5
click at [468, 352] on div "Janela de atendimento Grade de atendimento Capacidade Transportadoras Veículos …" at bounding box center [573, 265] width 1146 height 531
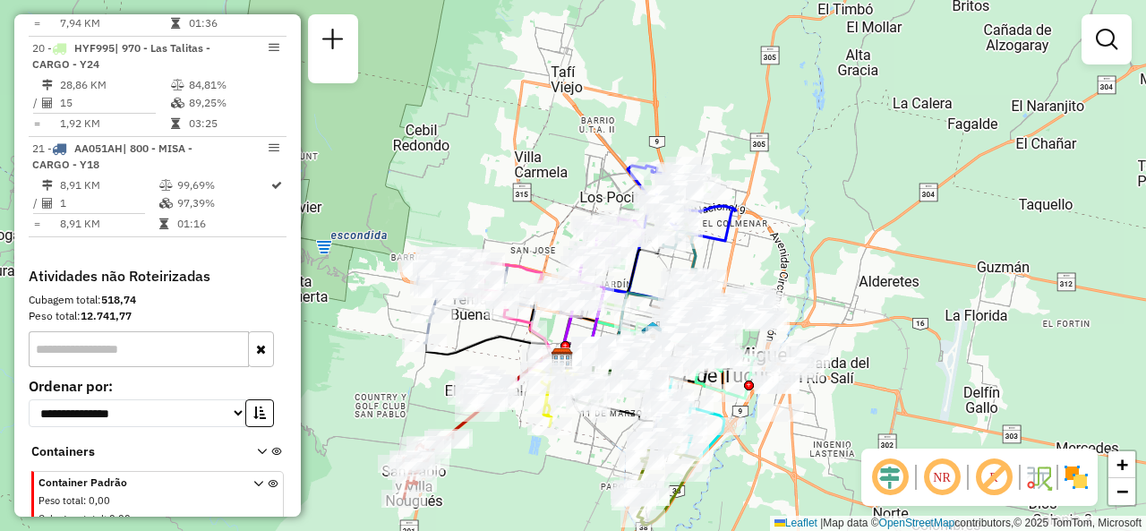
drag, startPoint x: 420, startPoint y: 354, endPoint x: 433, endPoint y: 313, distance: 43.3
click at [435, 309] on div "Janela de atendimento Grade de atendimento Capacidade Transportadoras Veículos …" at bounding box center [573, 265] width 1146 height 531
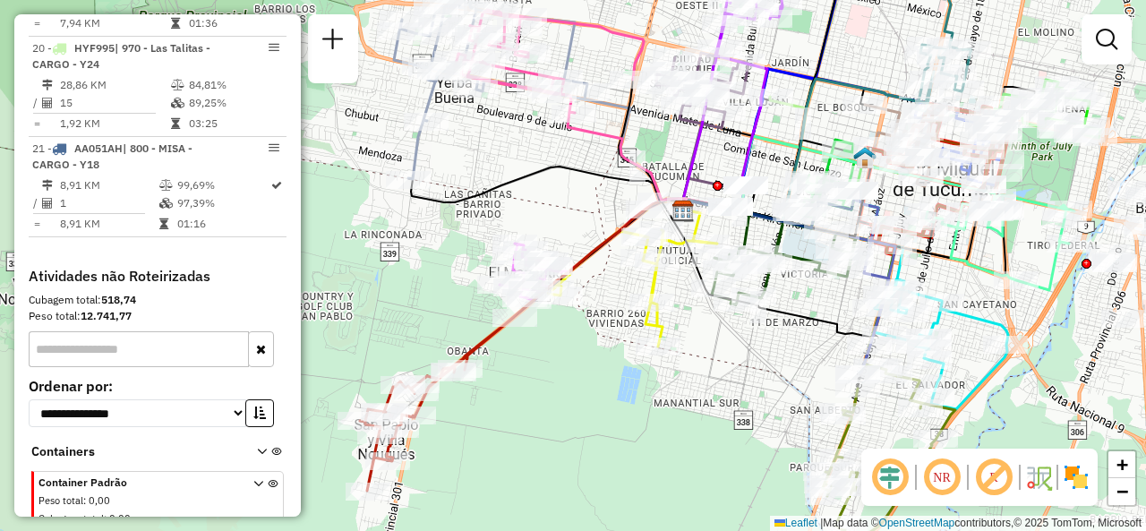
click at [394, 304] on div "Janela de atendimento Grade de atendimento Capacidade Transportadoras Veículos …" at bounding box center [573, 265] width 1146 height 531
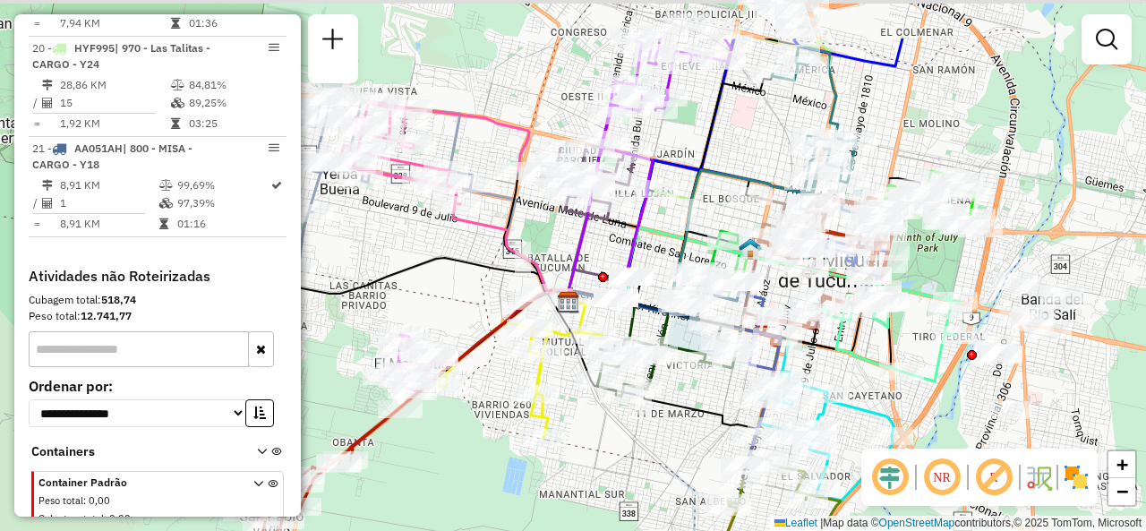
drag, startPoint x: 421, startPoint y: 310, endPoint x: 296, endPoint y: 401, distance: 155.1
click at [294, 403] on hb-router-mapa "Informações da Sessão 1289523 - 07/10/2025 Criação: 06/10/2025 17:36 Depósito: …" at bounding box center [573, 265] width 1146 height 531
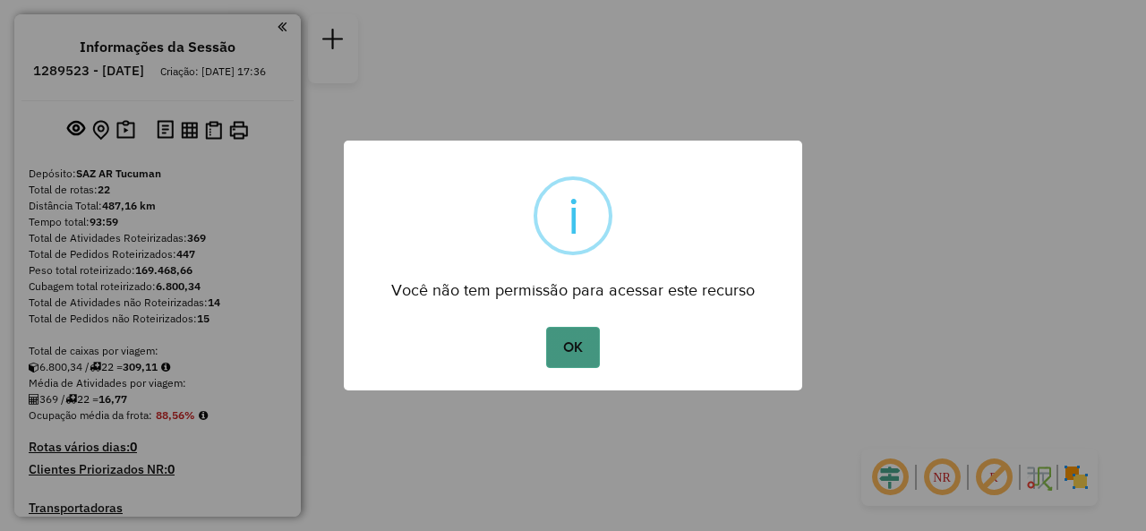
click at [587, 331] on button "OK" at bounding box center [572, 347] width 53 height 41
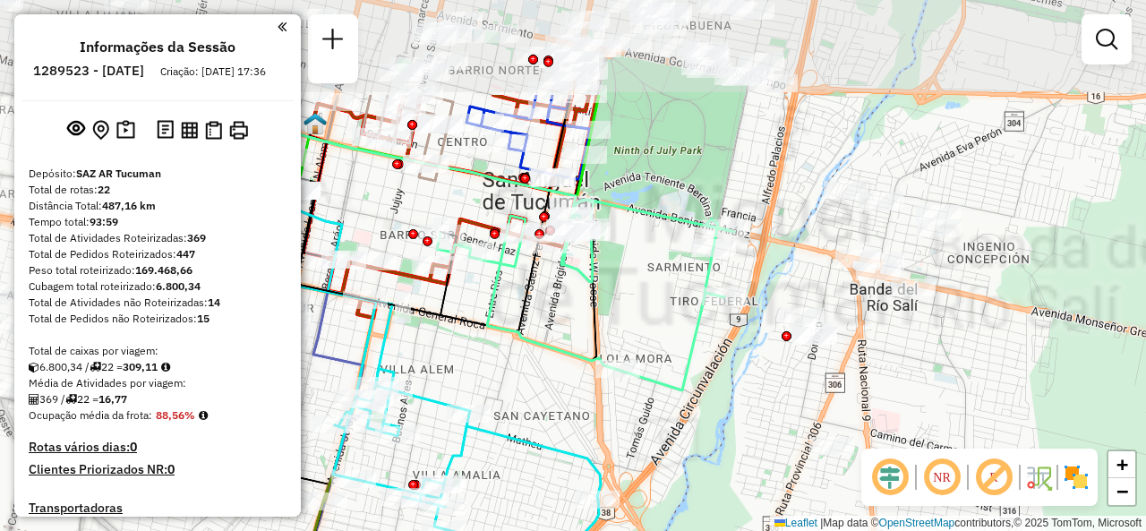
drag, startPoint x: 639, startPoint y: 320, endPoint x: 745, endPoint y: 406, distance: 136.2
click at [756, 411] on div "Janela de atendimento Grade de atendimento Capacidade Transportadoras Veículos …" at bounding box center [573, 265] width 1146 height 531
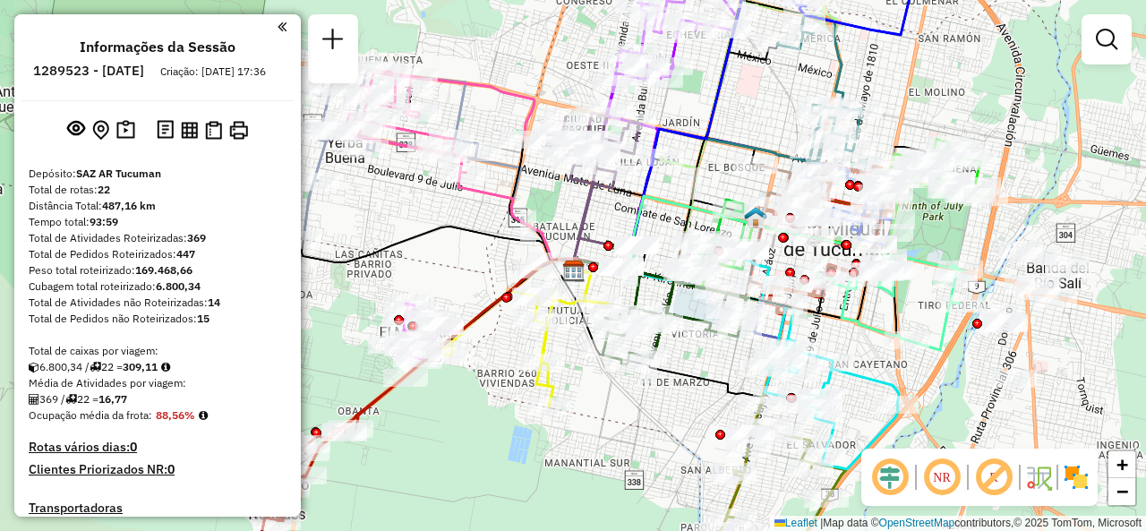
drag, startPoint x: 704, startPoint y: 408, endPoint x: 901, endPoint y: 354, distance: 204.5
click at [901, 354] on div "Janela de atendimento Grade de atendimento Capacidade Transportadoras Veículos …" at bounding box center [573, 265] width 1146 height 531
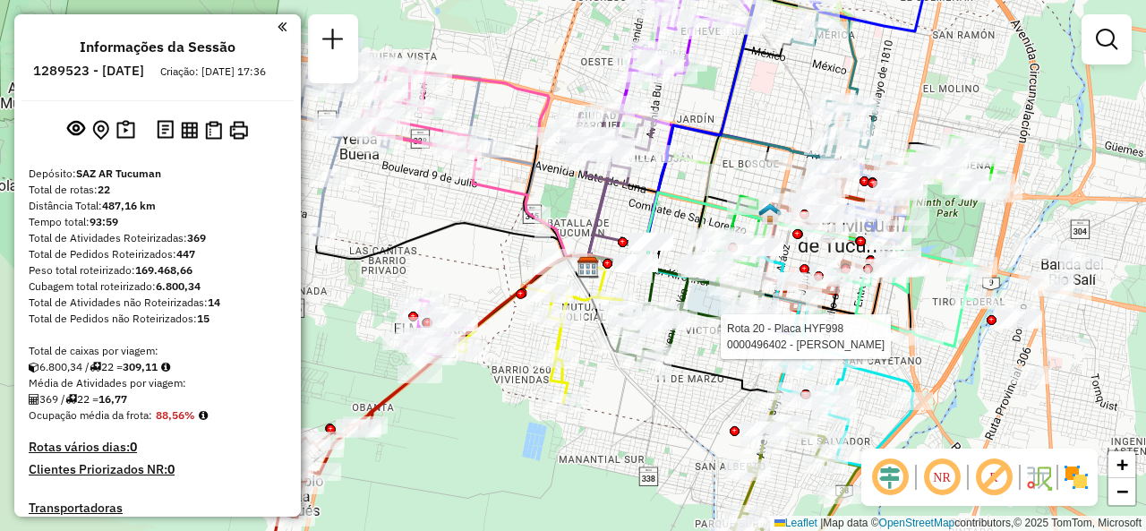
click at [628, 403] on div "Rota 20 - Placa HYF998 0000496402 - DOMINGUEZ DEBORA Janela de atendimento Grad…" at bounding box center [573, 265] width 1146 height 531
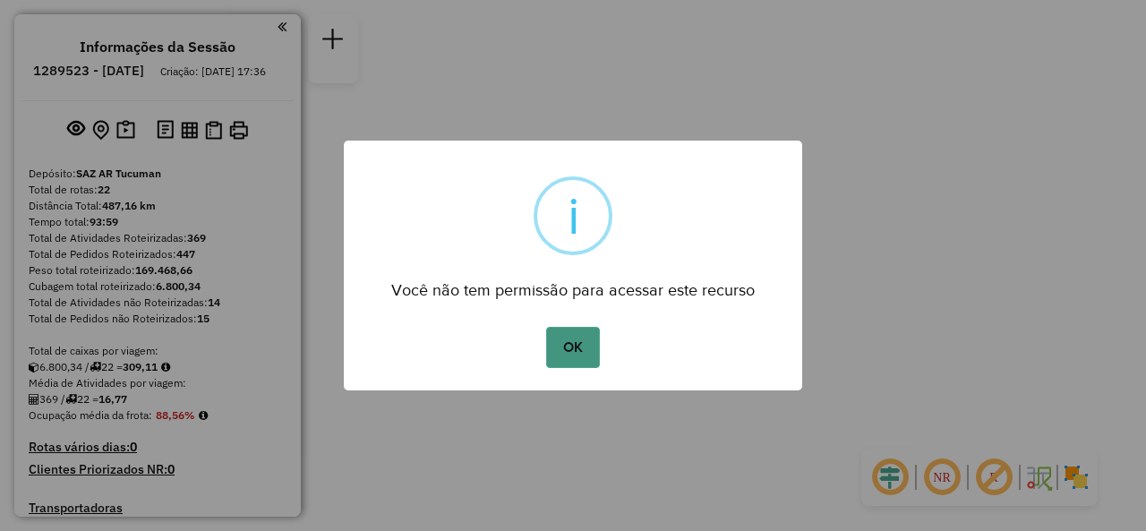
click at [587, 348] on button "OK" at bounding box center [572, 347] width 53 height 41
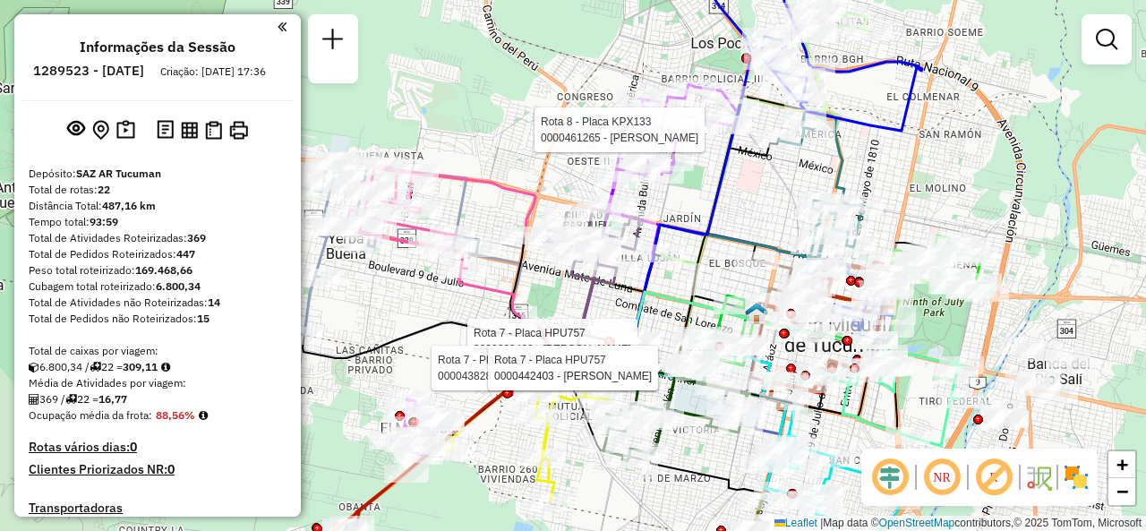
select select "**********"
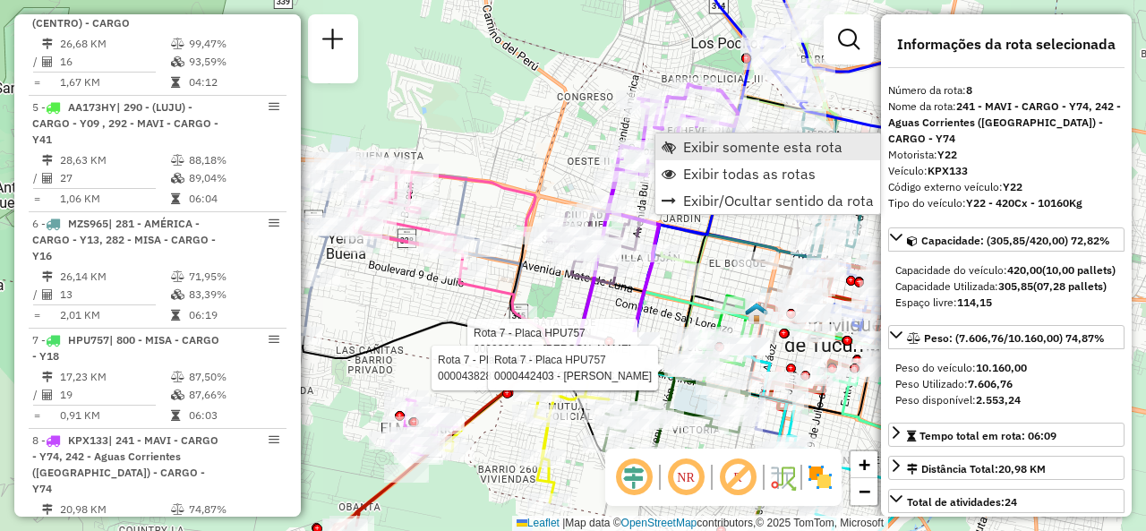
scroll to position [1428, 0]
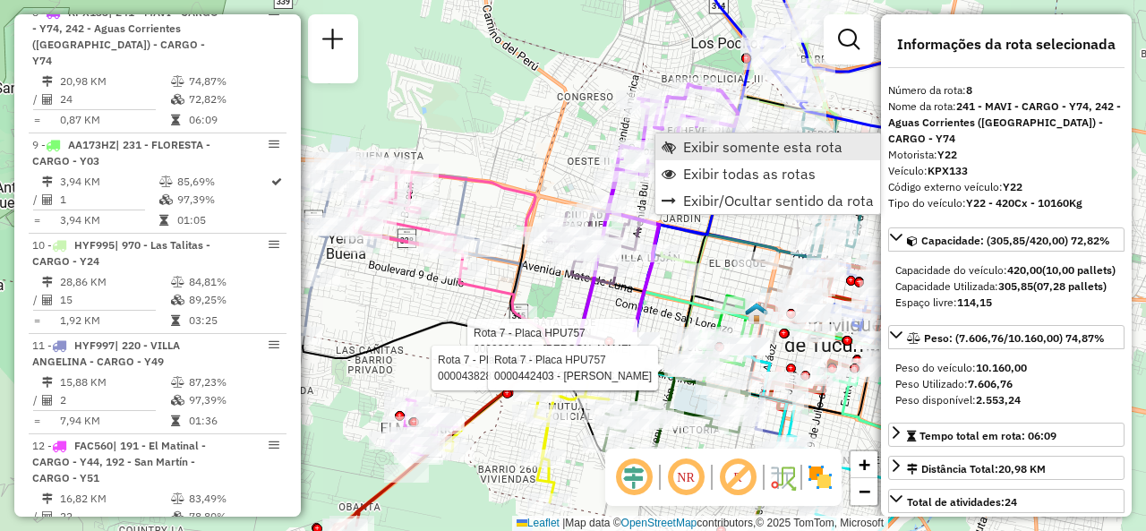
click at [693, 151] on span "Exibir somente esta rota" at bounding box center [762, 147] width 159 height 14
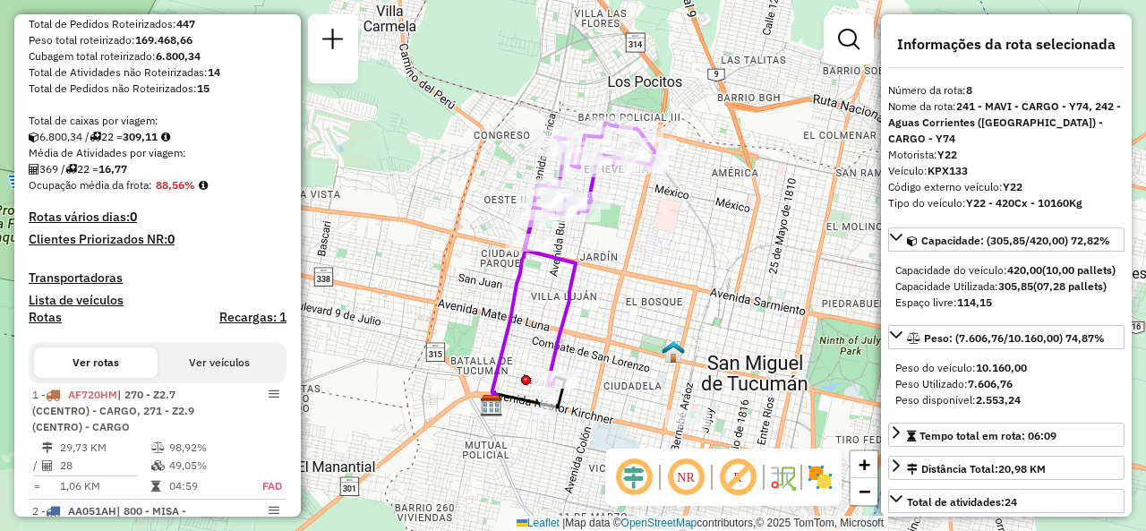
scroll to position [353, 0]
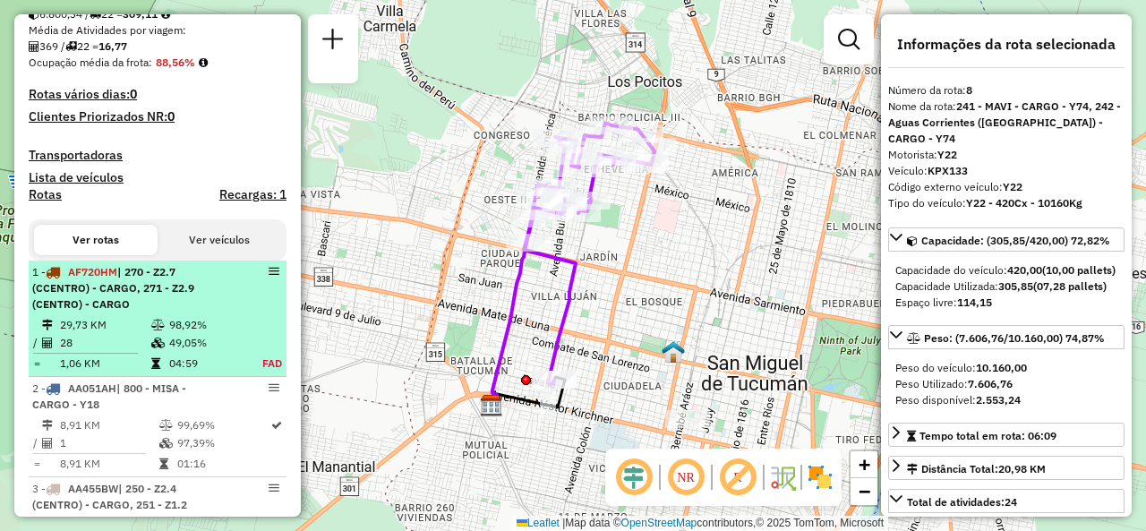
click at [185, 302] on span "| 270 - Z2.7 (CCENTRO) - CARGO, 271 - Z2.9 (CENTRO) - CARGO" at bounding box center [113, 288] width 162 height 46
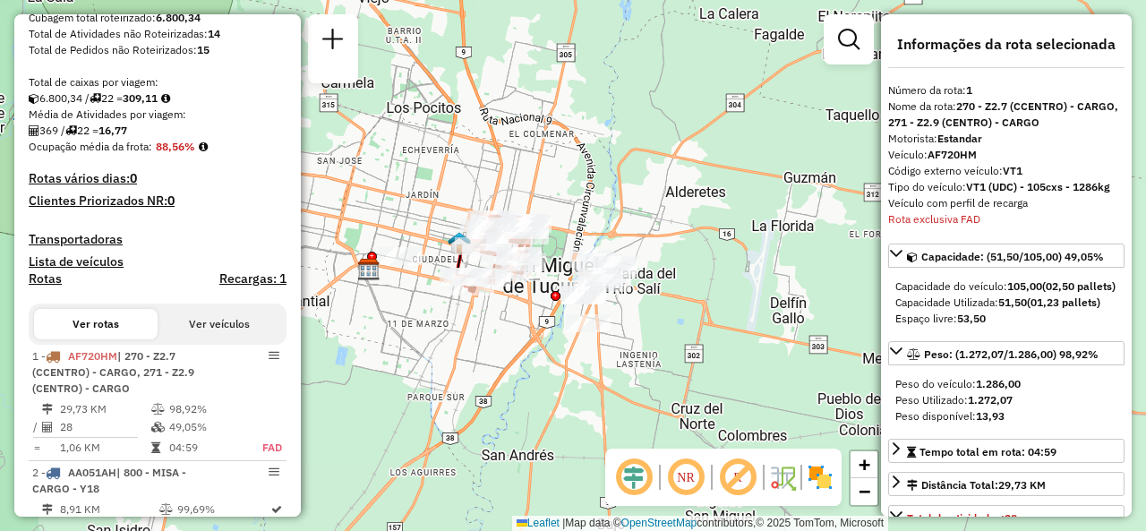
scroll to position [448, 0]
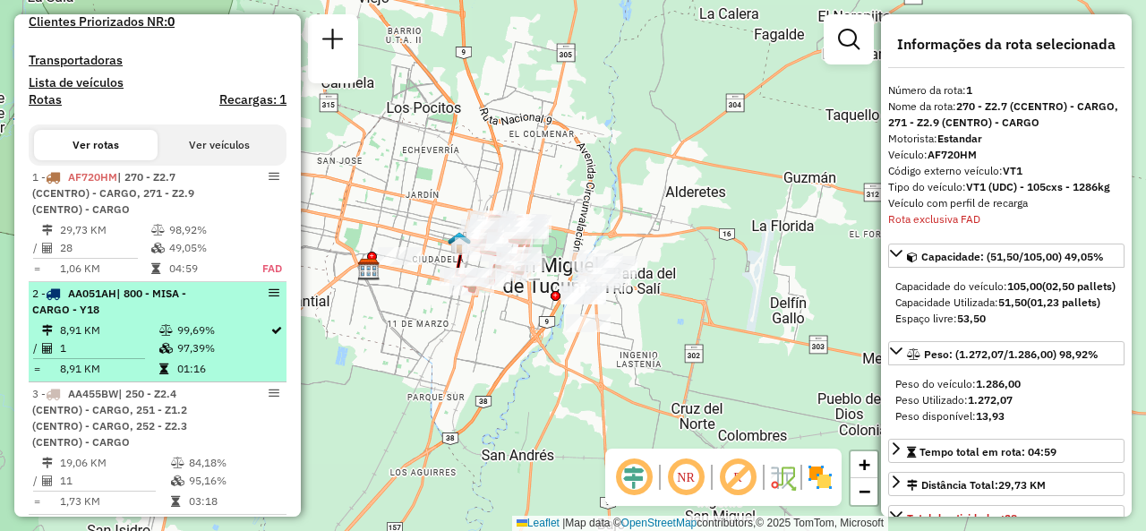
click at [182, 313] on span "| 800 - MISA - CARGO - Y18" at bounding box center [109, 302] width 154 height 30
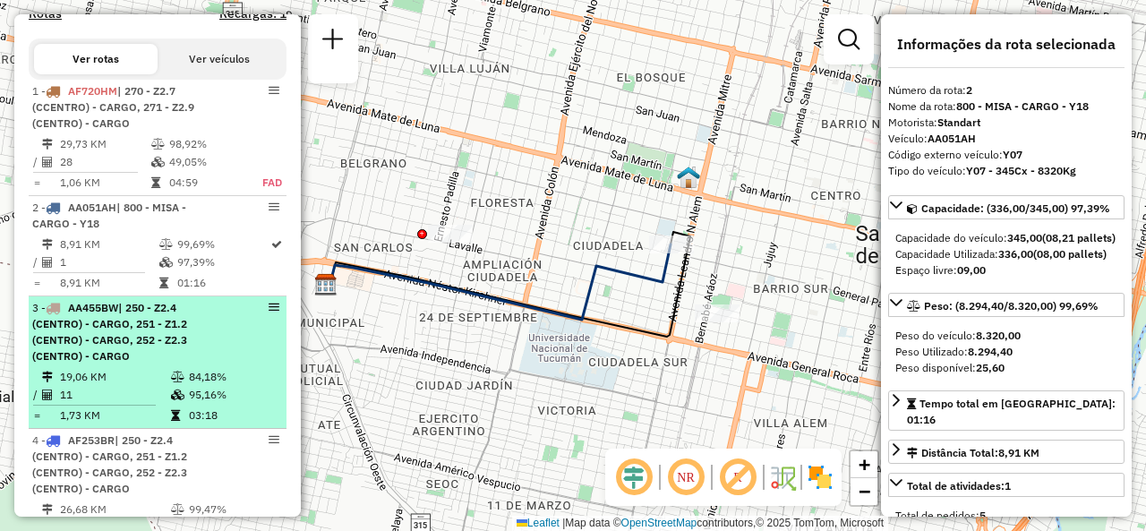
scroll to position [627, 0]
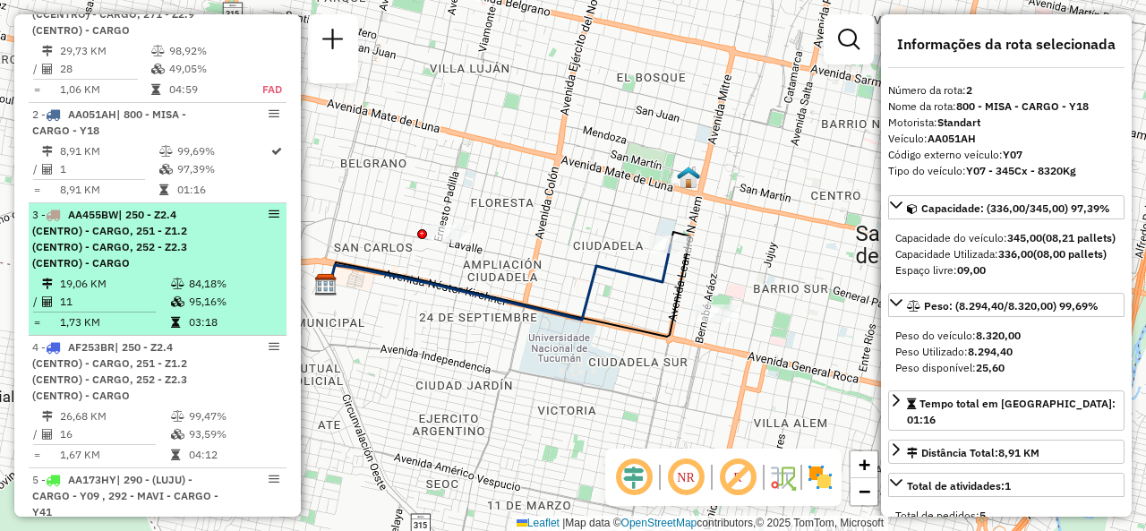
click at [159, 248] on span "| 250 - Z2.4 (CENTRO) - CARGO, 251 - Z1.2 (CENTRO) - CARGO, 252 - Z2.3 (CENTRO)…" at bounding box center [109, 239] width 155 height 62
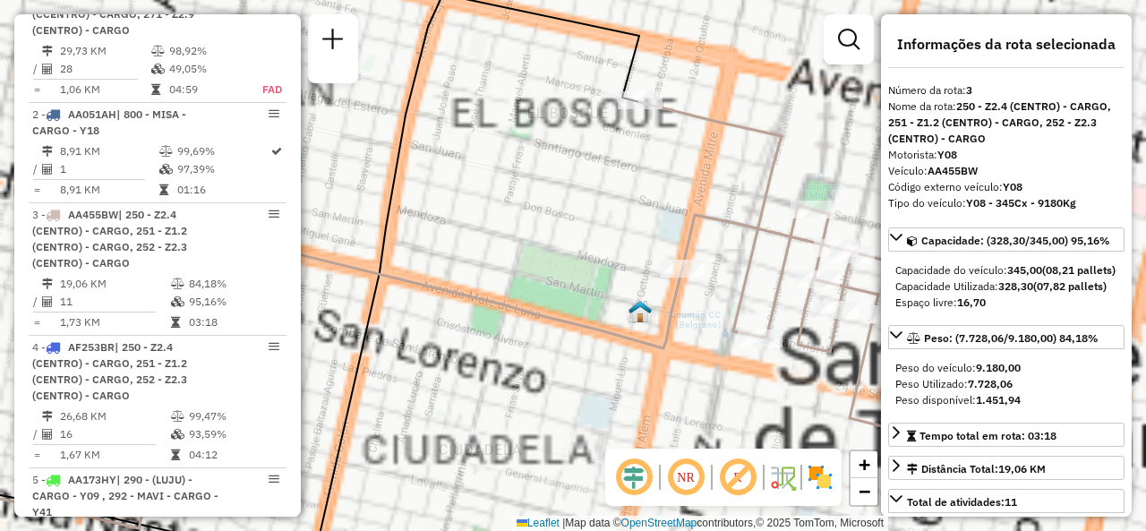
drag, startPoint x: 577, startPoint y: 261, endPoint x: 467, endPoint y: 229, distance: 114.5
click at [467, 230] on div "Janela de atendimento Grade de atendimento Capacidade Transportadoras Veículos …" at bounding box center [573, 265] width 1146 height 531
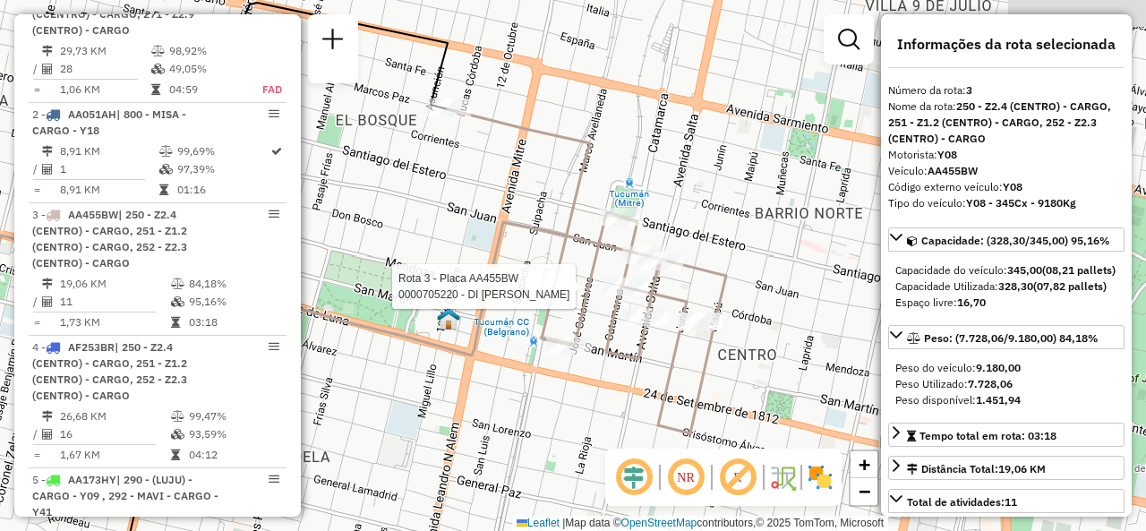
drag, startPoint x: 638, startPoint y: 293, endPoint x: 627, endPoint y: 299, distance: 12.4
click at [628, 296] on div at bounding box center [626, 287] width 45 height 18
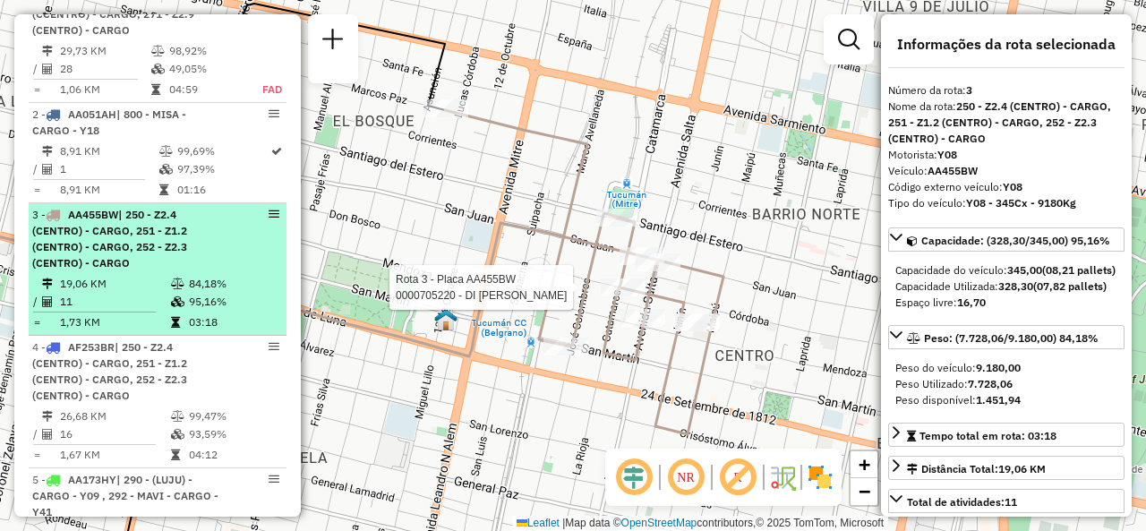
scroll to position [716, 0]
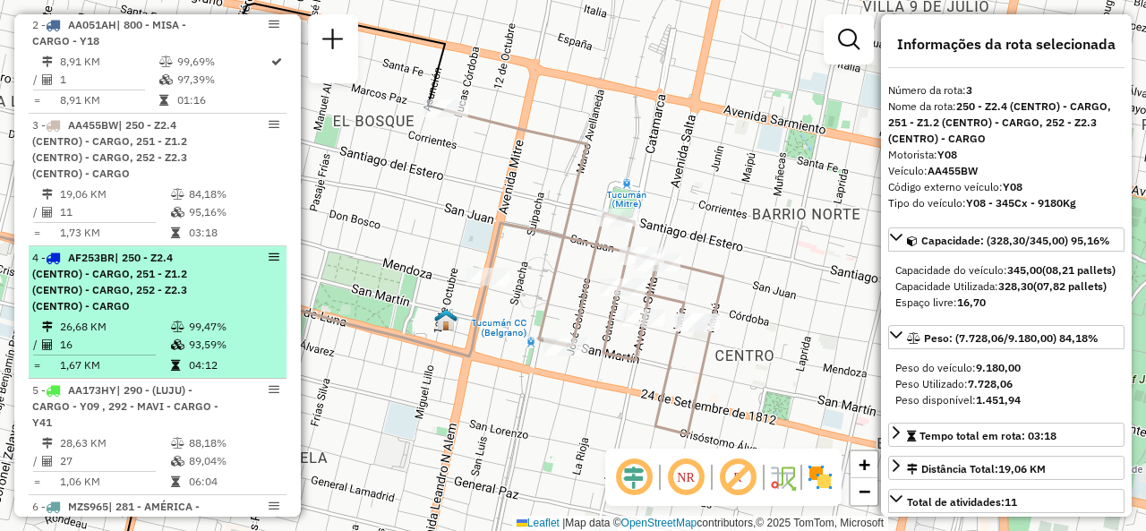
click at [156, 302] on span "| 250 - Z2.4 (CENTRO) - CARGO, 251 - Z1.2 (CENTRO) - CARGO, 252 - Z2.3 (CENTRO)…" at bounding box center [109, 282] width 155 height 62
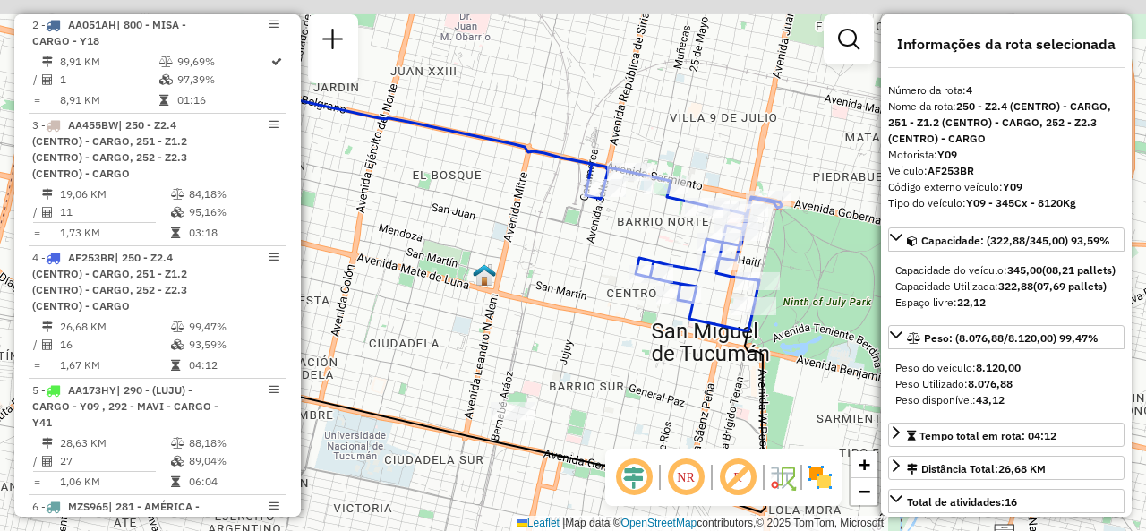
drag, startPoint x: 556, startPoint y: 304, endPoint x: 417, endPoint y: 332, distance: 141.6
click at [417, 332] on div "Janela de atendimento Grade de atendimento Capacidade Transportadoras Veículos …" at bounding box center [573, 265] width 1146 height 531
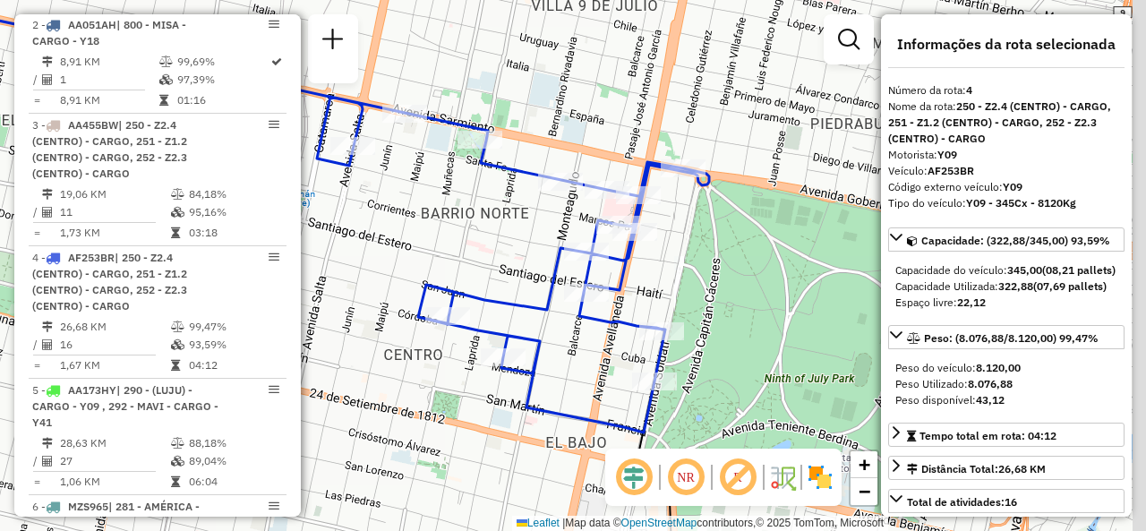
drag, startPoint x: 527, startPoint y: 291, endPoint x: 481, endPoint y: 276, distance: 48.1
click at [481, 276] on div "Janela de atendimento Grade de atendimento Capacidade Transportadoras Veículos …" at bounding box center [573, 265] width 1146 height 531
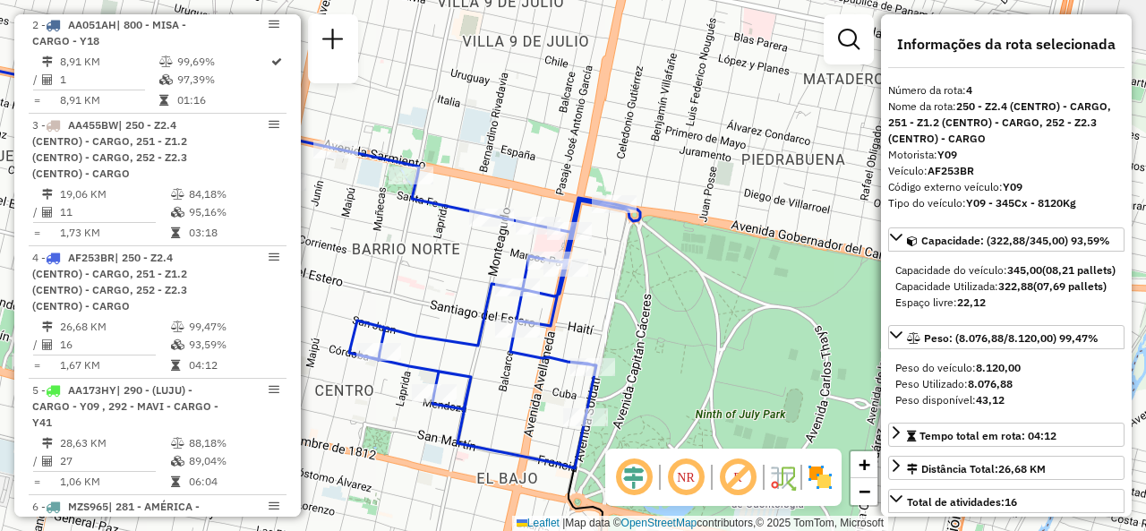
drag, startPoint x: 558, startPoint y: 269, endPoint x: 460, endPoint y: 304, distance: 103.7
click at [460, 305] on icon at bounding box center [228, 253] width 824 height 432
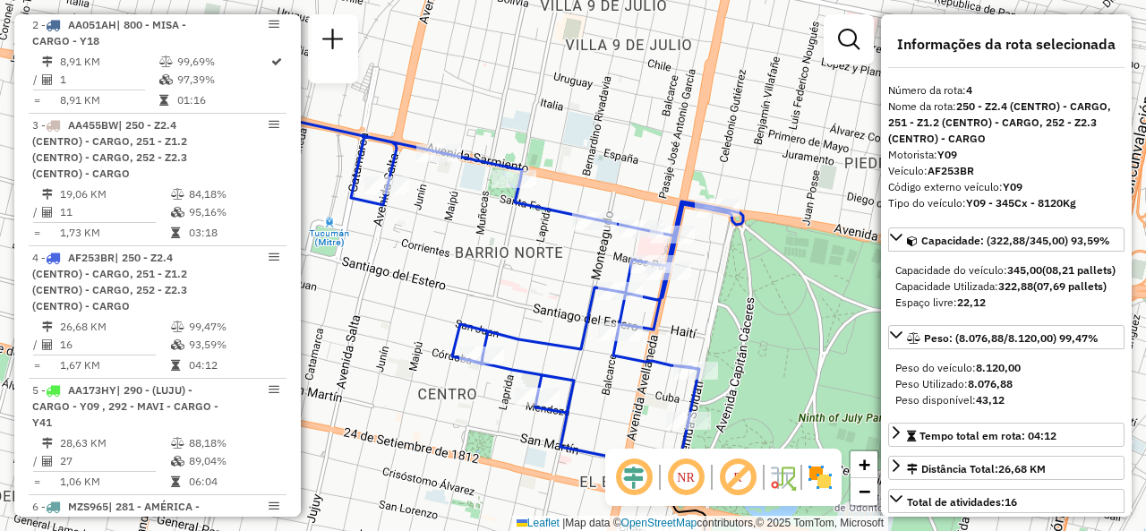
drag, startPoint x: 470, startPoint y: 296, endPoint x: 579, endPoint y: 220, distance: 132.4
click at [593, 252] on div "Janela de atendimento Grade de atendimento Capacidade Transportadoras Veículos …" at bounding box center [573, 265] width 1146 height 531
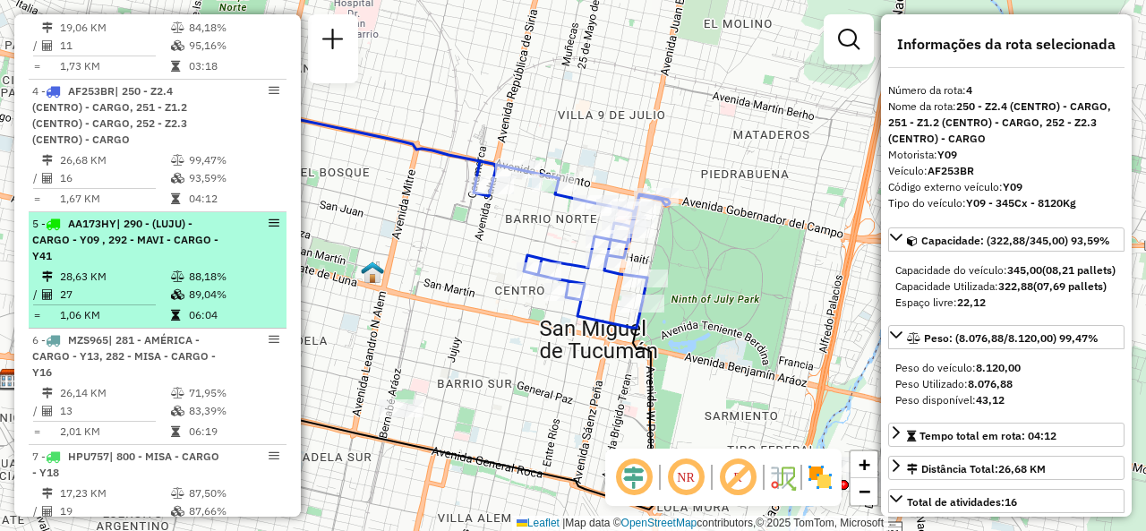
scroll to position [896, 0]
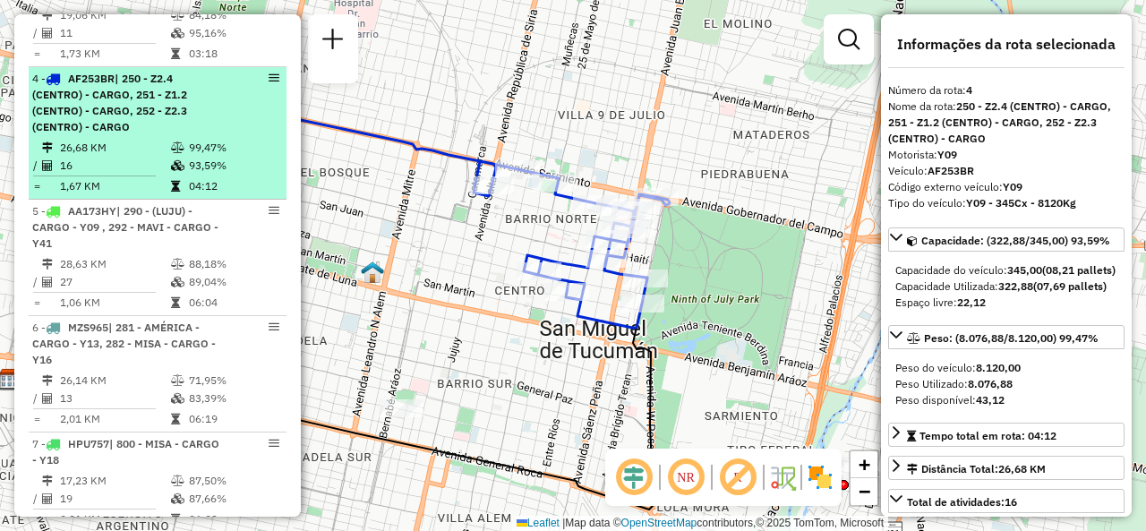
click at [150, 151] on li "4 - AF253BR | 250 - Z2.4 (CENTRO) - CARGO, 251 - Z1.2 (CENTRO) - CARGO, 252 - Z…" at bounding box center [158, 133] width 258 height 133
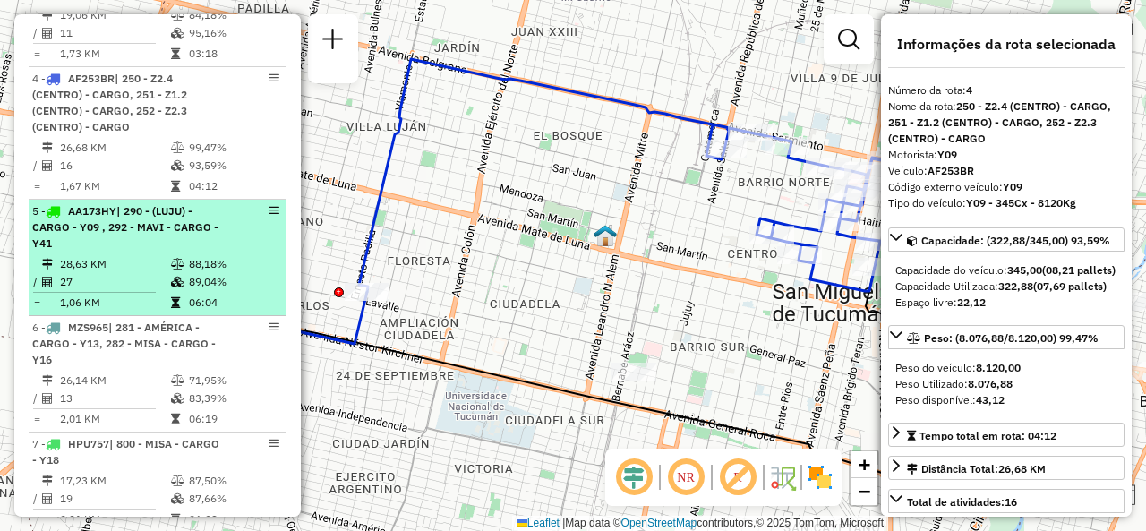
click at [154, 237] on span "| 290 - (LUJU) - CARGO - Y09 , 292 - MAVI - CARGO - Y41" at bounding box center [125, 227] width 186 height 46
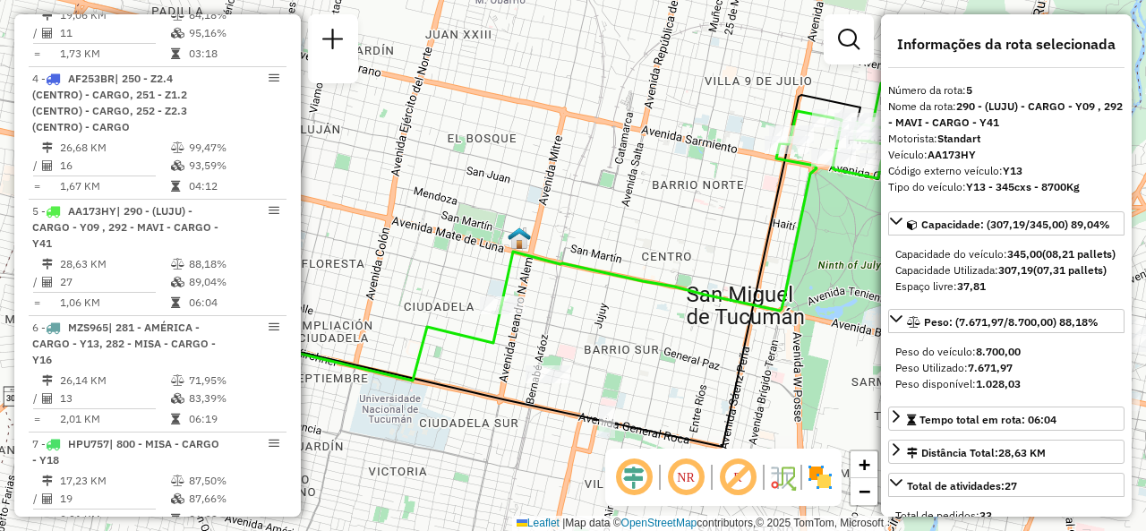
drag, startPoint x: 614, startPoint y: 227, endPoint x: 458, endPoint y: 273, distance: 163.2
click at [458, 273] on div "Janela de atendimento Grade de atendimento Capacidade Transportadoras Veículos …" at bounding box center [573, 265] width 1146 height 531
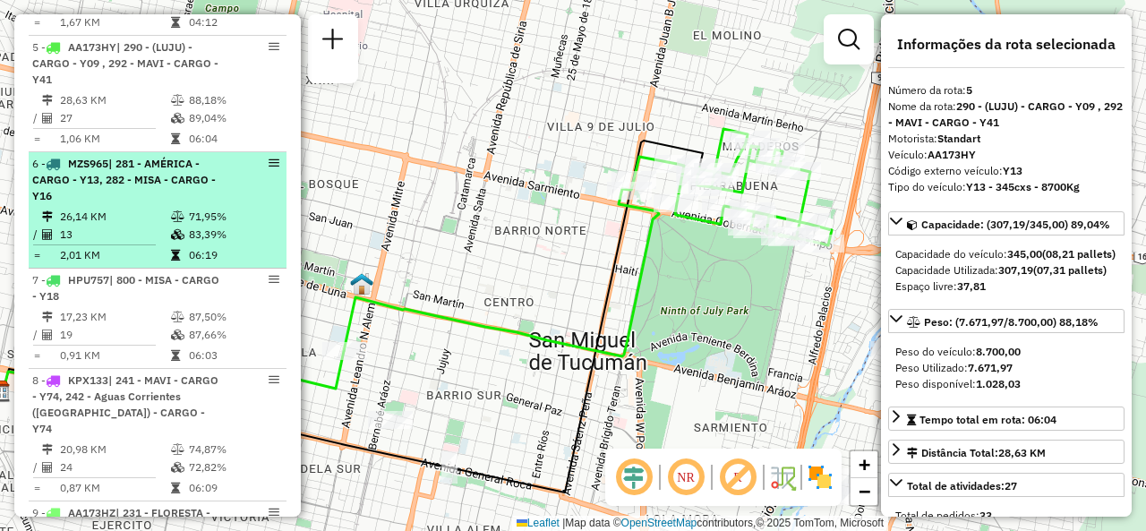
scroll to position [1075, 0]
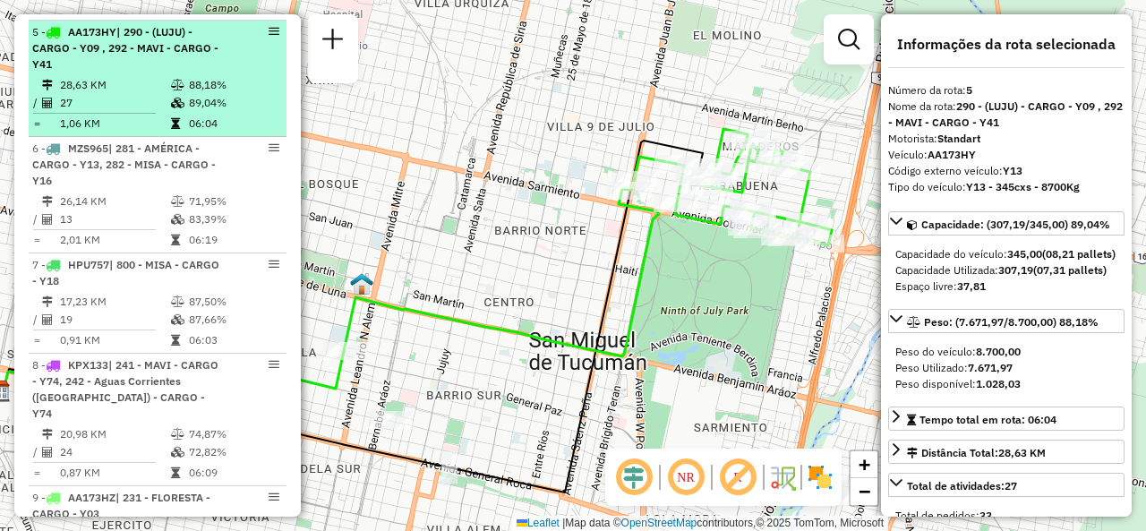
click at [160, 94] on td "28,63 KM" at bounding box center [114, 85] width 111 height 18
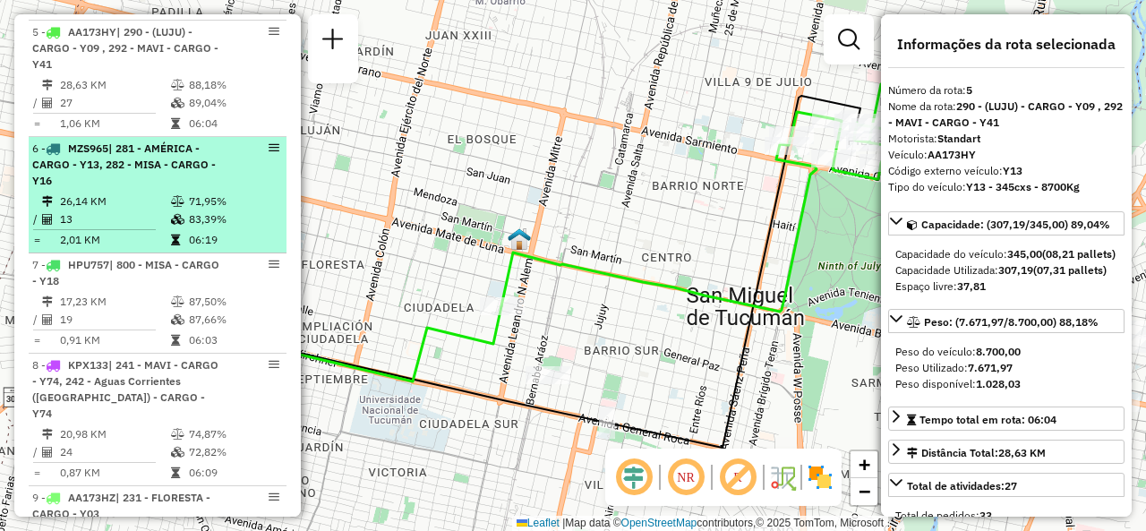
click at [167, 189] on div "6 - MZS965 | 281 - AMÉRICA - CARGO - Y13, 282 - MISA - CARGO - Y16" at bounding box center [127, 165] width 190 height 48
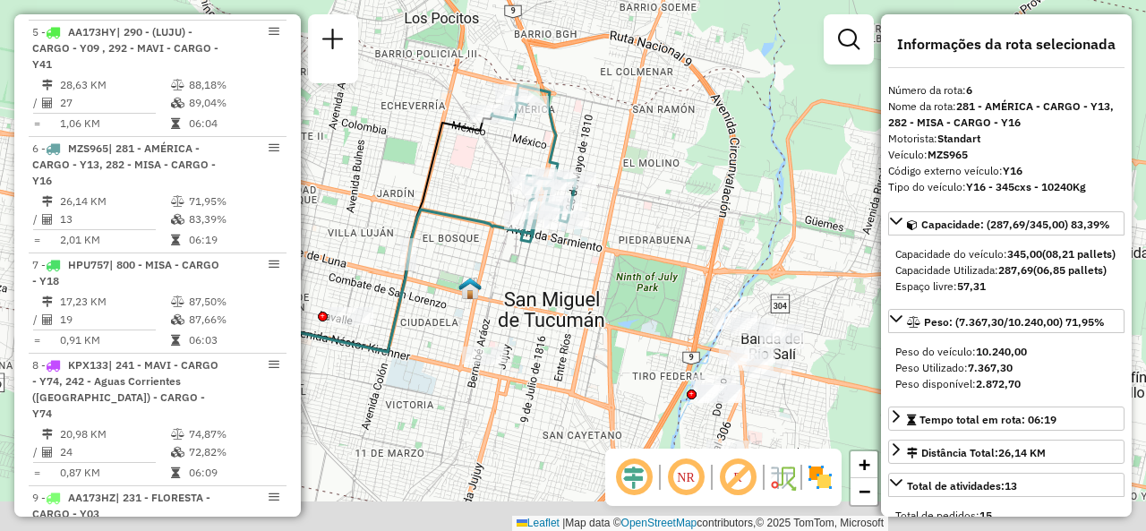
drag, startPoint x: 545, startPoint y: 225, endPoint x: 459, endPoint y: 178, distance: 98.6
click at [459, 178] on div "Janela de atendimento Grade de atendimento Capacidade Transportadoras Veículos …" at bounding box center [573, 265] width 1146 height 531
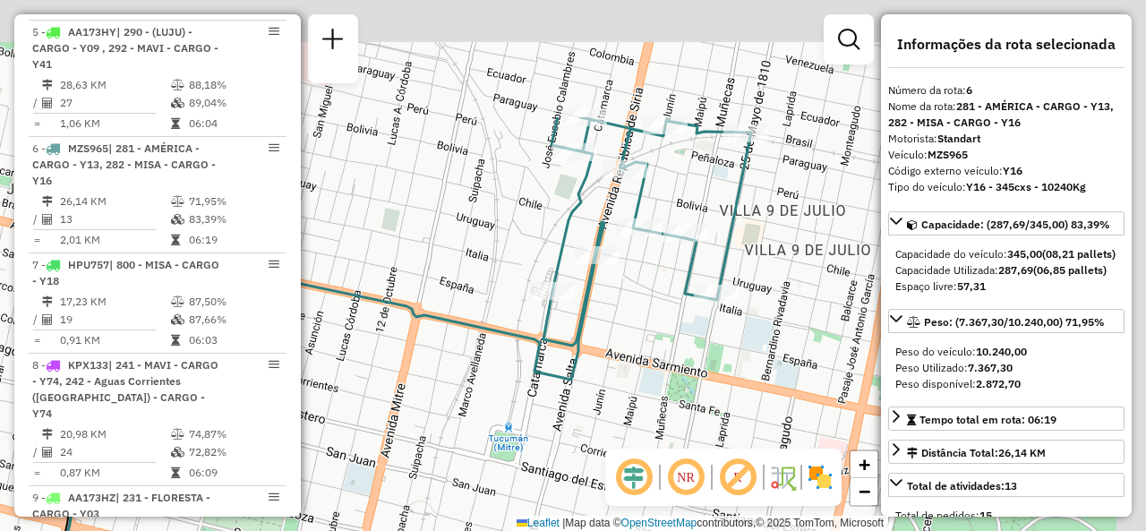
drag, startPoint x: 553, startPoint y: 303, endPoint x: 570, endPoint y: 275, distance: 32.6
click at [547, 300] on div at bounding box center [552, 291] width 45 height 18
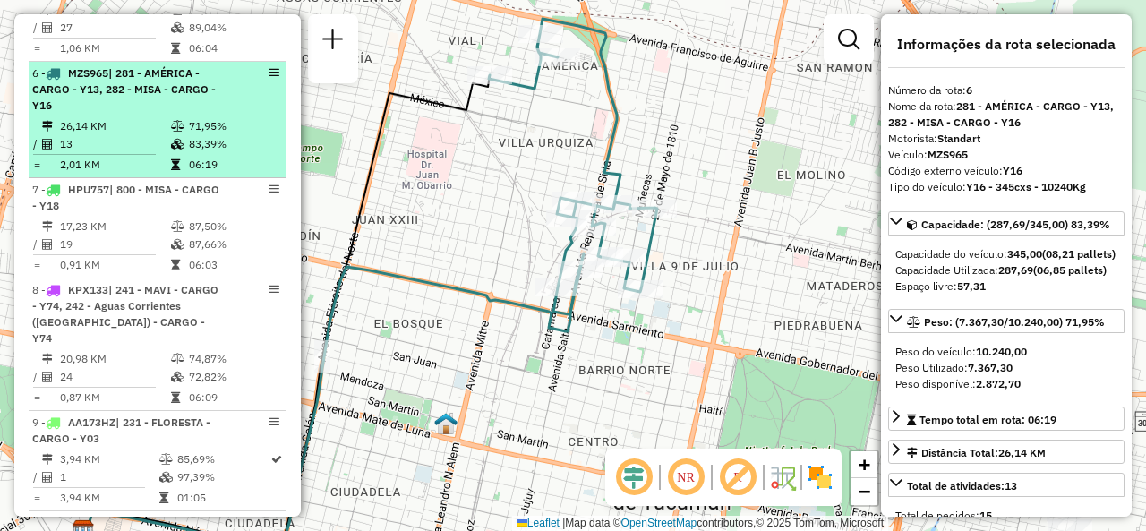
scroll to position [1254, 0]
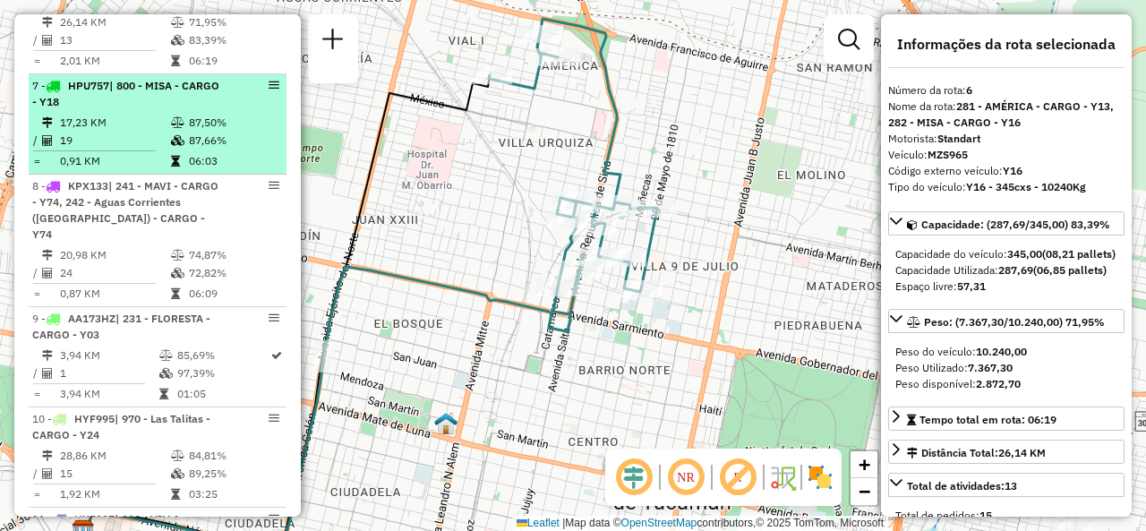
click at [83, 150] on td "19" at bounding box center [114, 141] width 111 height 18
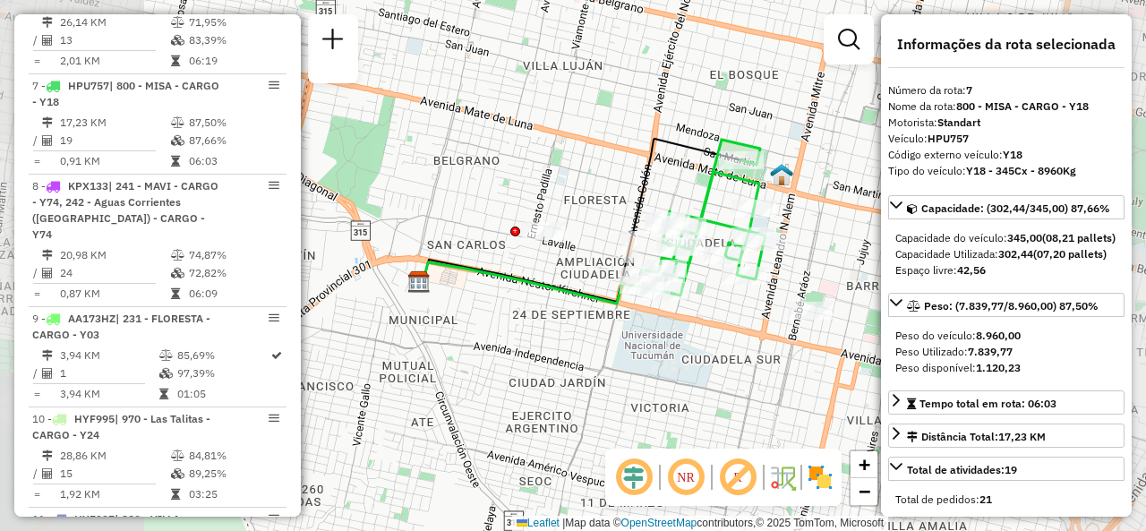
drag, startPoint x: 639, startPoint y: 227, endPoint x: 528, endPoint y: 216, distance: 110.8
click at [529, 215] on icon at bounding box center [580, 220] width 322 height 163
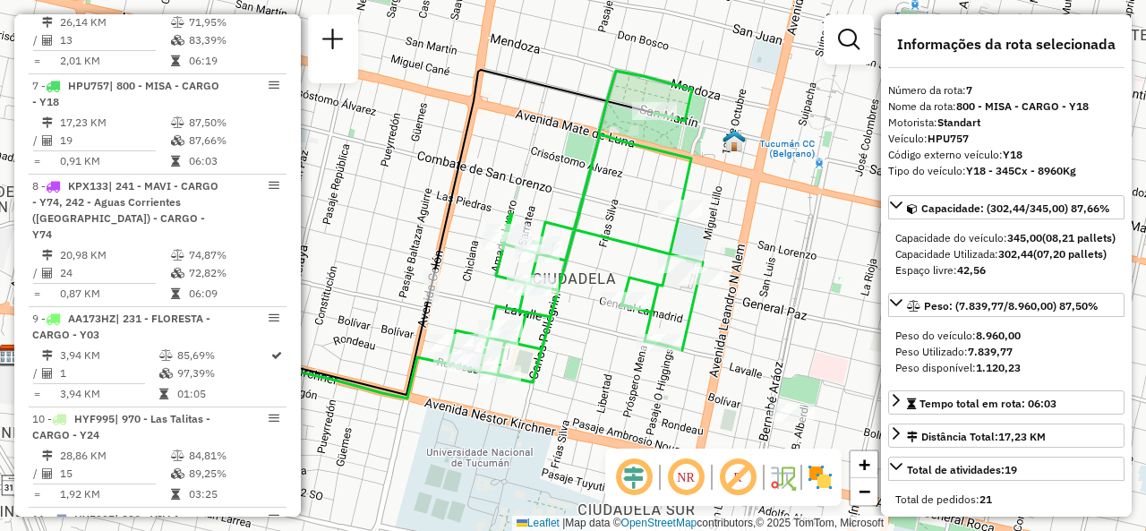
drag, startPoint x: 647, startPoint y: 188, endPoint x: 593, endPoint y: 252, distance: 83.8
click at [593, 252] on div "Janela de atendimento Grade de atendimento Capacidade Transportadoras Veículos …" at bounding box center [573, 265] width 1146 height 531
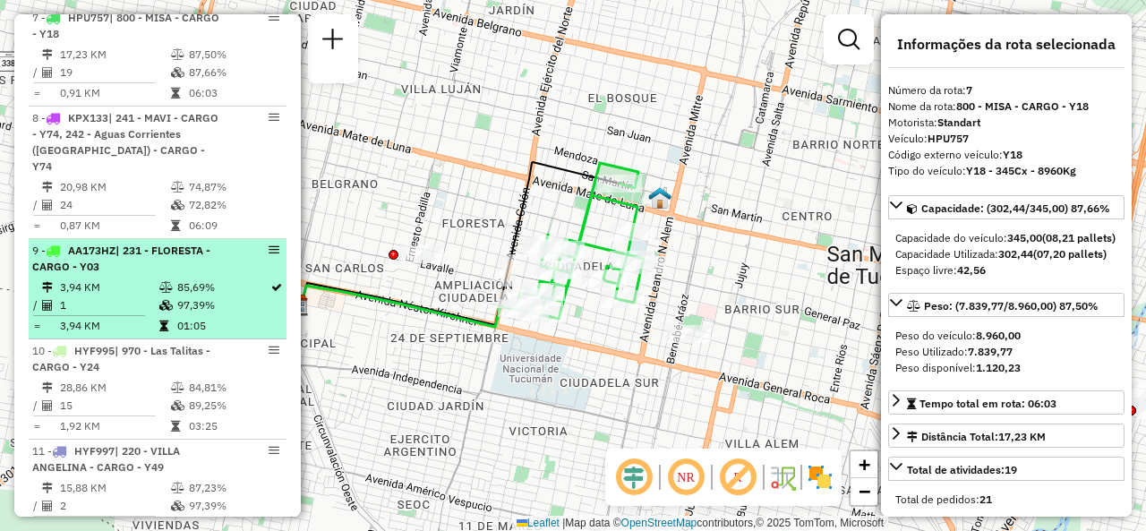
scroll to position [1343, 0]
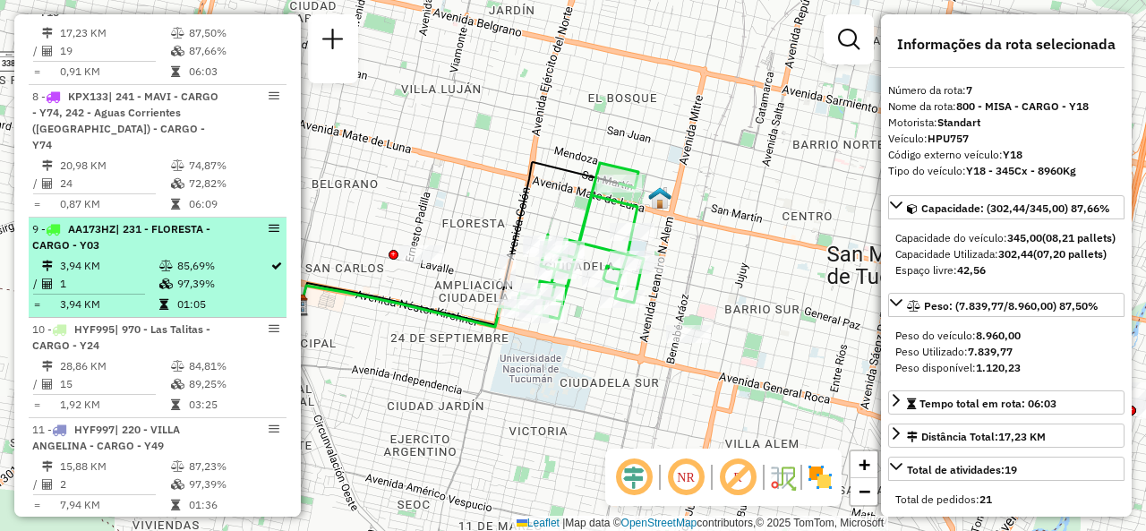
click at [169, 242] on div "9 - AA173HZ | 231 - FLORESTA - CARGO - Y03" at bounding box center [127, 237] width 190 height 32
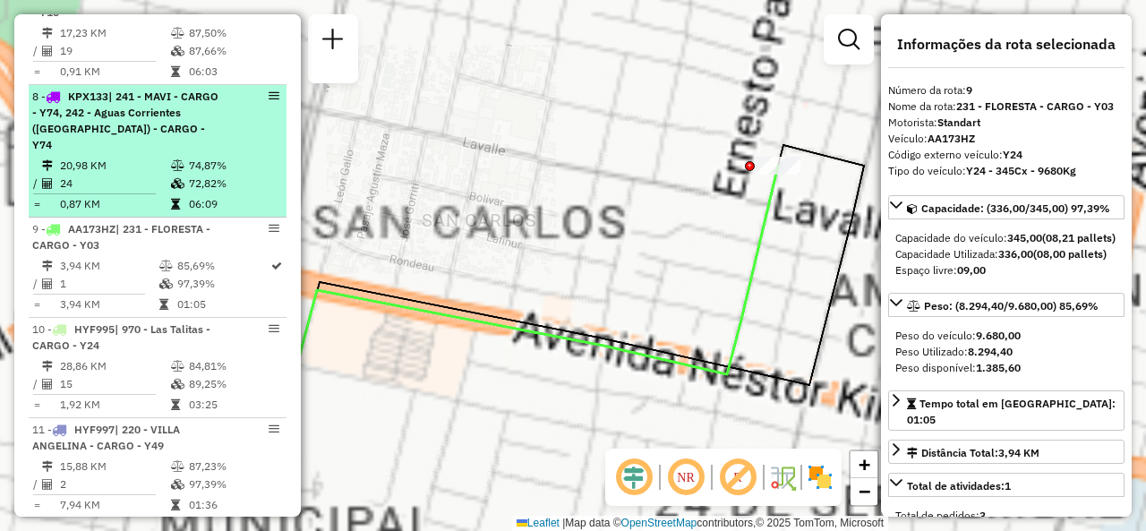
click at [169, 125] on div "8 - KPX133 | 241 - MAVI - CARGO - Y74, 242 - Aguas Corrientes (LUJU) - CARGO - …" at bounding box center [127, 121] width 190 height 64
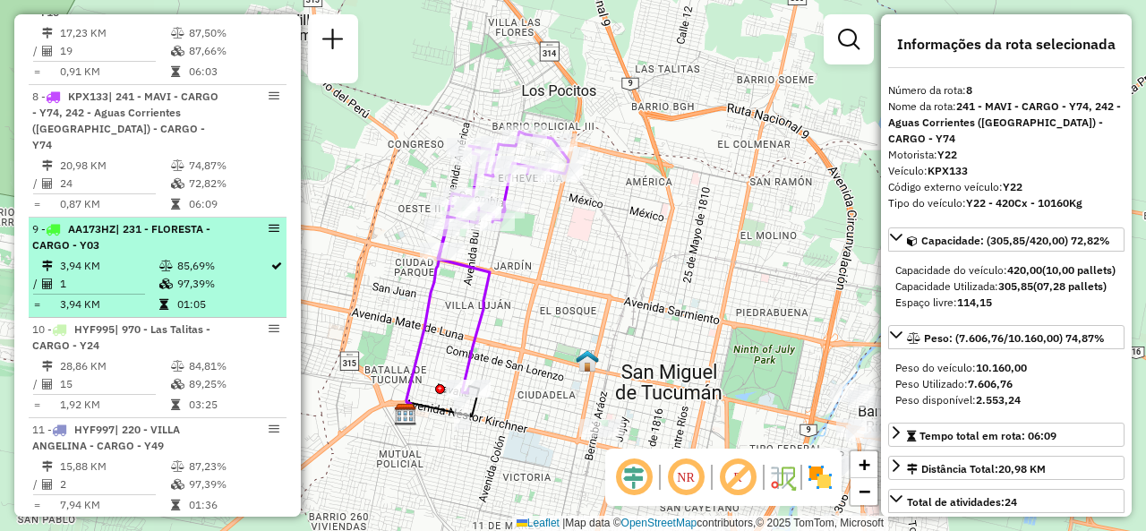
click at [130, 251] on li "9 - AA173HZ | 231 - FLORESTA - CARGO - Y03 3,94 KM 85,69% / 1 97,39% = 3,94 KM …" at bounding box center [158, 268] width 258 height 100
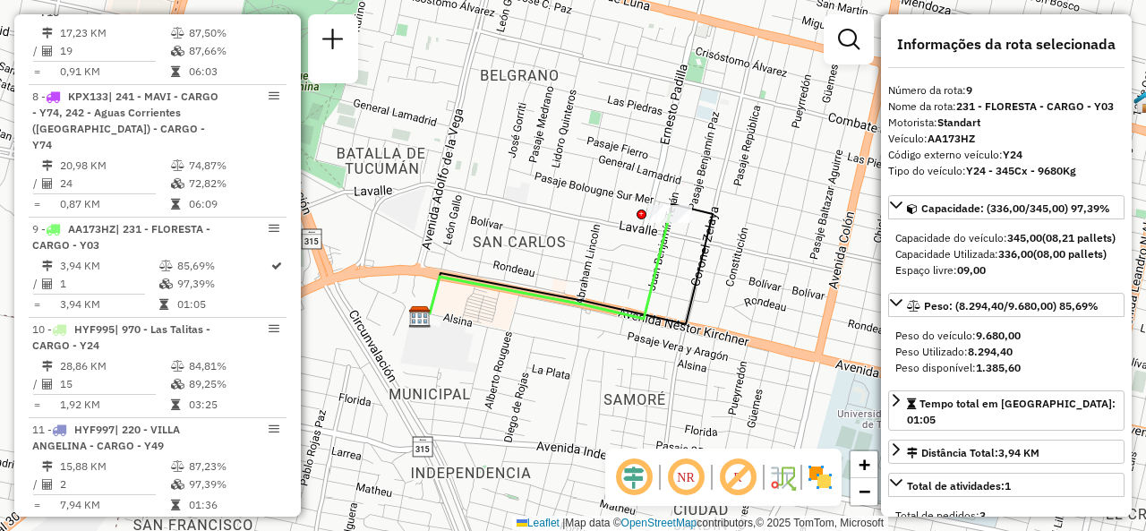
click at [688, 205] on icon at bounding box center [567, 264] width 291 height 120
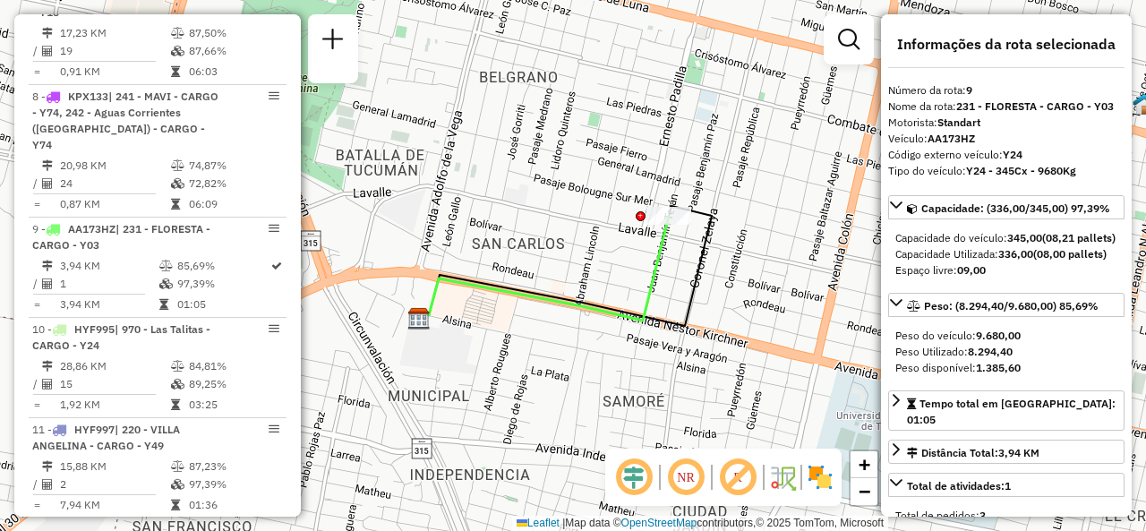
click at [688, 206] on icon at bounding box center [566, 266] width 291 height 120
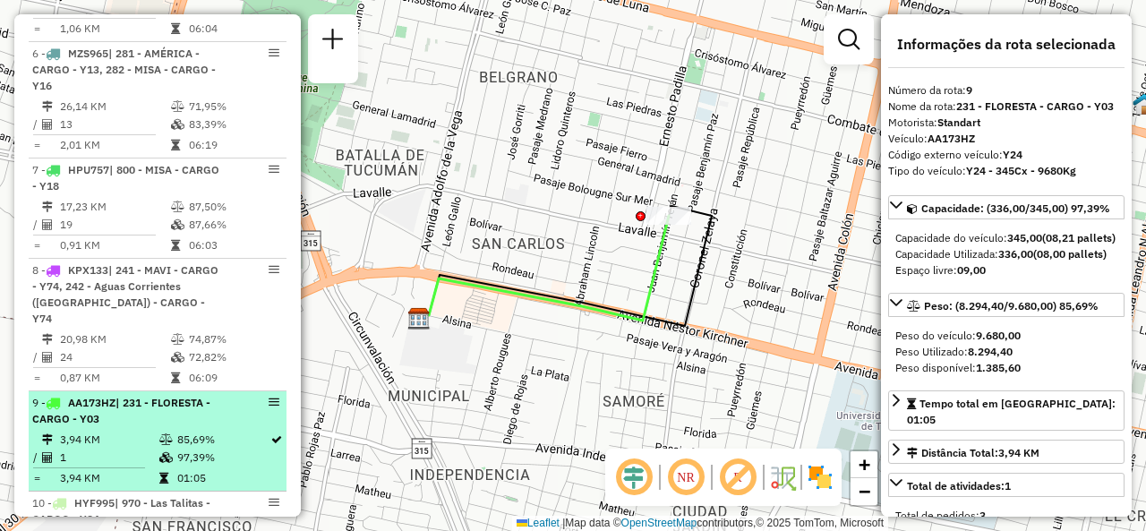
scroll to position [1365, 0]
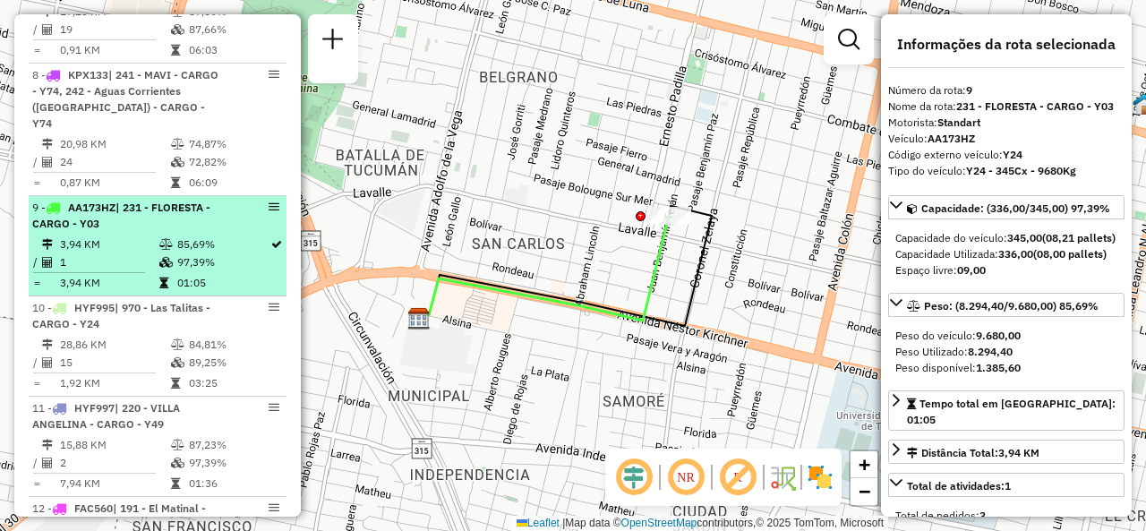
click at [123, 262] on td "1" at bounding box center [108, 262] width 99 height 18
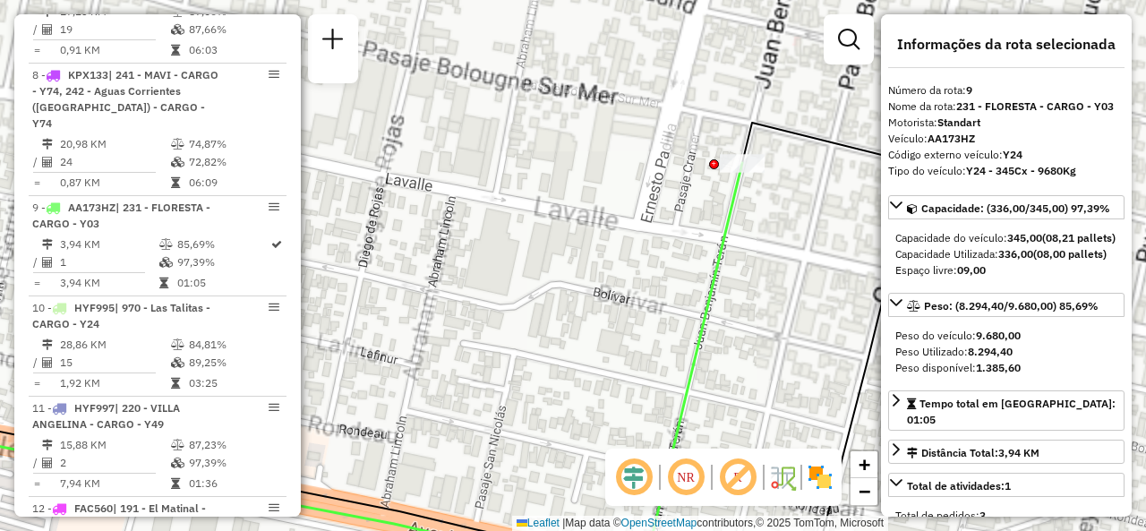
drag, startPoint x: 777, startPoint y: 168, endPoint x: 643, endPoint y: 329, distance: 209.1
click at [650, 323] on icon at bounding box center [285, 371] width 913 height 417
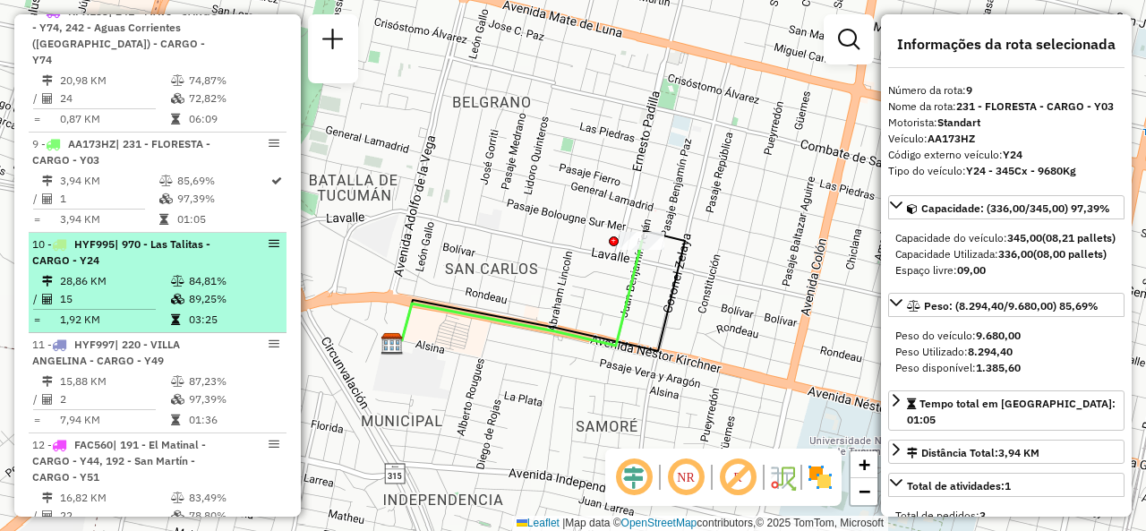
scroll to position [1454, 0]
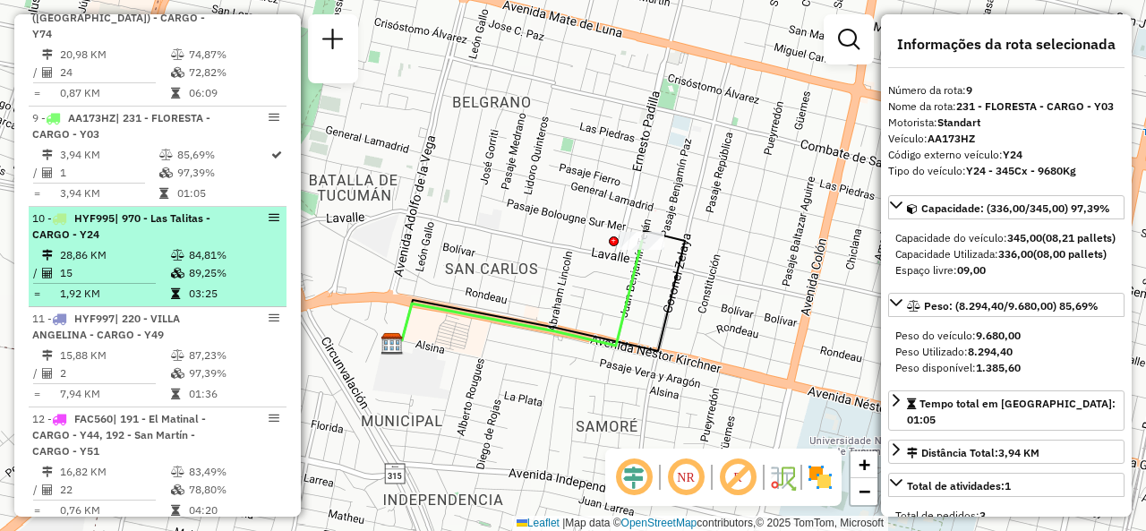
click at [137, 255] on td "28,86 KM" at bounding box center [114, 255] width 111 height 18
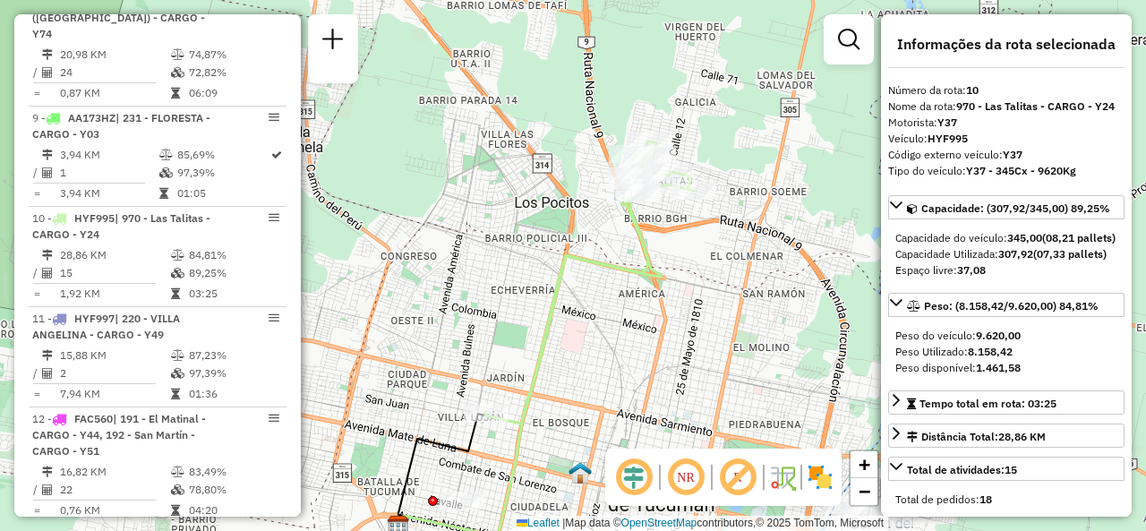
drag, startPoint x: 596, startPoint y: 199, endPoint x: 558, endPoint y: 300, distance: 108.3
click at [558, 300] on icon at bounding box center [589, 282] width 209 height 283
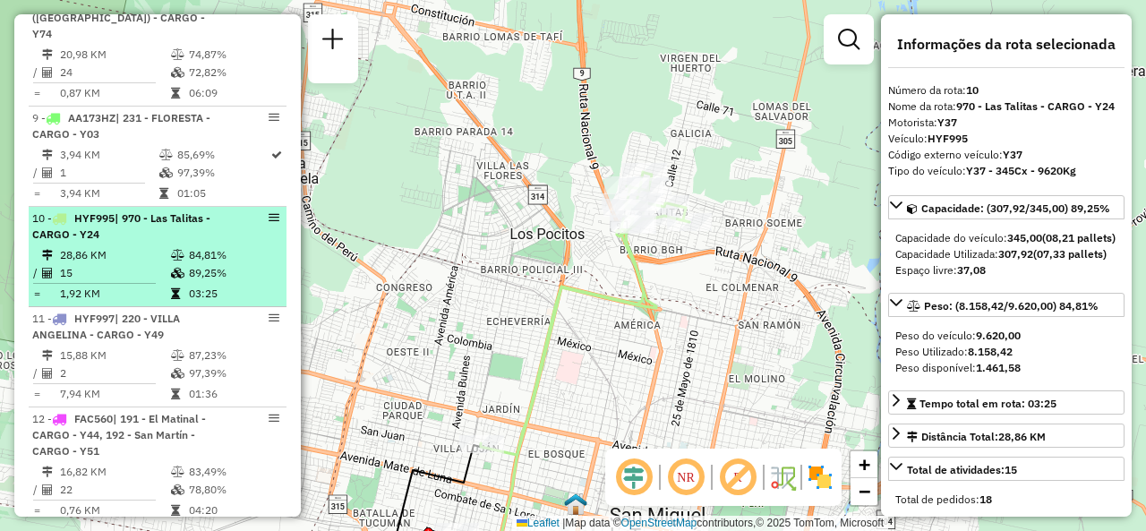
click at [176, 246] on td at bounding box center [179, 255] width 18 height 18
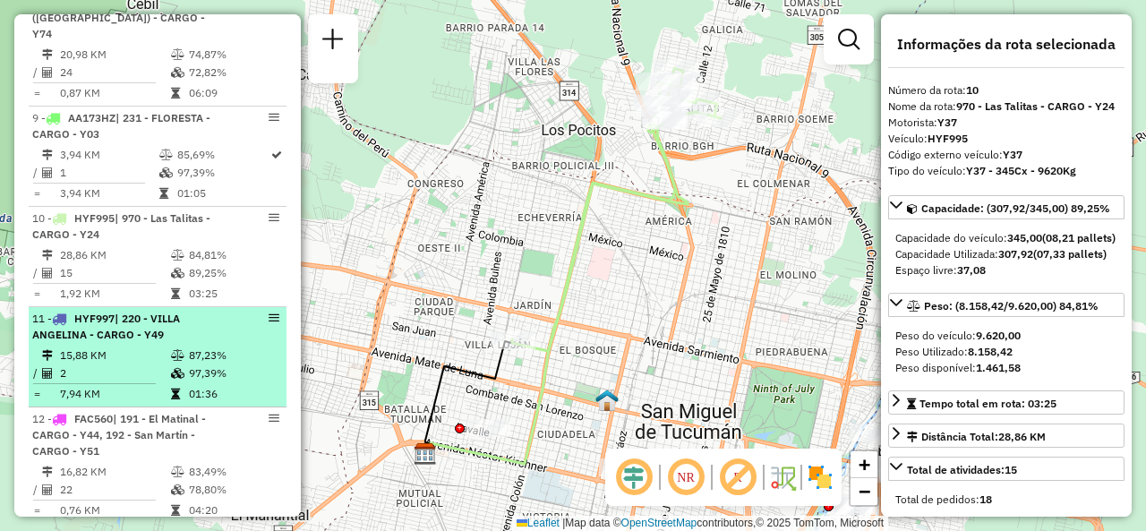
click at [203, 364] on td "97,39%" at bounding box center [233, 373] width 90 height 18
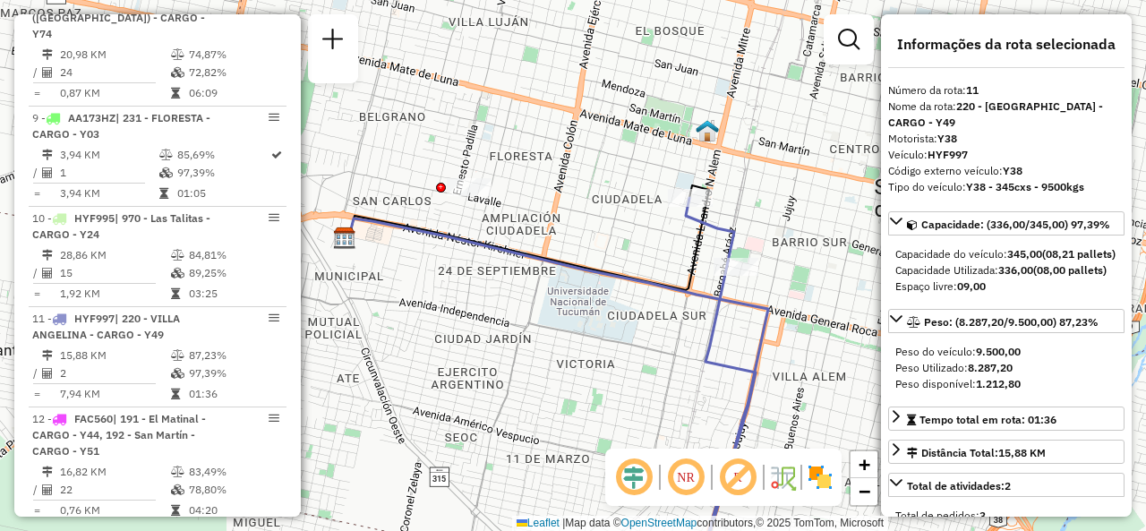
drag, startPoint x: 716, startPoint y: 342, endPoint x: 650, endPoint y: 186, distance: 169.3
click at [686, 198] on icon at bounding box center [721, 380] width 70 height 364
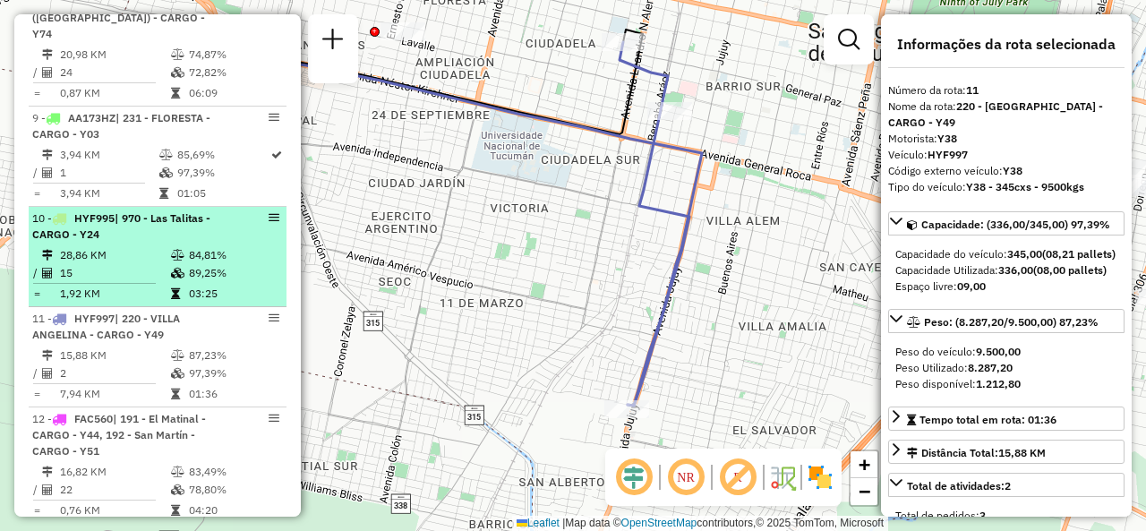
click at [142, 264] on td "15" at bounding box center [114, 273] width 111 height 18
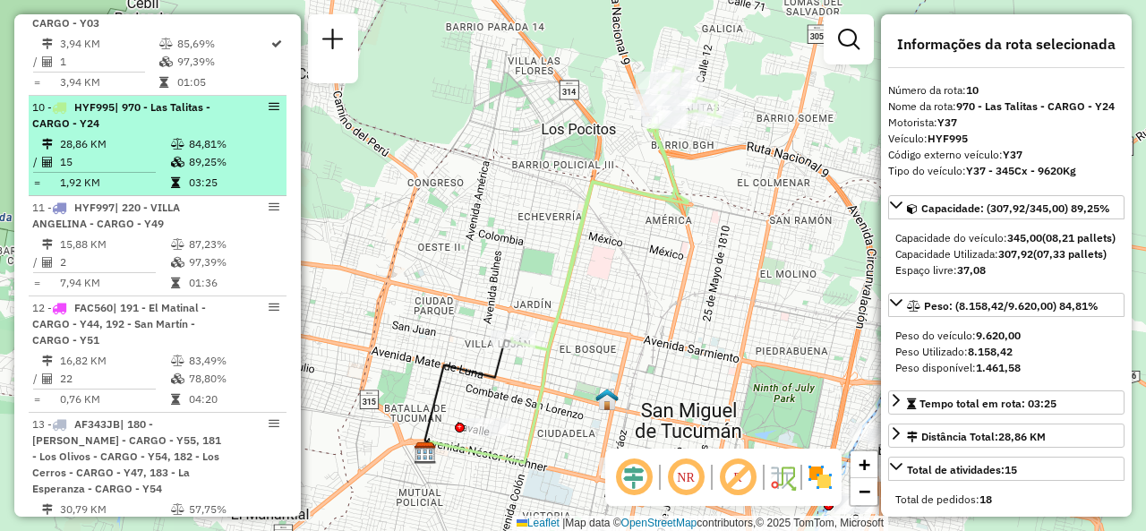
scroll to position [1633, 0]
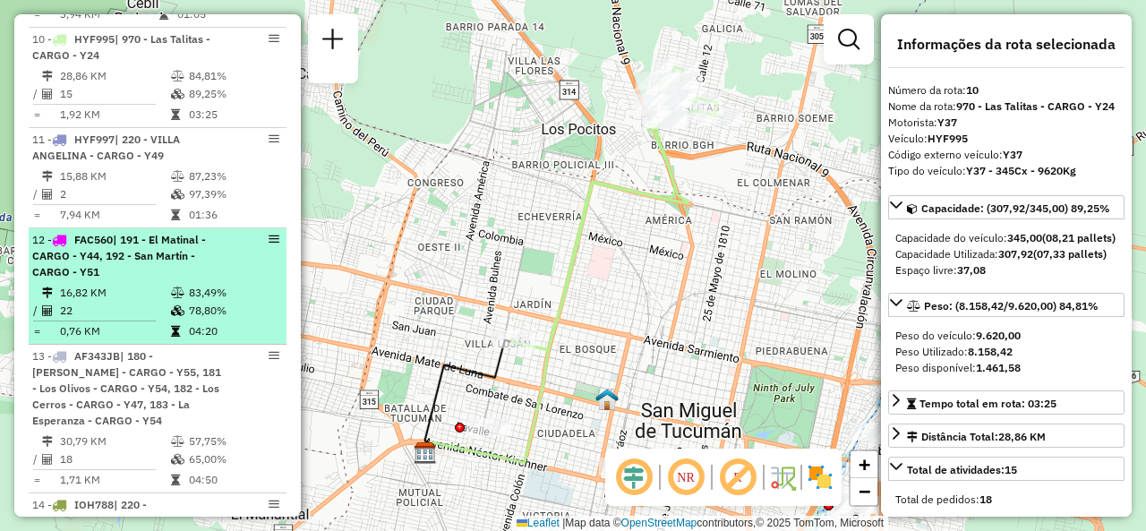
click at [143, 253] on span "| 191 - El Matinal - CARGO - Y44, 192 - San Martín - CARGO - Y51" at bounding box center [119, 256] width 174 height 46
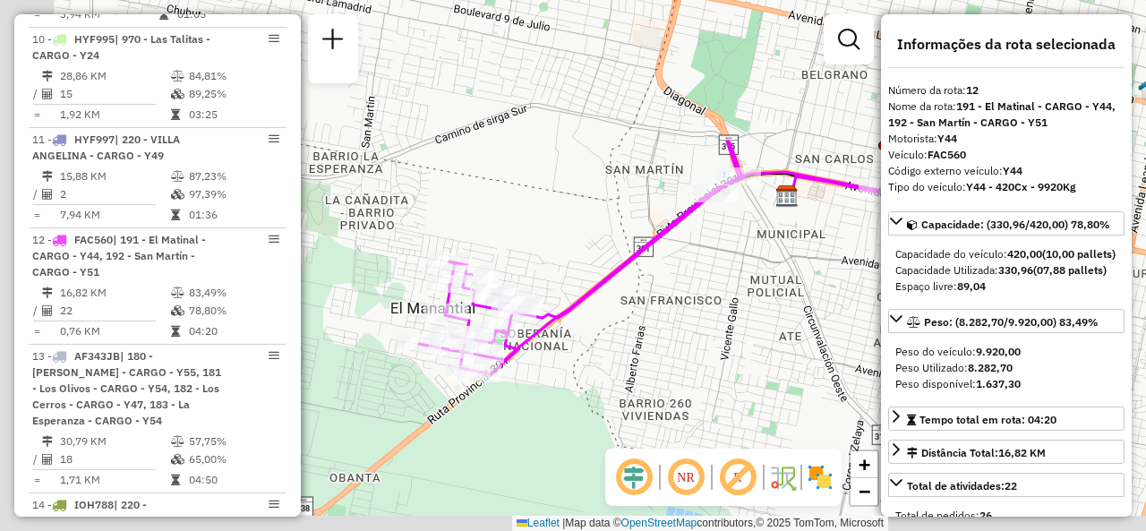
drag, startPoint x: 482, startPoint y: 300, endPoint x: 653, endPoint y: 269, distance: 173.9
click at [653, 269] on icon at bounding box center [650, 258] width 462 height 234
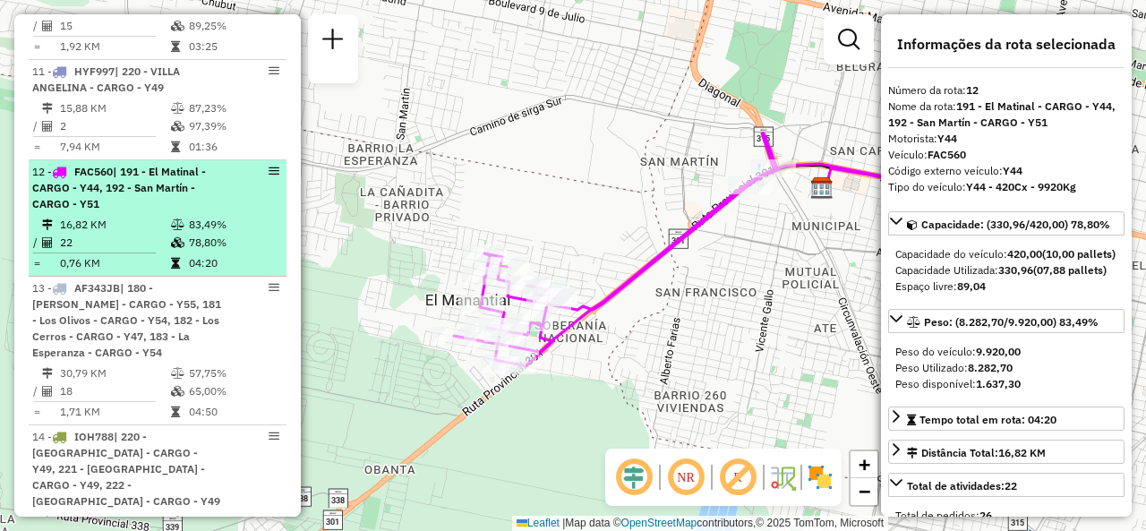
scroll to position [1813, 0]
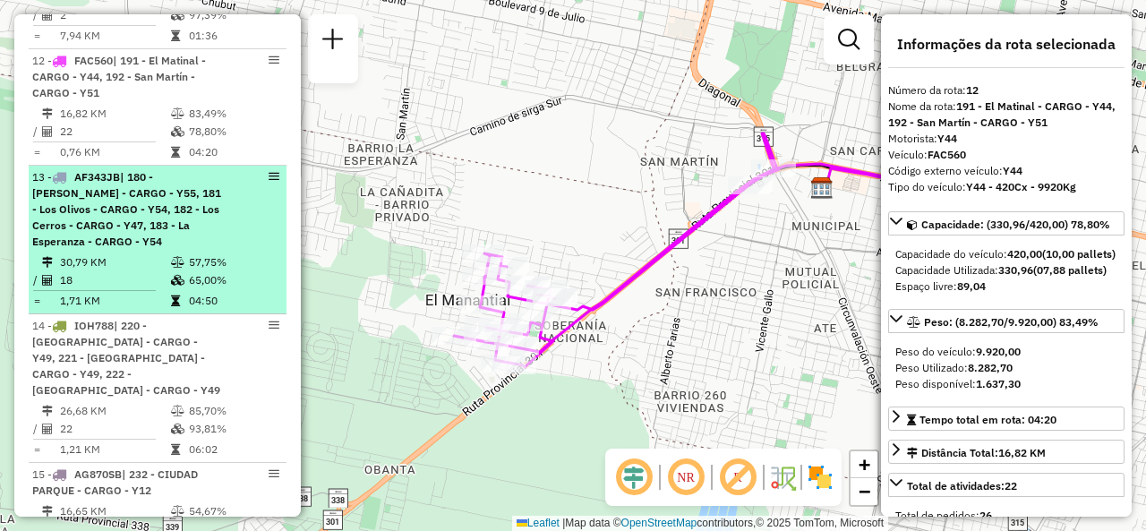
click at [190, 239] on div "13 - AF343JB | 180 - Marcos Paz - CARGO - Y55, 181 - Los Olivos - CARGO - Y54, …" at bounding box center [127, 209] width 190 height 81
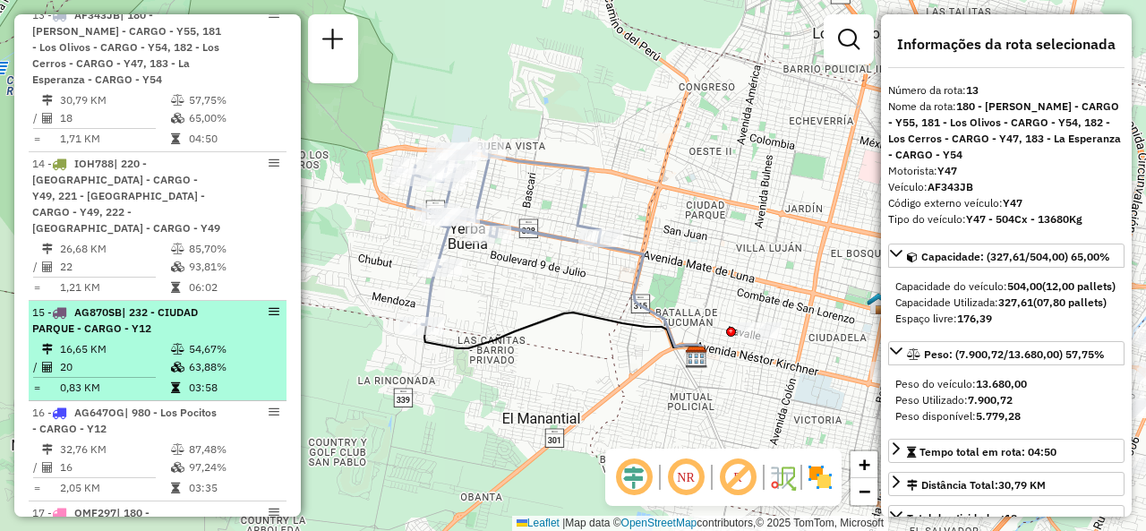
scroll to position [1992, 0]
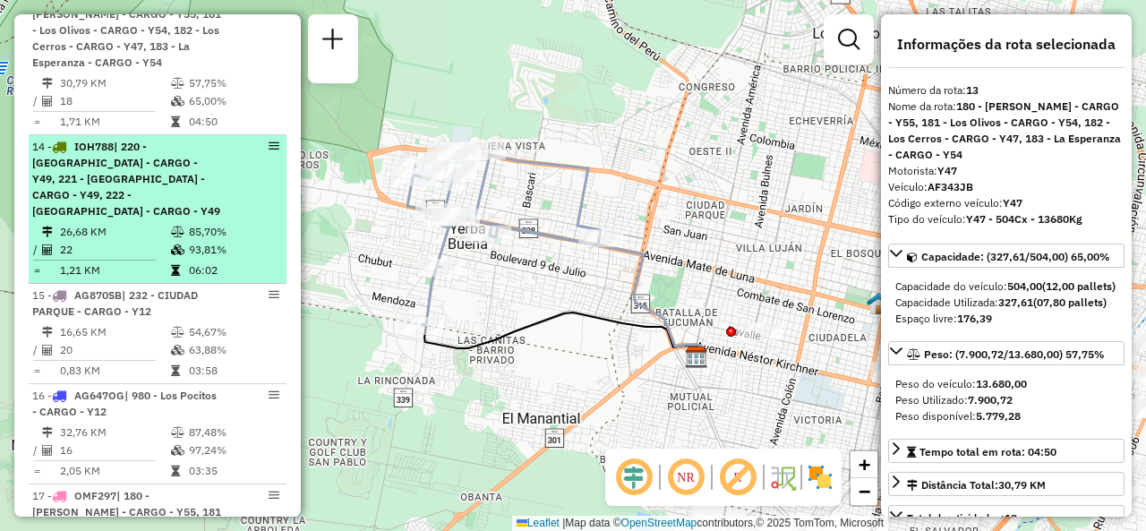
click at [135, 223] on td "26,68 KM" at bounding box center [114, 232] width 111 height 18
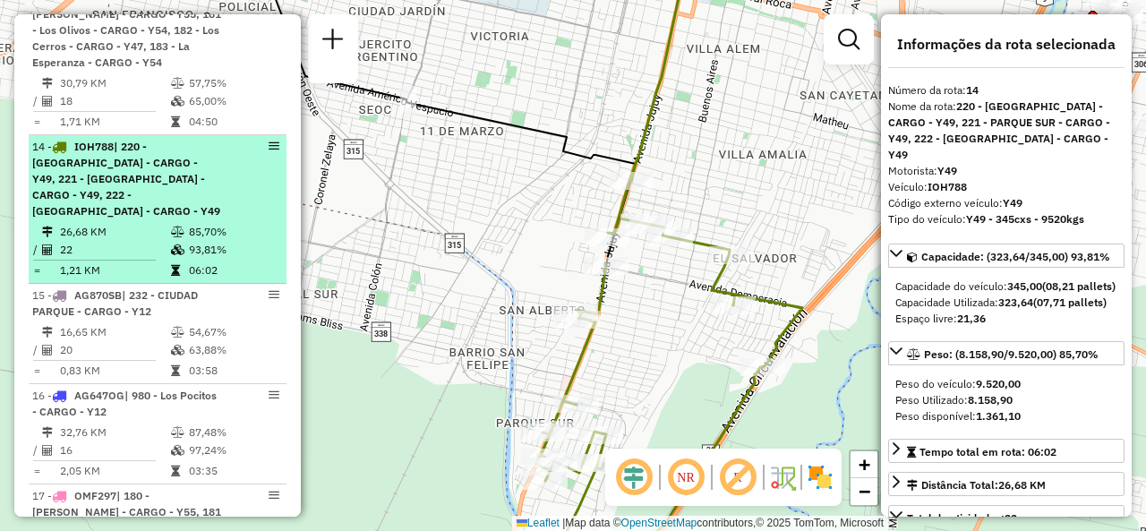
click at [200, 197] on div "14 - IOH788 | 220 - VILLA ANGELINA - CARGO - Y49, 221 - PARQUE SUR - CARGO - Y4…" at bounding box center [127, 179] width 190 height 81
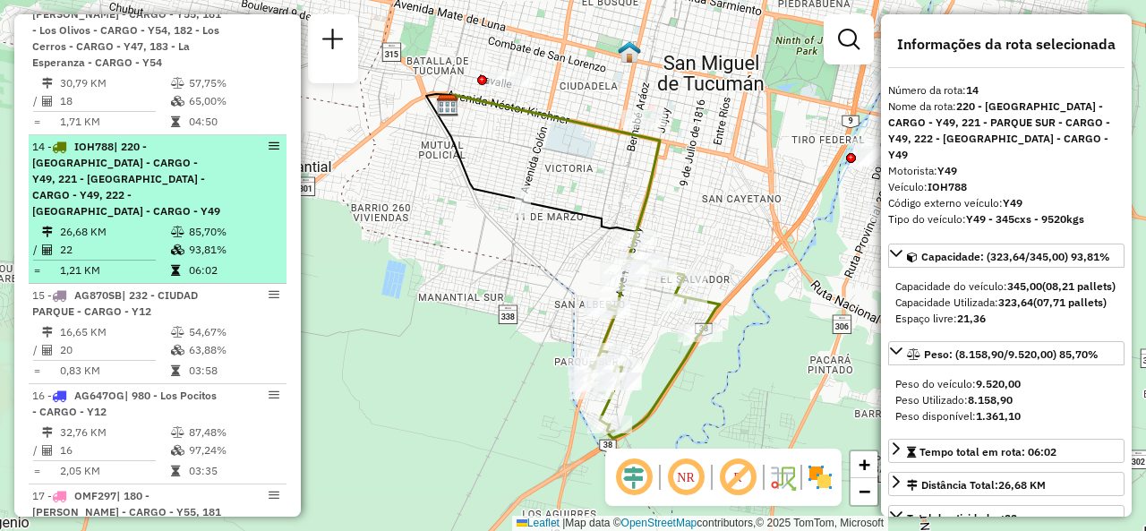
scroll to position [2081, 0]
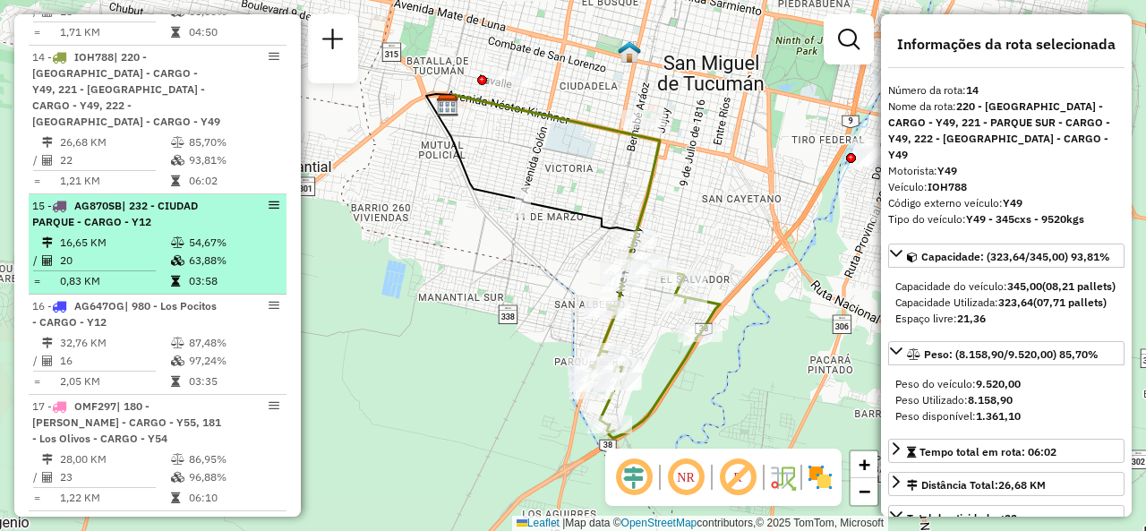
click at [131, 206] on span "| 232 - CIUDAD PARQUE - CARGO - Y12" at bounding box center [115, 214] width 166 height 30
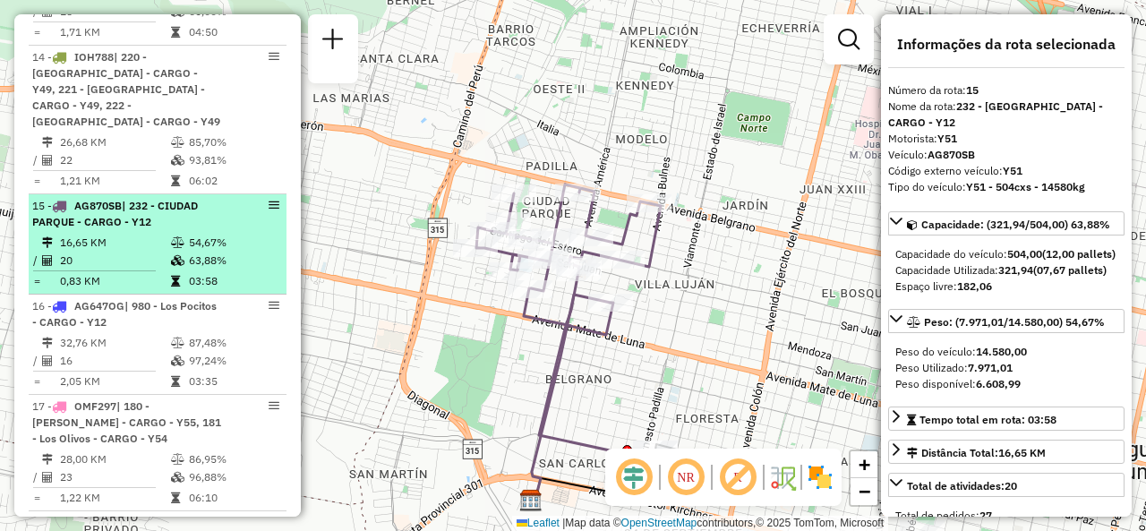
scroll to position [2260, 0]
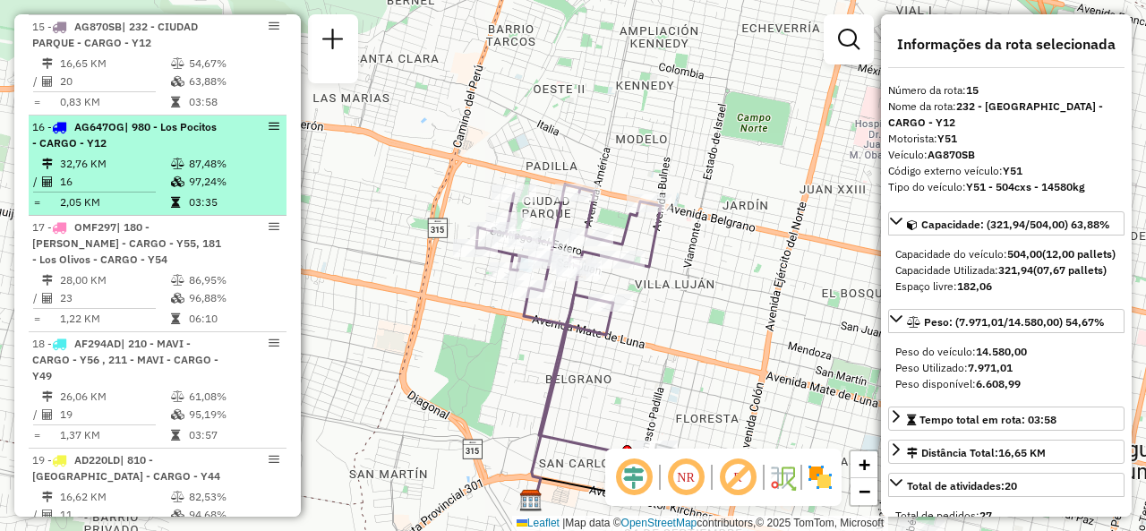
click at [135, 155] on td "32,76 KM" at bounding box center [114, 164] width 111 height 18
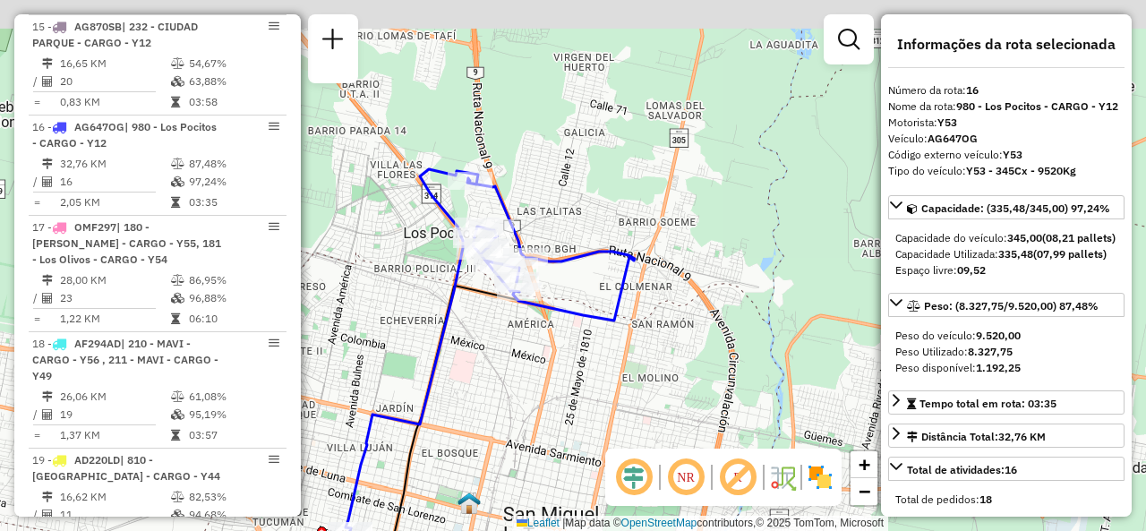
drag, startPoint x: 715, startPoint y: 248, endPoint x: 580, endPoint y: 332, distance: 158.5
click at [602, 350] on div "Janela de atendimento Grade de atendimento Capacidade Transportadoras Veículos …" at bounding box center [573, 265] width 1146 height 531
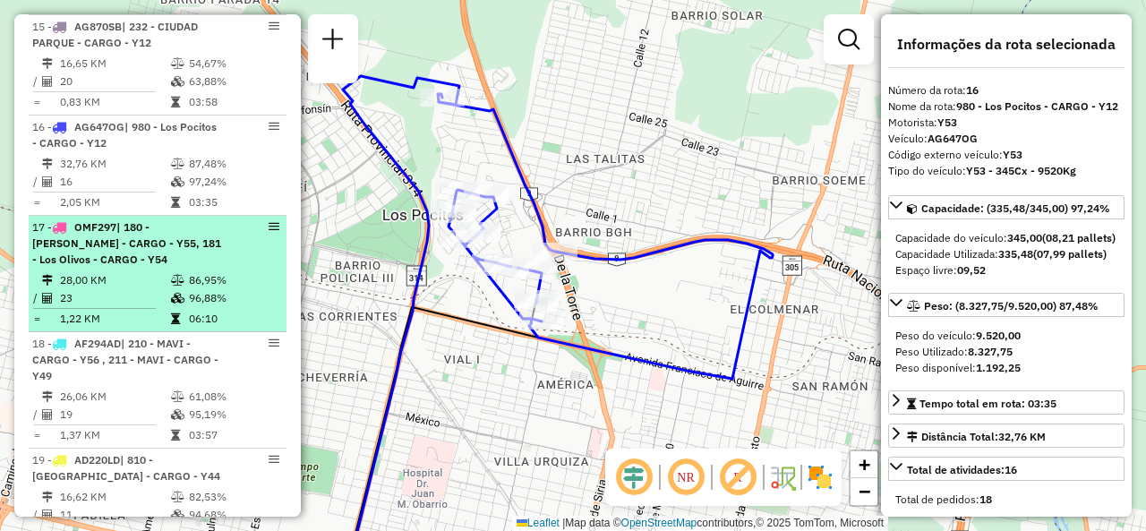
scroll to position [2350, 0]
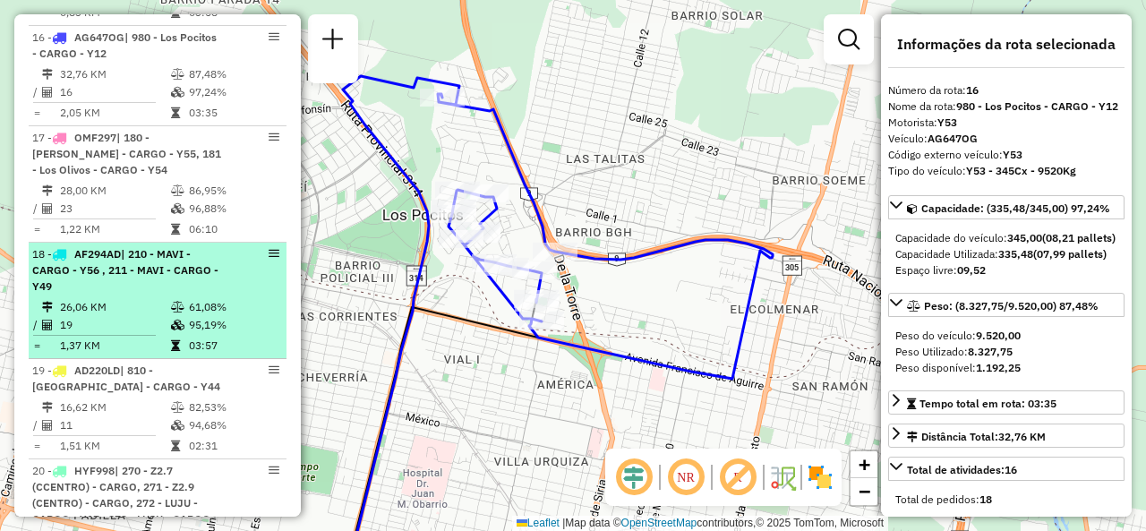
click at [192, 261] on div "18 - AF294AD | 210 - MAVI - CARGO - Y56 , 211 - MAVI - CARGO - Y49" at bounding box center [127, 270] width 190 height 48
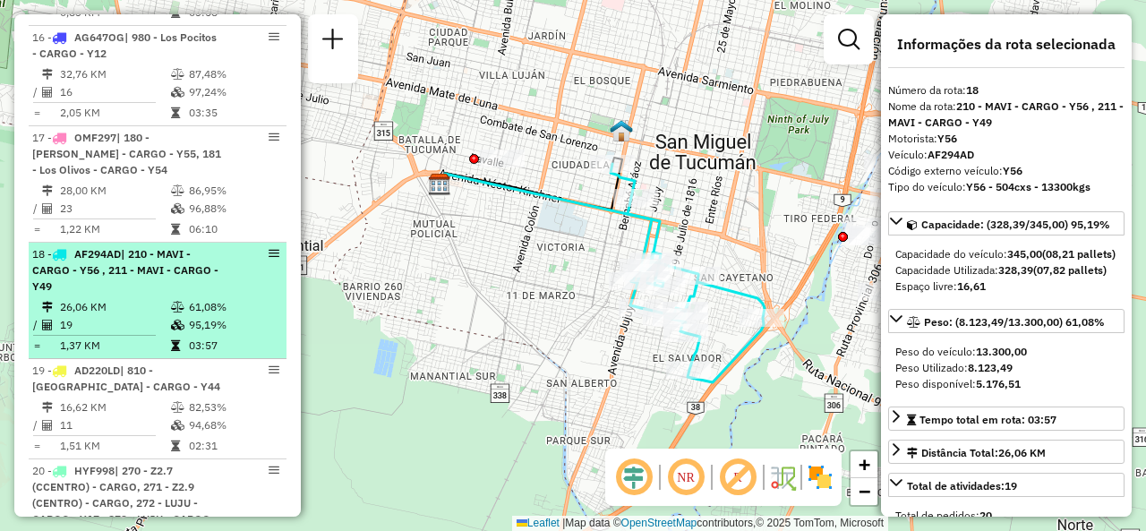
click at [124, 259] on div "18 - AF294AD | 210 - MAVI - CARGO - Y56 , 211 - MAVI - CARGO - Y49" at bounding box center [127, 270] width 190 height 48
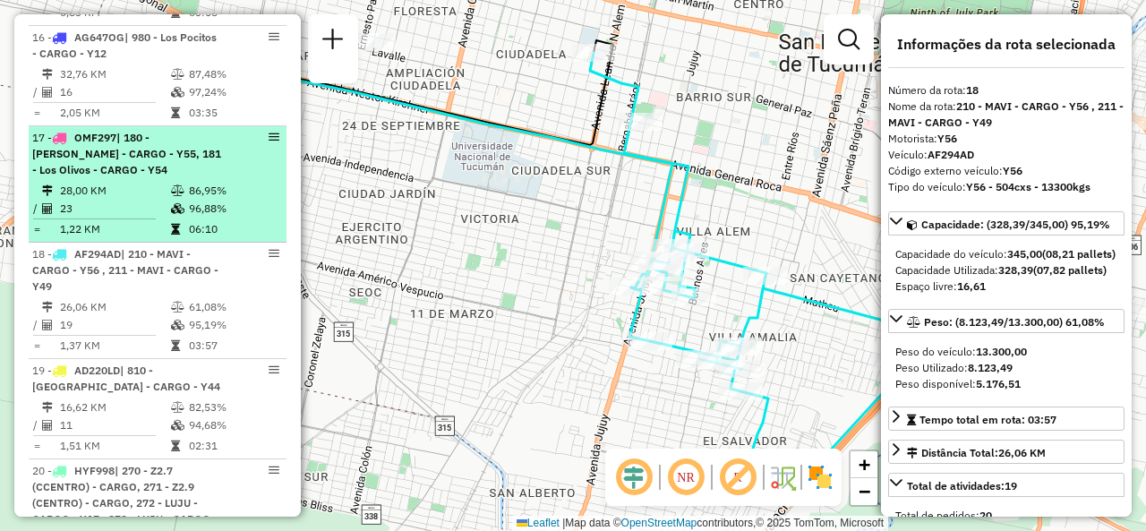
click at [174, 153] on div "17 - OMF297 | 180 - Marcos Paz - CARGO - Y55, 181 - Los Olivos - CARGO - Y54" at bounding box center [127, 154] width 190 height 48
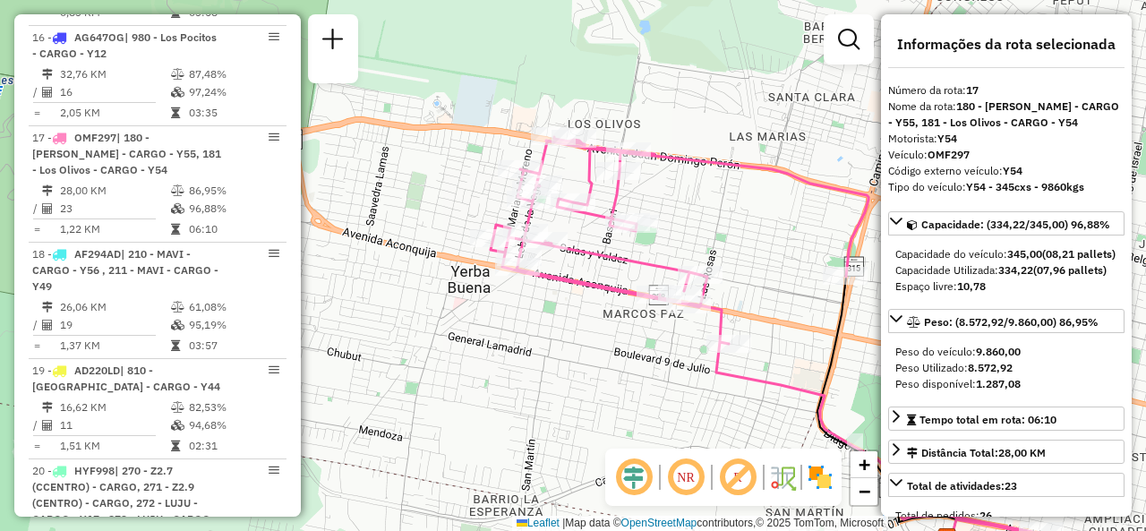
drag, startPoint x: 462, startPoint y: 286, endPoint x: 629, endPoint y: 311, distance: 168.4
click at [651, 329] on div "Janela de atendimento Grade de atendimento Capacidade Transportadoras Veículos …" at bounding box center [573, 265] width 1146 height 531
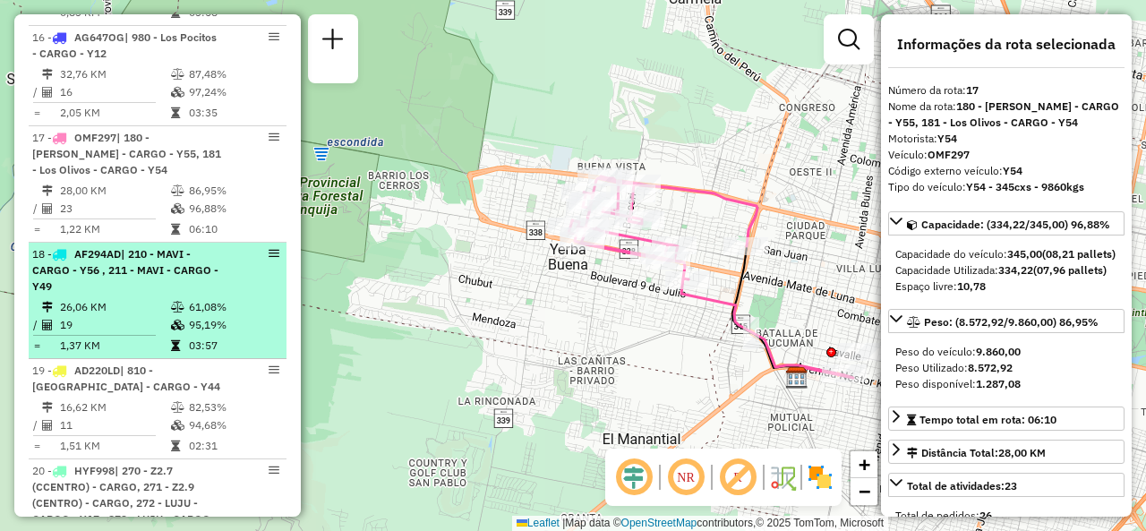
click at [251, 253] on div "18 - AF294AD | 210 - MAVI - CARGO - Y56 , 211 - MAVI - CARGO - Y49" at bounding box center [157, 270] width 251 height 48
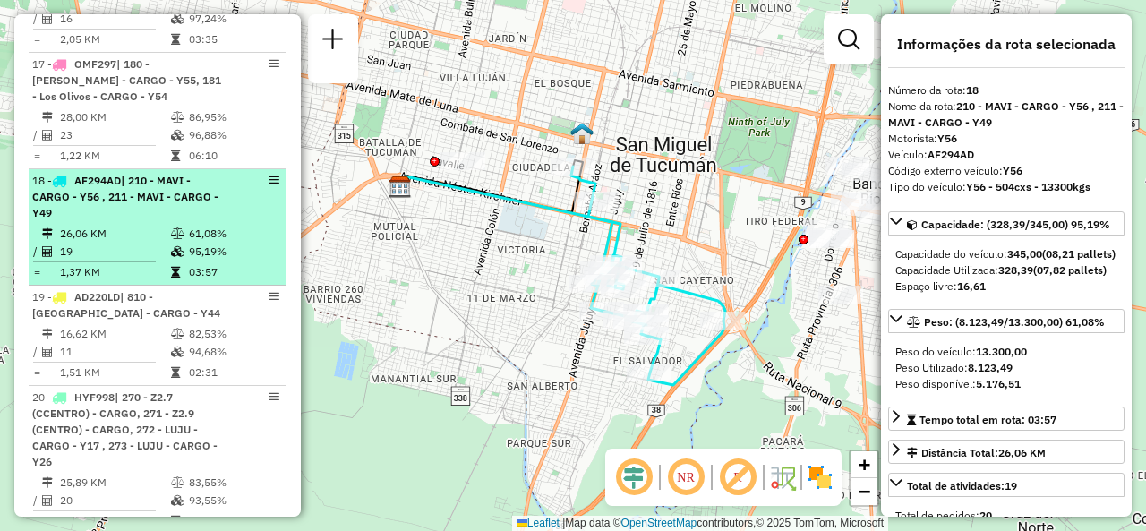
scroll to position [2529, 0]
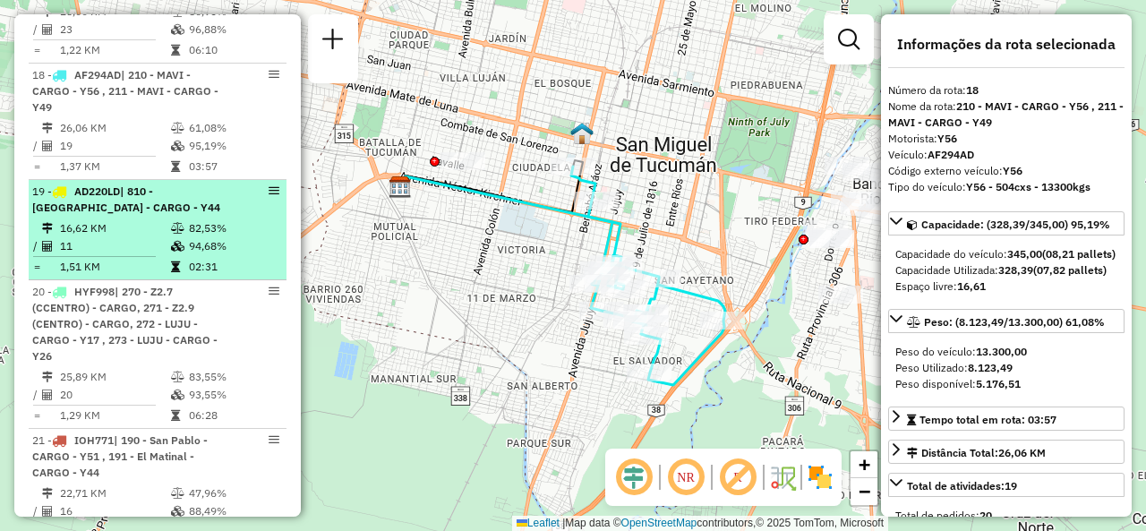
click at [140, 256] on hr at bounding box center [94, 256] width 123 height 1
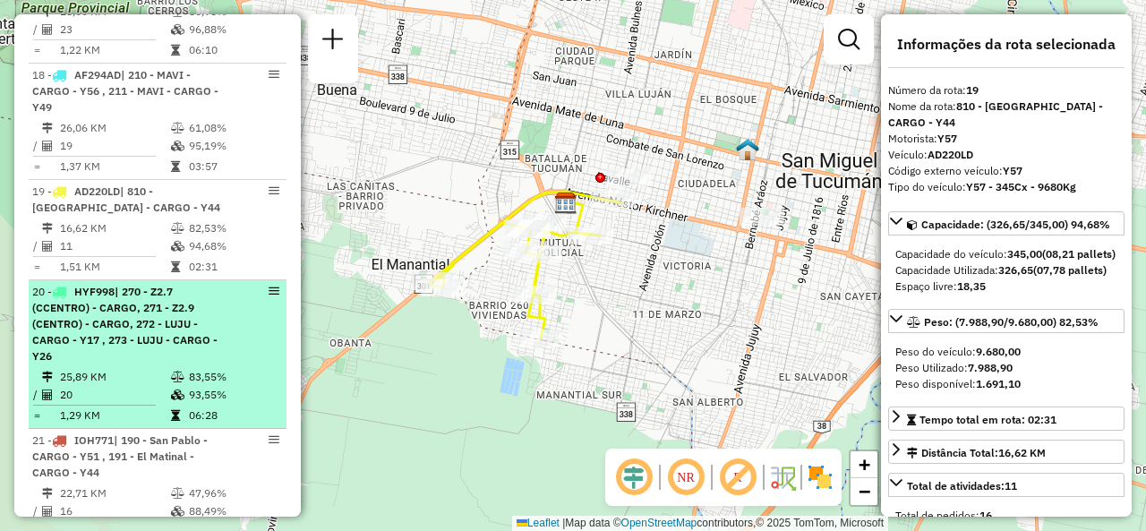
click at [214, 284] on div "20 - HYF998 | 270 - Z2.7 (CCENTRO) - CARGO, 271 - Z2.9 (CENTRO) - CARGO, 272 - …" at bounding box center [127, 324] width 190 height 81
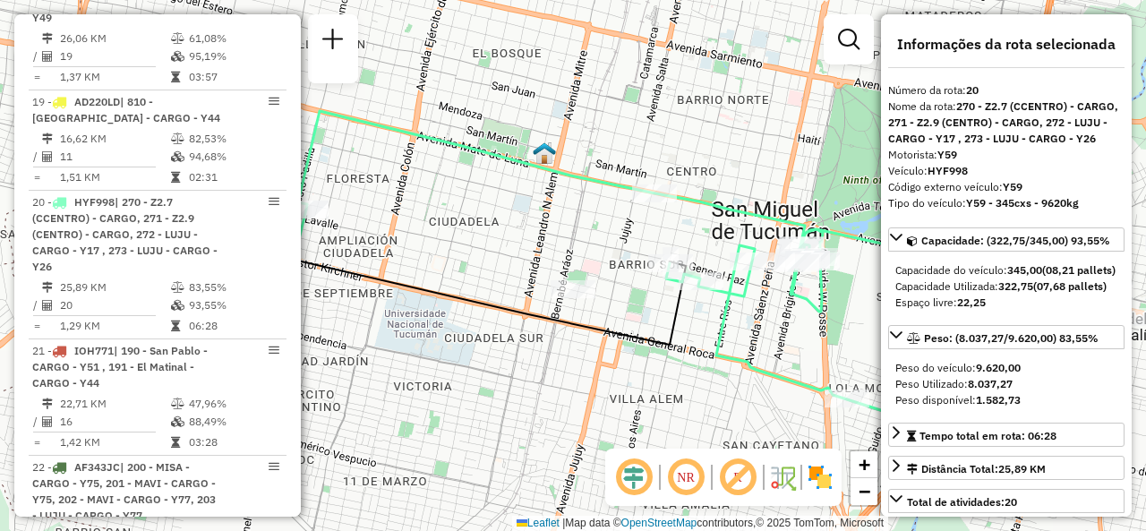
scroll to position [2708, 0]
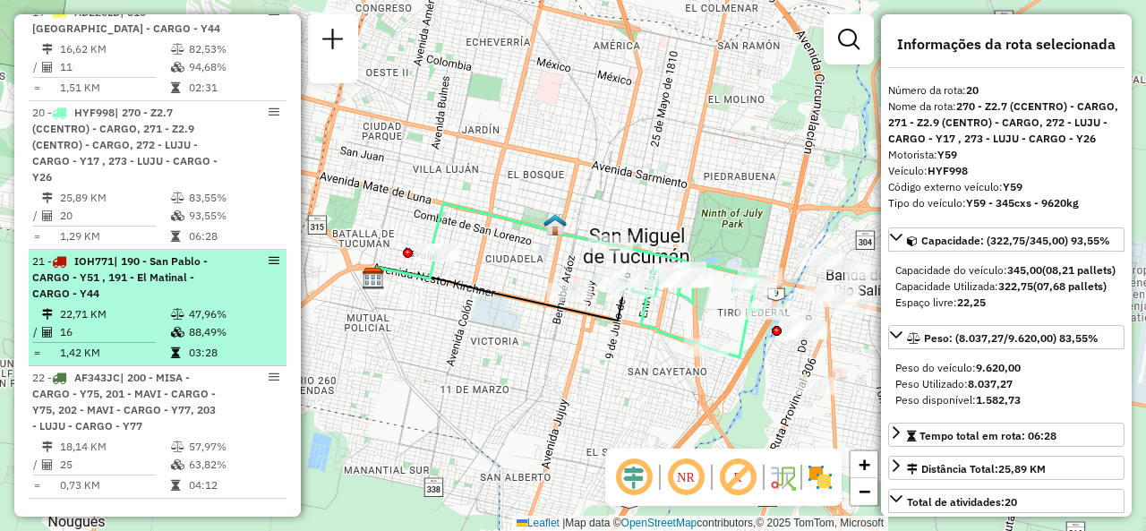
click at [102, 305] on td "22,71 KM" at bounding box center [114, 314] width 111 height 18
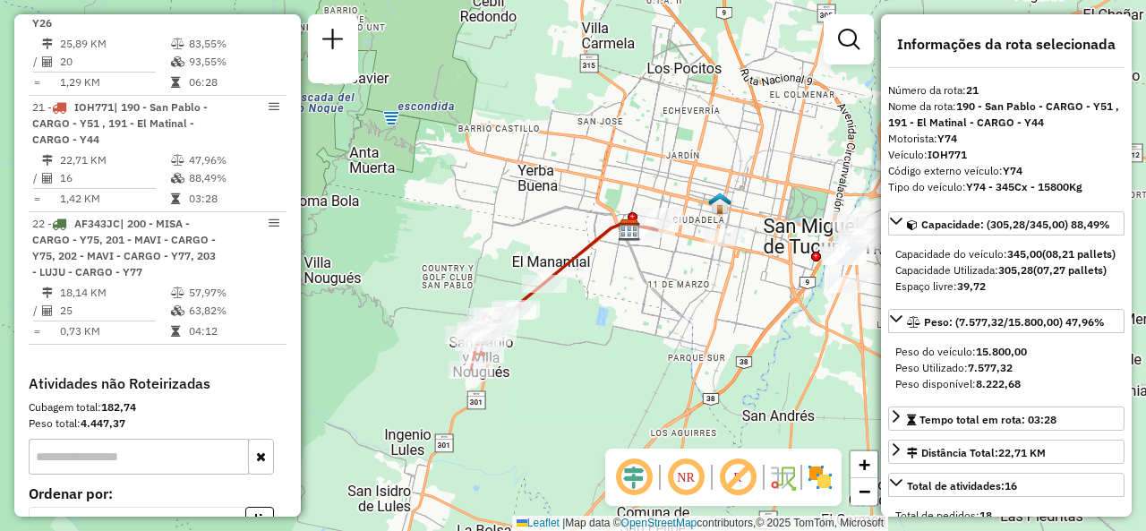
scroll to position [2977, 0]
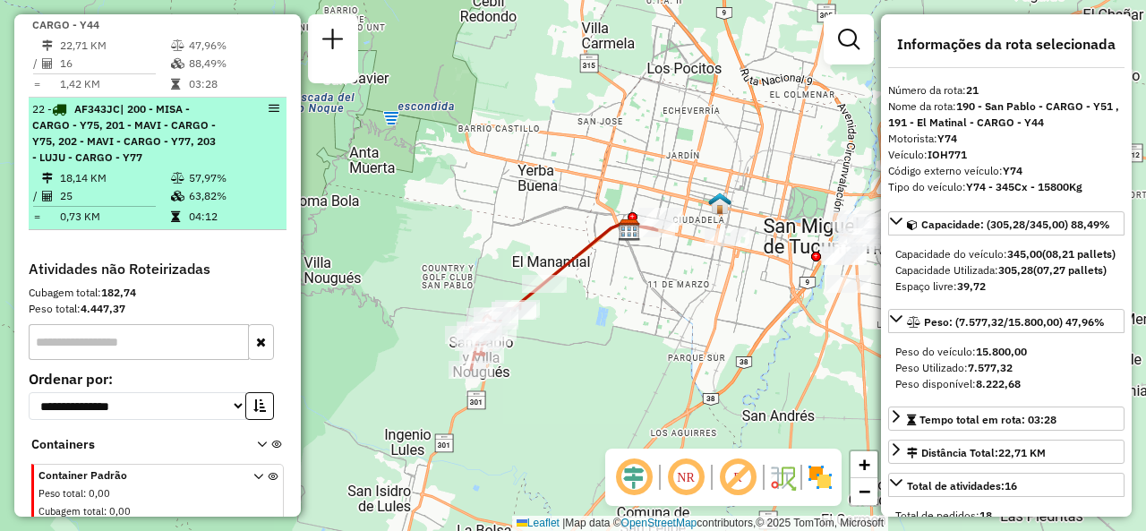
click at [127, 169] on td "18,14 KM" at bounding box center [114, 178] width 111 height 18
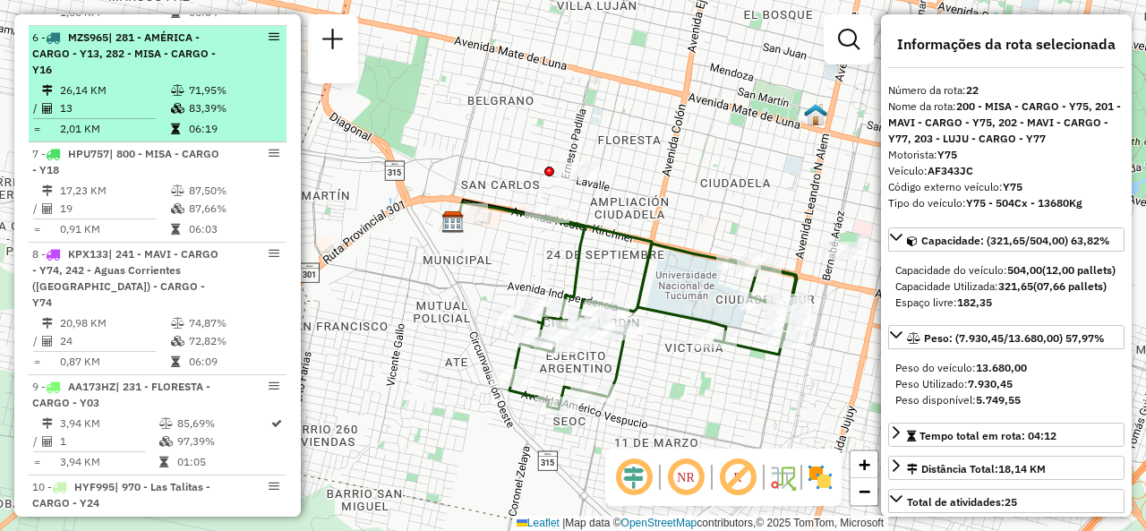
scroll to position [1275, 0]
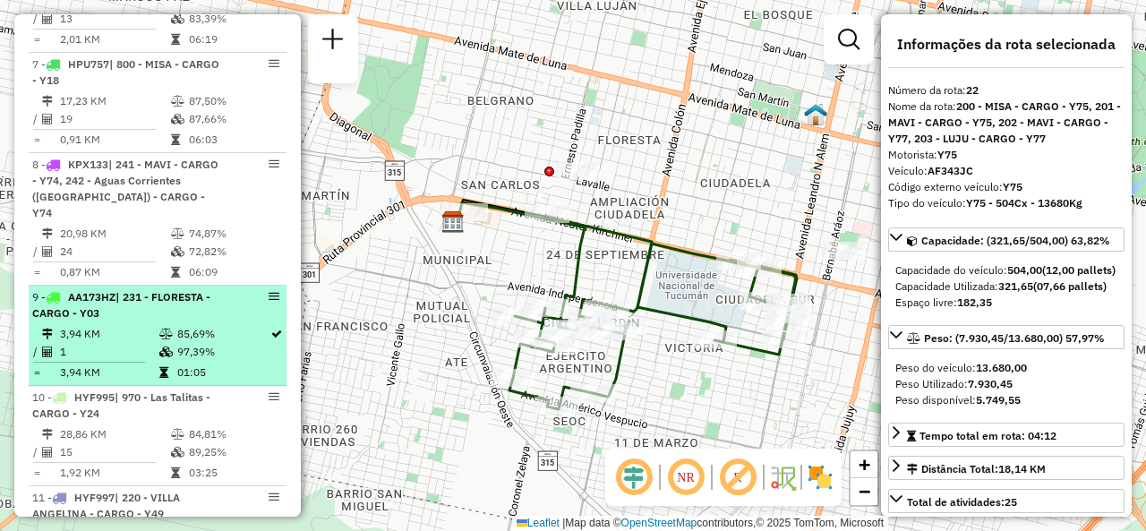
click at [176, 311] on div "9 - AA173HZ | 231 - FLORESTA - CARGO - Y03" at bounding box center [127, 305] width 190 height 32
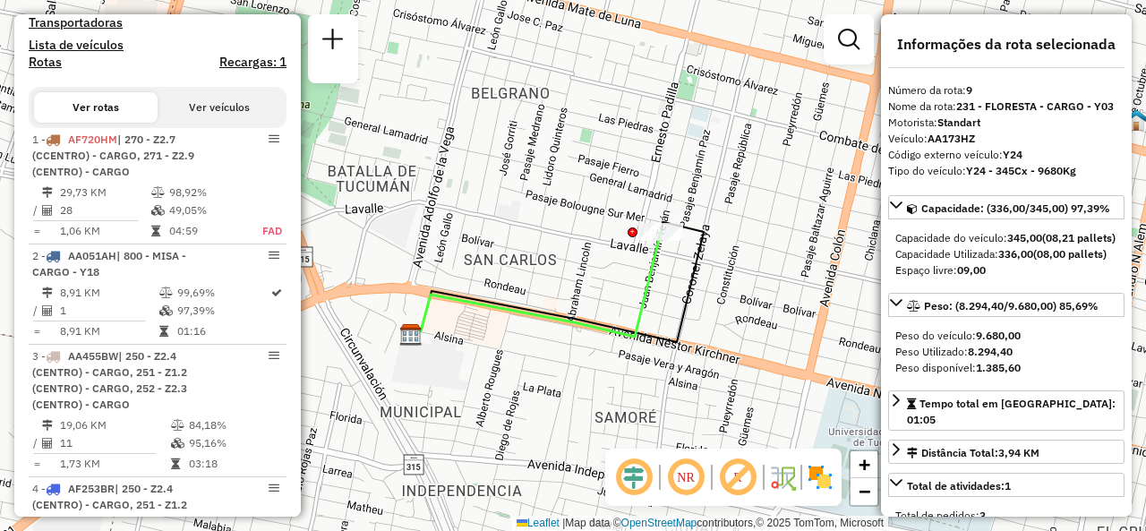
scroll to position [559, 0]
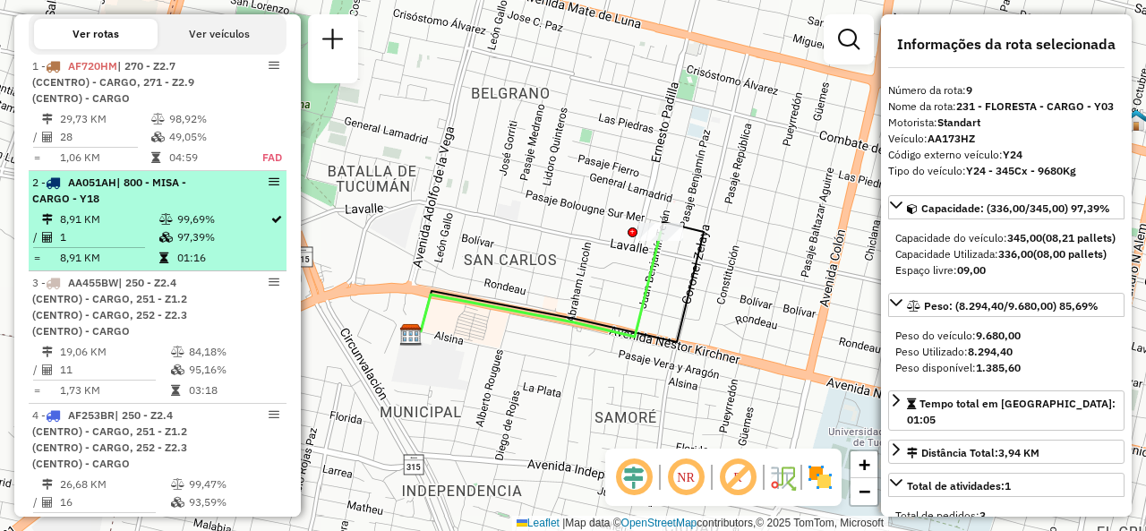
click at [170, 228] on td at bounding box center [168, 219] width 18 height 18
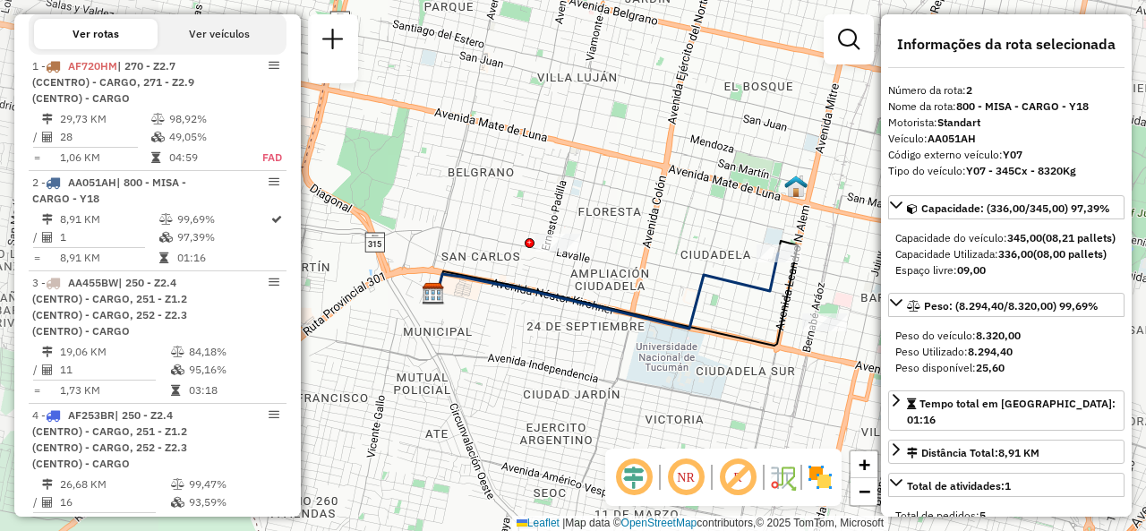
drag, startPoint x: 725, startPoint y: 291, endPoint x: 628, endPoint y: 304, distance: 98.5
click at [628, 304] on icon at bounding box center [605, 290] width 345 height 75
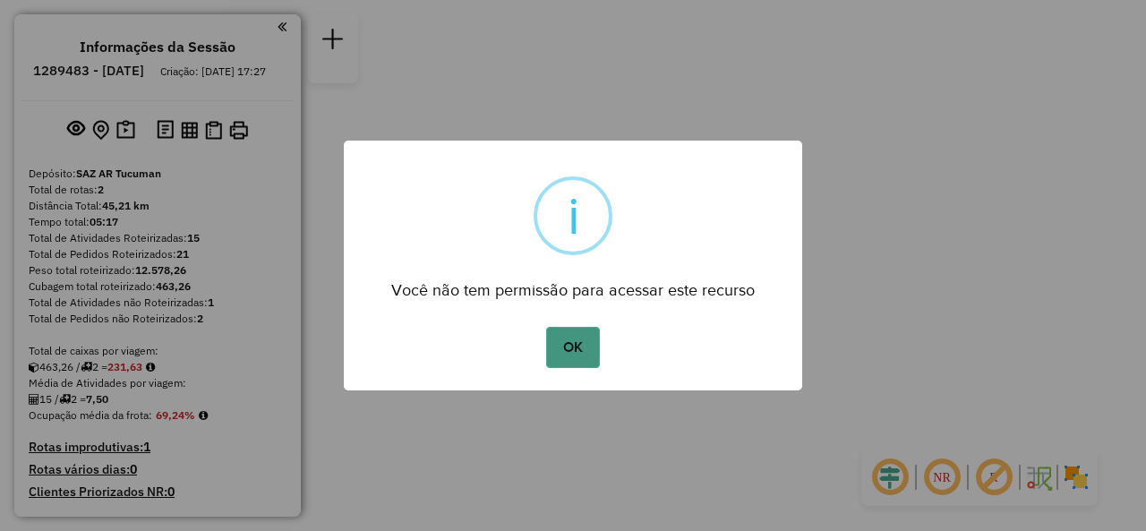
click at [567, 339] on button "OK" at bounding box center [572, 347] width 53 height 41
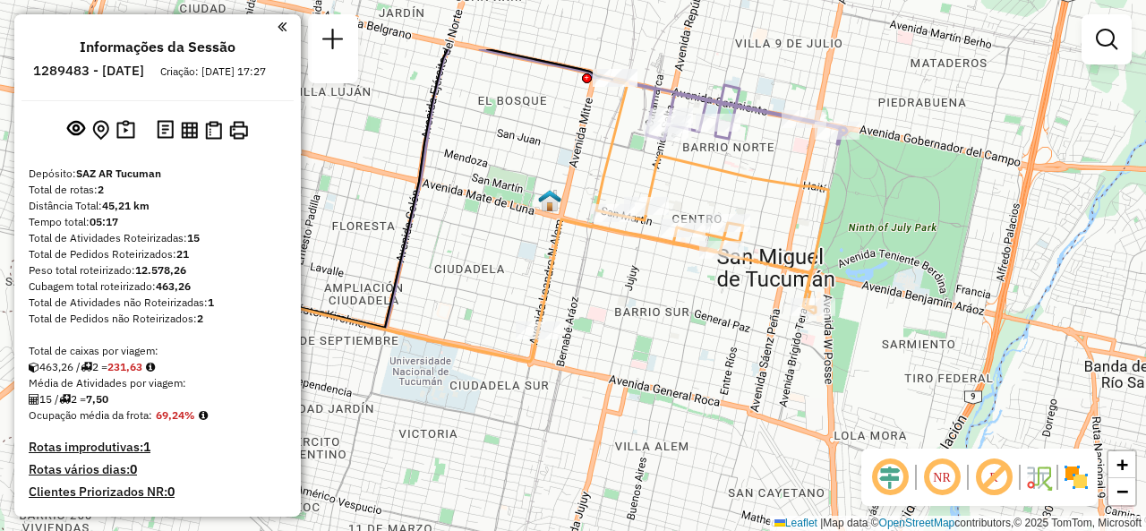
drag, startPoint x: 694, startPoint y: 185, endPoint x: 663, endPoint y: 279, distance: 98.3
click at [663, 279] on div "Janela de atendimento Grade de atendimento Capacidade Transportadoras Veículos …" at bounding box center [573, 265] width 1146 height 531
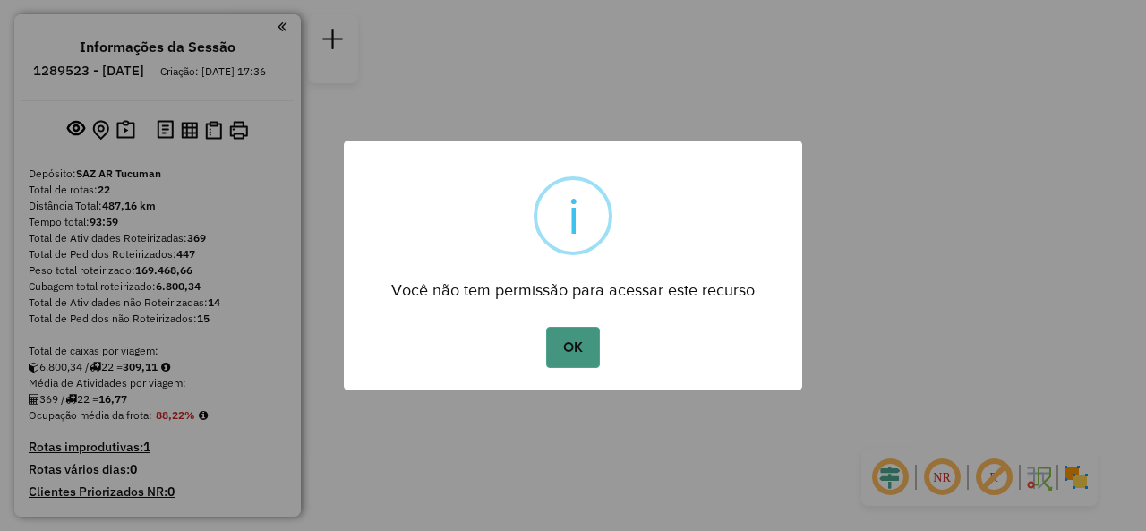
click at [573, 356] on button "OK" at bounding box center [572, 347] width 53 height 41
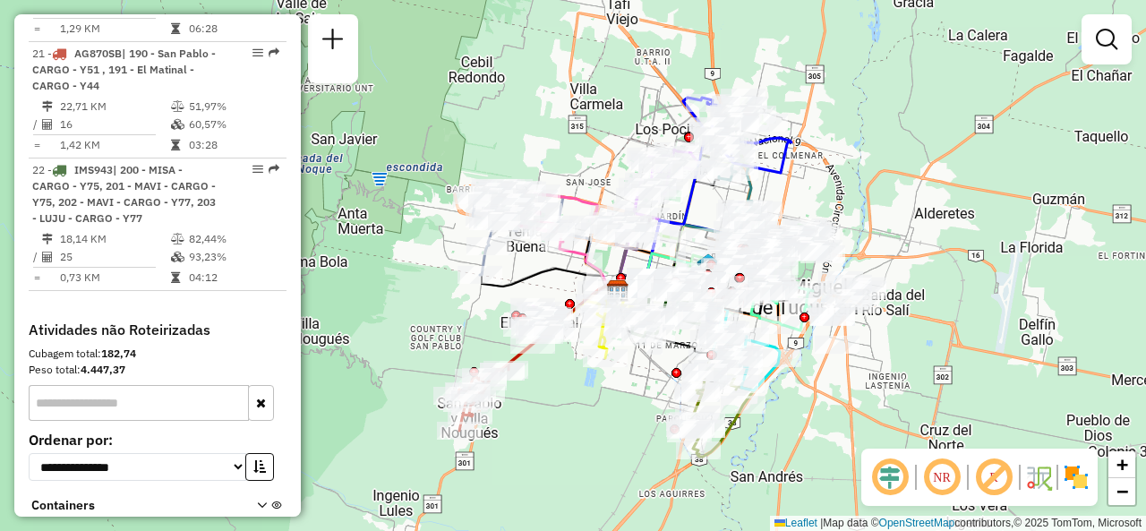
scroll to position [2955, 0]
